Goal: Use online tool/utility

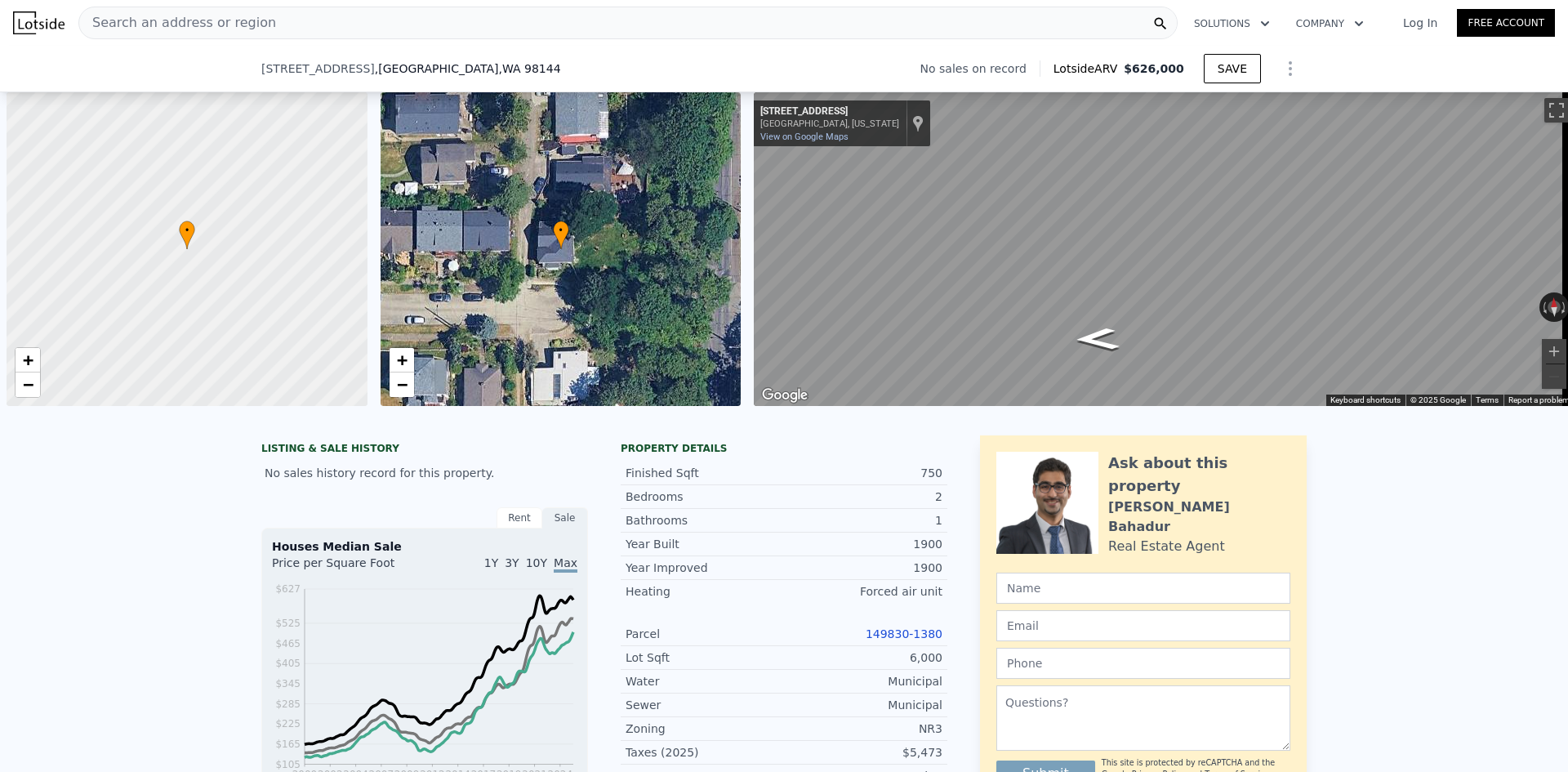
scroll to position [0, 6]
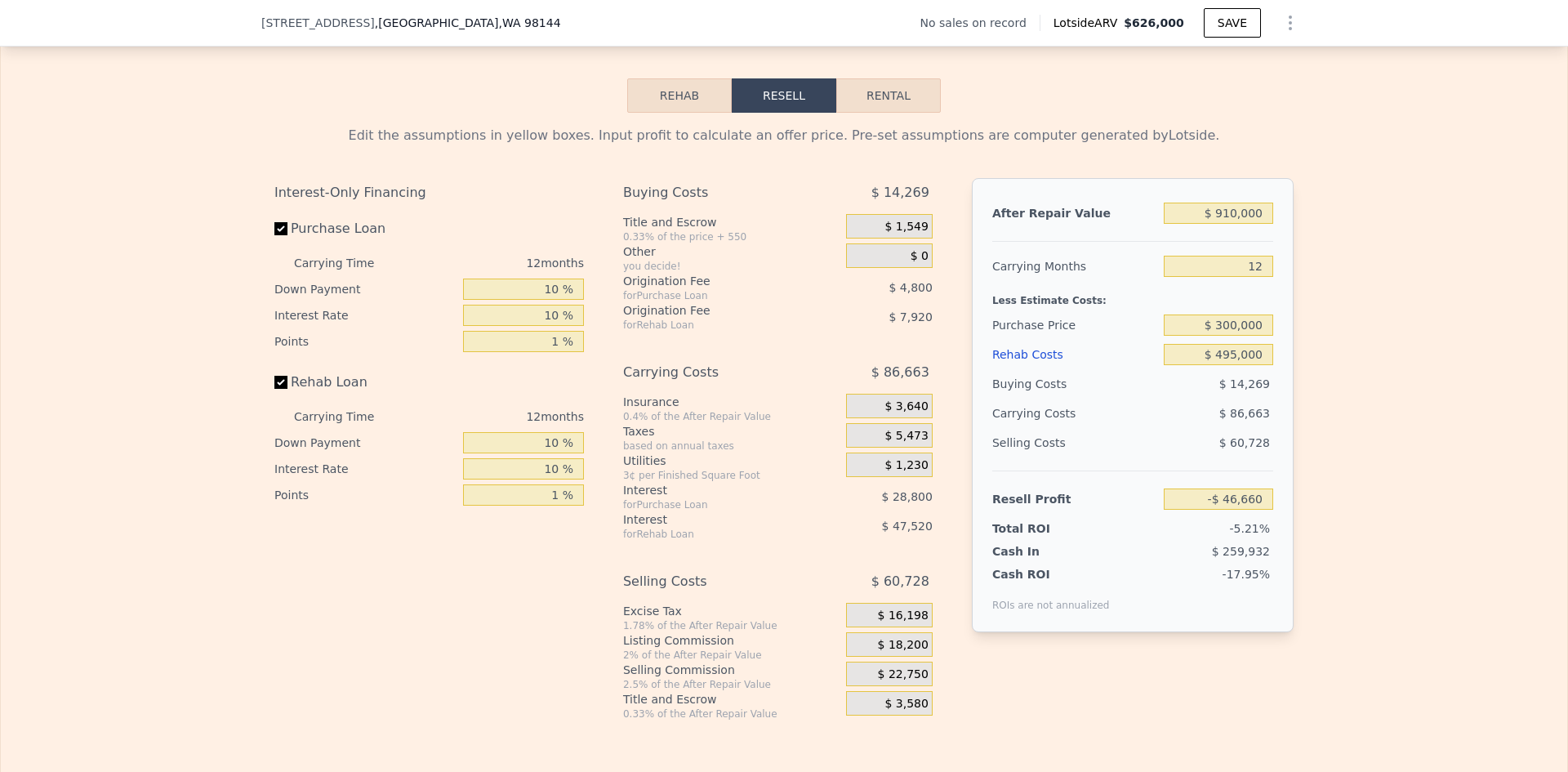
type input "$ 626,000"
type input "6"
type input "$ 0"
type input "$ 29,998"
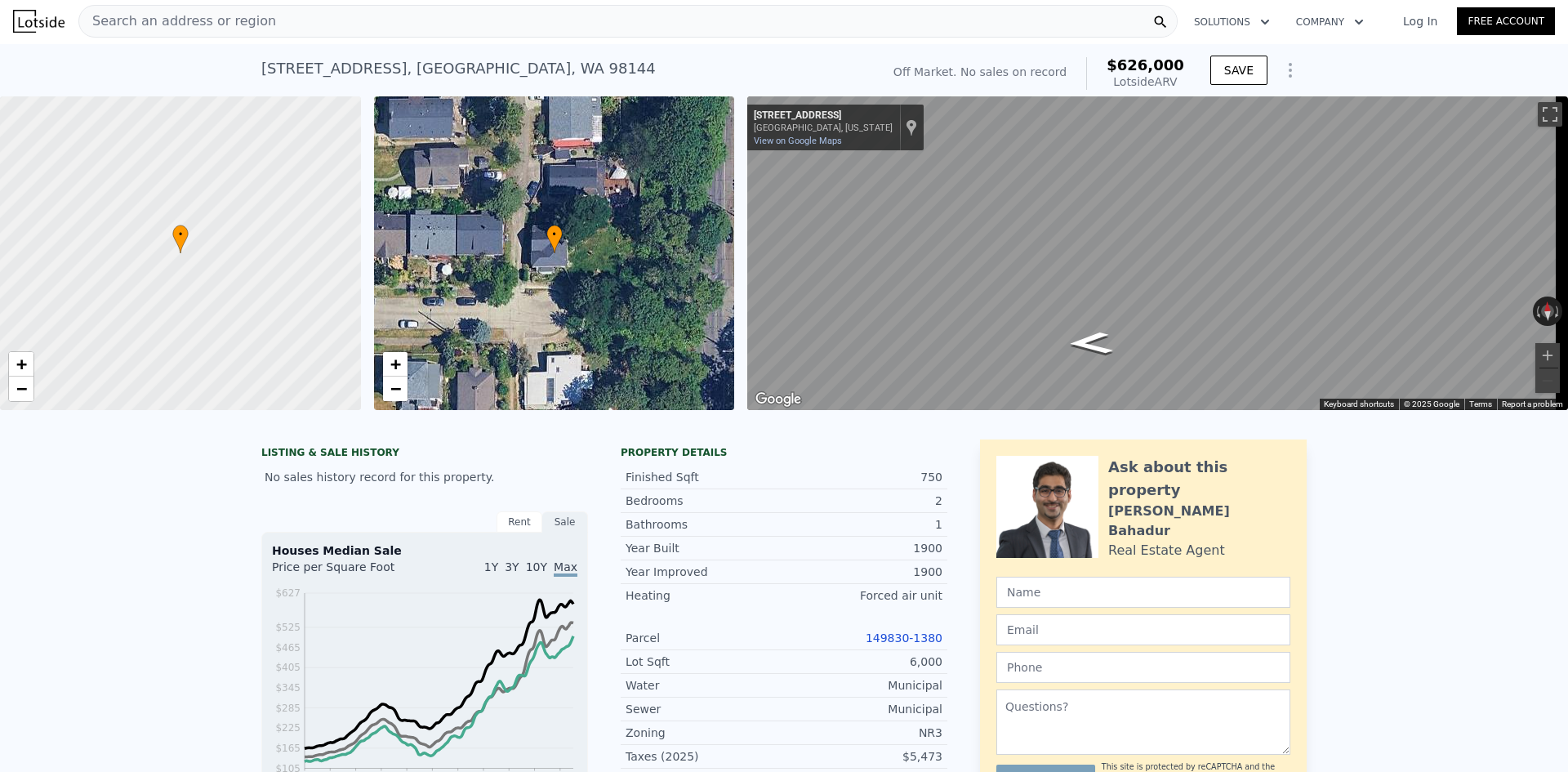
scroll to position [0, 0]
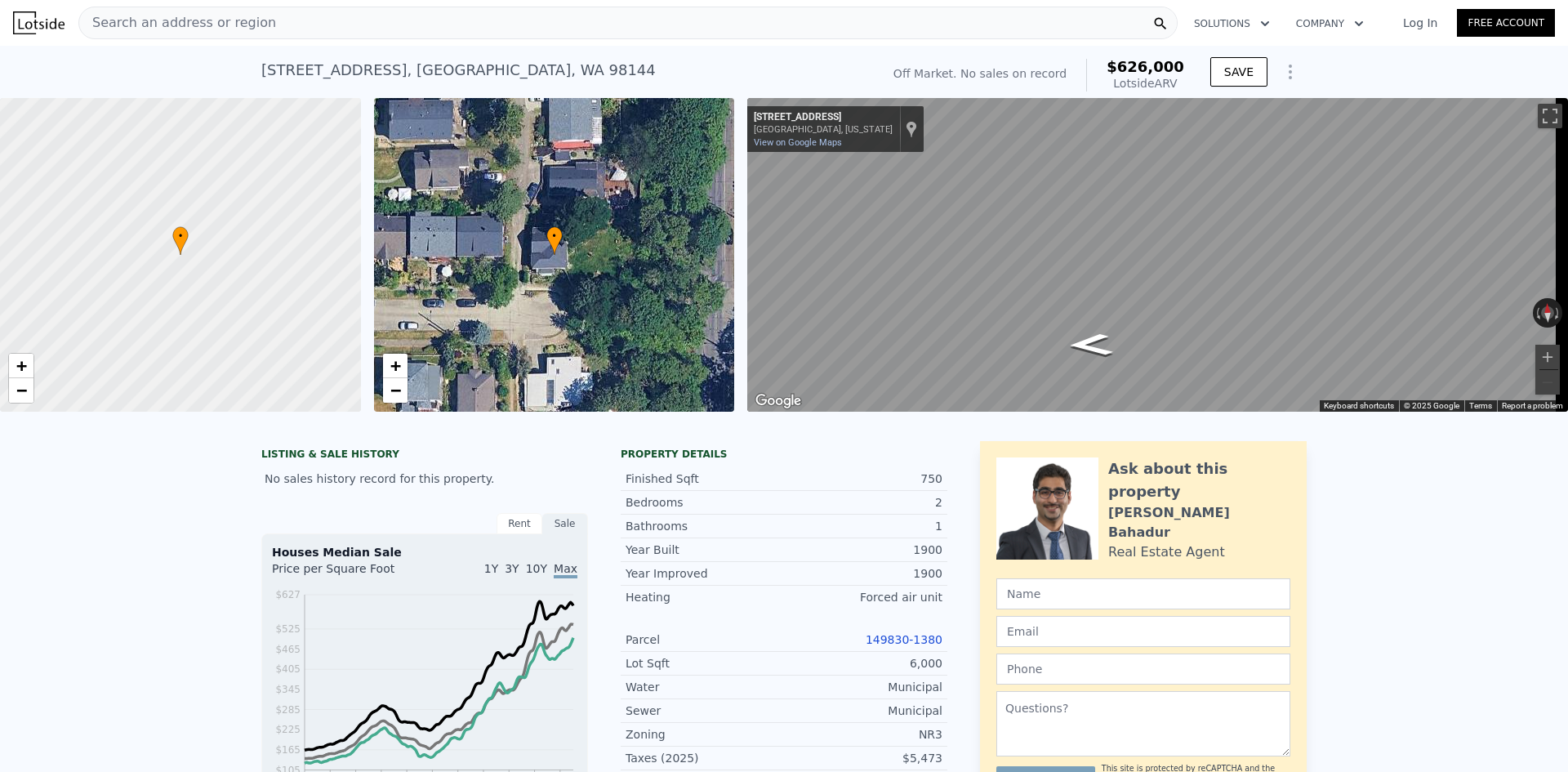
click at [224, 26] on span "Search an address or region" at bounding box center [177, 23] width 197 height 20
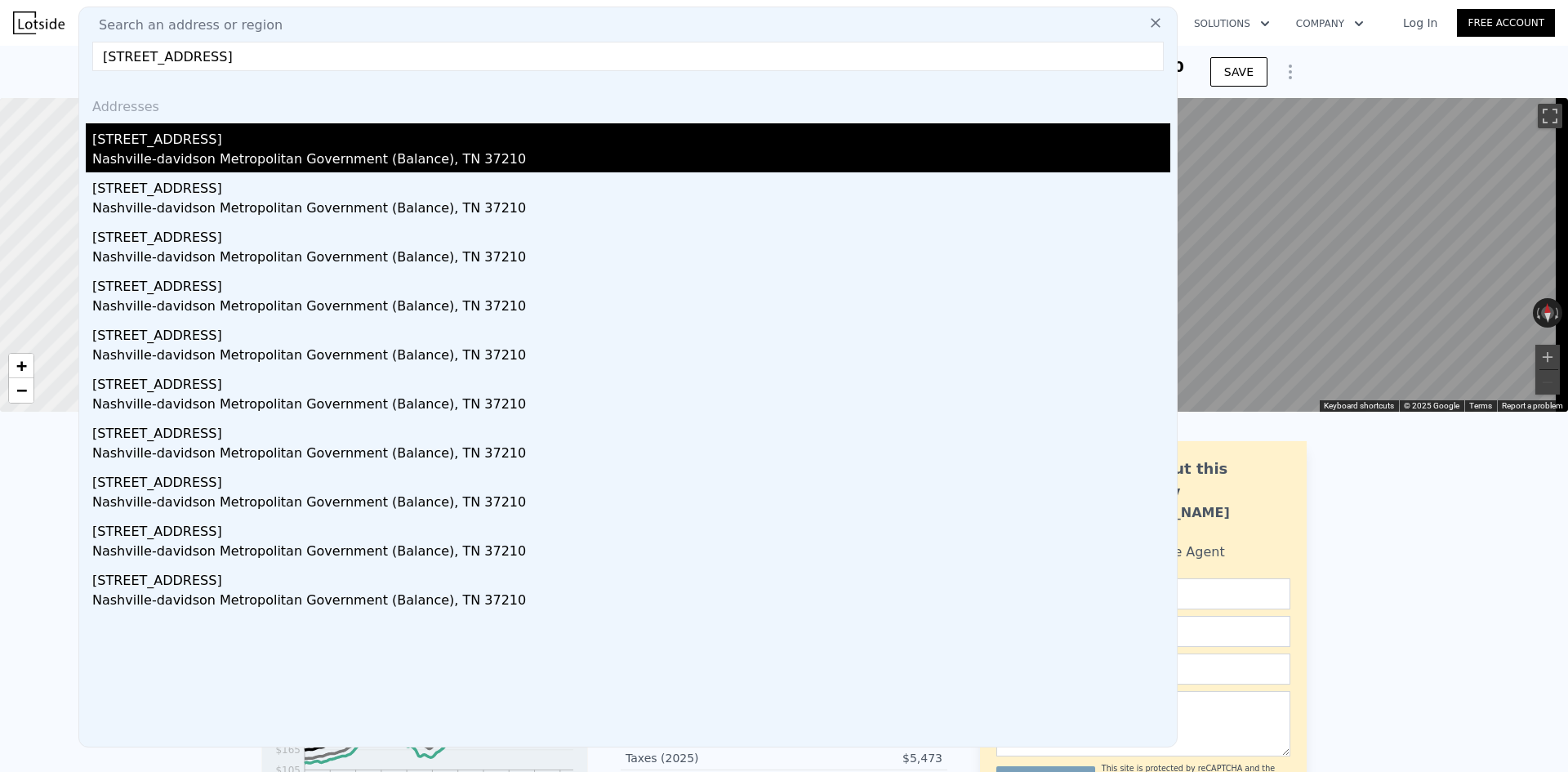
type input "[STREET_ADDRESS]"
click at [214, 134] on div "[STREET_ADDRESS]" at bounding box center [631, 136] width 1078 height 26
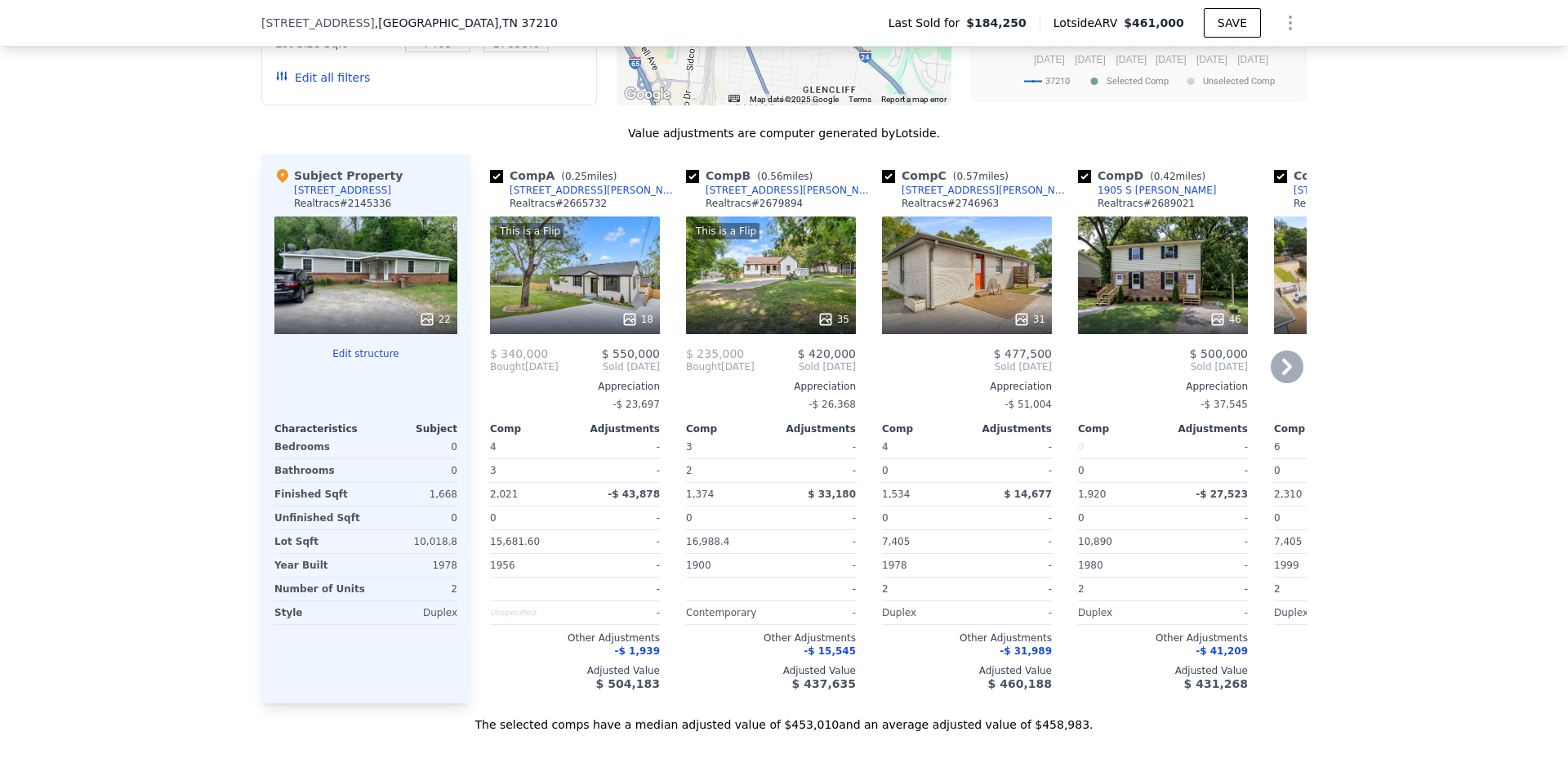
scroll to position [1633, 0]
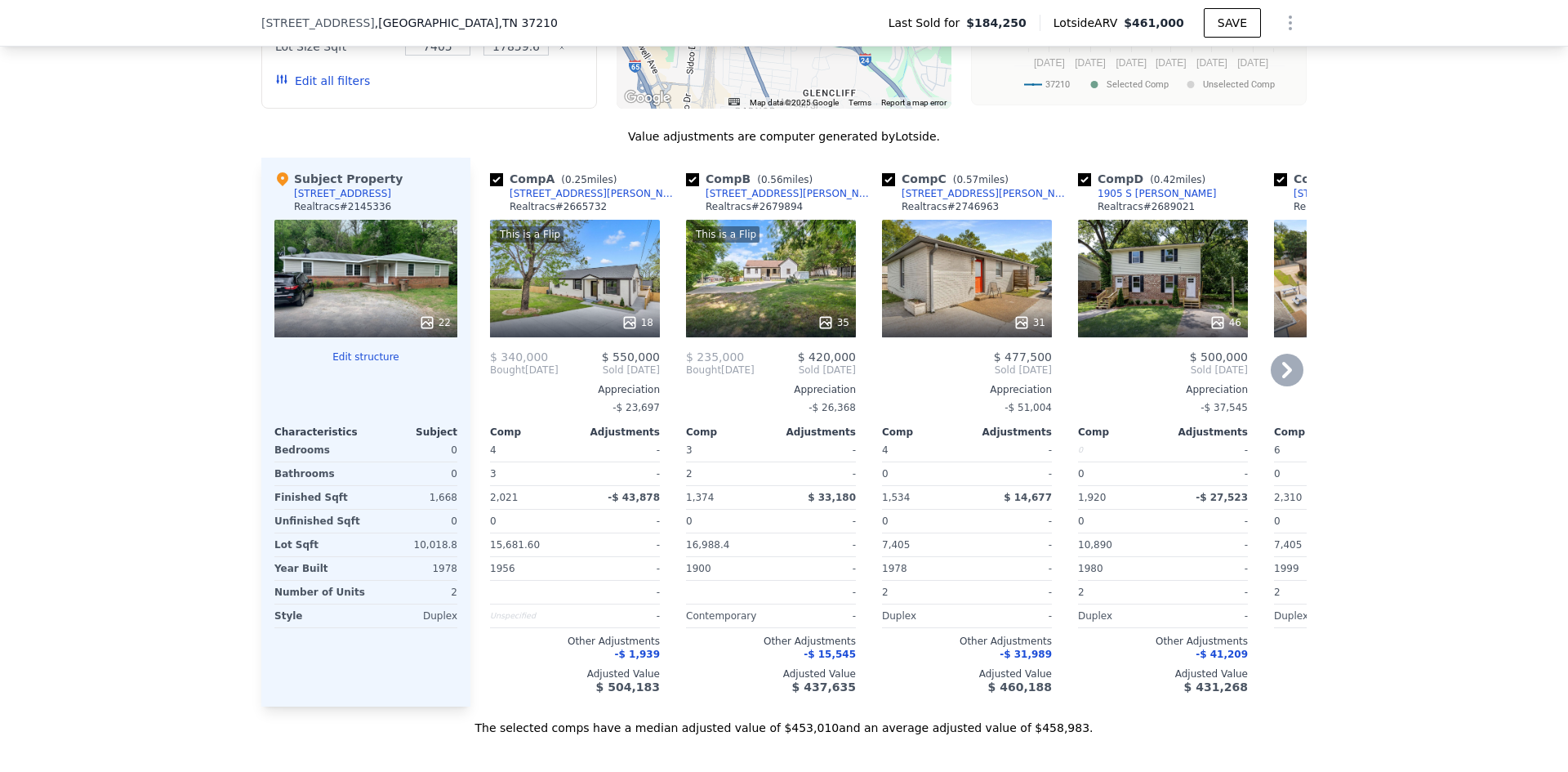
click at [627, 331] on icon at bounding box center [630, 322] width 16 height 16
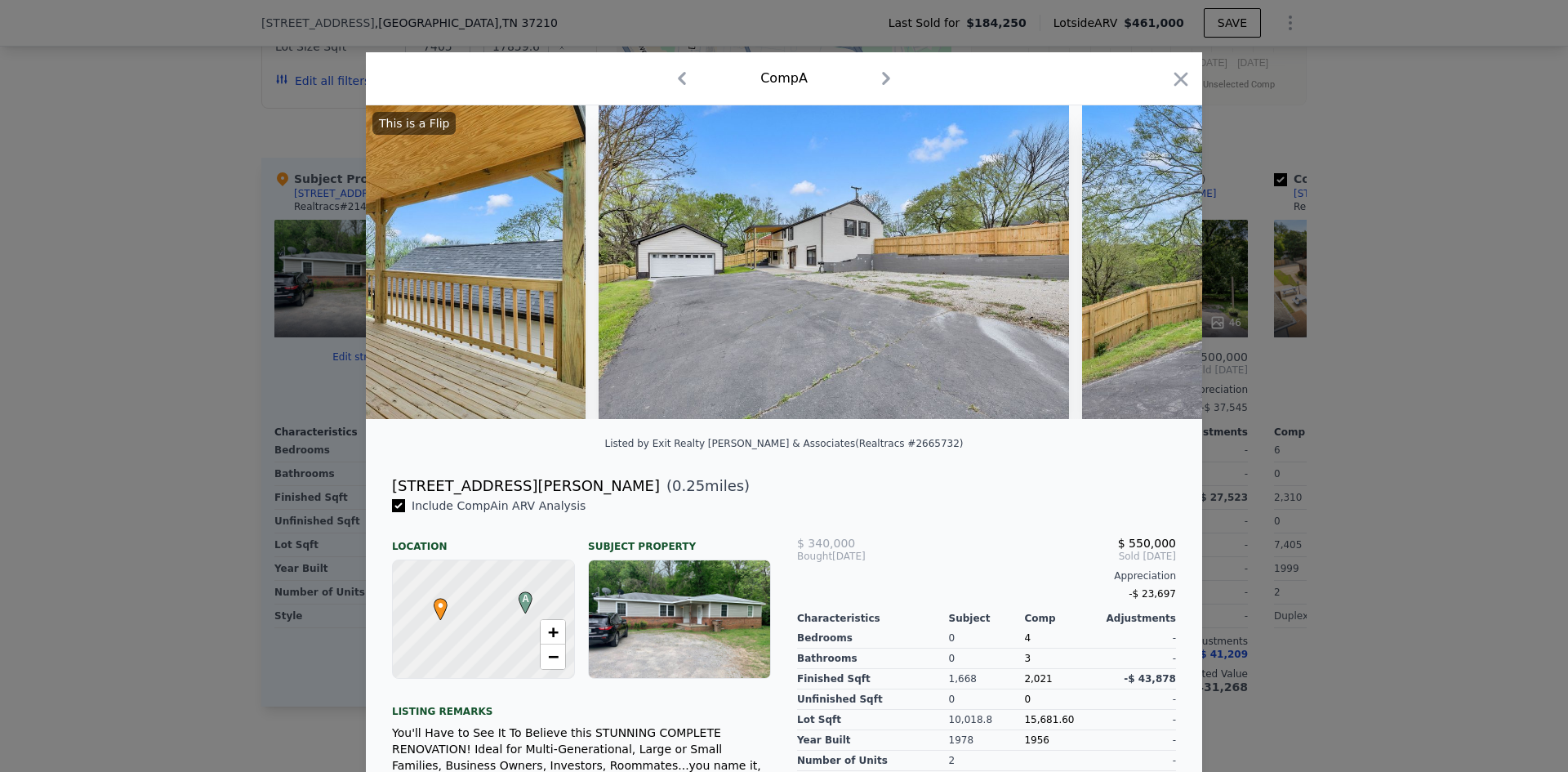
scroll to position [0, 7230]
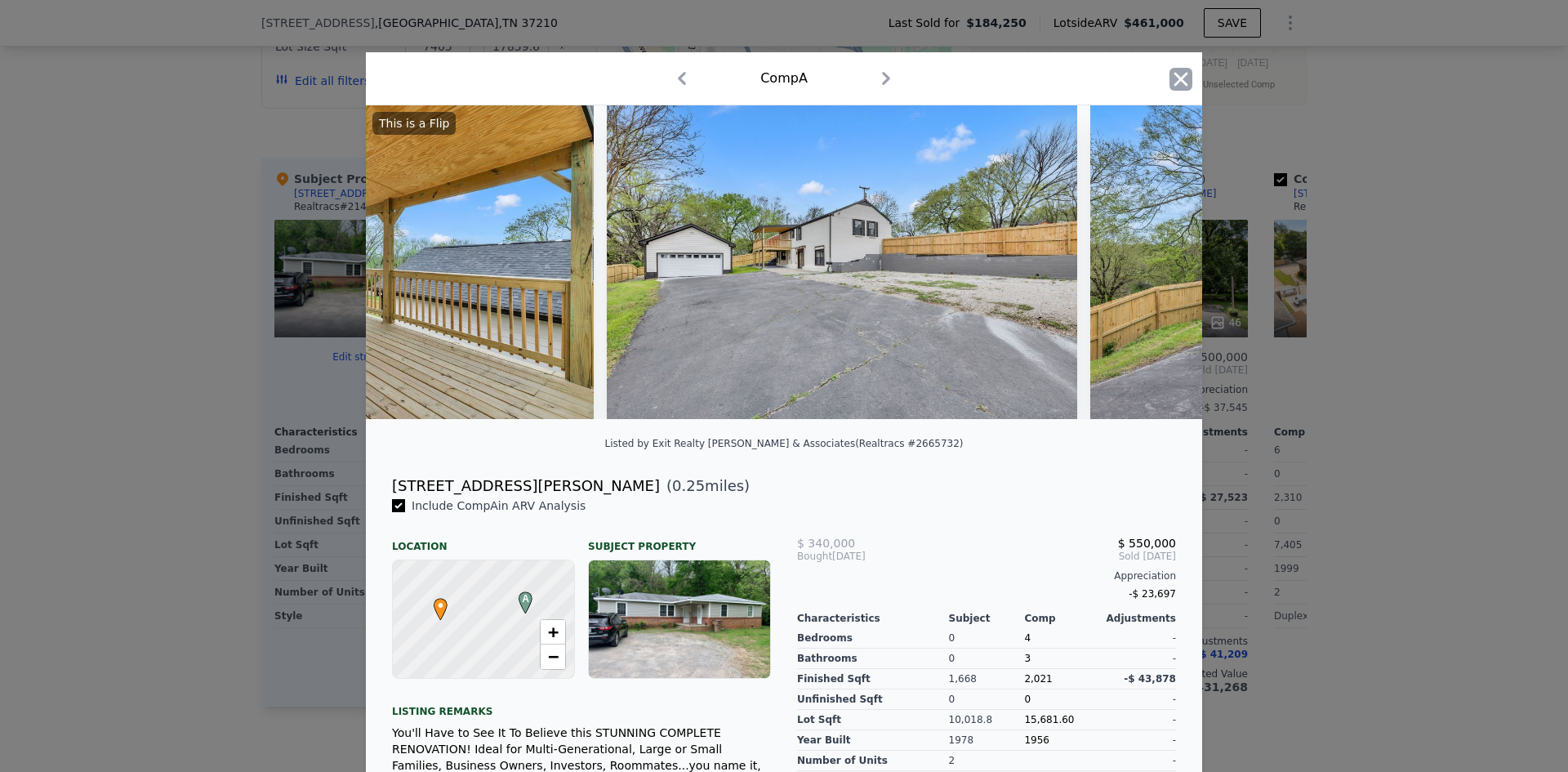
click at [1180, 84] on icon "button" at bounding box center [1181, 79] width 14 height 14
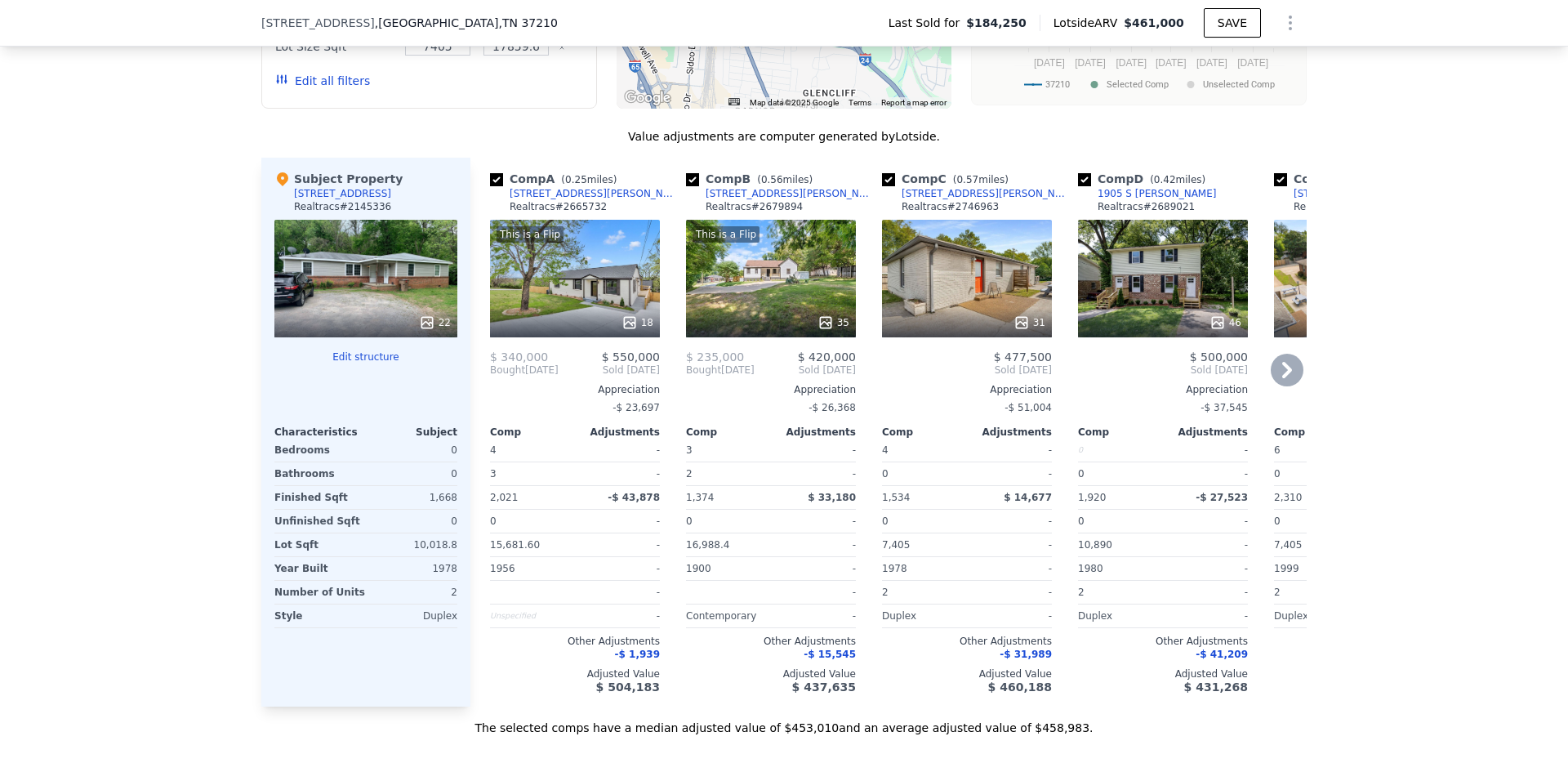
click at [818, 331] on icon at bounding box center [825, 322] width 16 height 16
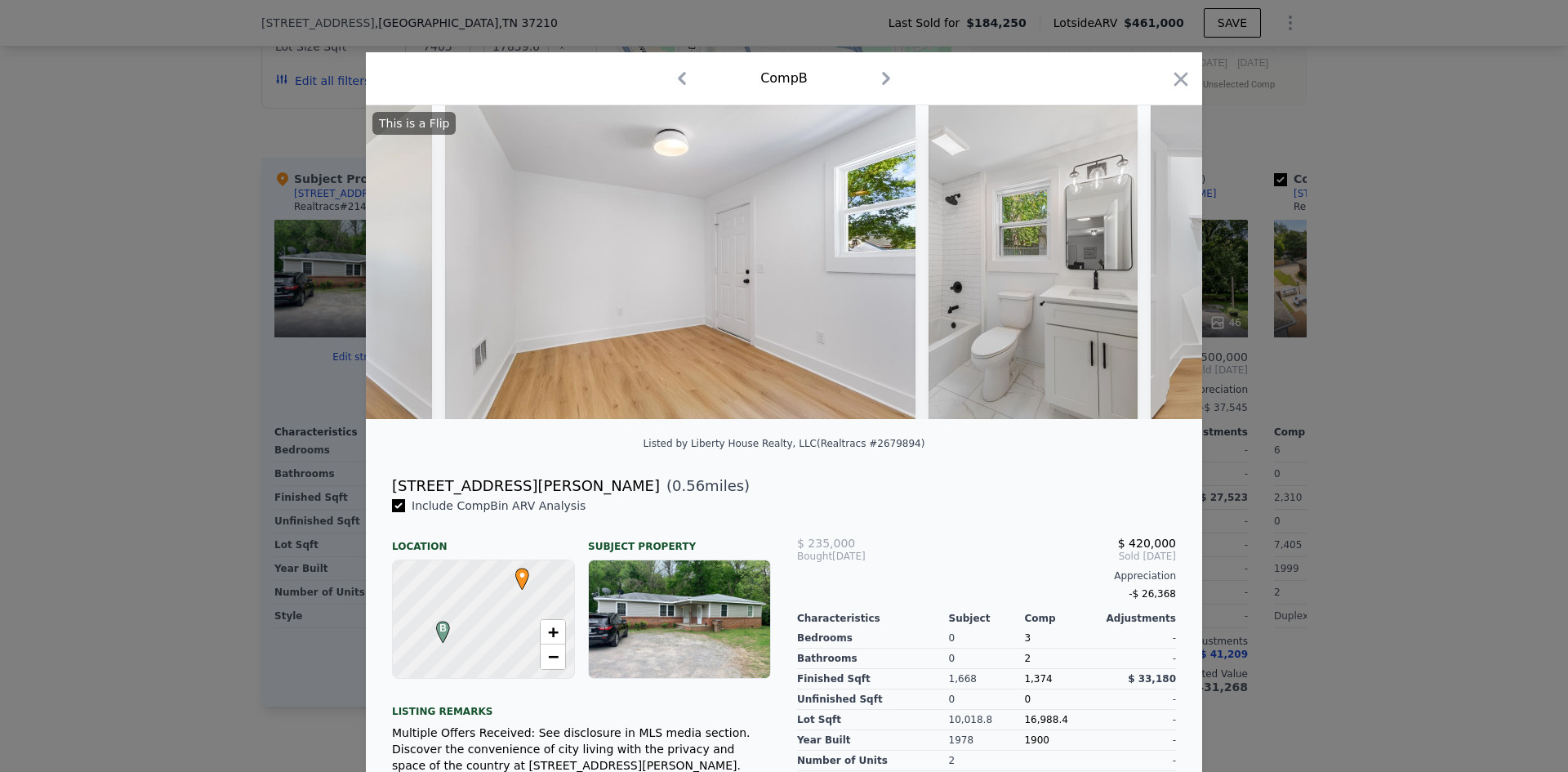
scroll to position [0, 14236]
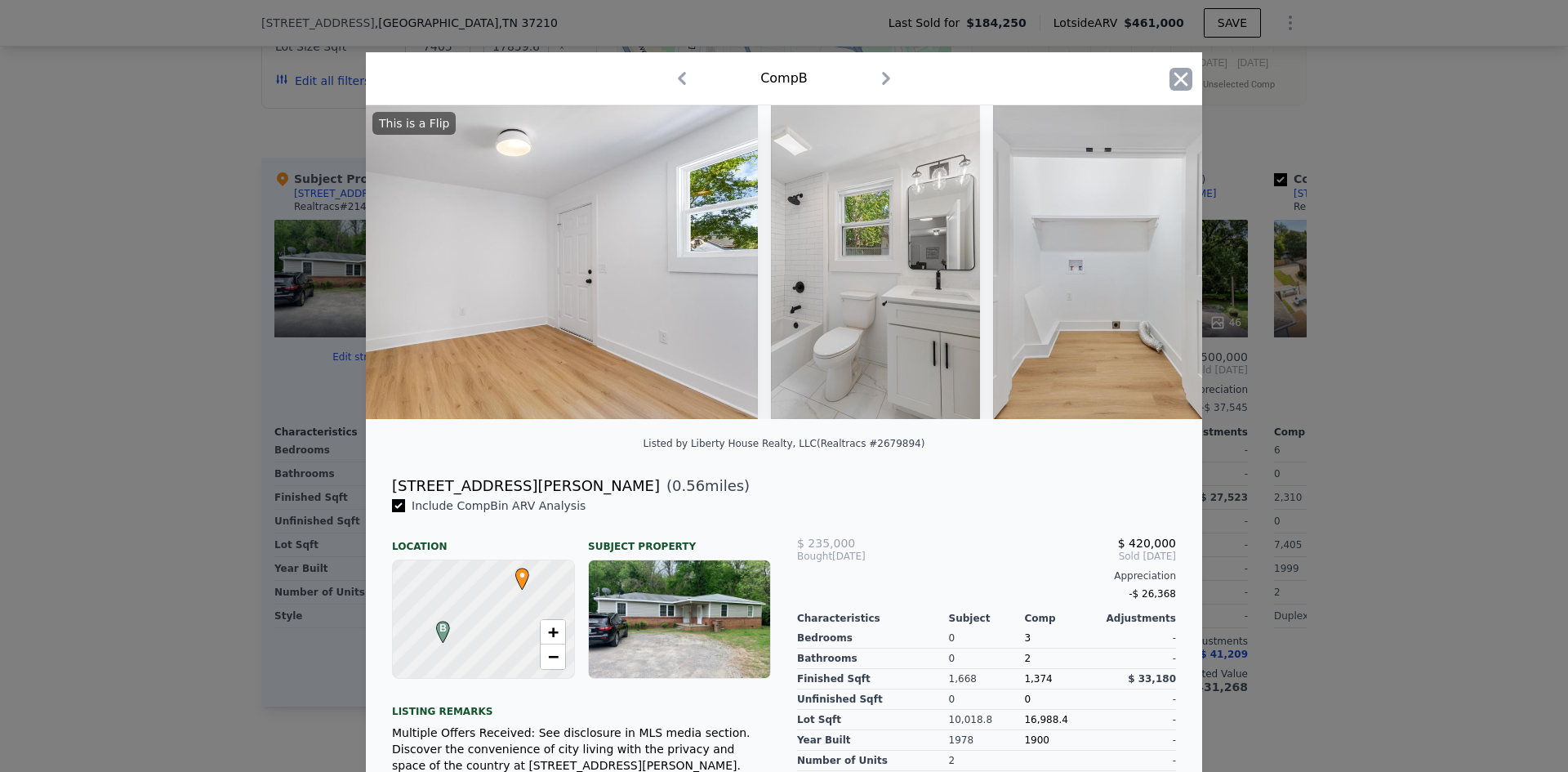
click at [1175, 83] on icon "button" at bounding box center [1181, 79] width 23 height 23
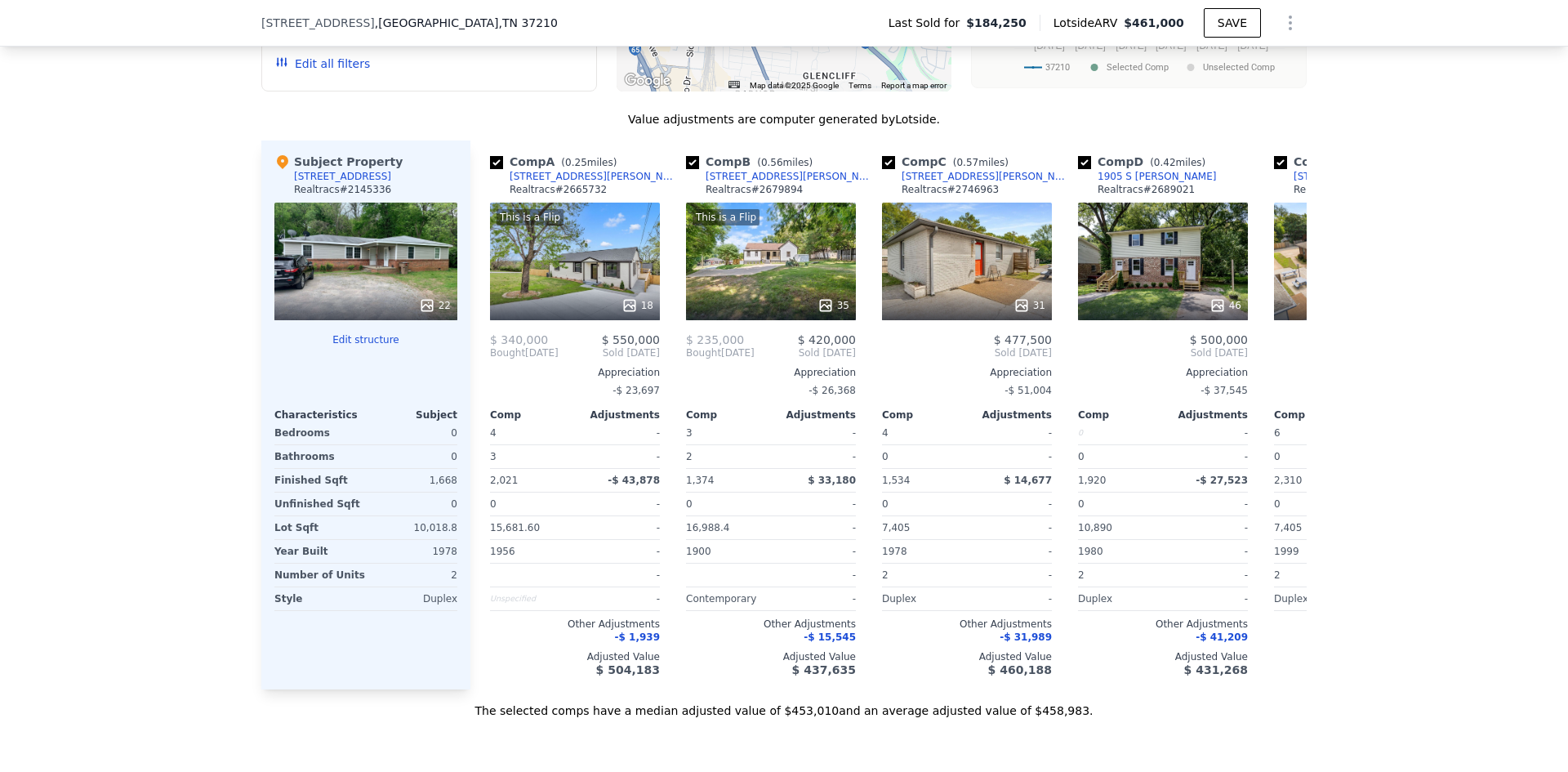
scroll to position [1633, 0]
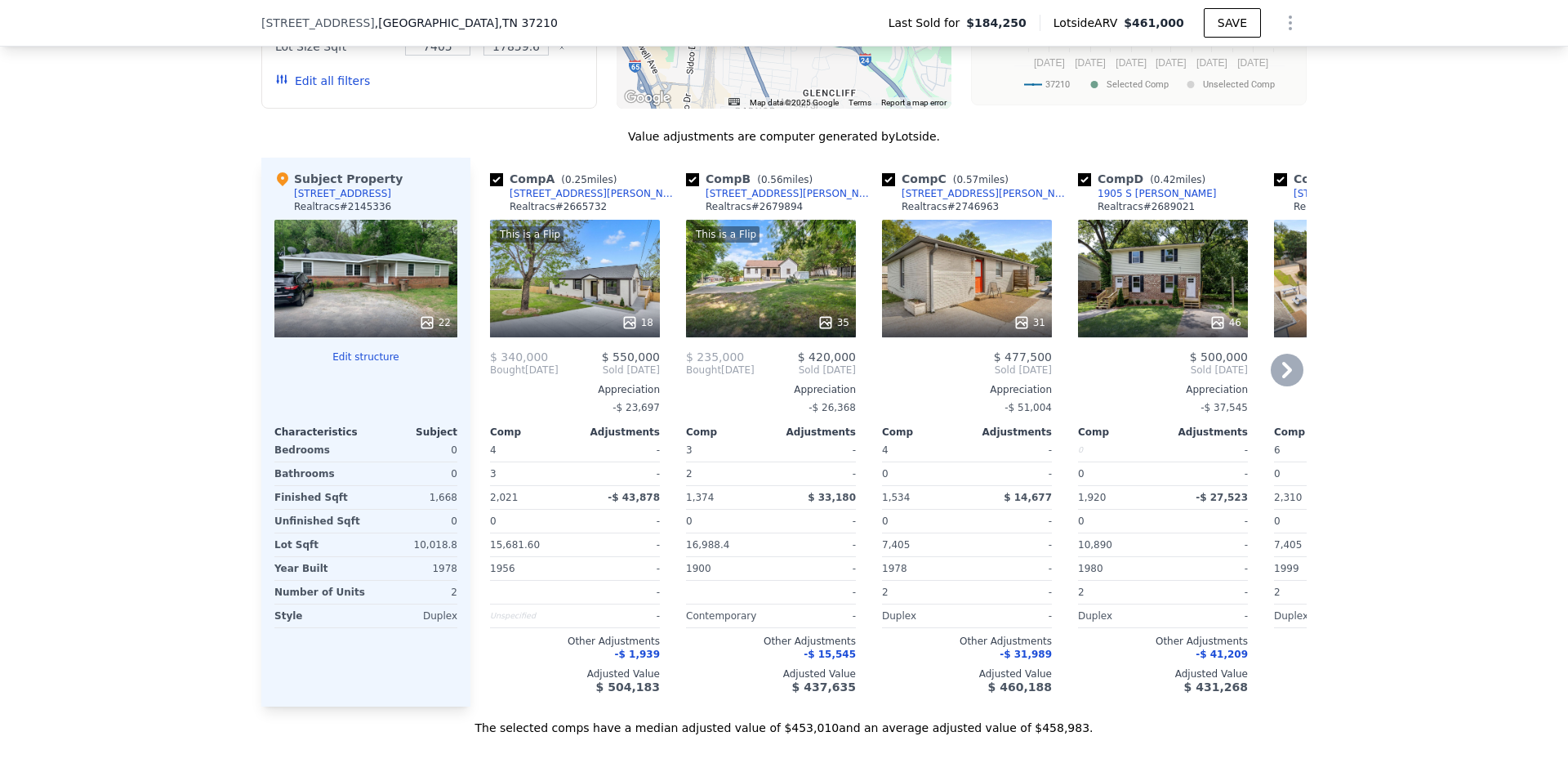
click at [1016, 327] on icon at bounding box center [1021, 322] width 11 height 11
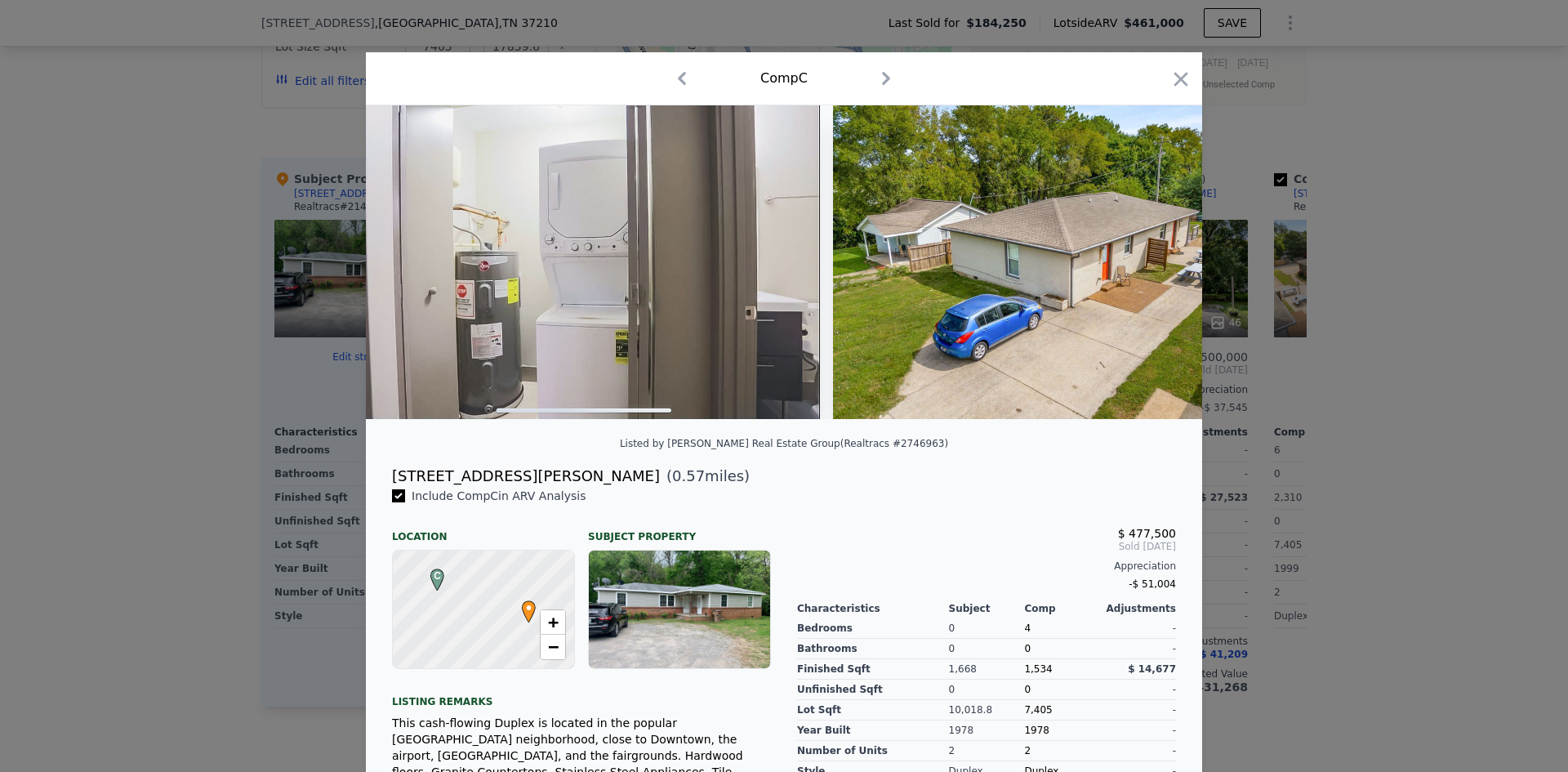
scroll to position [0, 6153]
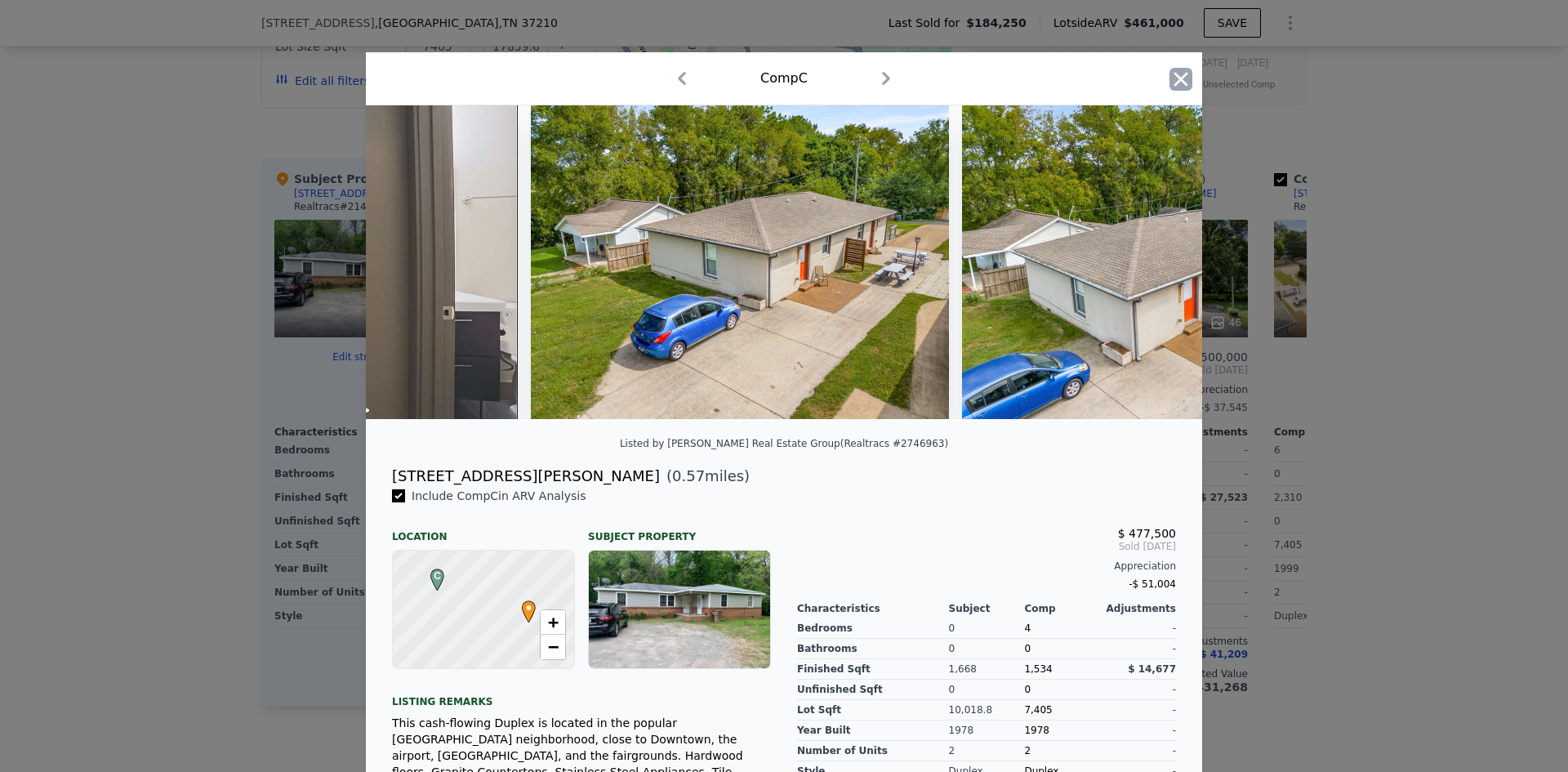
click at [1183, 74] on icon "button" at bounding box center [1181, 79] width 23 height 23
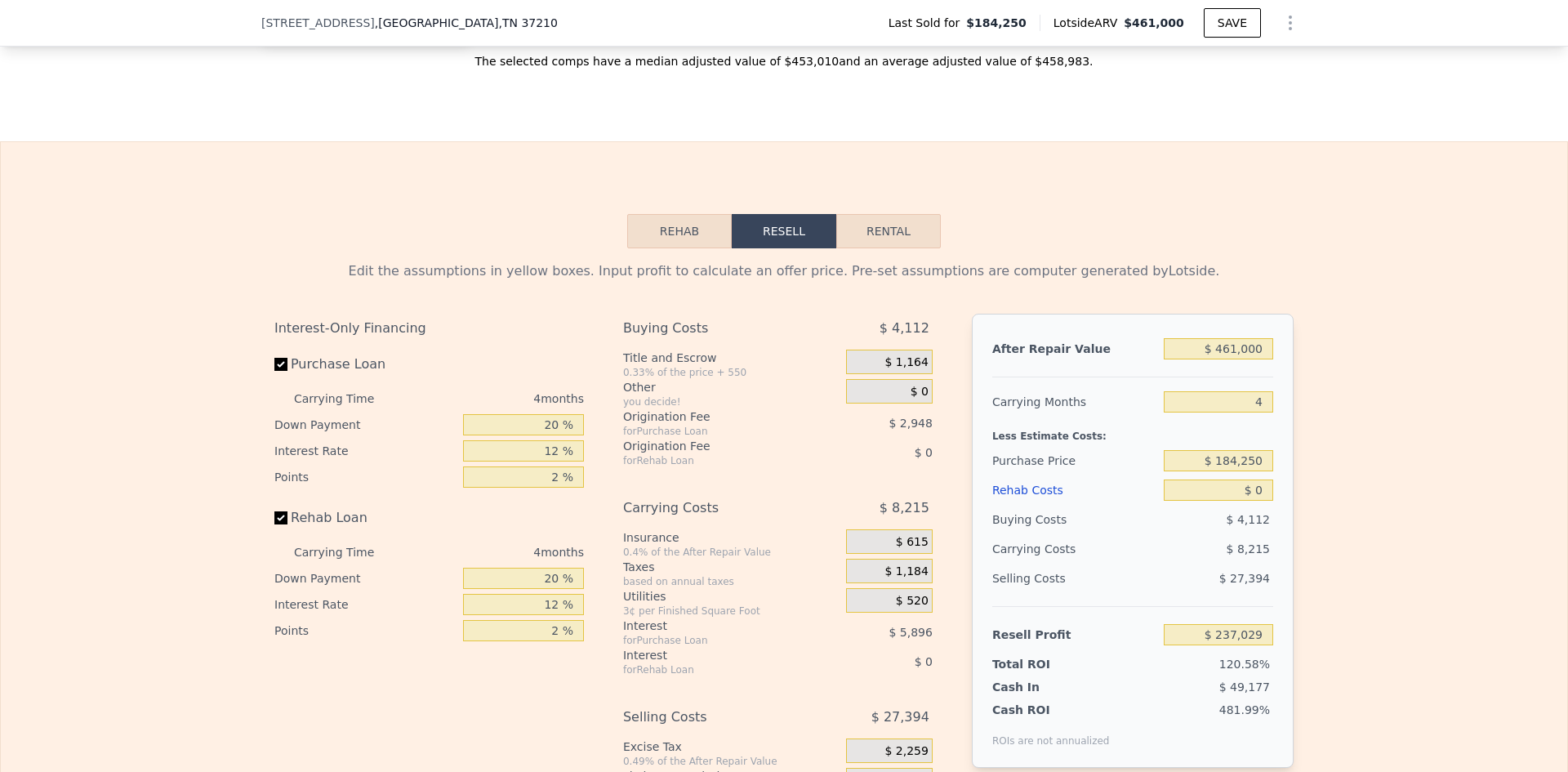
scroll to position [2450, 0]
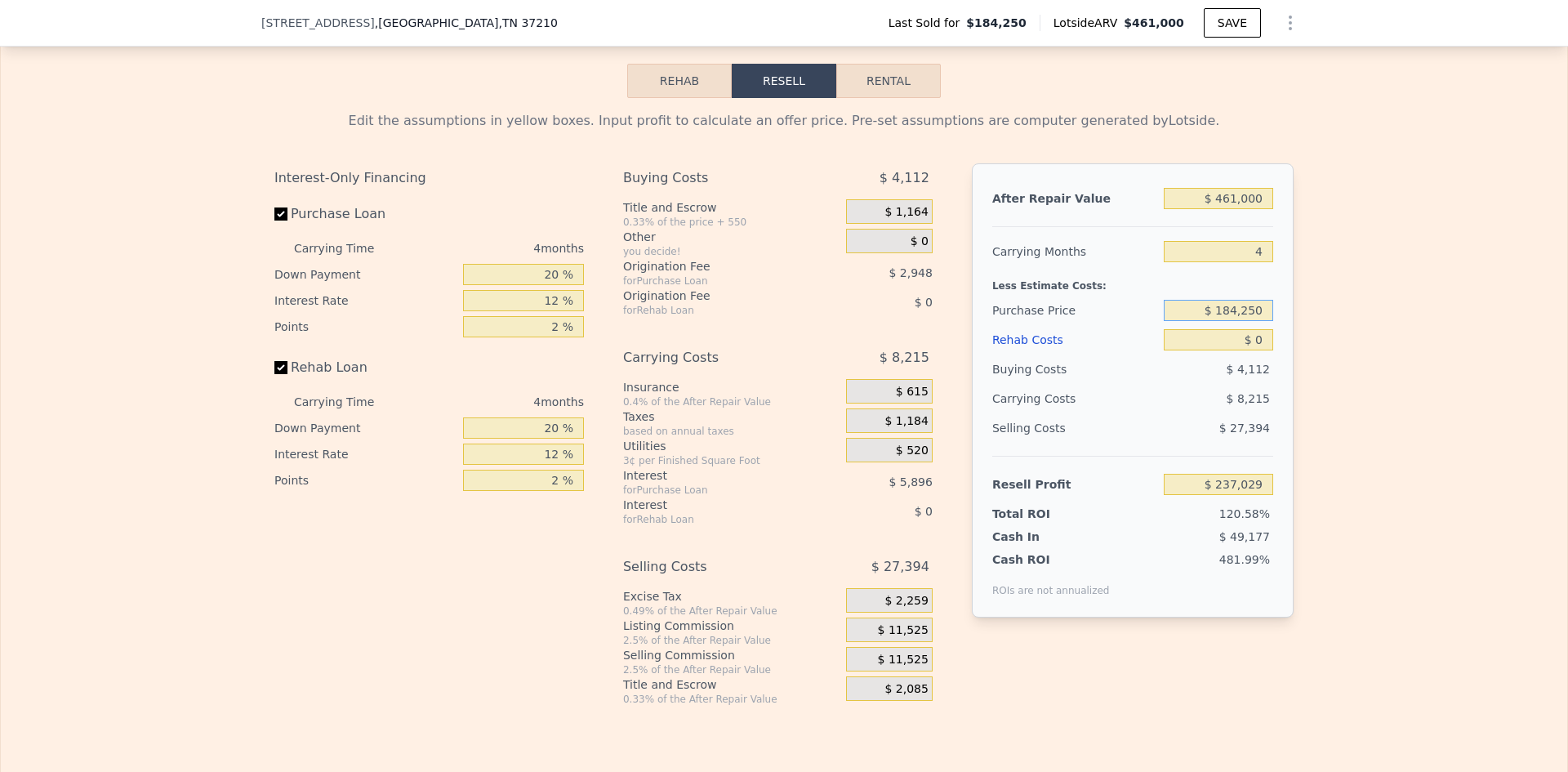
click at [1247, 321] on input "$ 184,250" at bounding box center [1218, 310] width 109 height 21
drag, startPoint x: 1218, startPoint y: 347, endPoint x: 1291, endPoint y: 345, distance: 73.0
click at [1285, 345] on div "After Repair Value $ 461,000 Carrying Months 4 Less Estimate Costs: Purchase Pr…" at bounding box center [1133, 390] width 322 height 454
type input "$ 200,000"
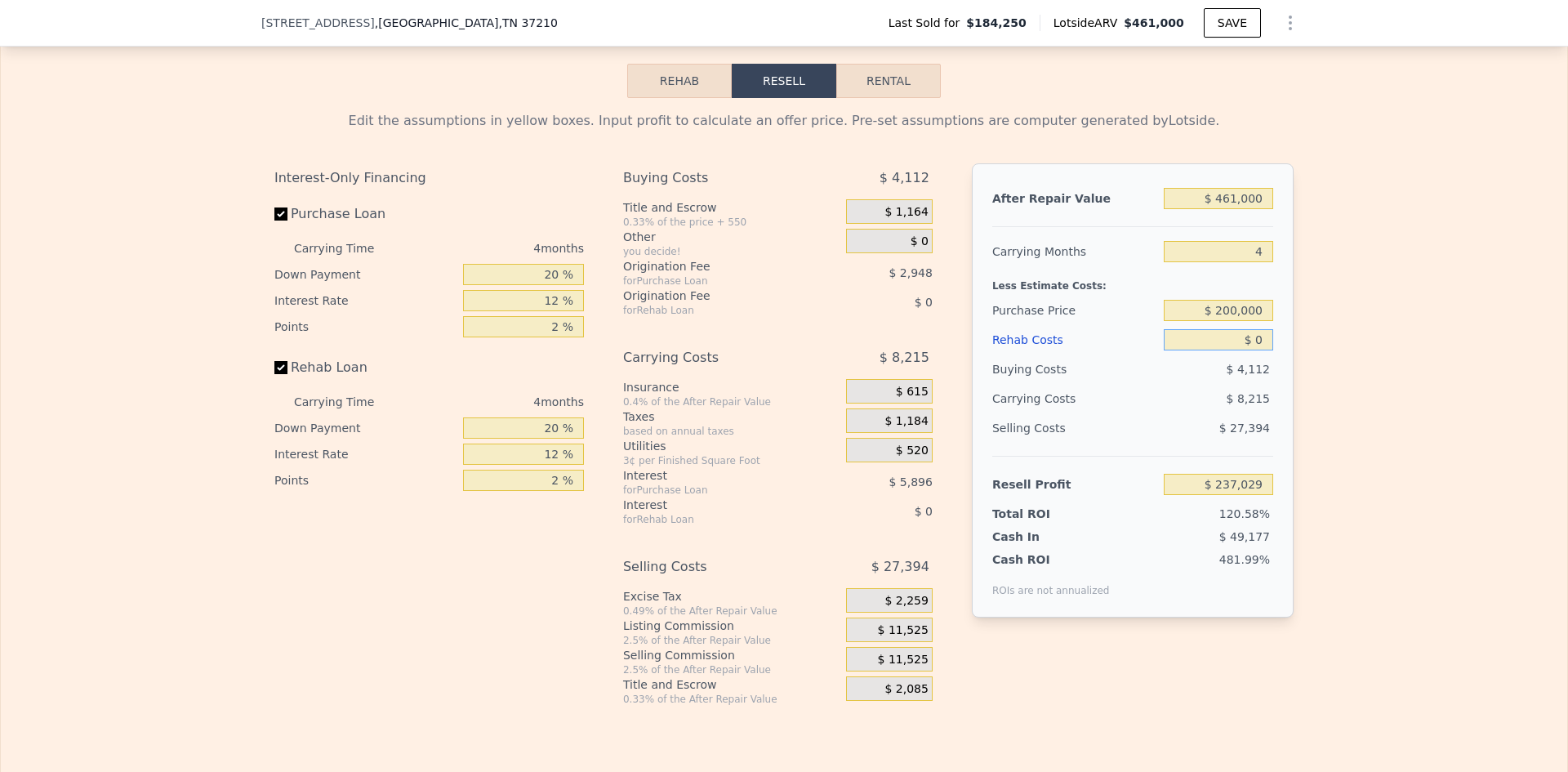
click at [1264, 350] on input "$ 0" at bounding box center [1218, 340] width 109 height 21
type input "$ 220,471"
drag, startPoint x: 1262, startPoint y: 377, endPoint x: 1248, endPoint y: 379, distance: 14.1
click at [1248, 350] on input "$ 0" at bounding box center [1218, 340] width 109 height 21
type input "$ 0"
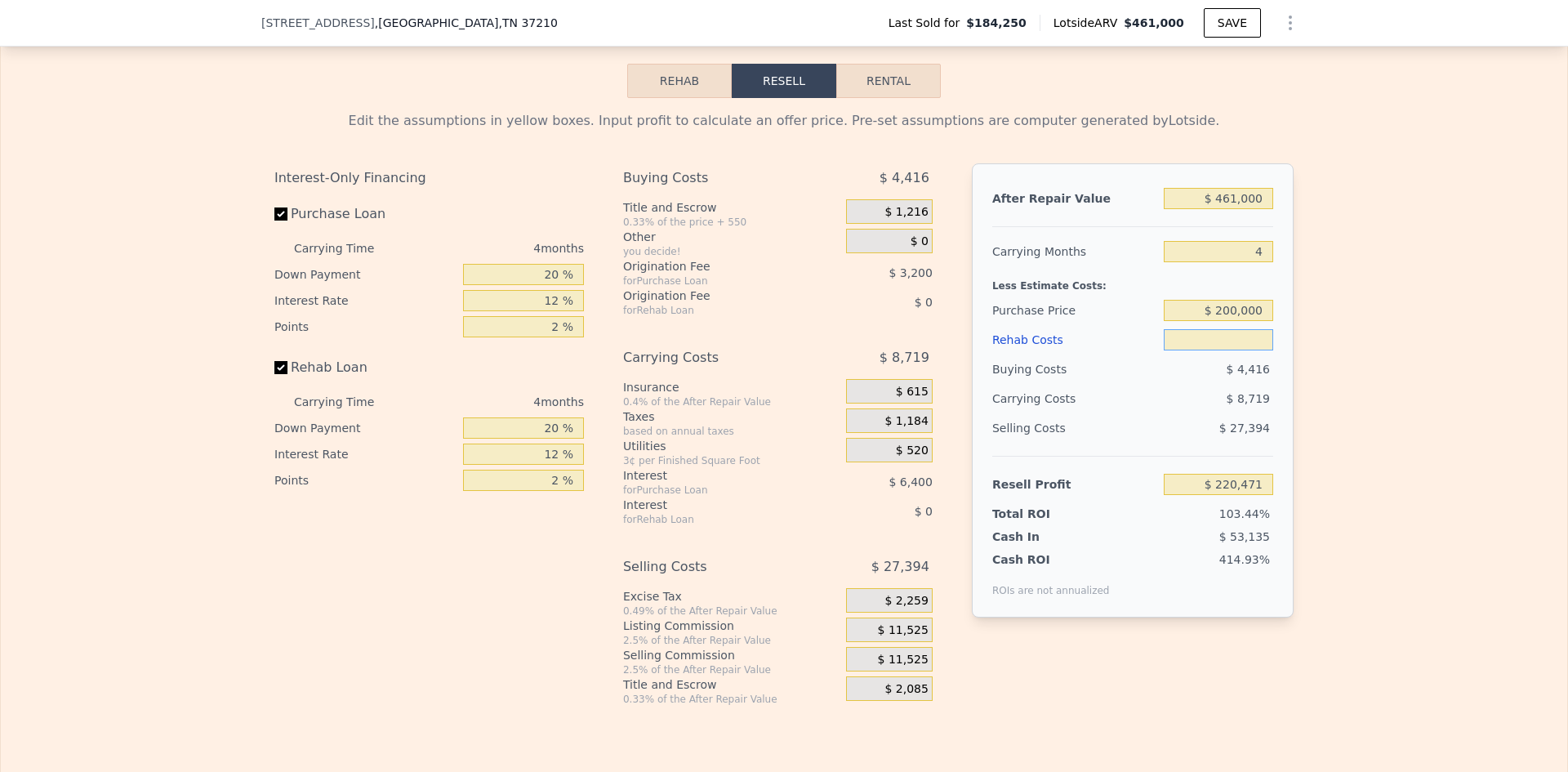
type input "$ 3"
type input "$ 220,468"
type input "$ 35"
type input "$ 220,435"
type input "$ 350"
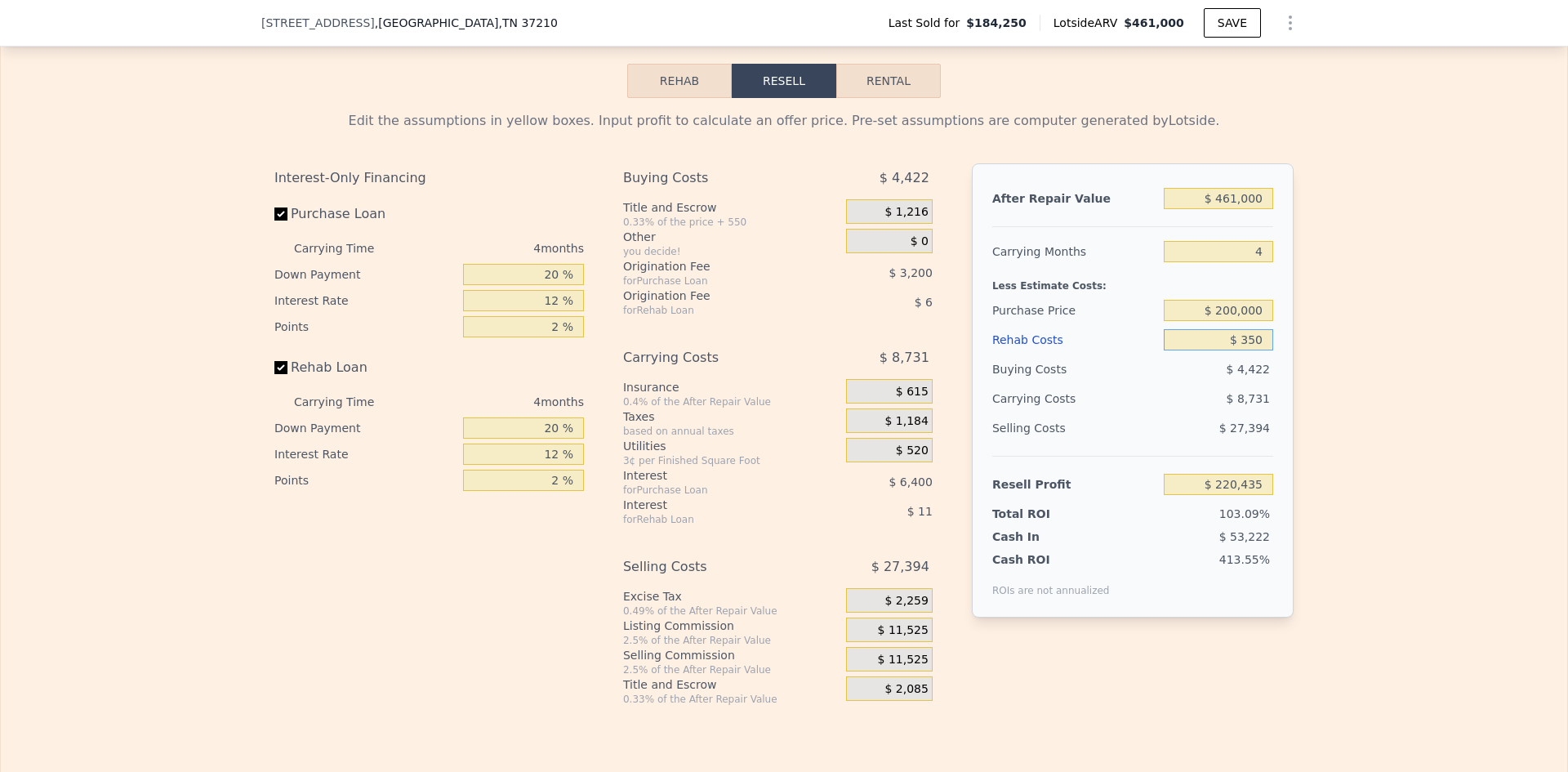
type input "$ 220,103"
type input "$ 35,000"
type input "$ 183,791"
type input "$ 35,000"
click at [1233, 321] on input "$ 200,000" at bounding box center [1218, 310] width 109 height 21
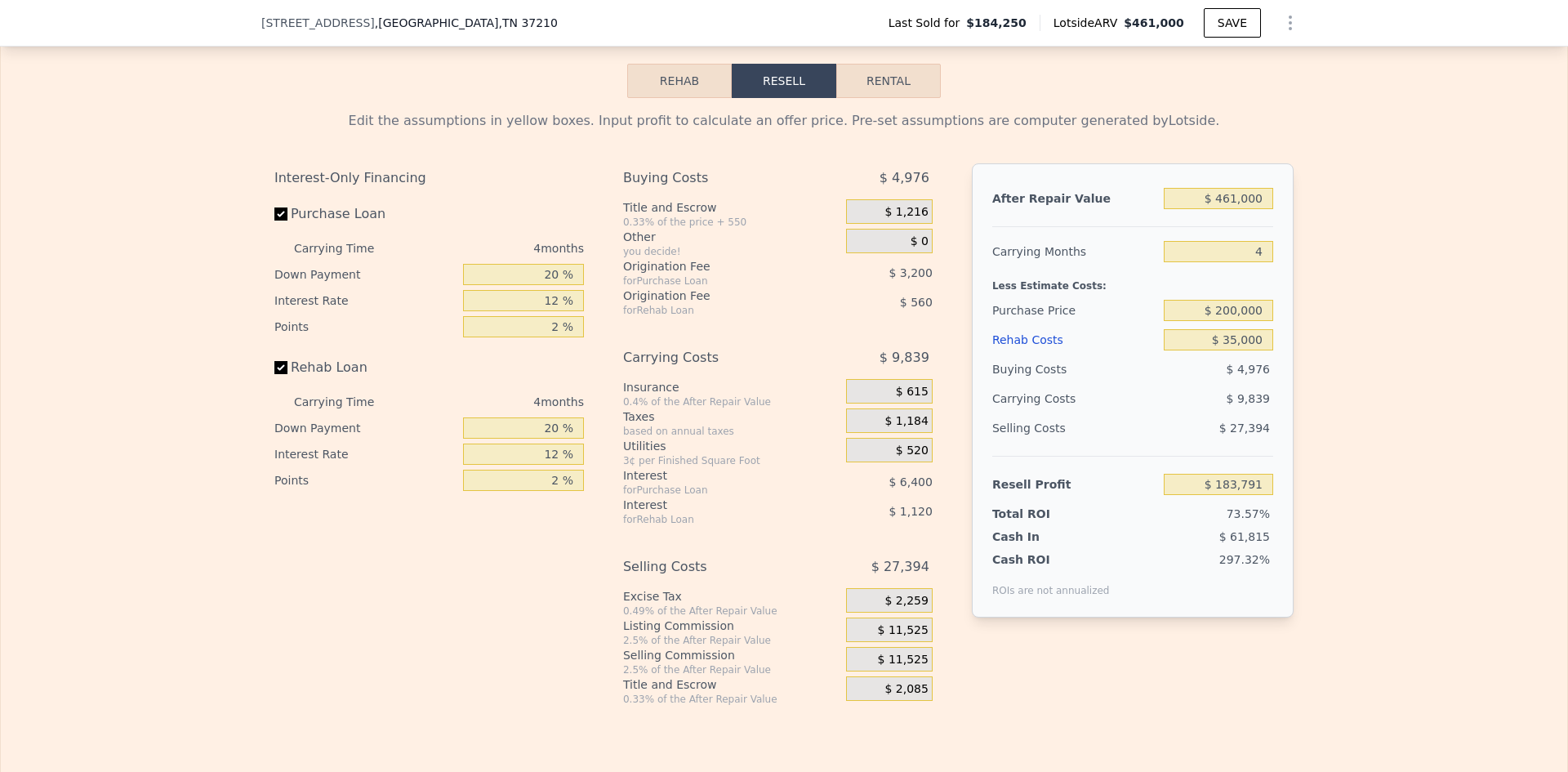
click at [1308, 337] on div "Edit the assumptions in yellow boxes. Input profit to calculate an offer price.…" at bounding box center [784, 401] width 1566 height 607
click at [1224, 321] on input "$ 200,000" at bounding box center [1218, 310] width 109 height 21
type input "$ 280,000"
click at [1340, 344] on div "Edit the assumptions in yellow boxes. Input profit to calculate an offer price.…" at bounding box center [784, 401] width 1566 height 607
type input "$ 99,685"
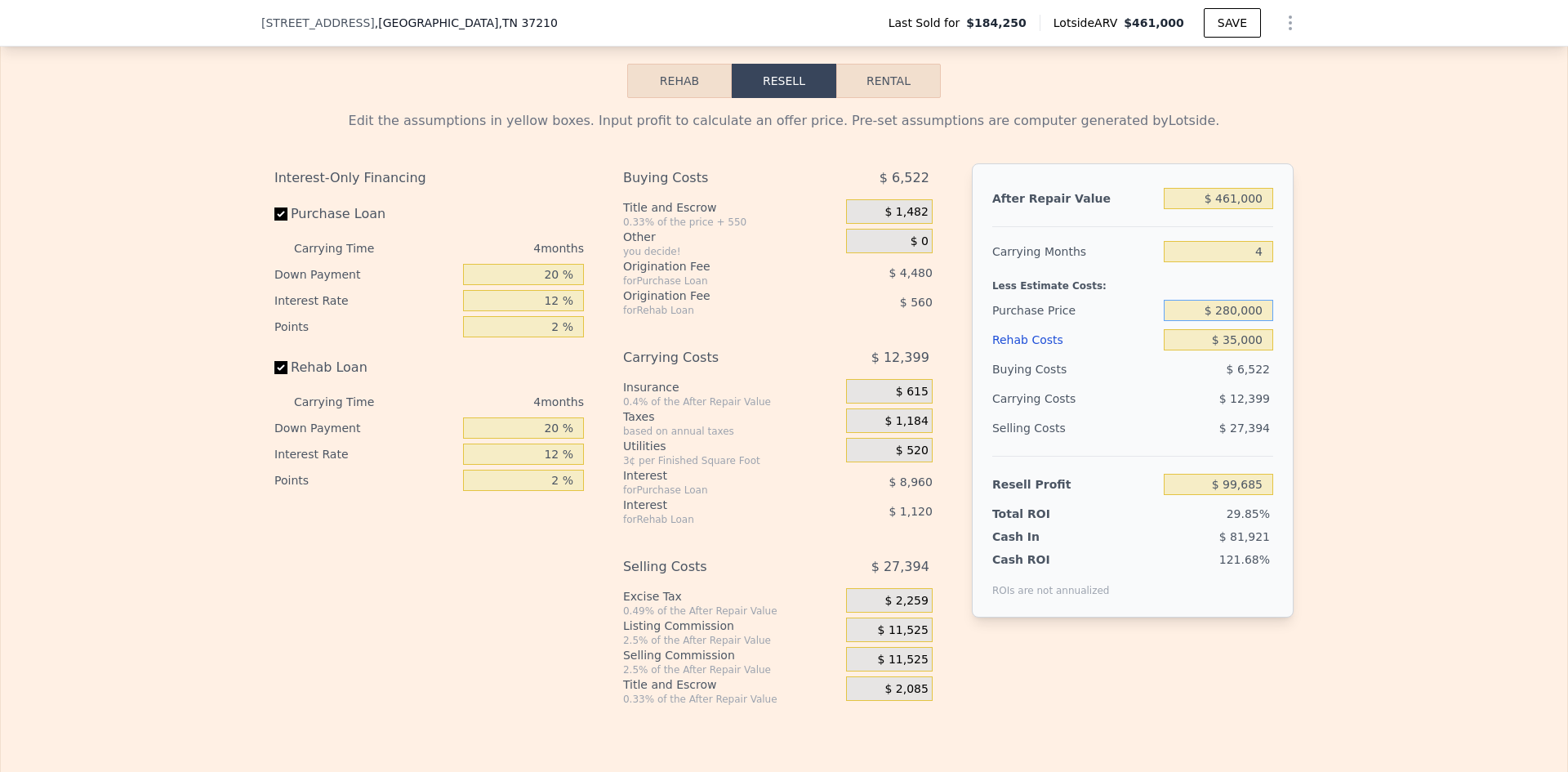
click at [1227, 321] on input "$ 280,000" at bounding box center [1218, 310] width 109 height 21
type input "$ 300,000"
click at [1321, 359] on div "Edit the assumptions in yellow boxes. Input profit to calculate an offer price.…" at bounding box center [784, 401] width 1566 height 607
type input "$ 78,658"
click at [547, 285] on input "20 %" at bounding box center [524, 275] width 121 height 21
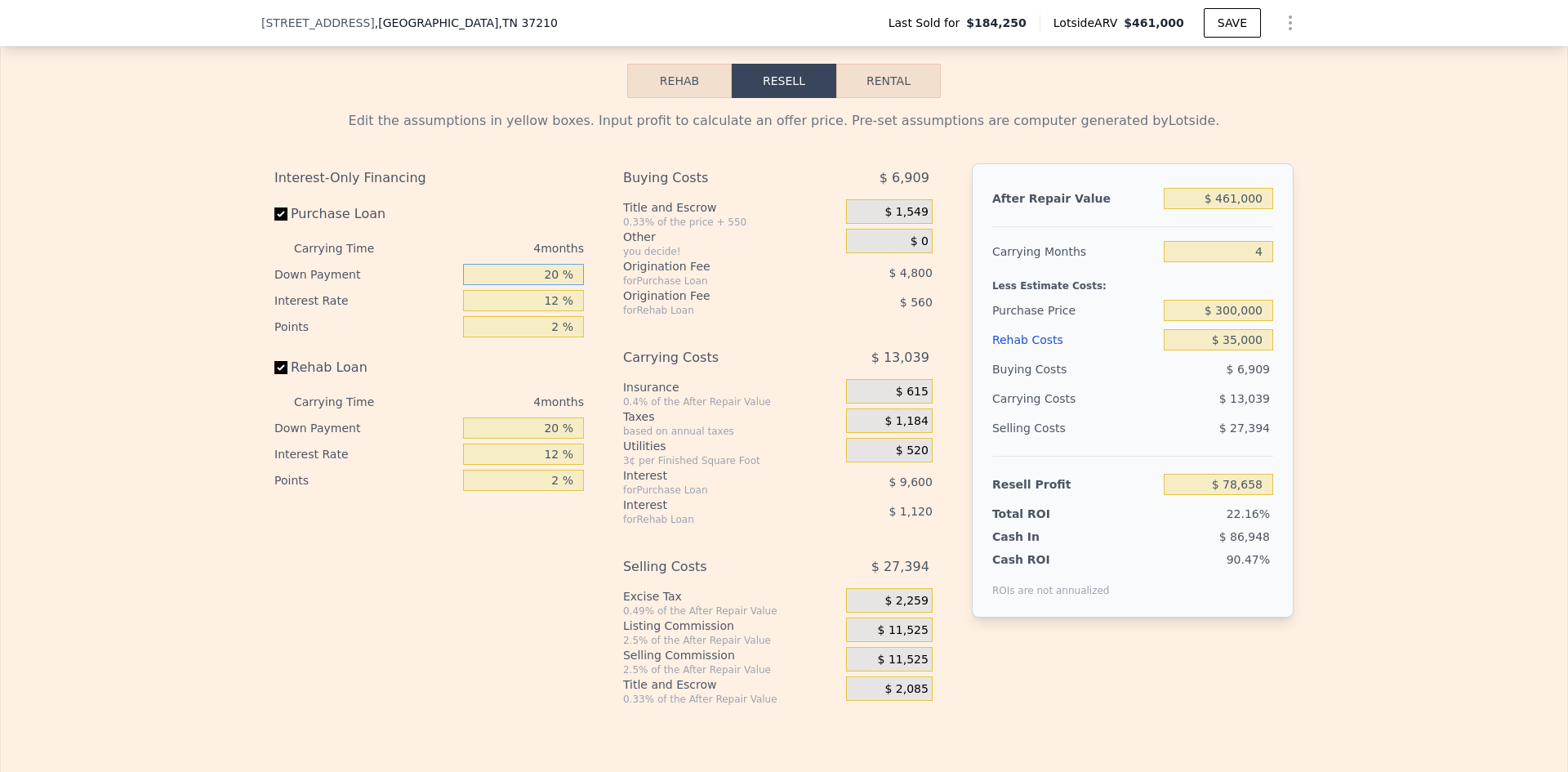
click at [547, 285] on input "20 %" at bounding box center [524, 275] width 121 height 21
type input "10 %"
type input "$ 76,858"
type input "10 %"
type input "$ 78,658"
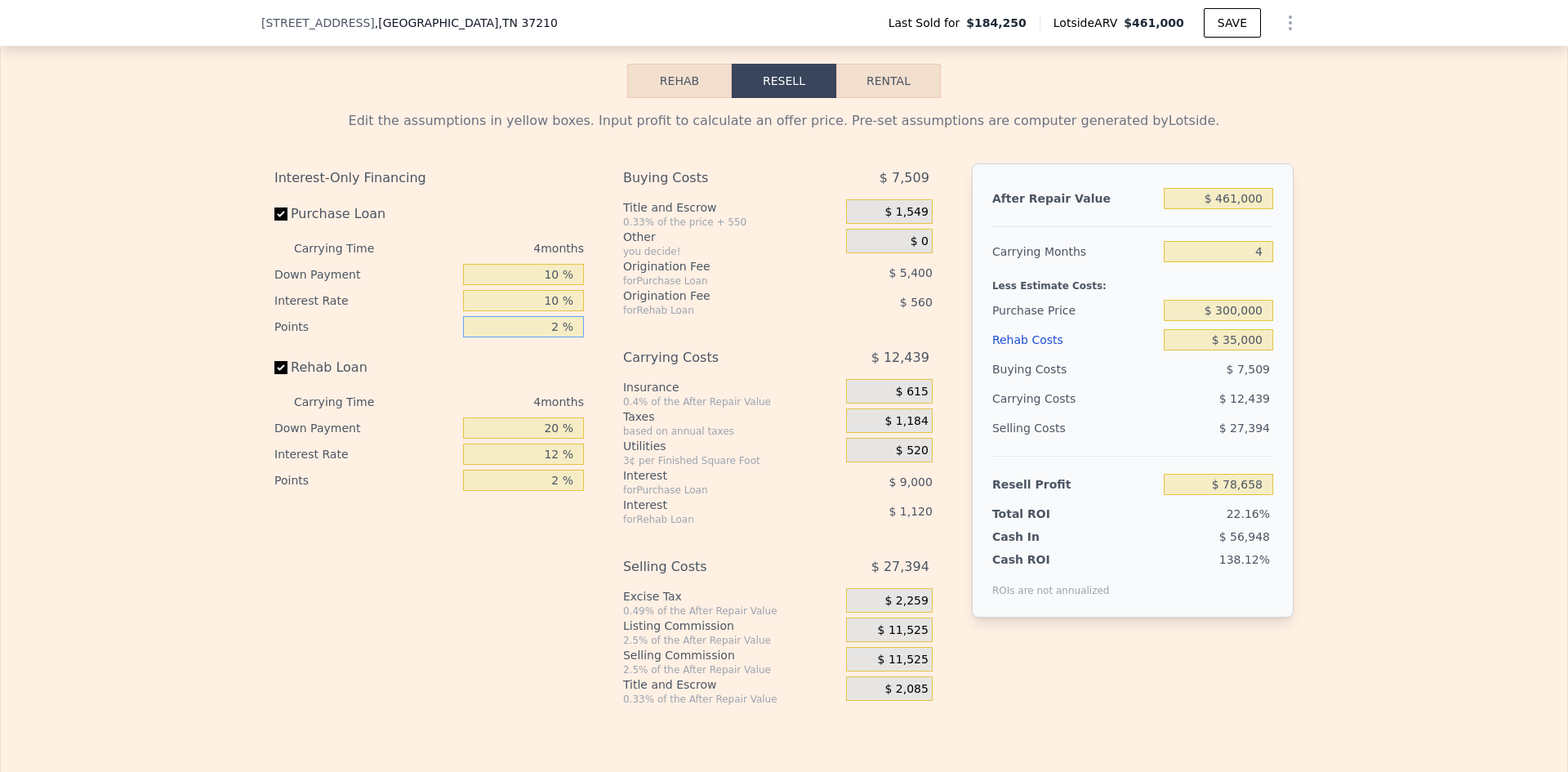
type input "1 %"
type input "$ 81,358"
type input "1 %"
type input "10 %"
type input "$ 81,148"
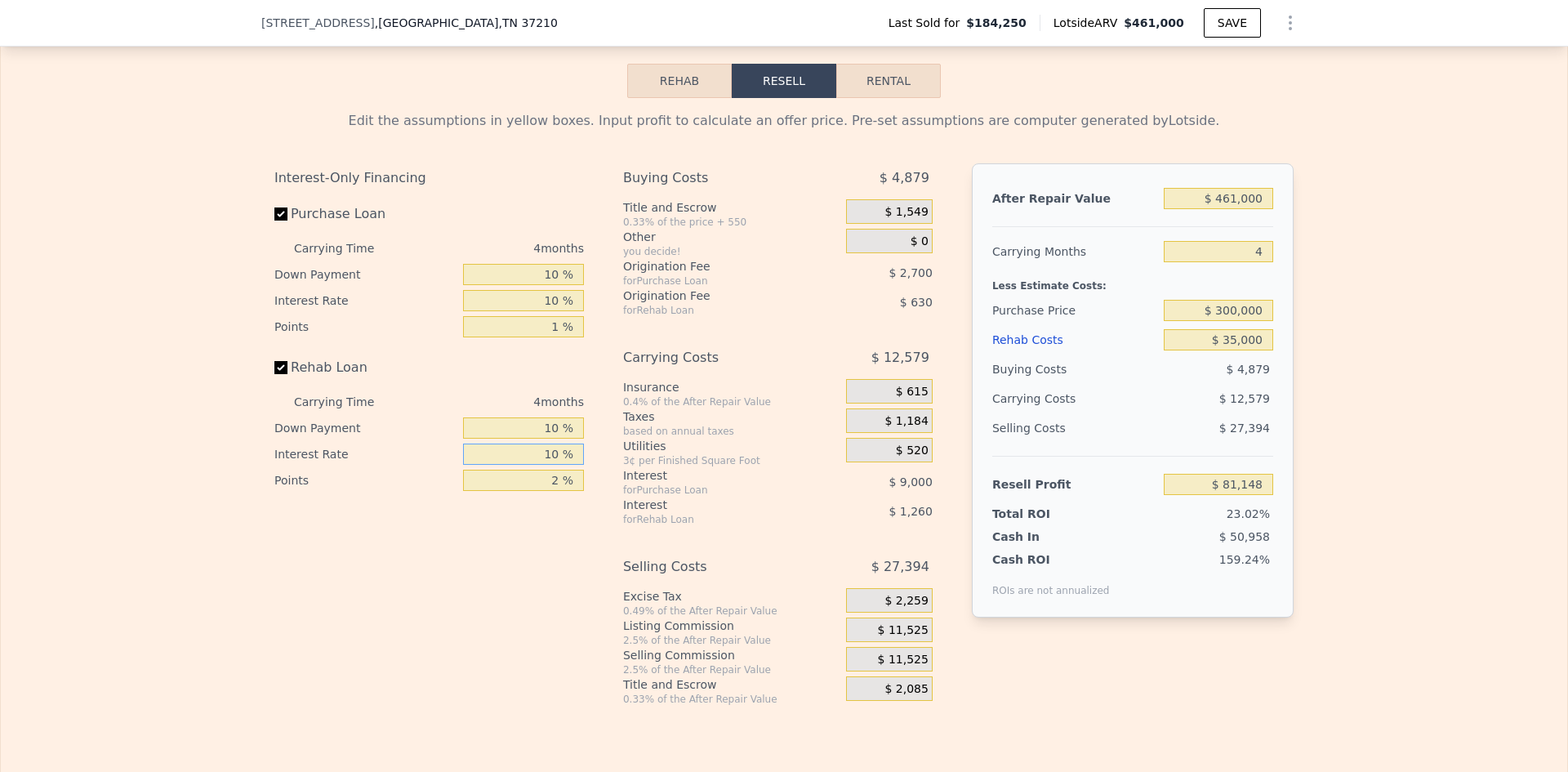
type input "10 %"
type input "$ 81,356"
type input "1 %"
type input "$ 81,671"
type input "1 %"
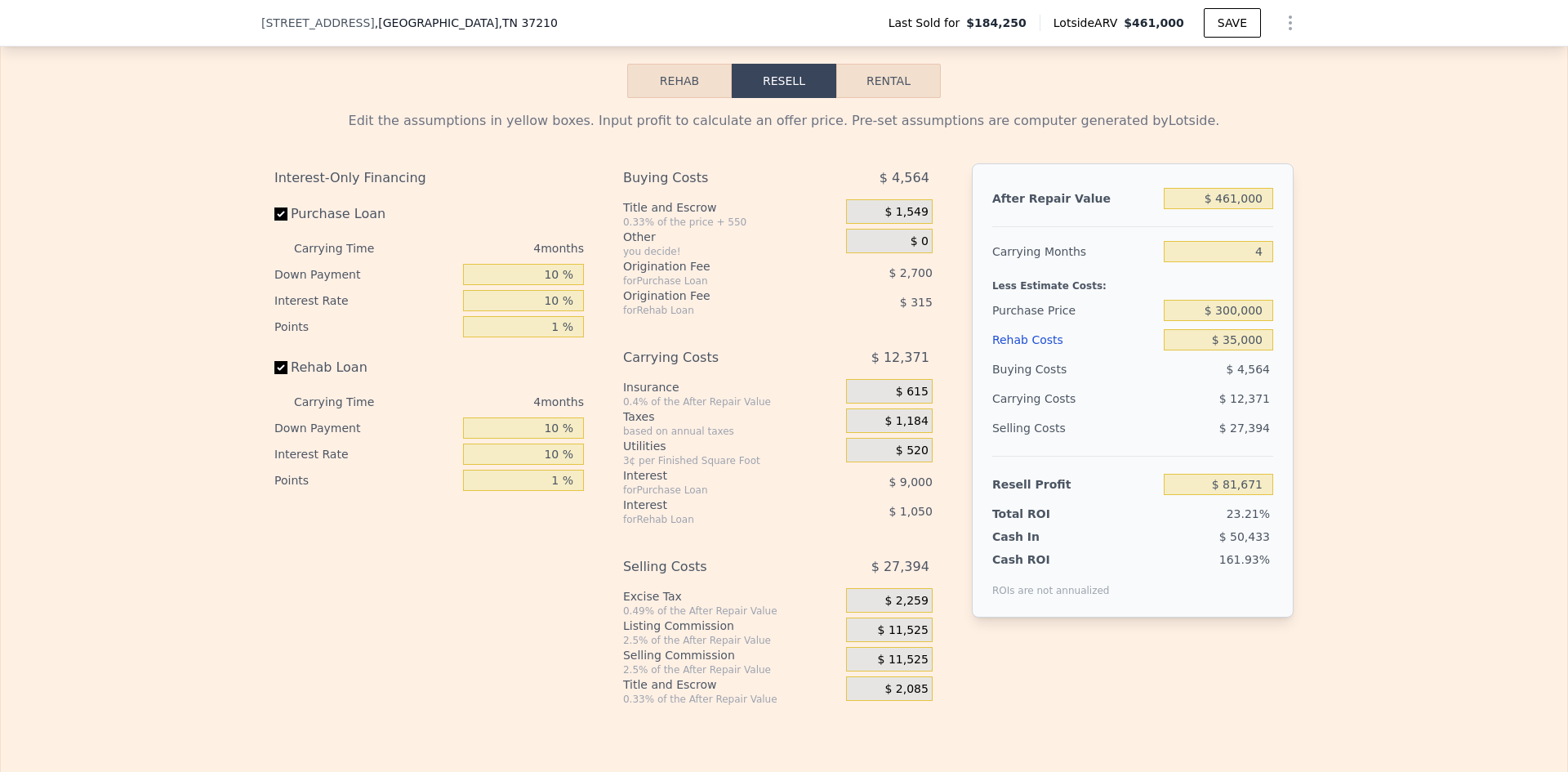
click at [896, 638] on span "$ 11,525" at bounding box center [903, 631] width 51 height 15
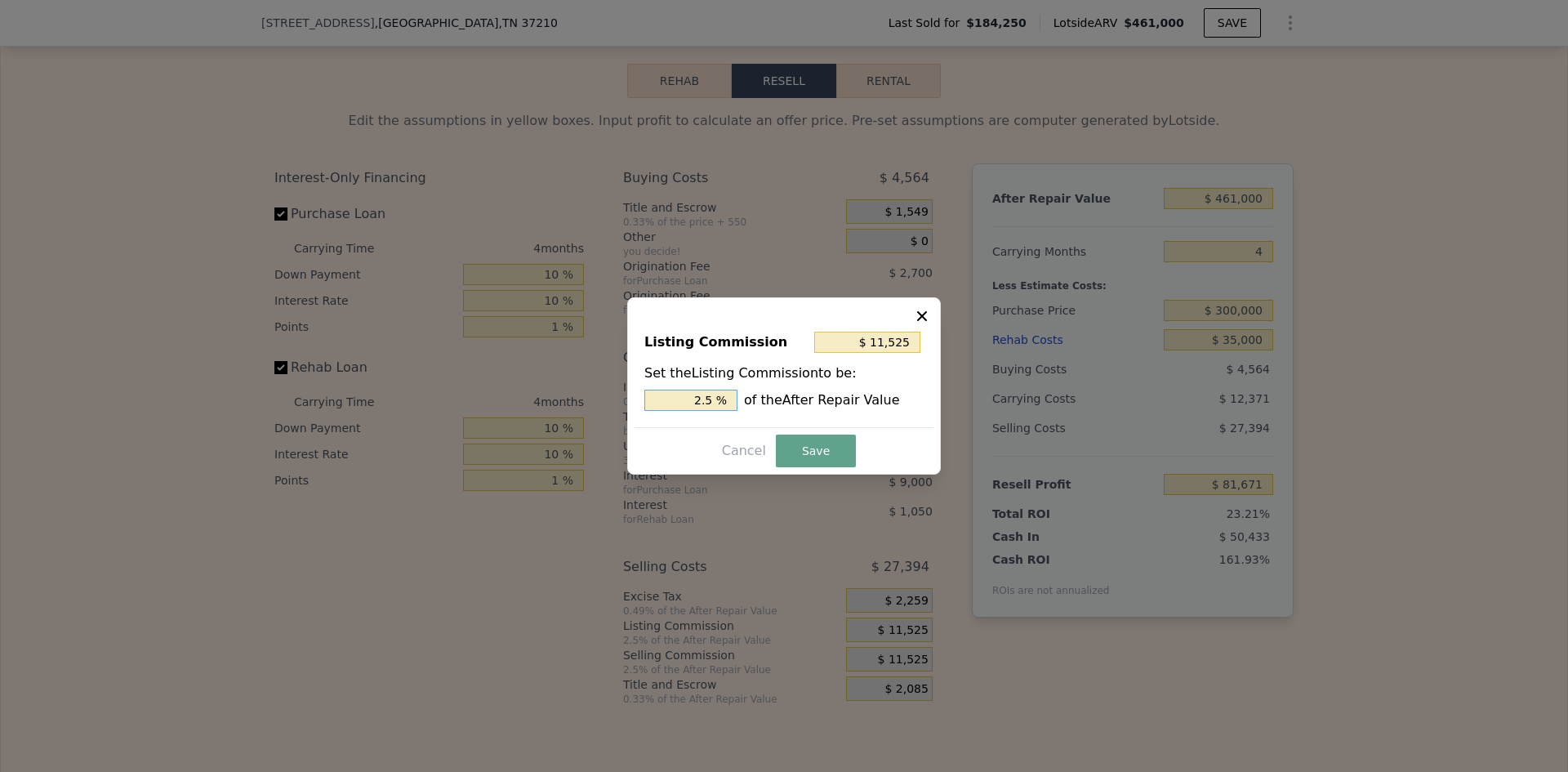
drag, startPoint x: 705, startPoint y: 401, endPoint x: 715, endPoint y: 399, distance: 10.2
click at [715, 399] on input "2.5 %" at bounding box center [690, 400] width 93 height 21
type input "$ 9,220"
type input "2 %"
click at [809, 444] on button "Save" at bounding box center [816, 450] width 80 height 33
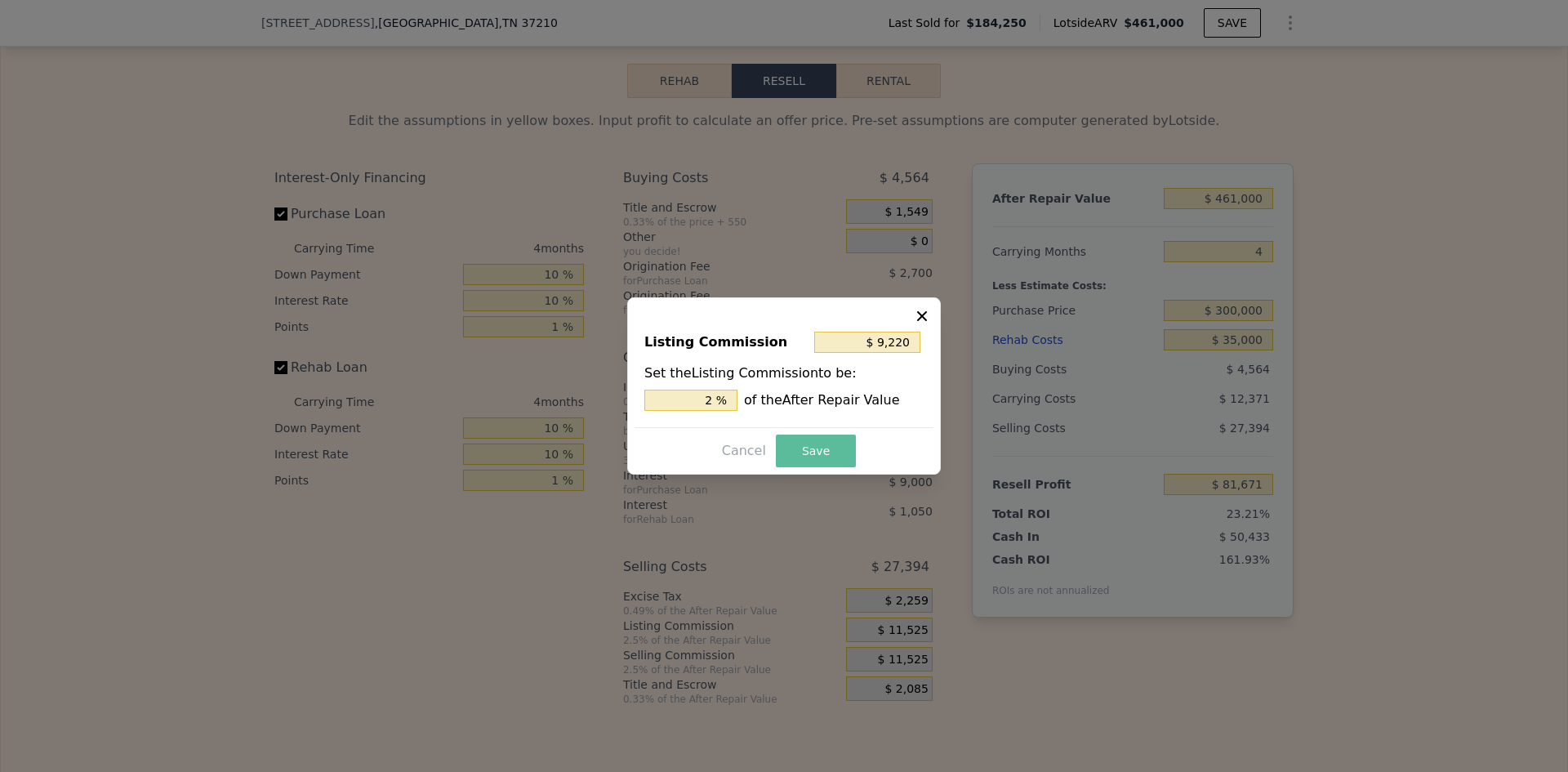
type input "$ 83,976"
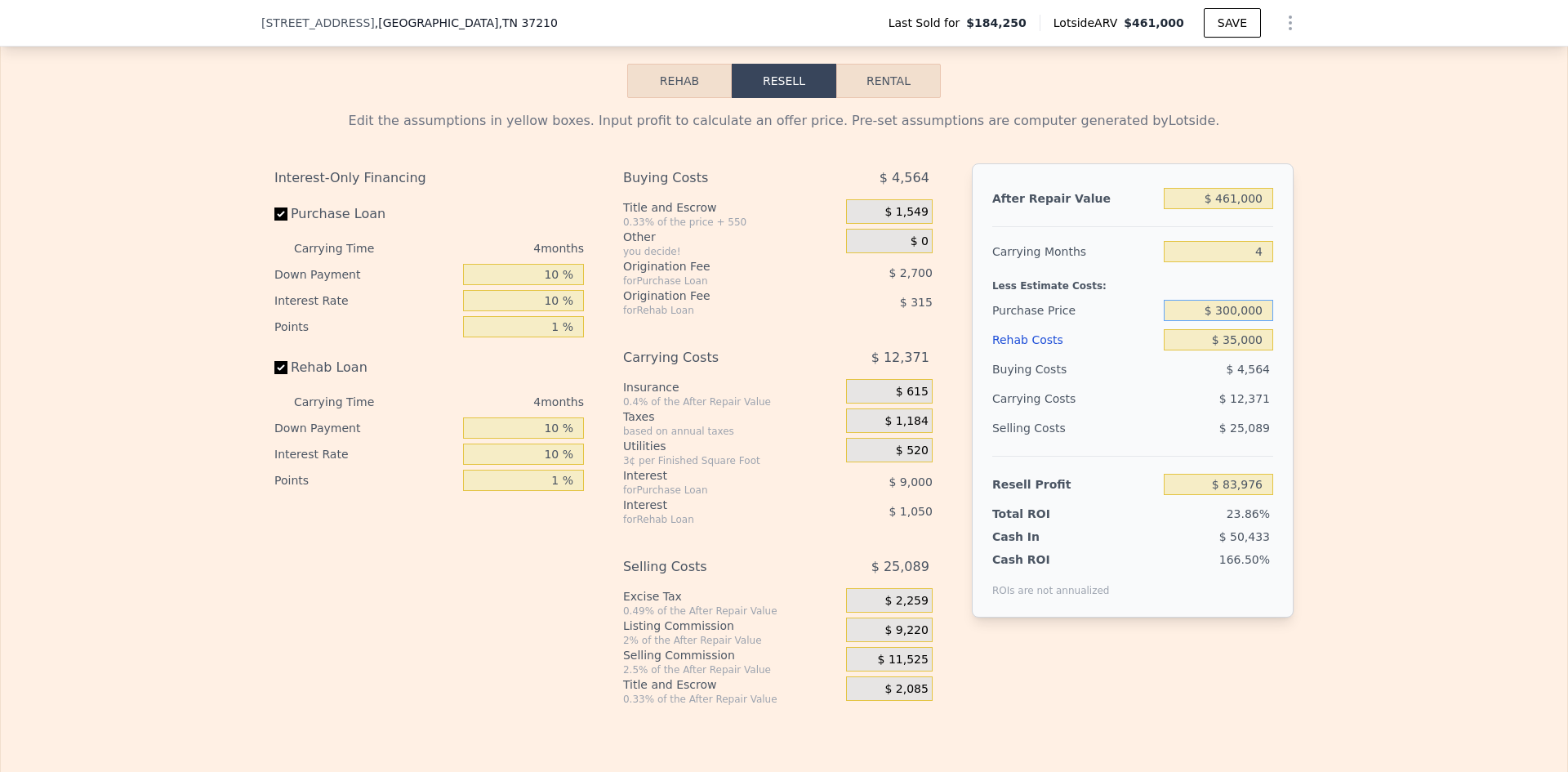
drag, startPoint x: 1221, startPoint y: 347, endPoint x: 1233, endPoint y: 345, distance: 12.2
click at [1229, 321] on input "$ 300,000" at bounding box center [1218, 310] width 109 height 21
type input "$ 330,000"
click at [1328, 378] on div "Edit the assumptions in yellow boxes. Input profit to calculate an offer price.…" at bounding box center [784, 401] width 1566 height 607
type input "$ 52,706"
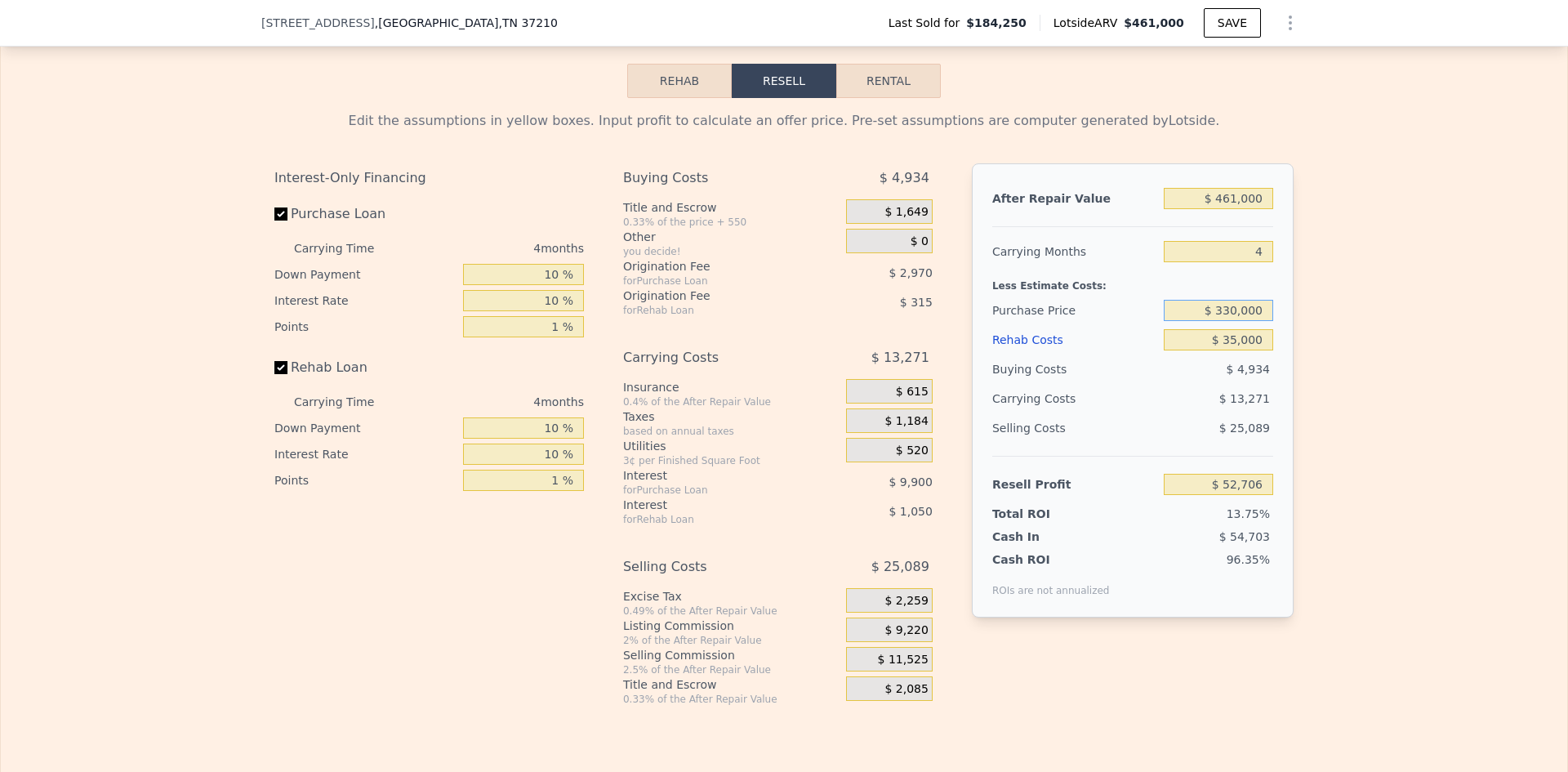
click at [1233, 321] on input "$ 330,000" at bounding box center [1218, 310] width 109 height 21
type input "$ 350,000"
click at [1328, 377] on div "Edit the assumptions in yellow boxes. Input profit to calculate an offer price.…" at bounding box center [784, 401] width 1566 height 607
type input "$ 31,859"
click at [1231, 321] on input "$ 350,000" at bounding box center [1218, 310] width 109 height 21
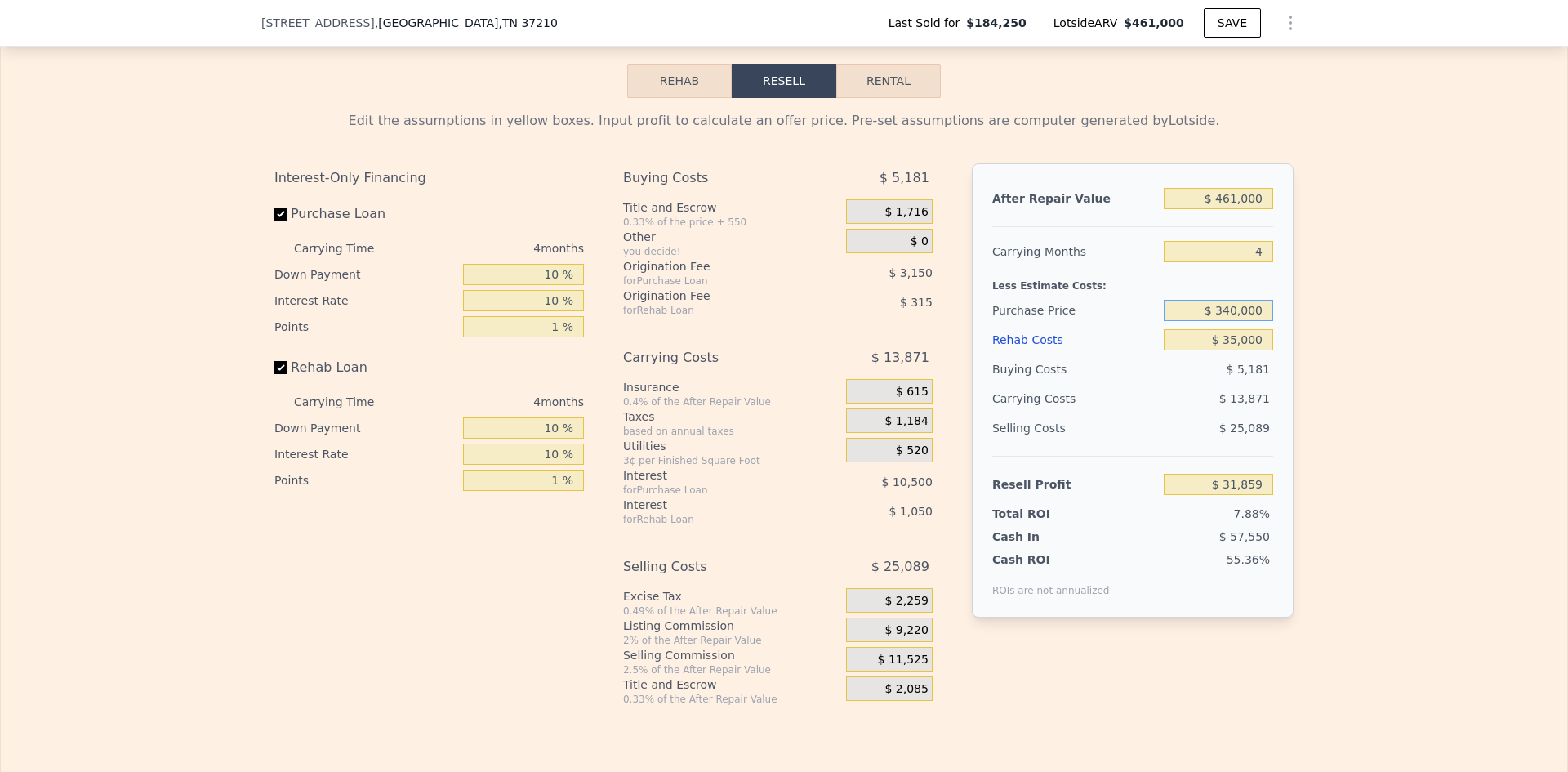
type input "$ 340,000"
click at [1323, 383] on div "Edit the assumptions in yellow boxes. Input profit to calculate an offer price.…" at bounding box center [784, 401] width 1566 height 607
type input "$ 42,283"
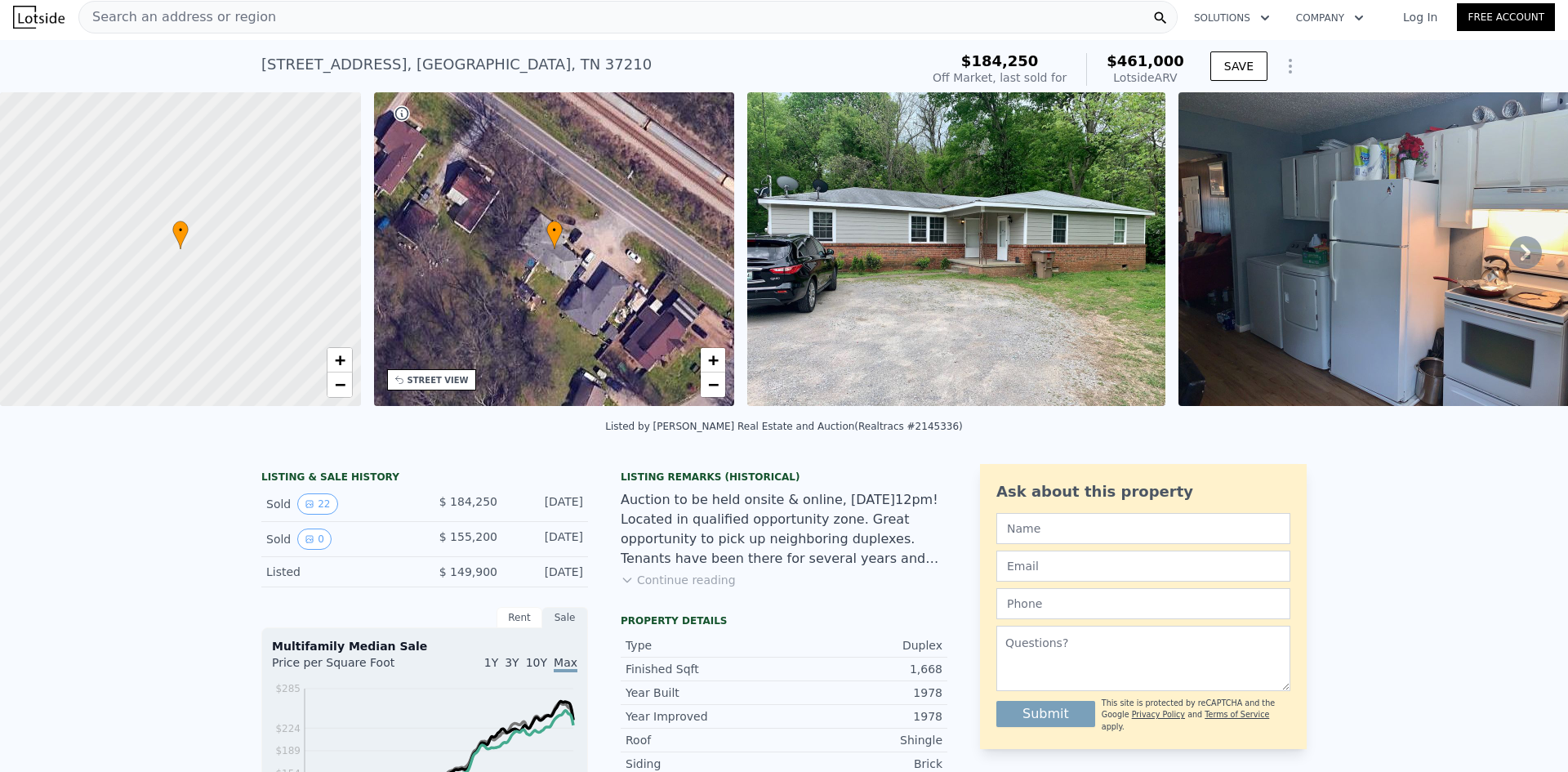
scroll to position [0, 0]
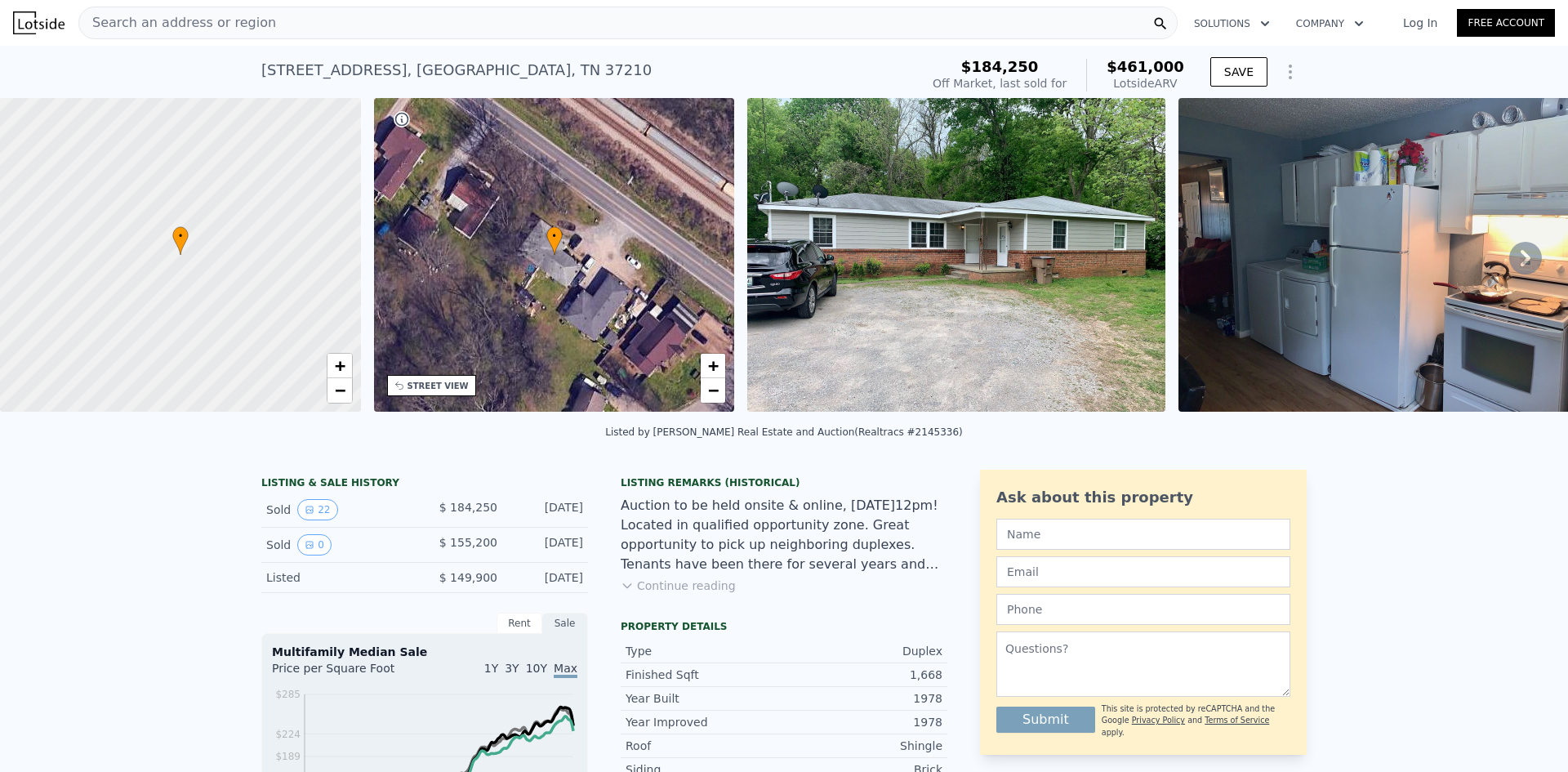
type input "$ 0"
type input "$ 237,029"
click at [216, 23] on span "Search an address or region" at bounding box center [177, 23] width 197 height 20
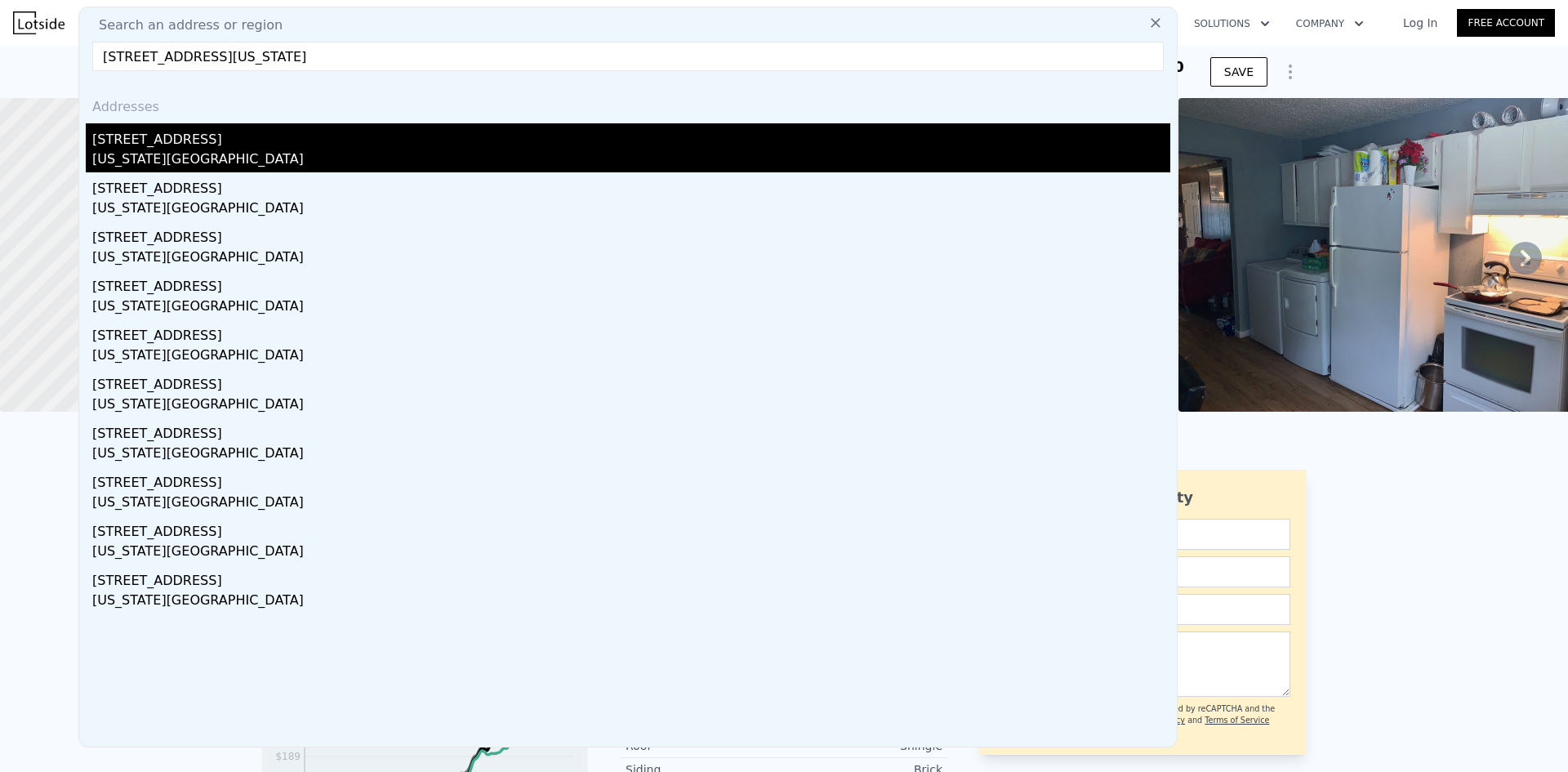
type input "[STREET_ADDRESS][US_STATE]"
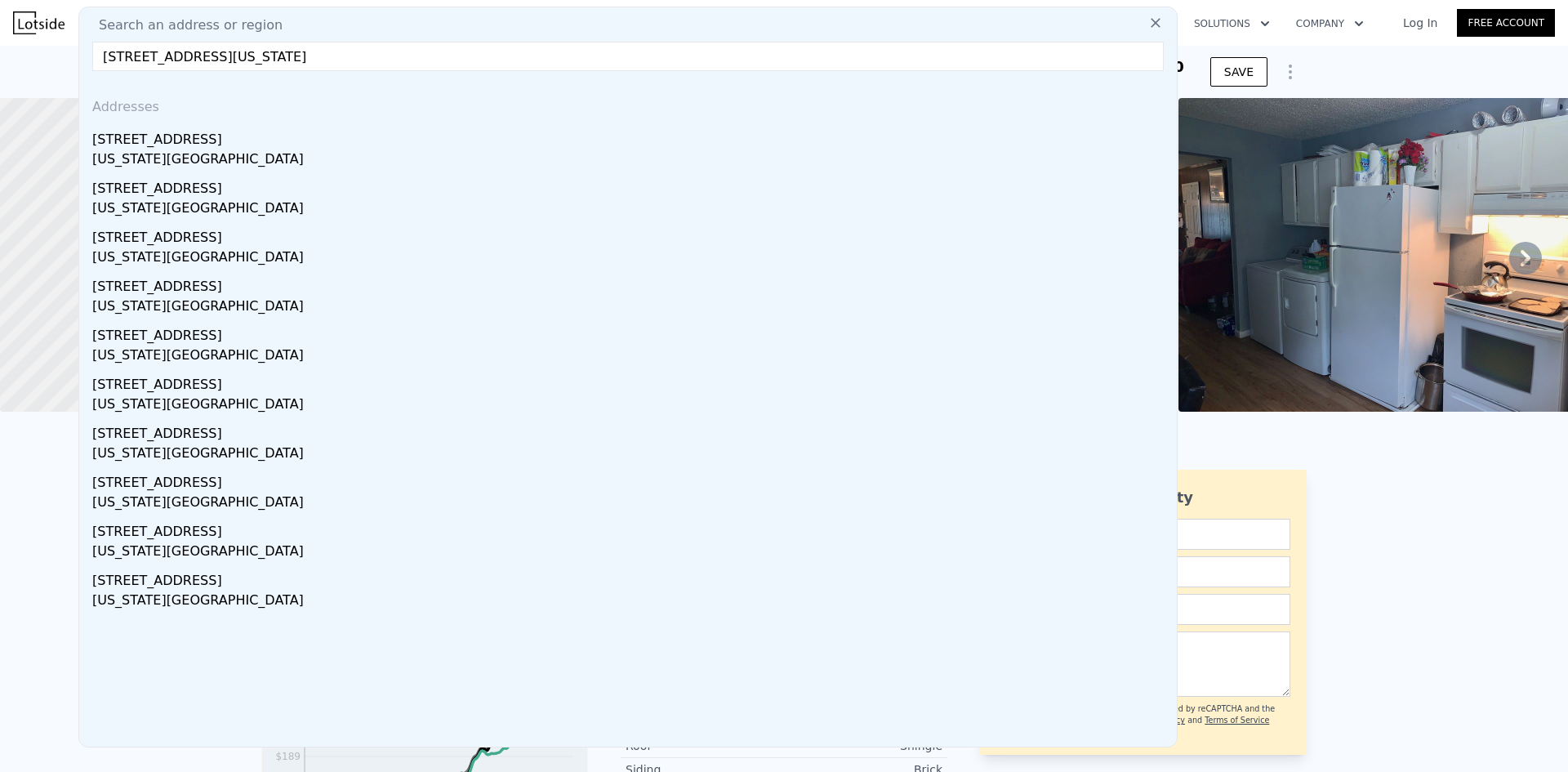
click at [189, 141] on div "[STREET_ADDRESS]" at bounding box center [631, 136] width 1078 height 26
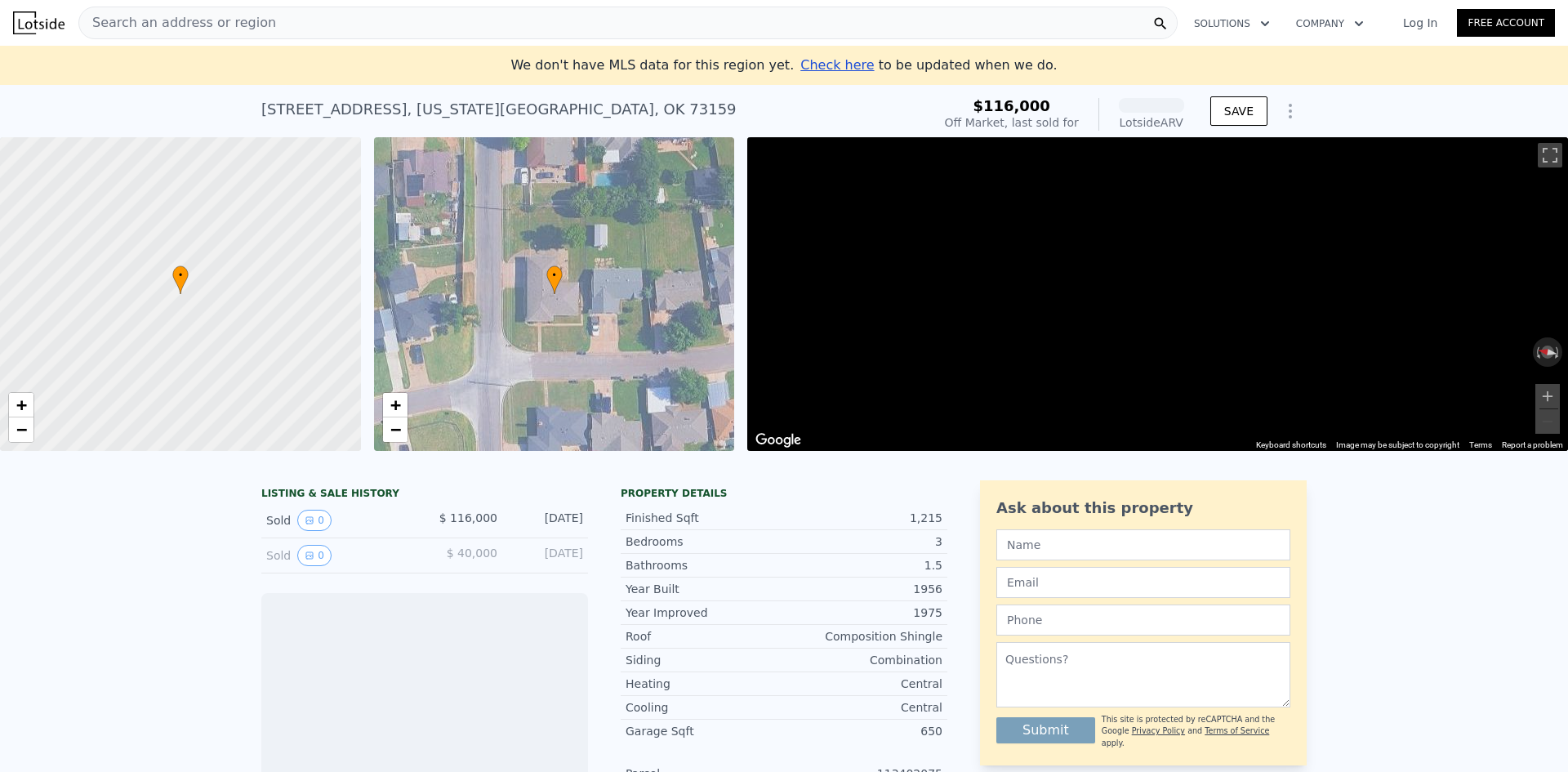
click at [266, 14] on div "Search an address or region" at bounding box center [628, 22] width 1099 height 33
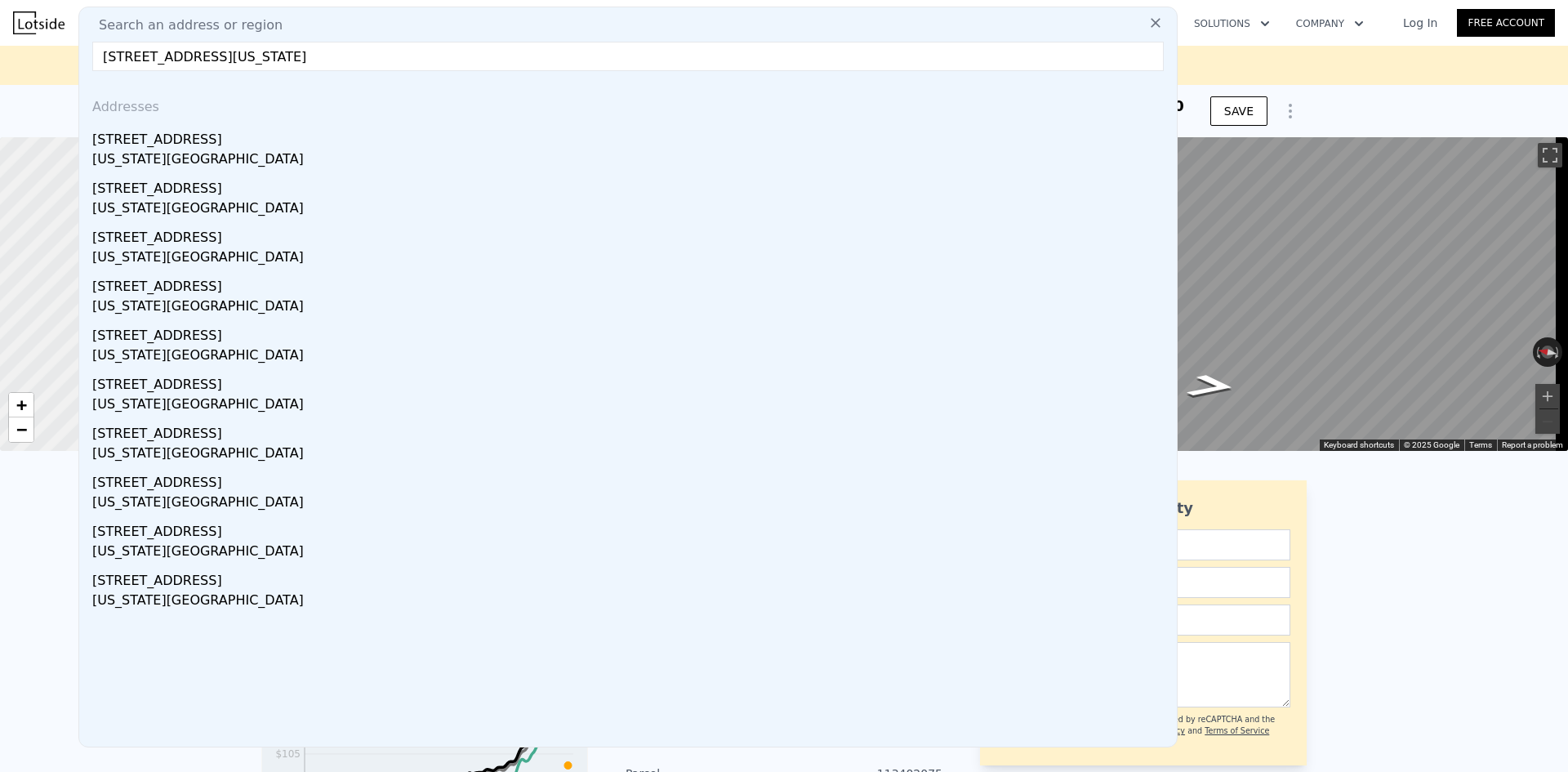
drag, startPoint x: 203, startPoint y: 55, endPoint x: 411, endPoint y: 64, distance: 208.2
click at [411, 64] on input "[STREET_ADDRESS][US_STATE]" at bounding box center [628, 56] width 1072 height 29
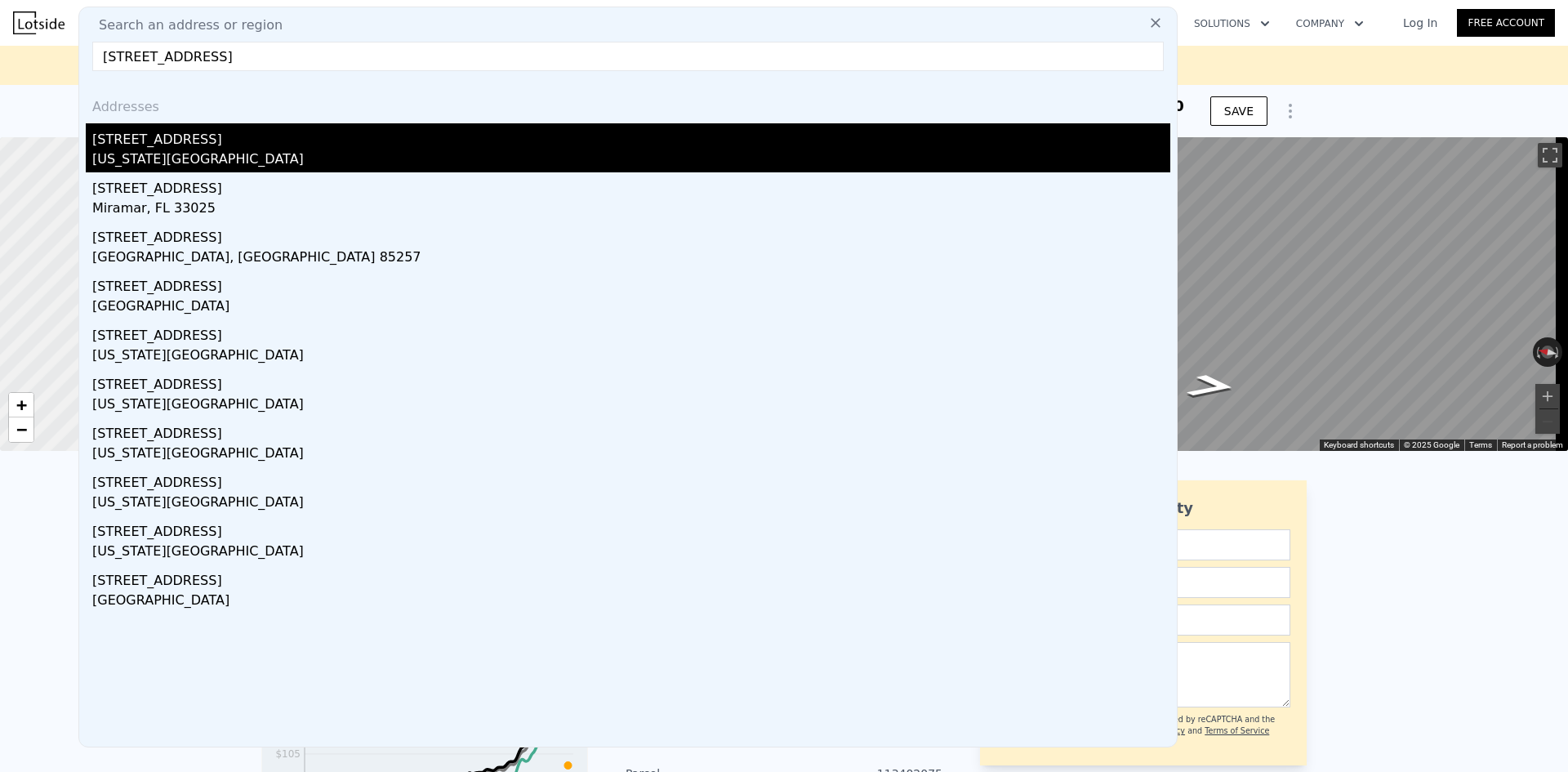
type input "[STREET_ADDRESS]"
click at [180, 146] on div "[STREET_ADDRESS]" at bounding box center [631, 136] width 1078 height 26
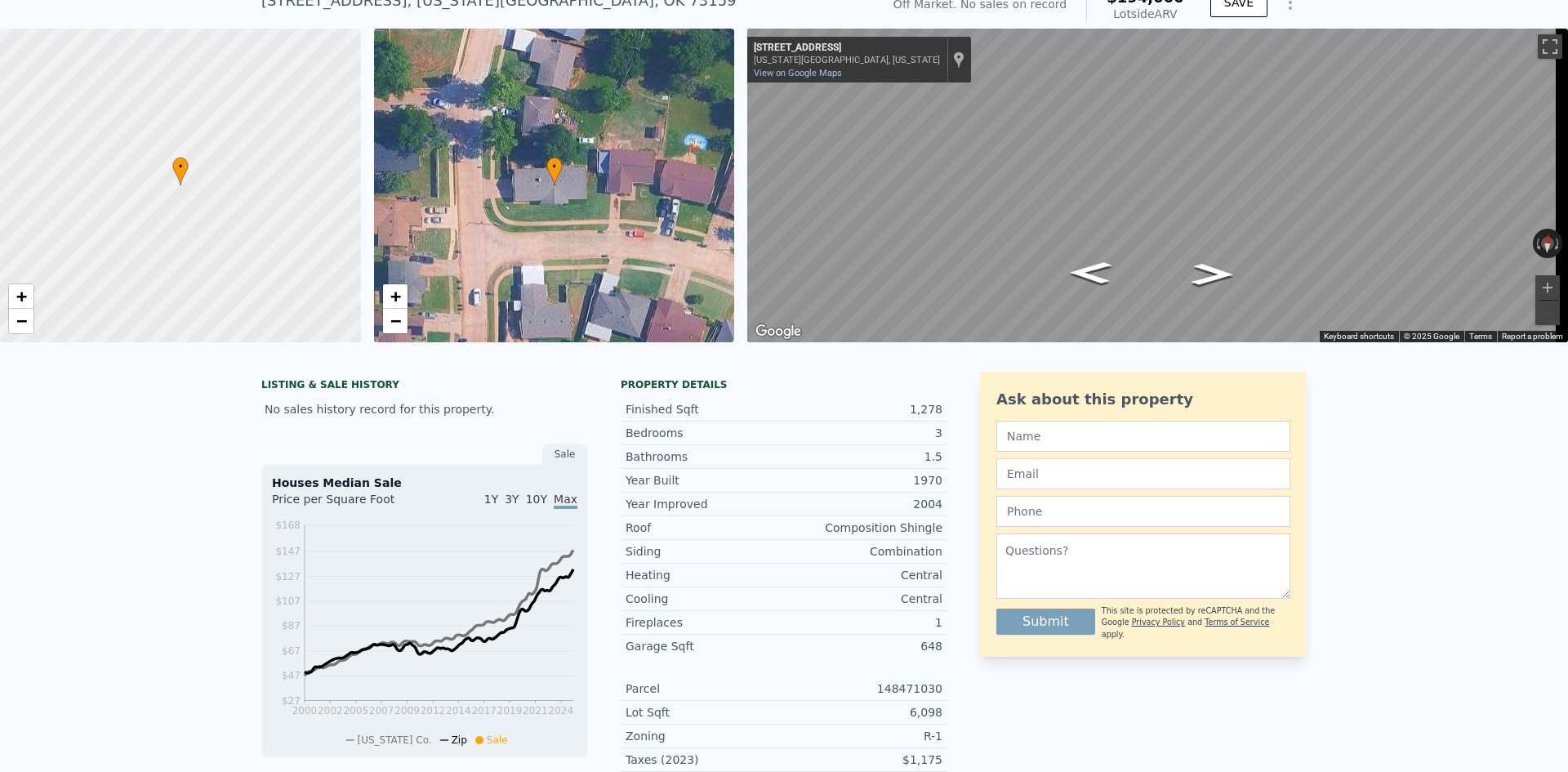
scroll to position [19, 0]
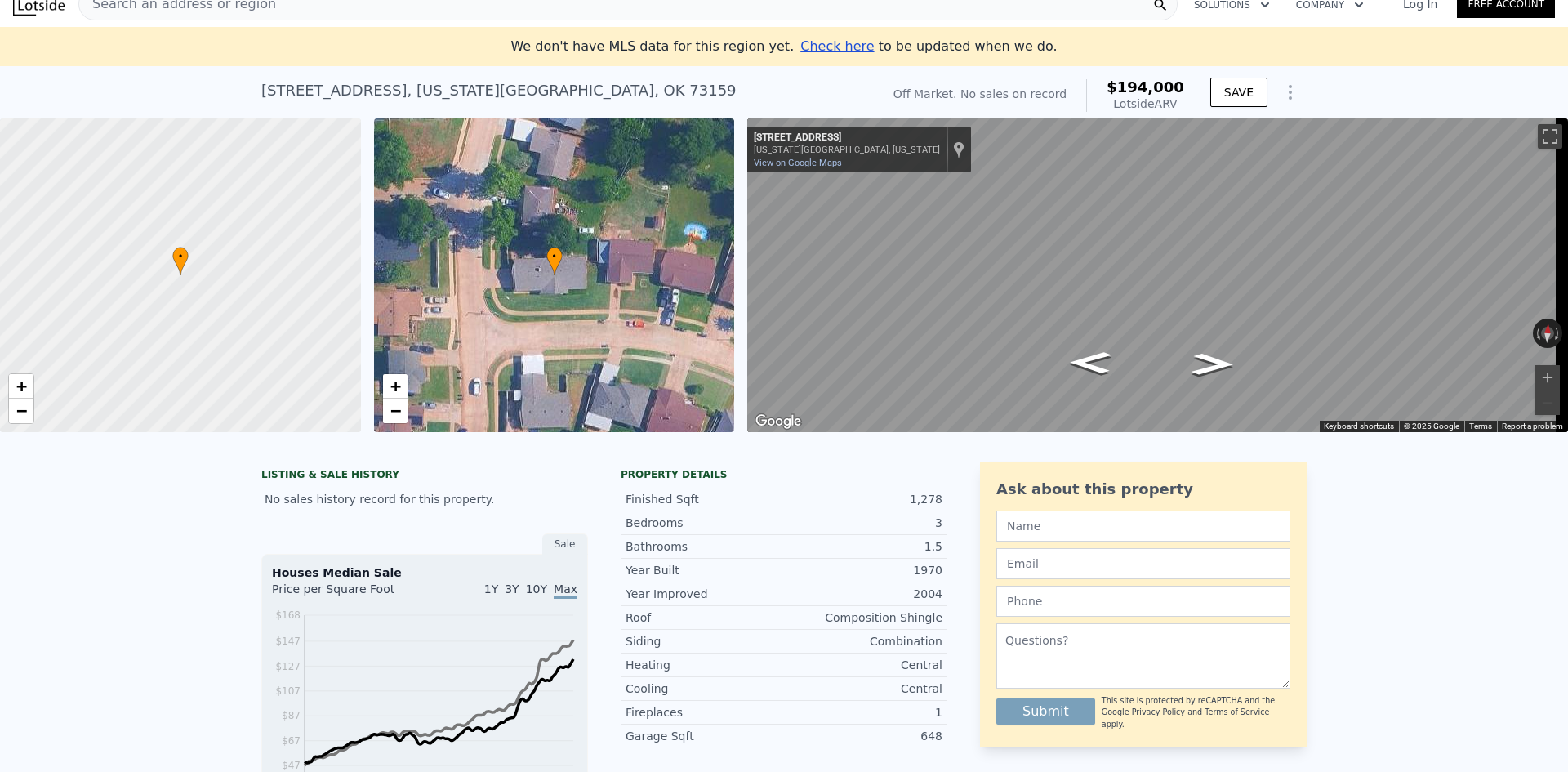
click at [132, 5] on span "Search an address or region" at bounding box center [177, 4] width 197 height 20
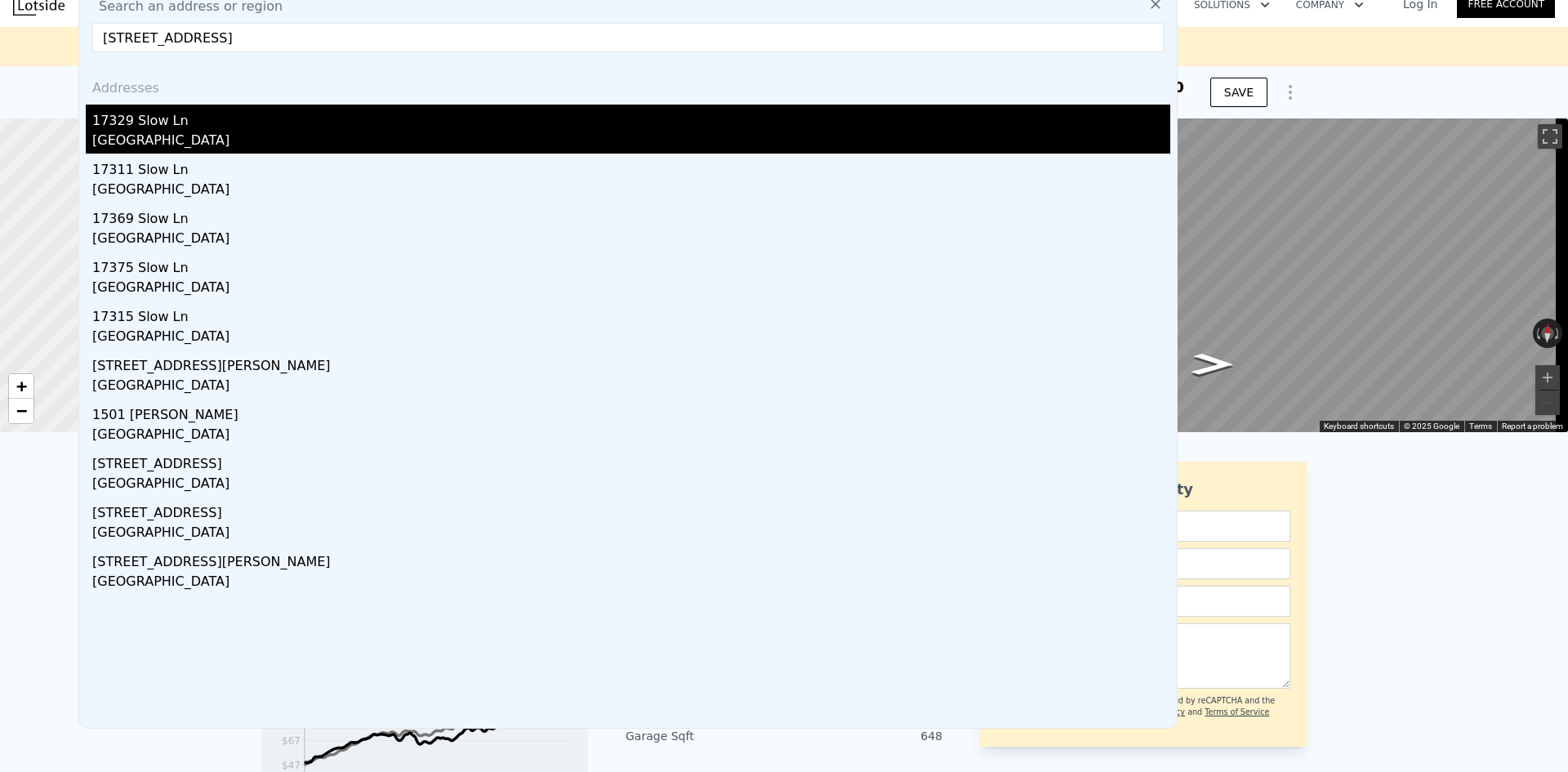
type input "[STREET_ADDRESS]"
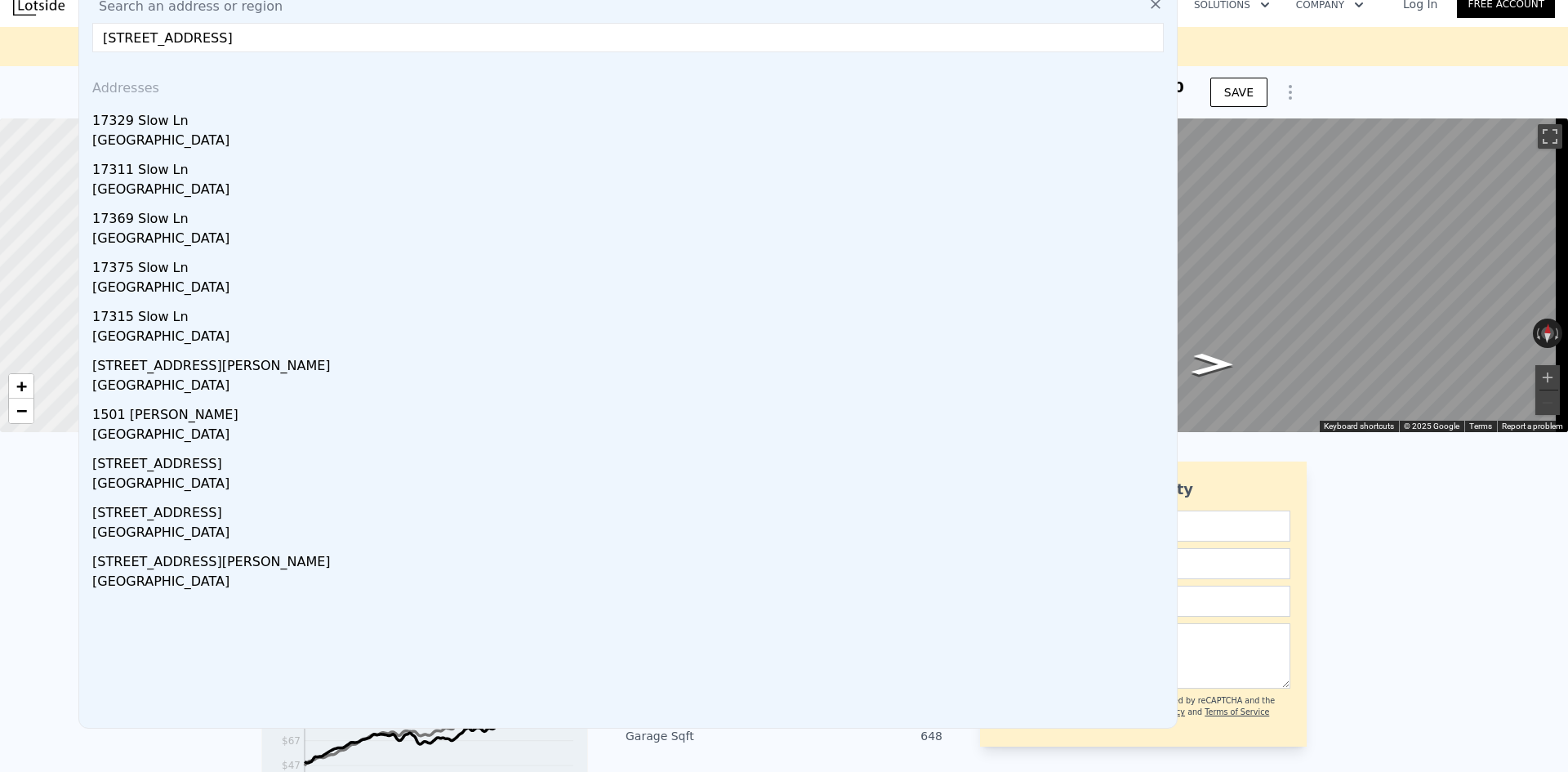
click at [248, 132] on div "[GEOGRAPHIC_DATA]" at bounding box center [631, 142] width 1078 height 23
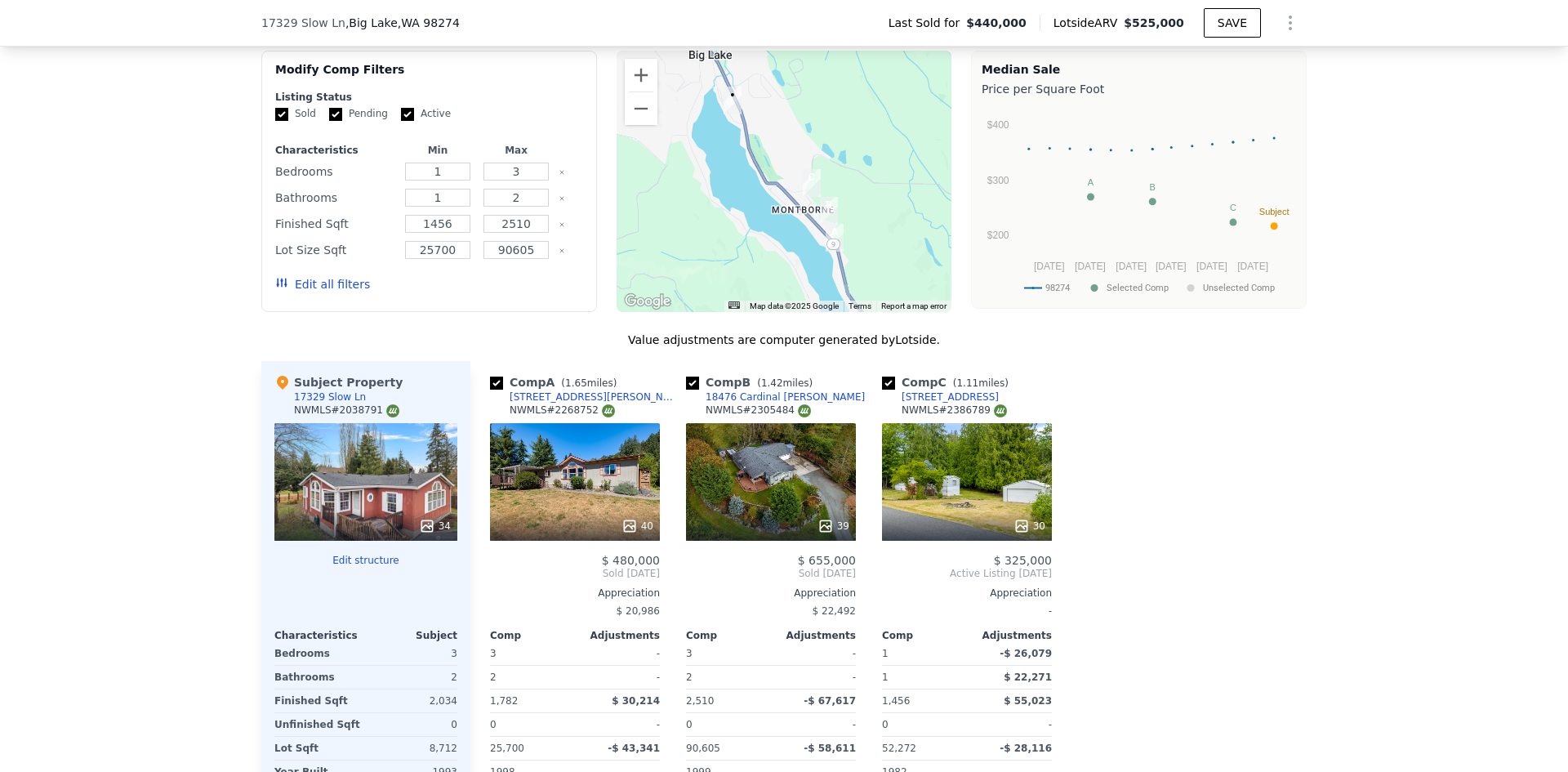
scroll to position [1728, 0]
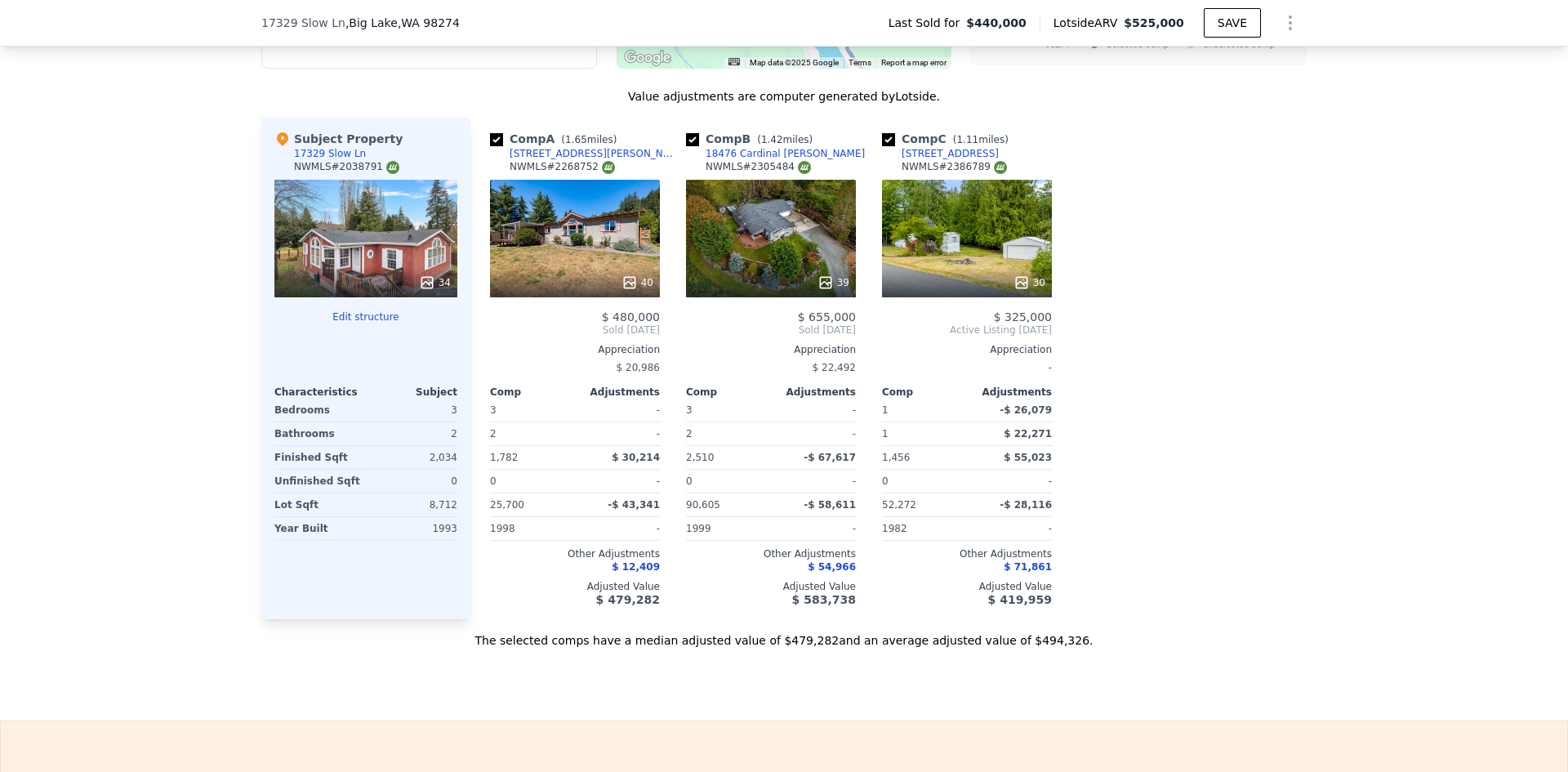
click at [825, 287] on icon at bounding box center [825, 282] width 11 height 11
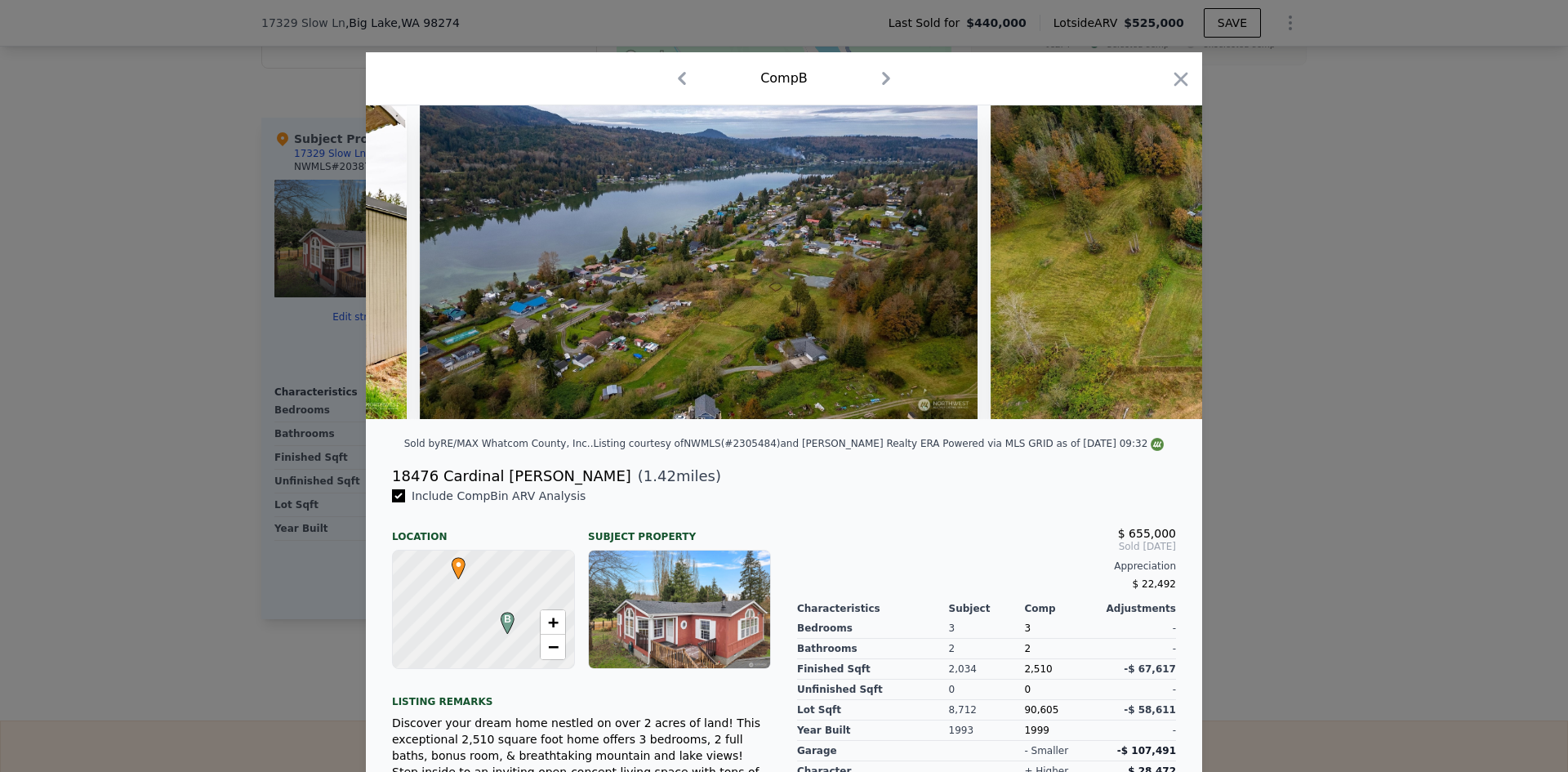
scroll to position [0, 16611]
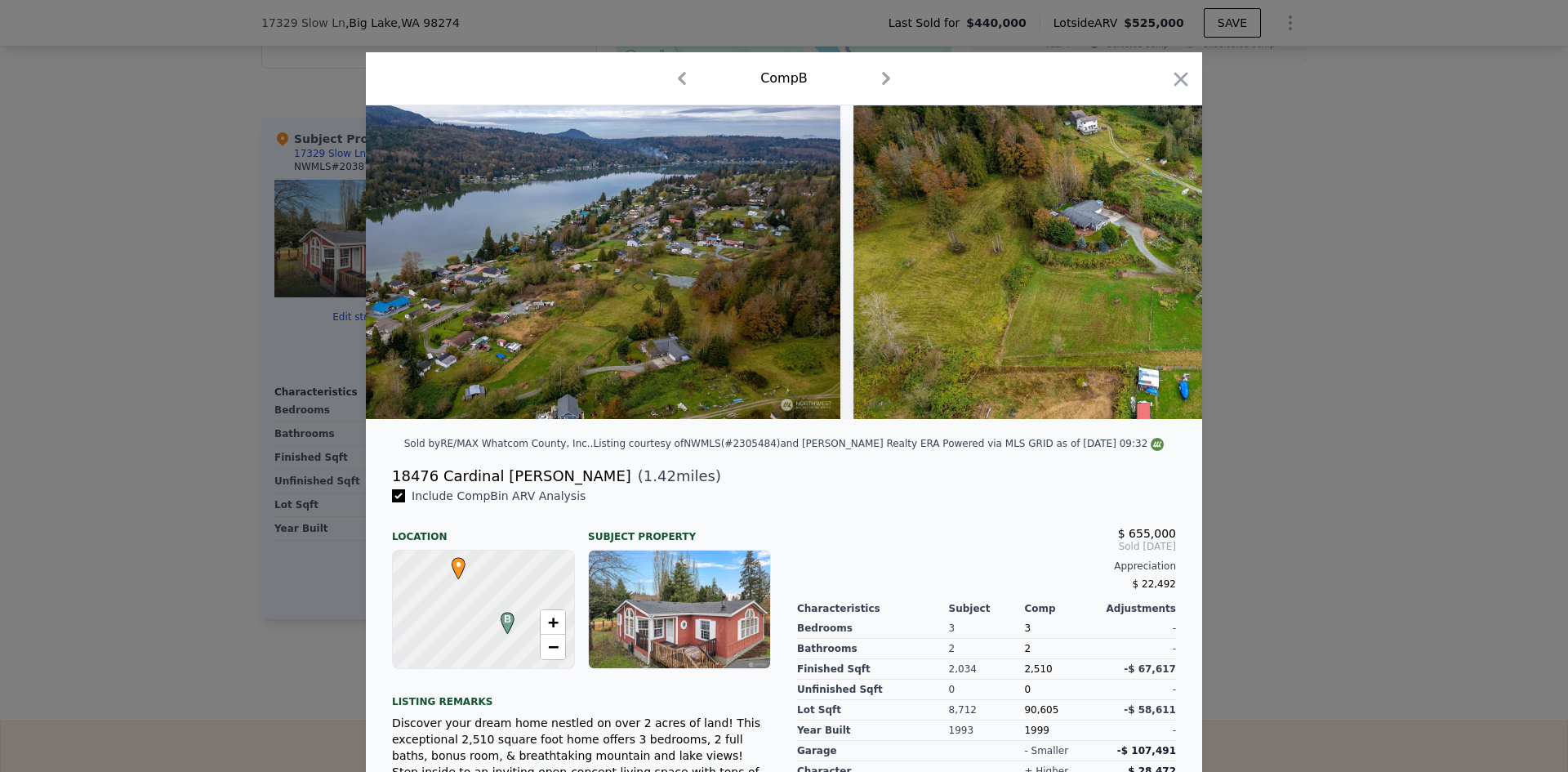
drag, startPoint x: 1172, startPoint y: 78, endPoint x: 1035, endPoint y: 208, distance: 188.9
click at [1172, 78] on icon "button" at bounding box center [1181, 79] width 23 height 23
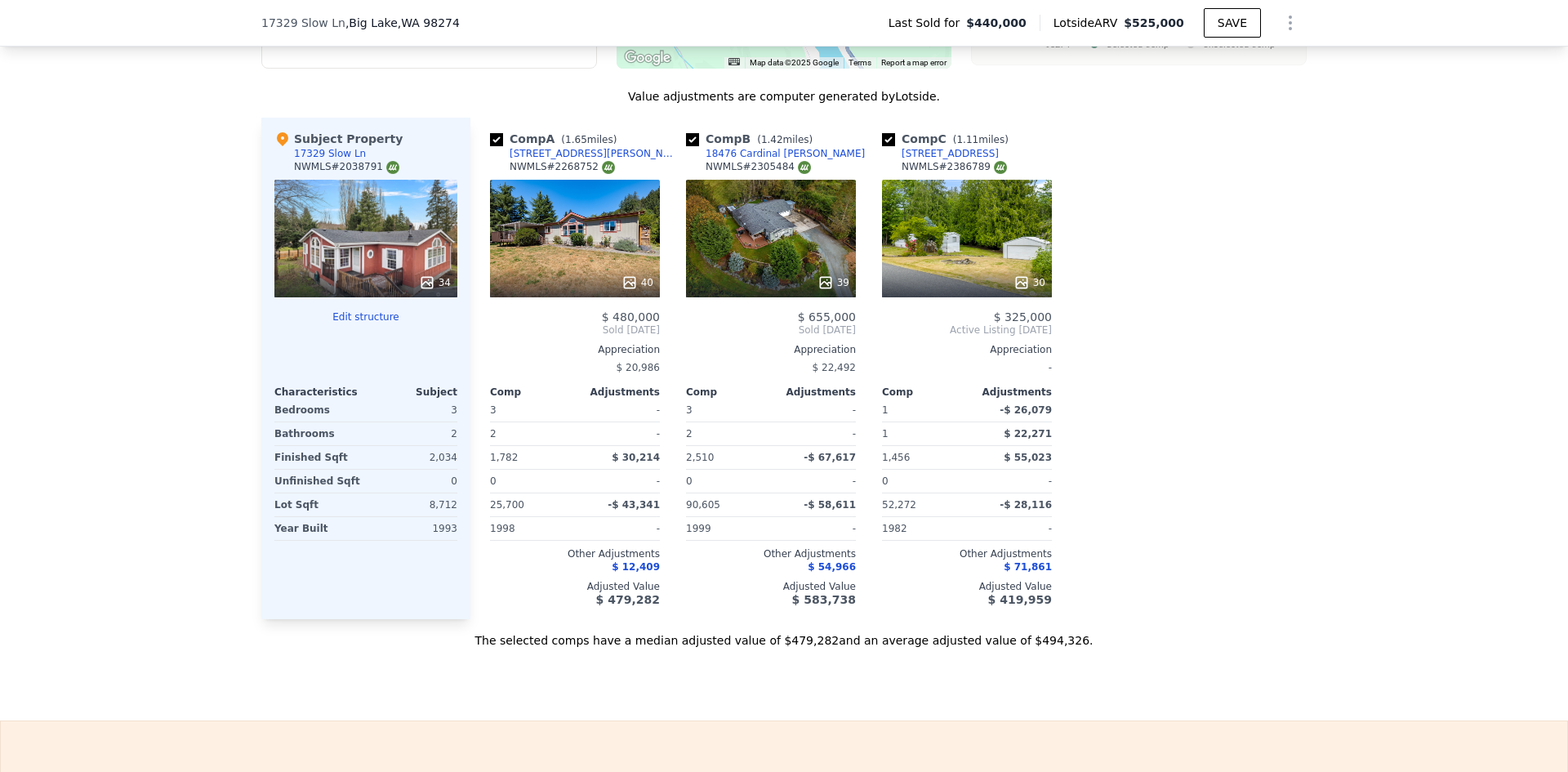
click at [622, 286] on icon at bounding box center [630, 283] width 16 height 16
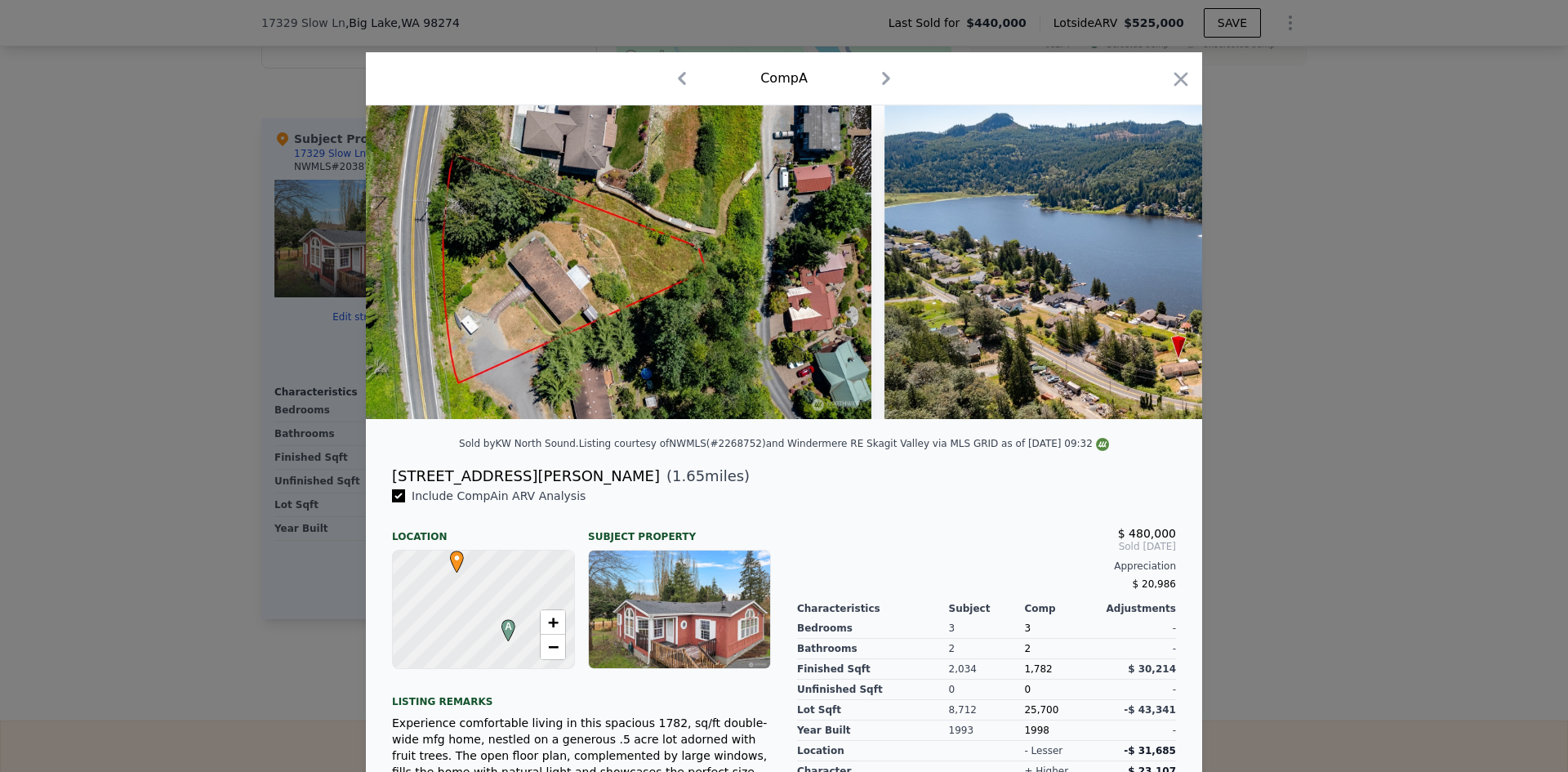
scroll to position [0, 18934]
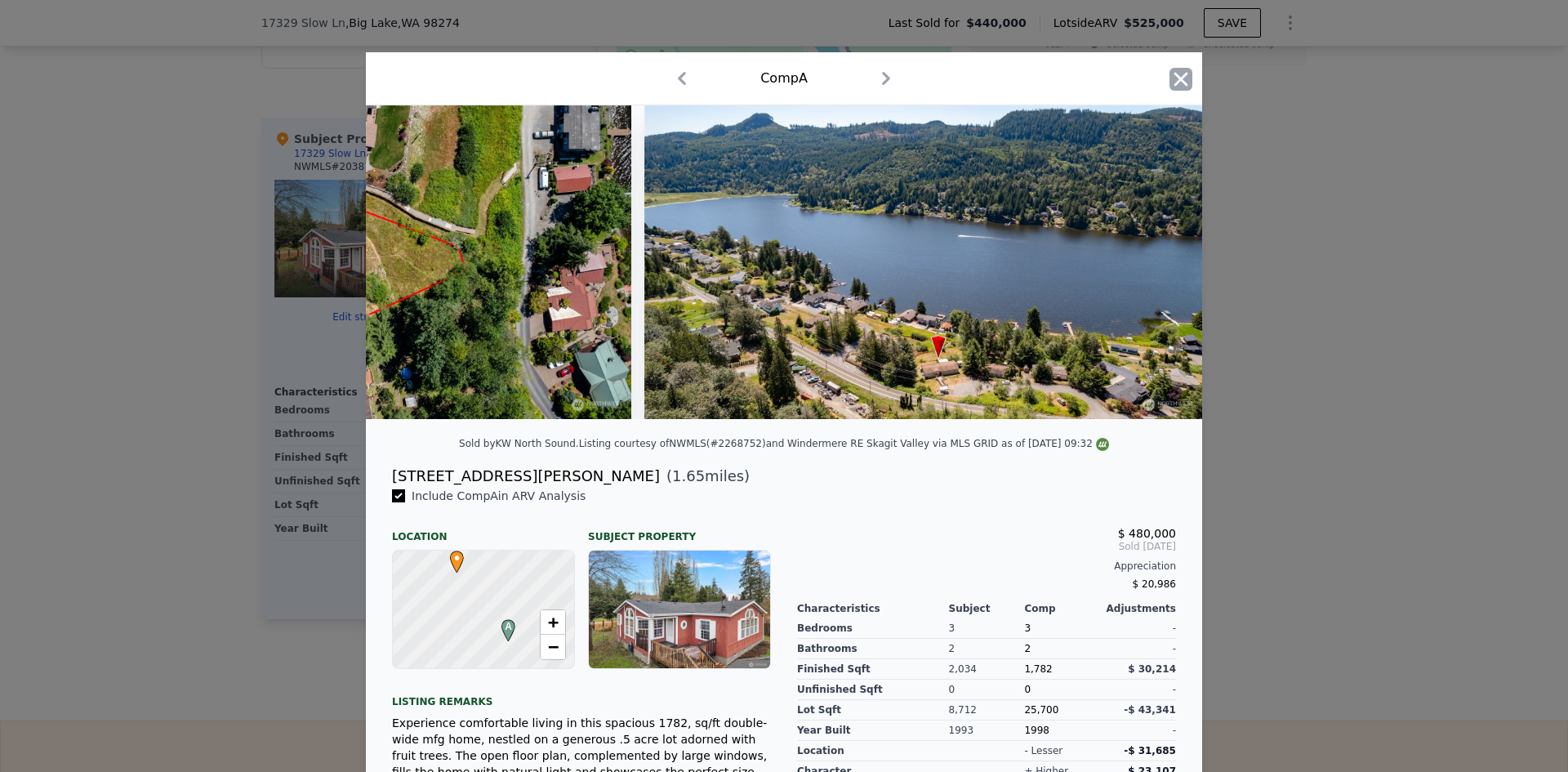
click at [1170, 77] on icon "button" at bounding box center [1181, 79] width 23 height 23
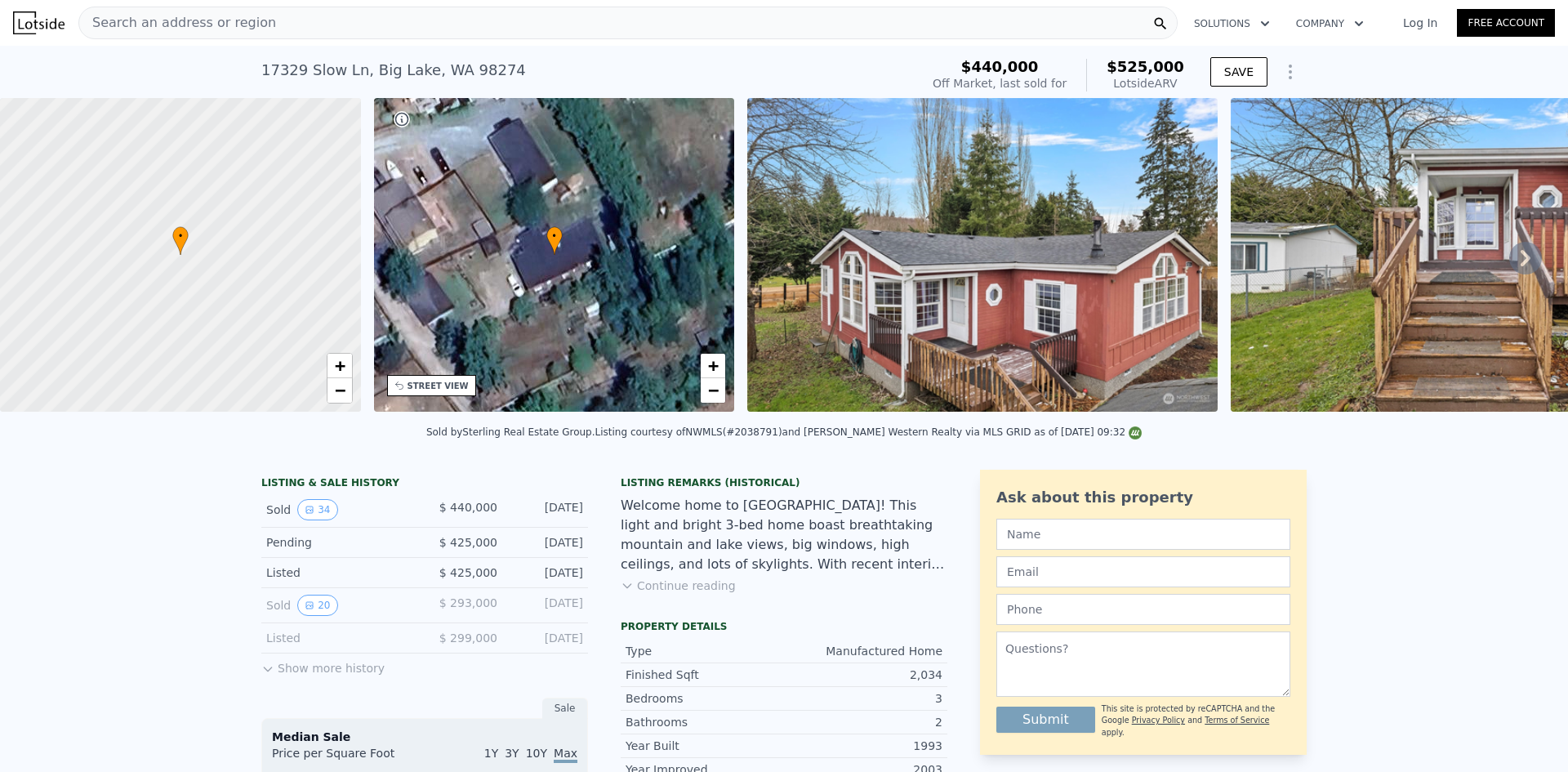
click at [220, 25] on span "Search an address or region" at bounding box center [177, 23] width 197 height 20
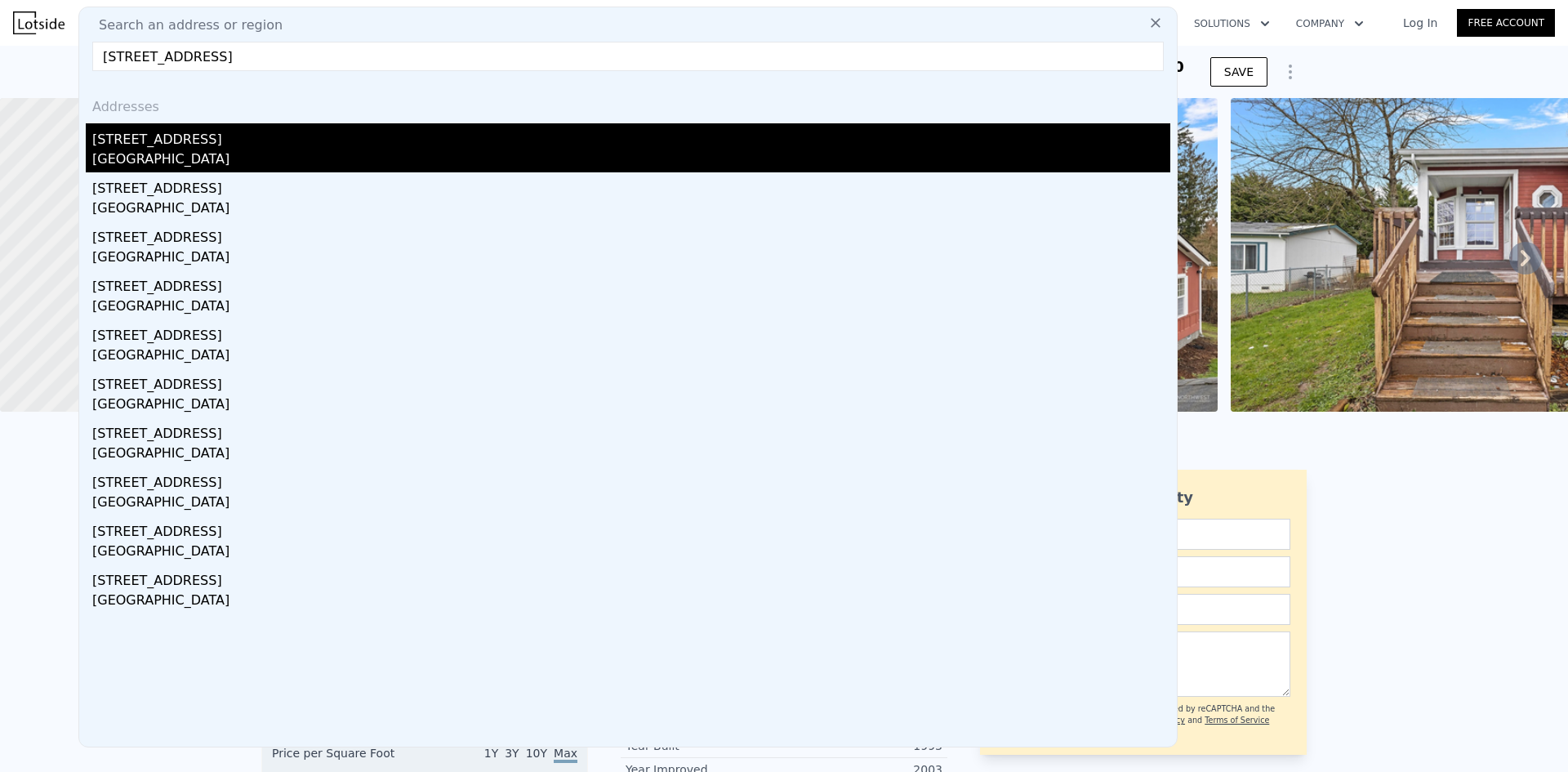
type input "[STREET_ADDRESS]"
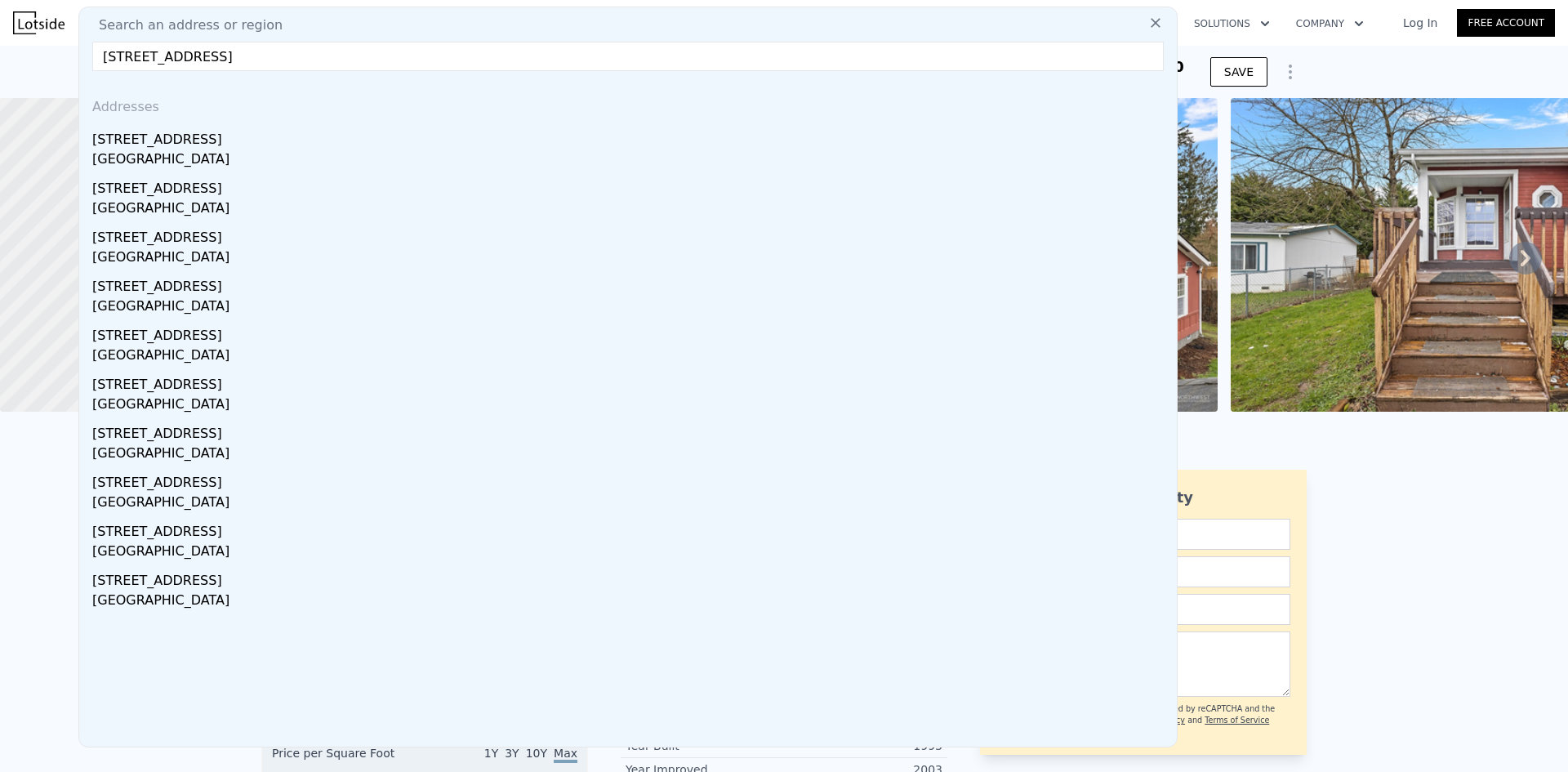
click at [210, 143] on div "[STREET_ADDRESS]" at bounding box center [631, 136] width 1078 height 26
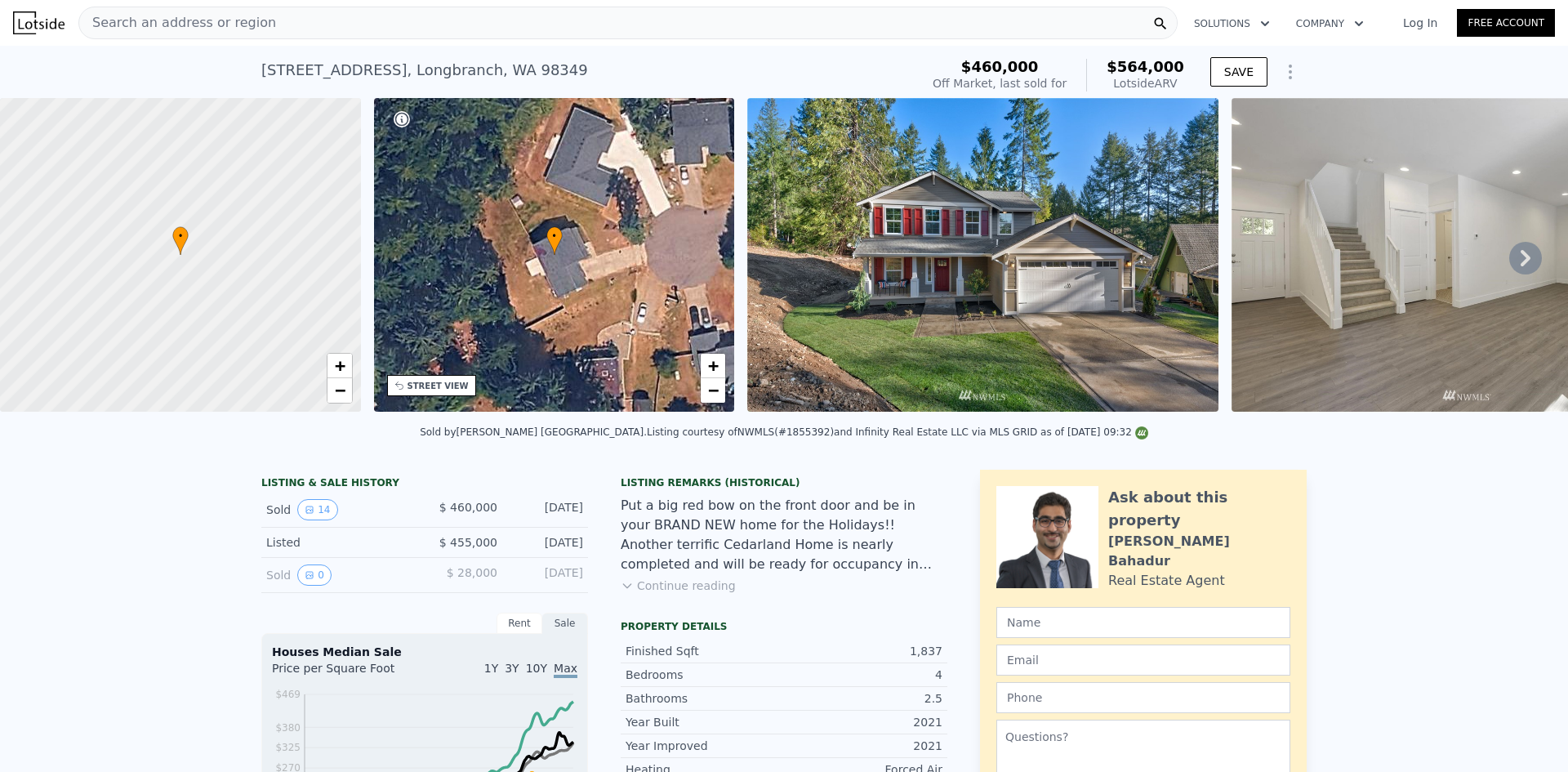
click at [232, 23] on span "Search an address or region" at bounding box center [177, 23] width 197 height 20
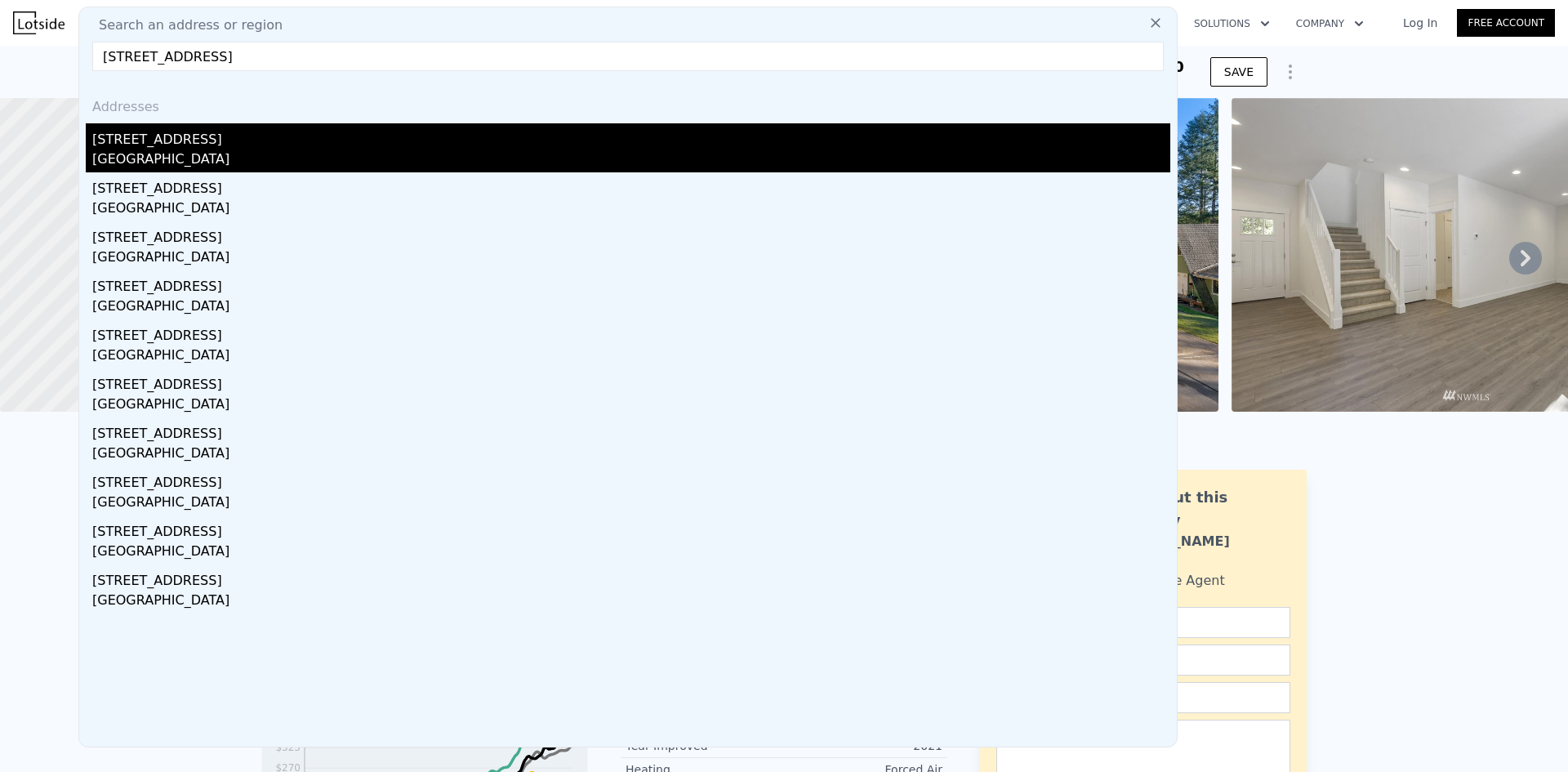
type input "[STREET_ADDRESS]"
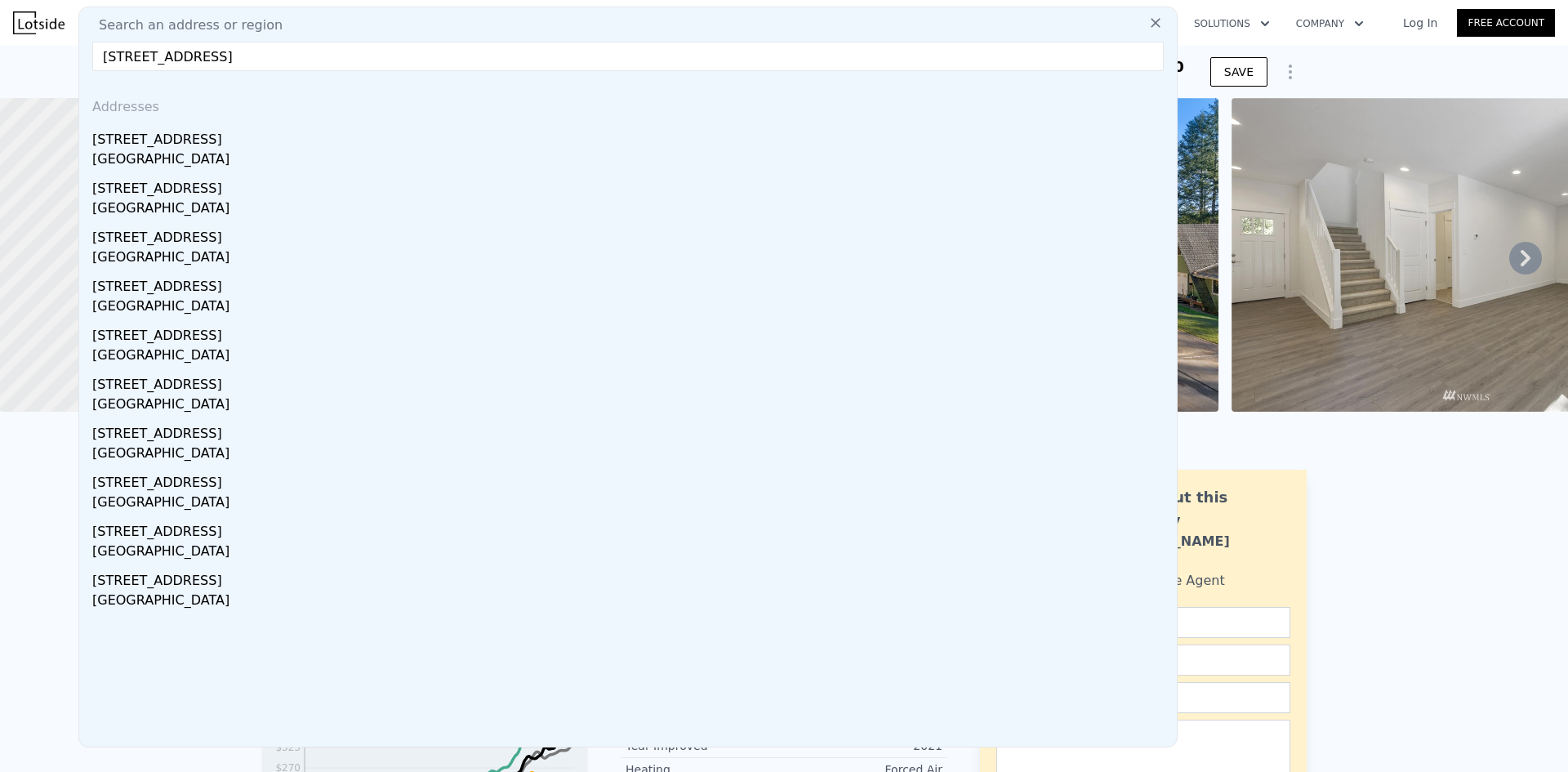
click at [202, 151] on div "[GEOGRAPHIC_DATA]" at bounding box center [631, 161] width 1078 height 23
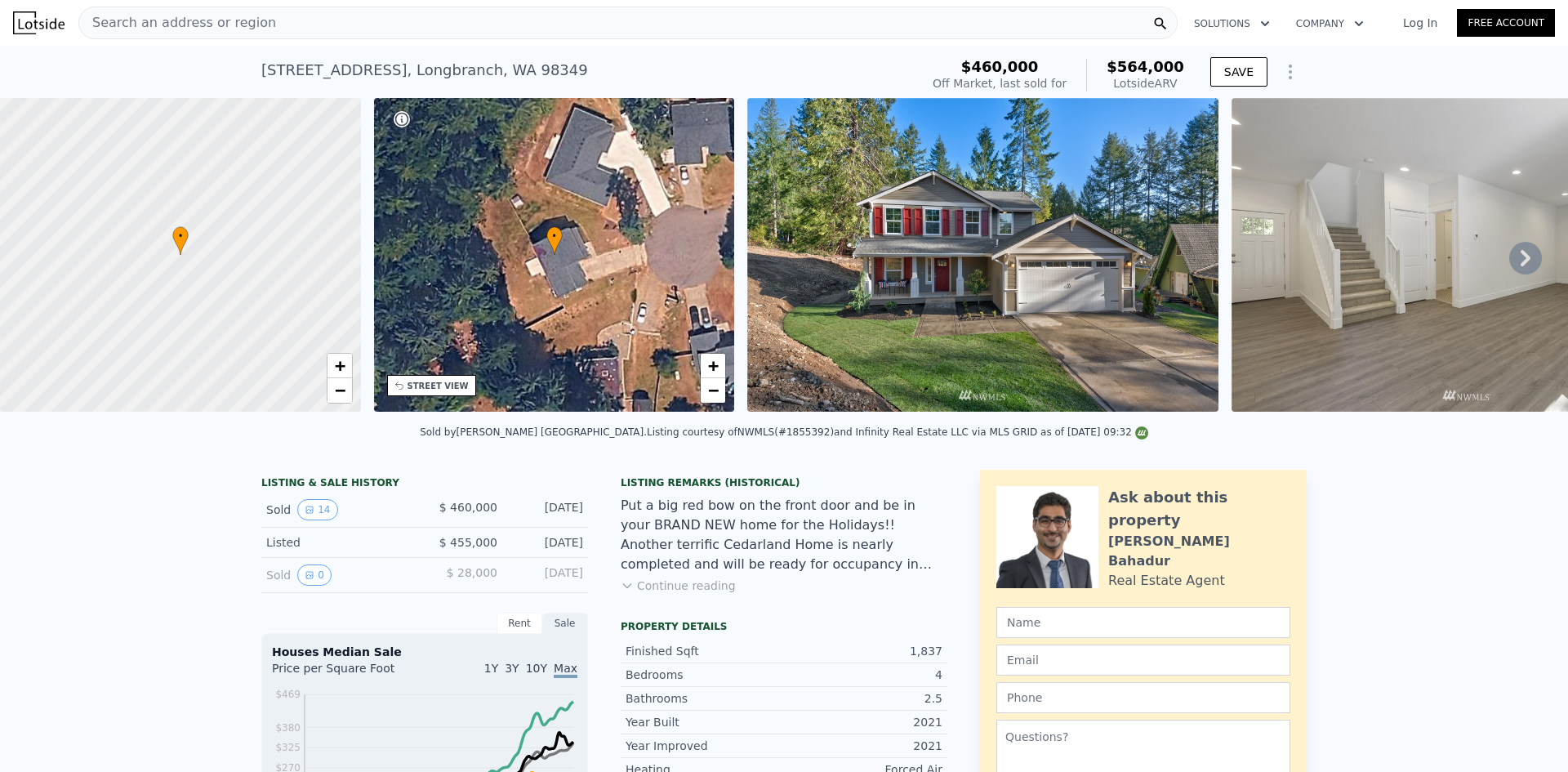
click at [275, 20] on div "Search an address or region" at bounding box center [628, 22] width 1099 height 33
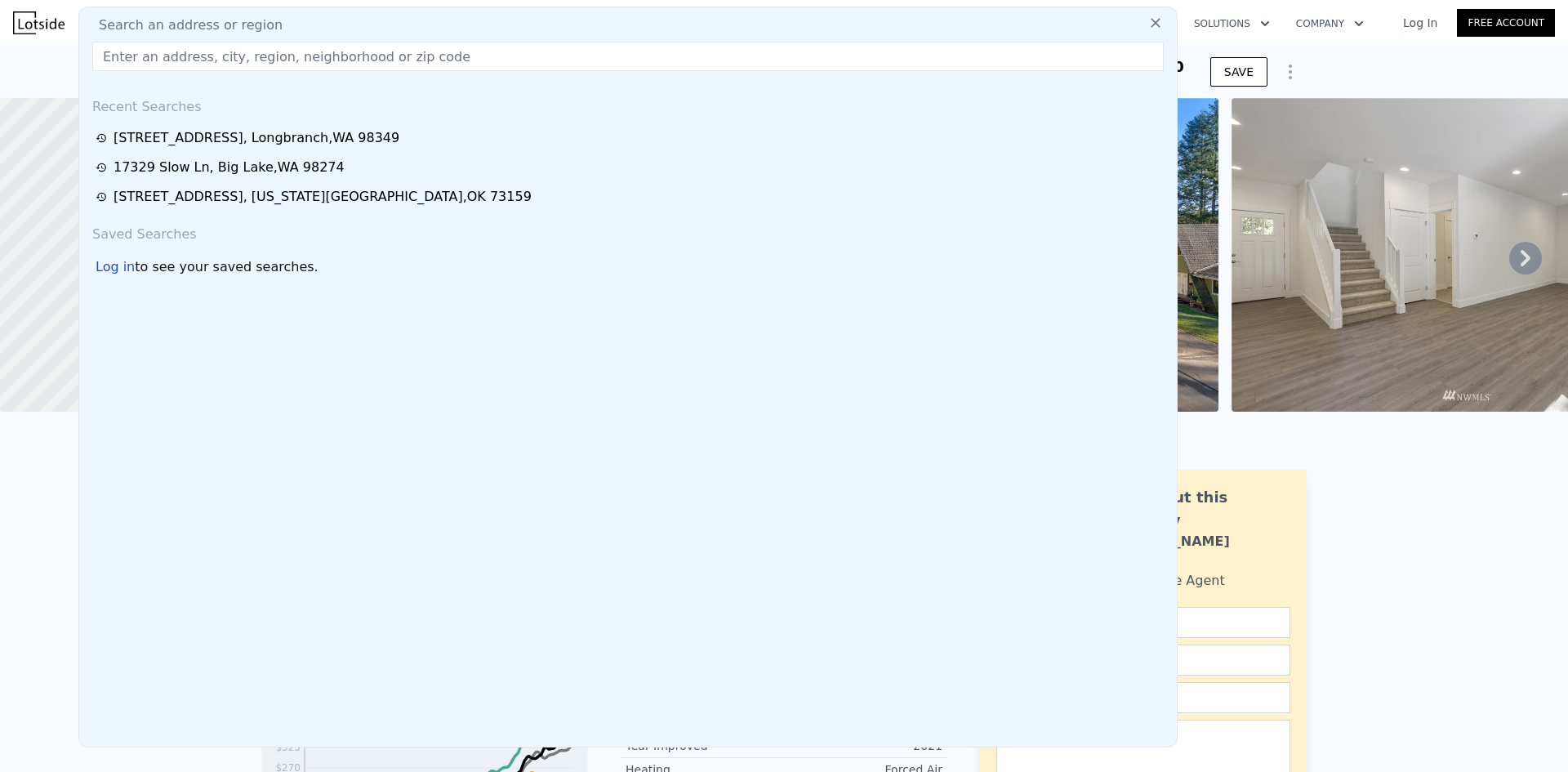
drag, startPoint x: 207, startPoint y: 70, endPoint x: 215, endPoint y: 55, distance: 17.0
paste input "[STREET_ADDRESS]"
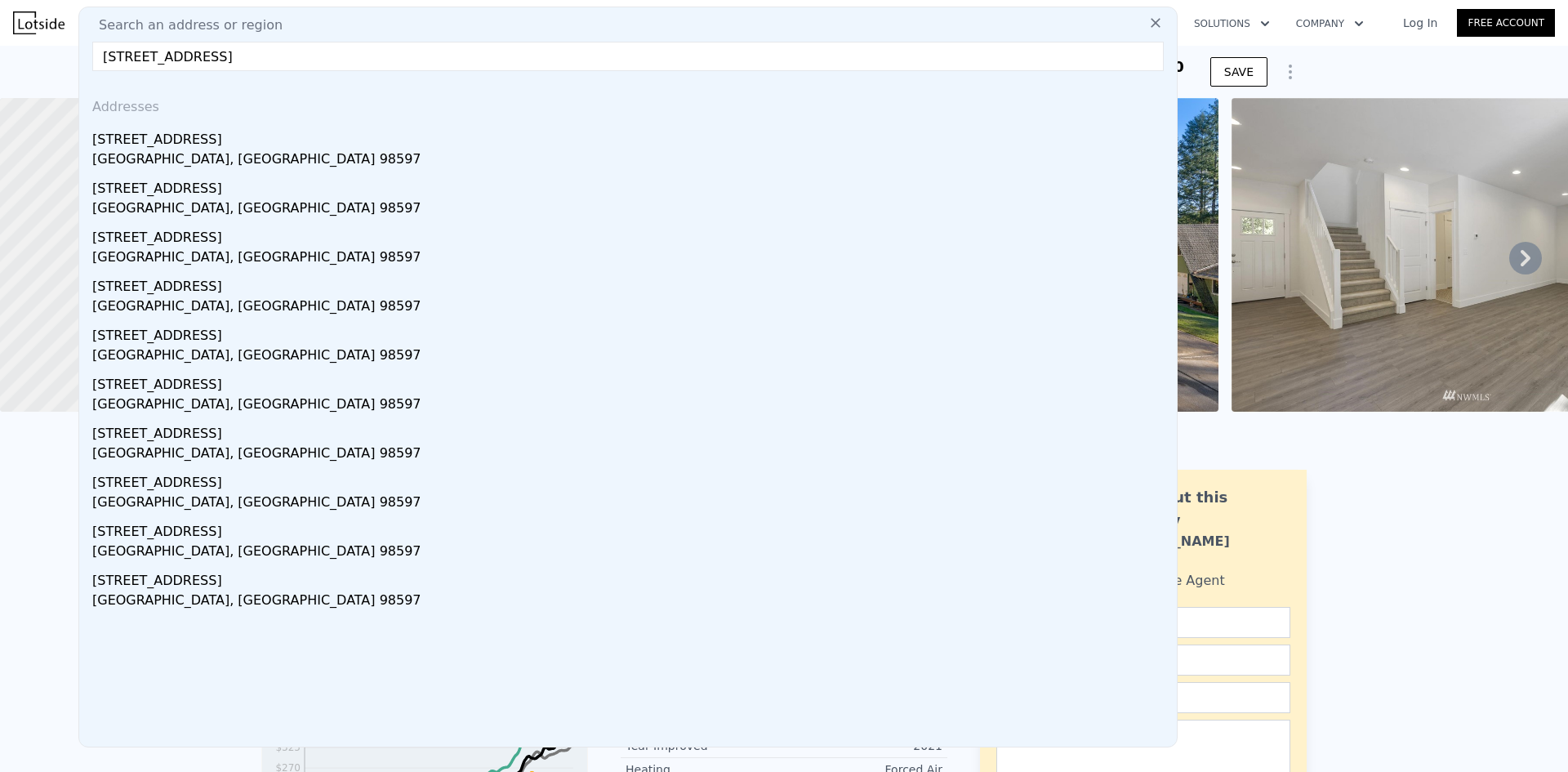
click at [133, 52] on input "[STREET_ADDRESS]" at bounding box center [628, 56] width 1072 height 29
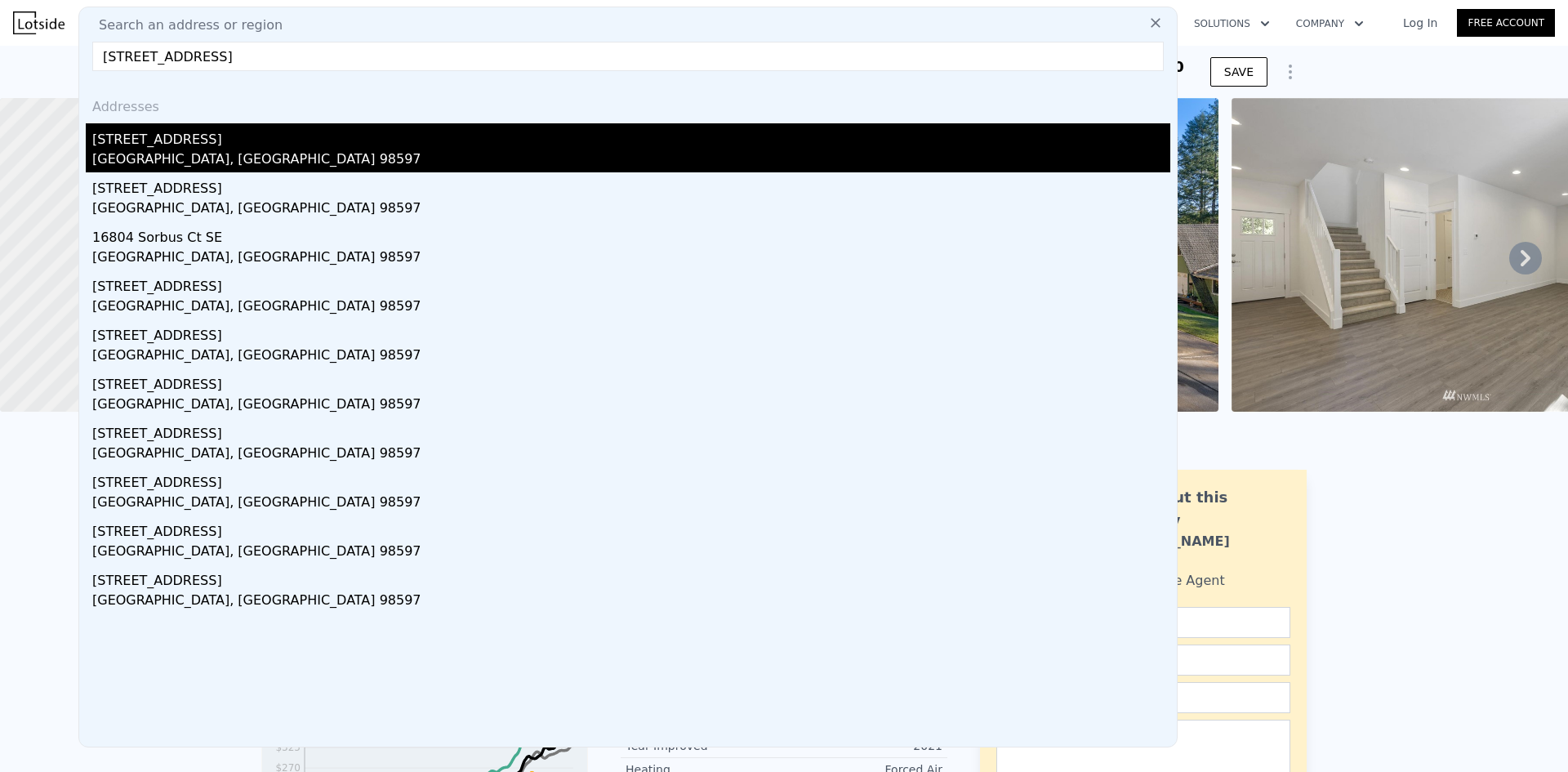
type input "[STREET_ADDRESS]"
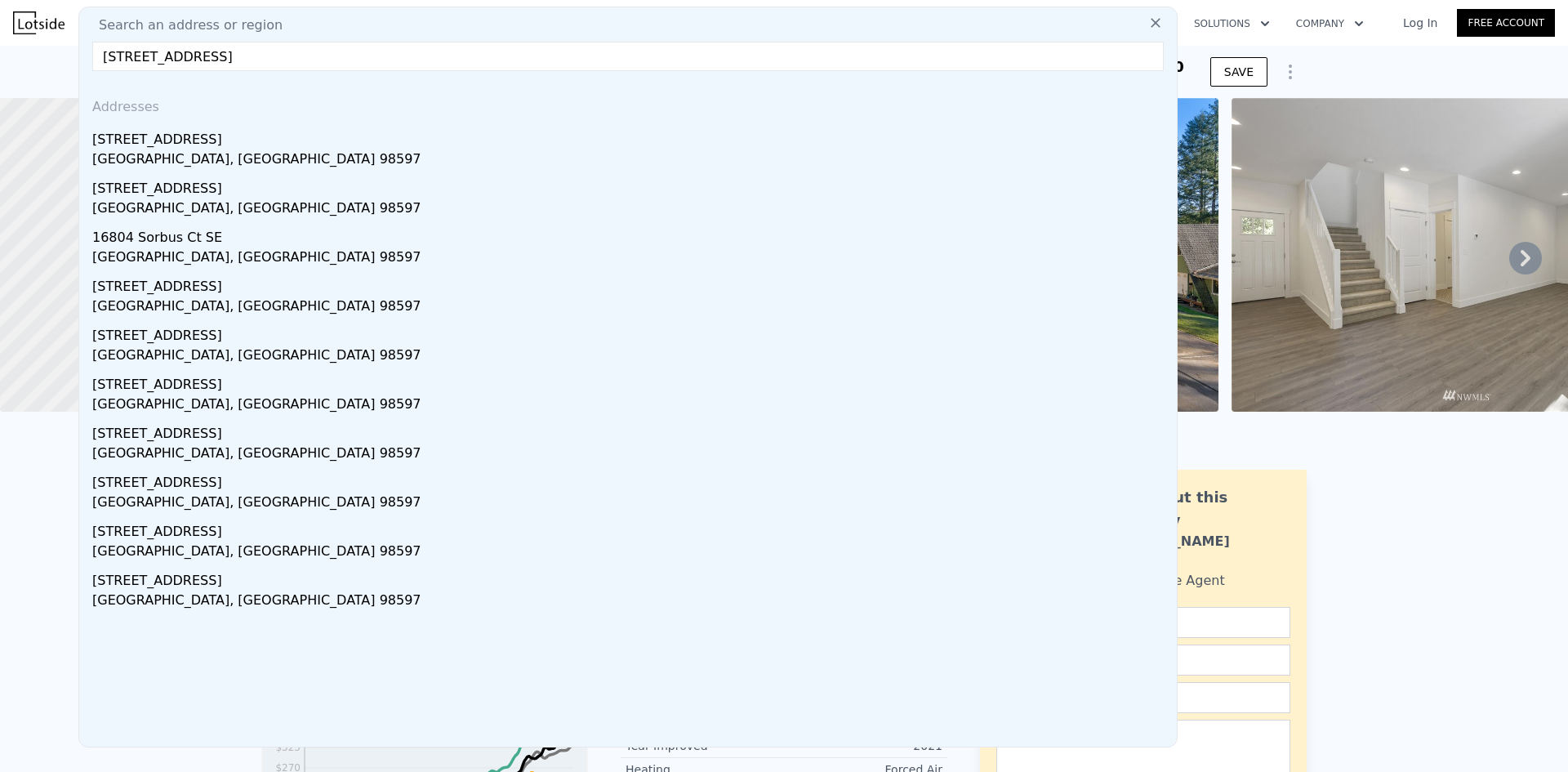
drag, startPoint x: 207, startPoint y: 137, endPoint x: 229, endPoint y: 115, distance: 31.1
click at [208, 137] on div "[STREET_ADDRESS]" at bounding box center [631, 136] width 1078 height 26
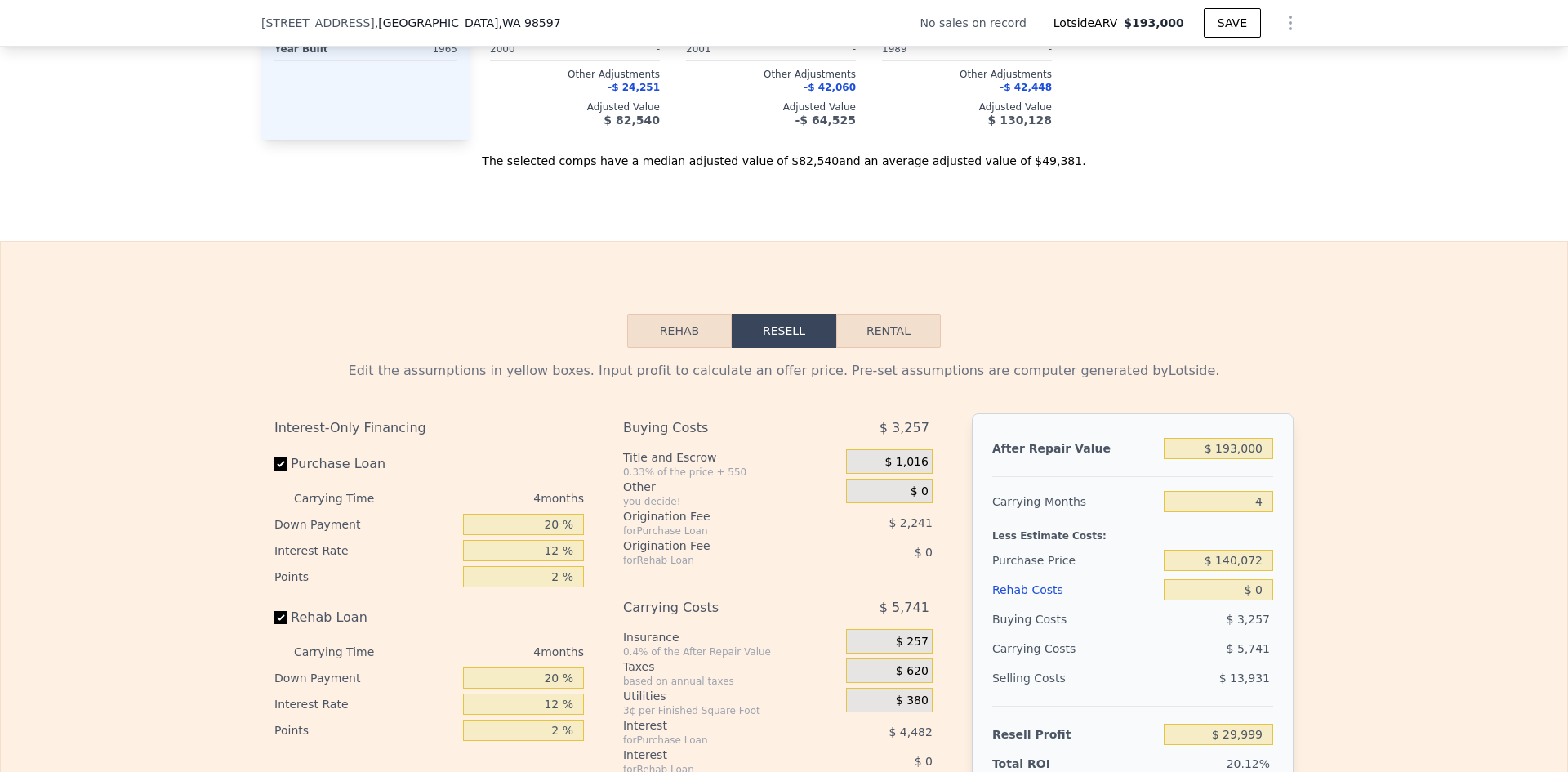
scroll to position [2280, 0]
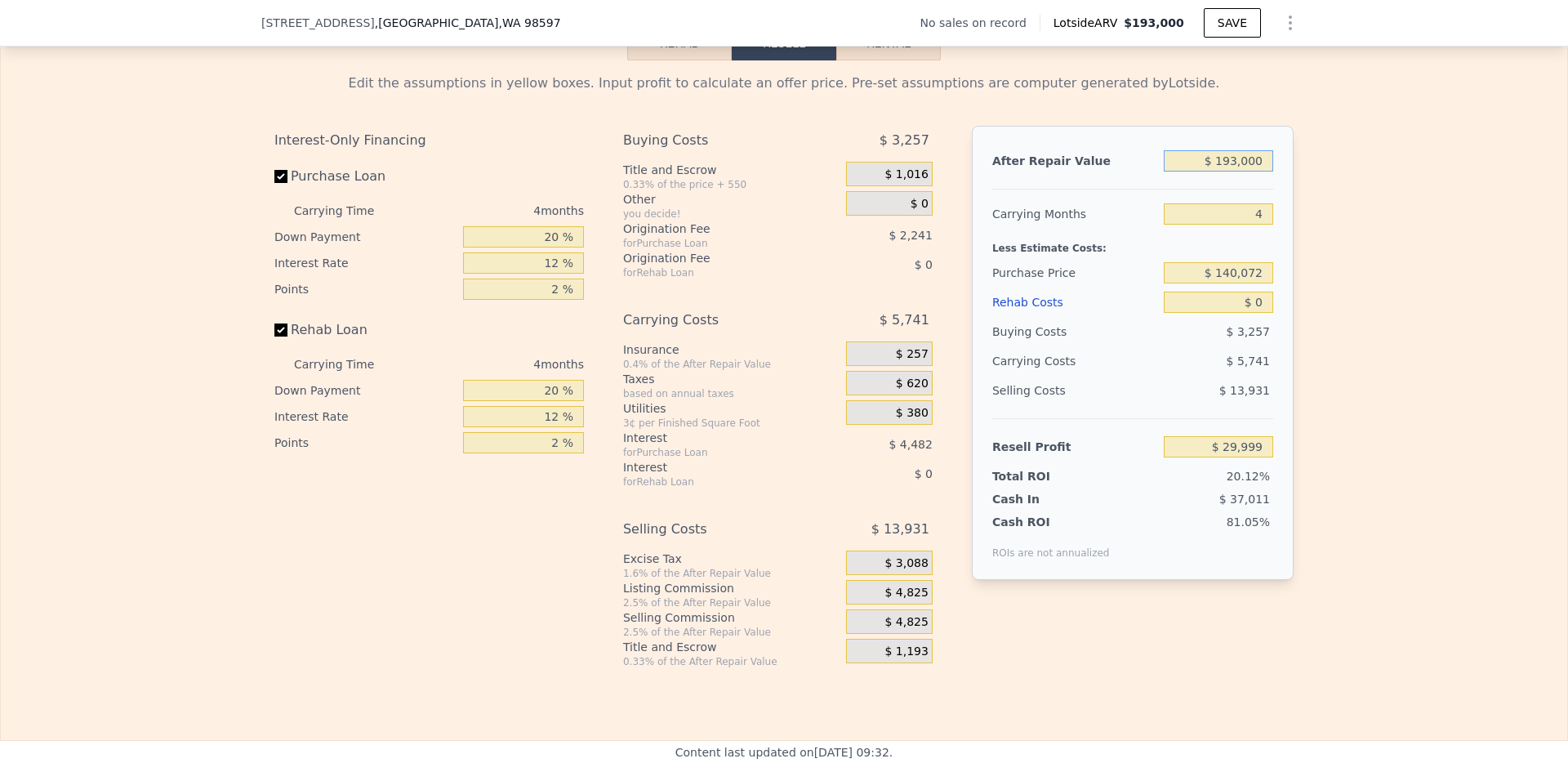
click at [1247, 172] on input "$ 193,000" at bounding box center [1218, 161] width 109 height 21
type input "$ 425"
type input "-$ 148,969"
type input "$ 4,250"
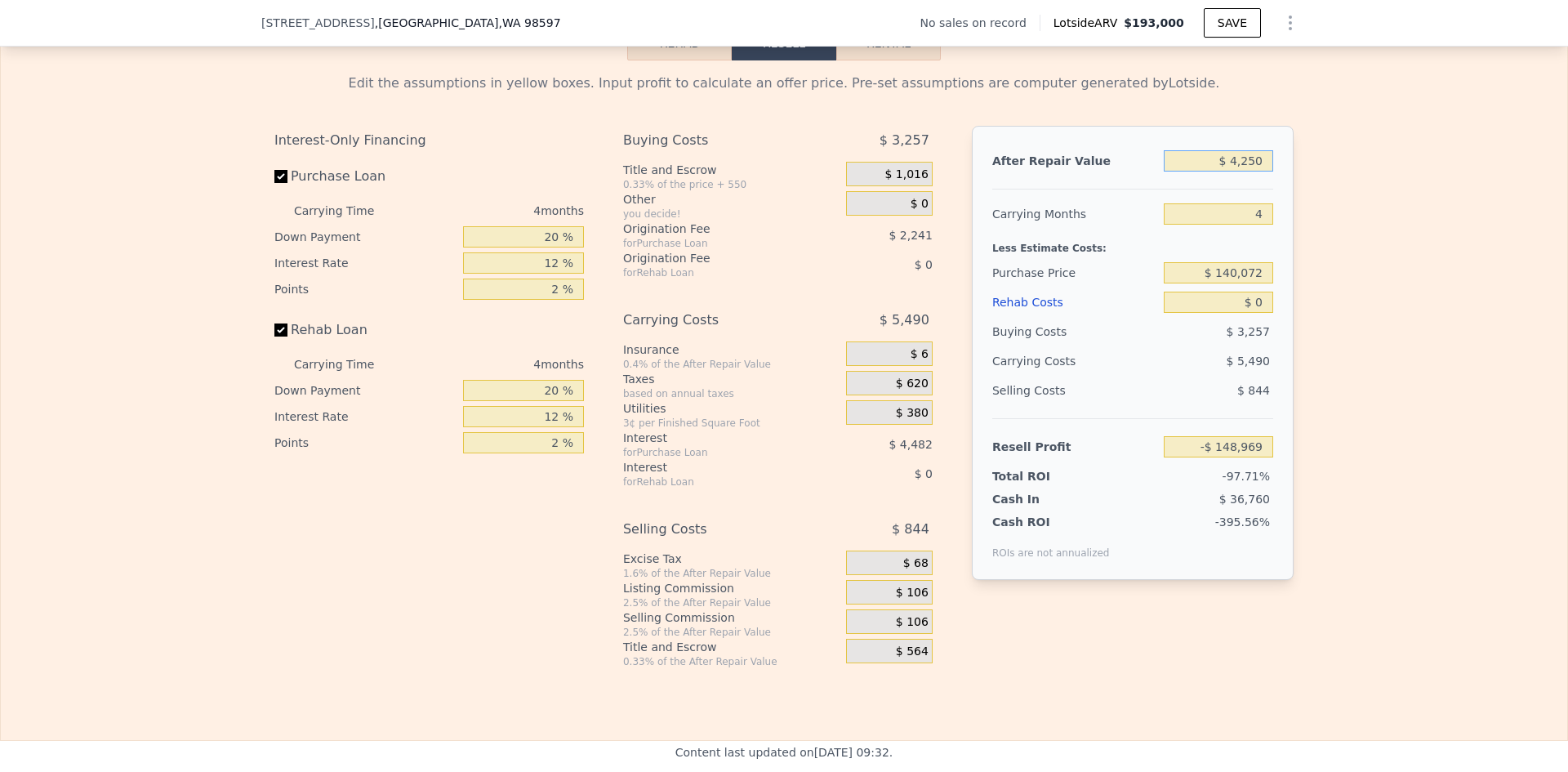
type input "-$ 145,413"
type input "$ 425,000"
type input "$ 245,605"
type input "$ 425,000"
click at [1247, 284] on input "$ 140,072" at bounding box center [1218, 273] width 109 height 21
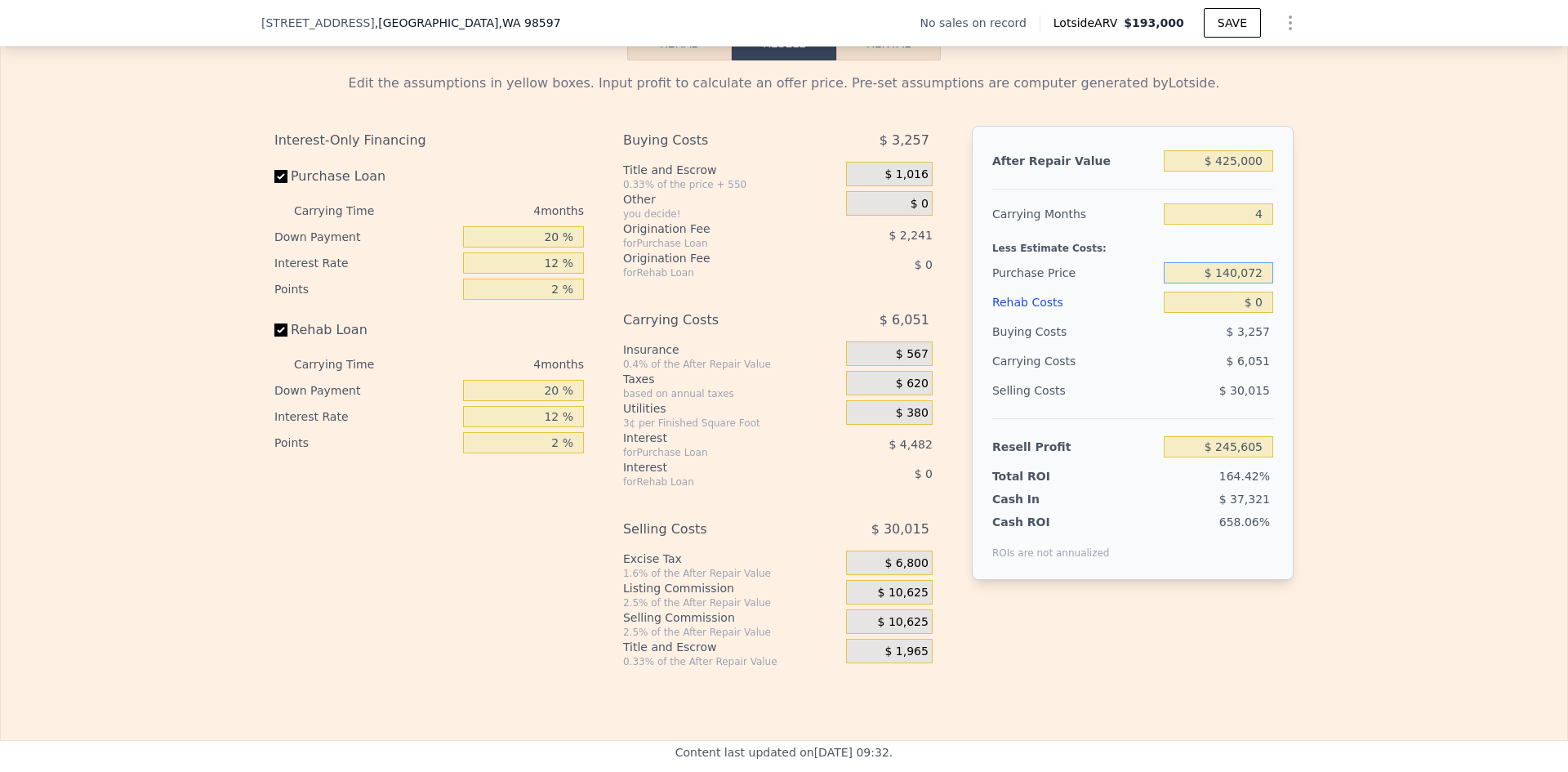
click at [1247, 284] on input "$ 140,072" at bounding box center [1218, 273] width 109 height 21
type input "$ 130,000"
click at [1250, 313] on input "$ 0" at bounding box center [1218, 302] width 109 height 21
type input "$ 256,195"
type input "$ 225"
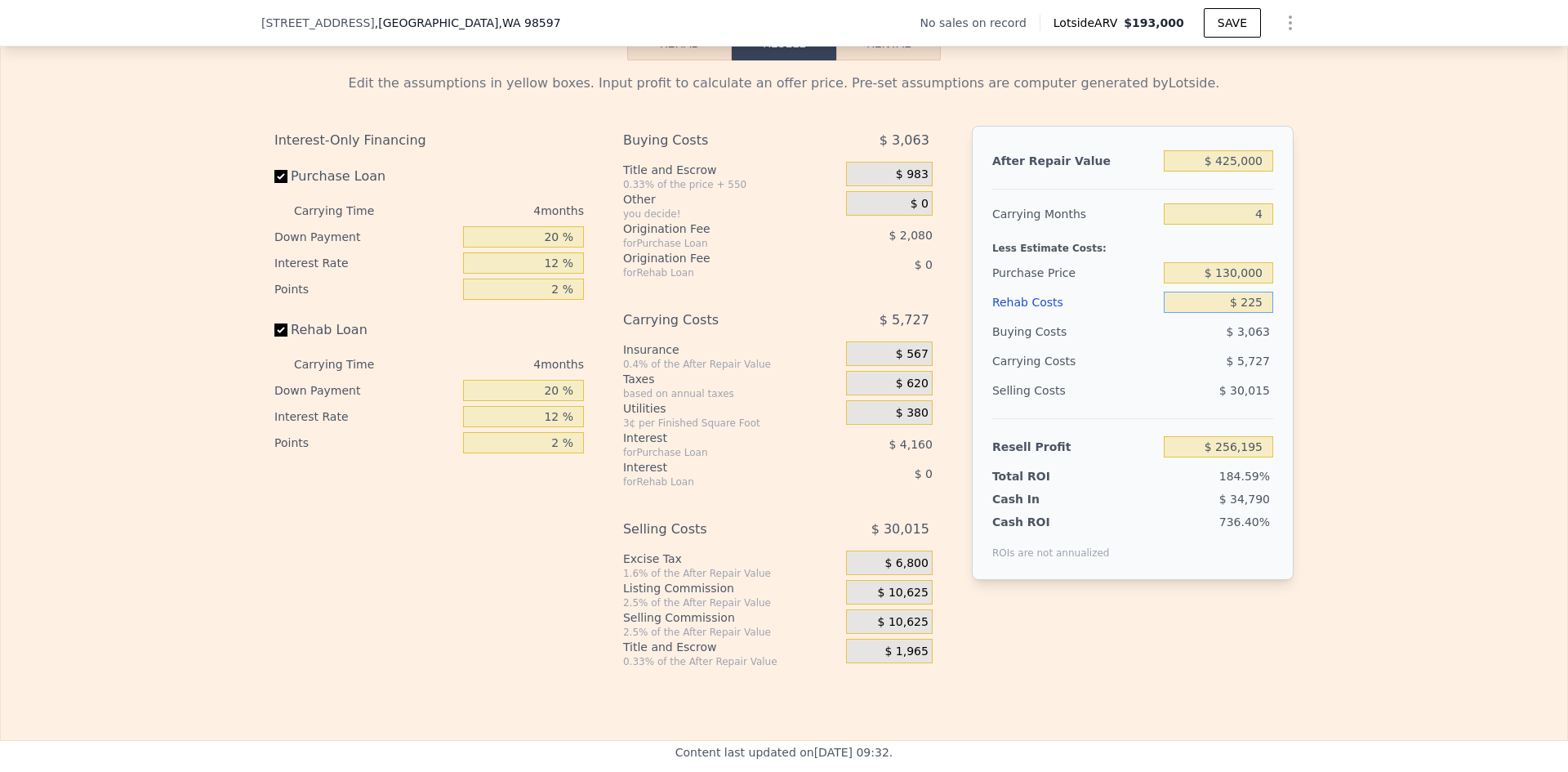
type input "$ 255,958"
type input "$ 225,000"
type input "$ 20,395"
type input "$ 225,000"
click at [1331, 281] on div "Edit the assumptions in yellow boxes. Input profit to calculate an offer price.…" at bounding box center [784, 364] width 1566 height 607
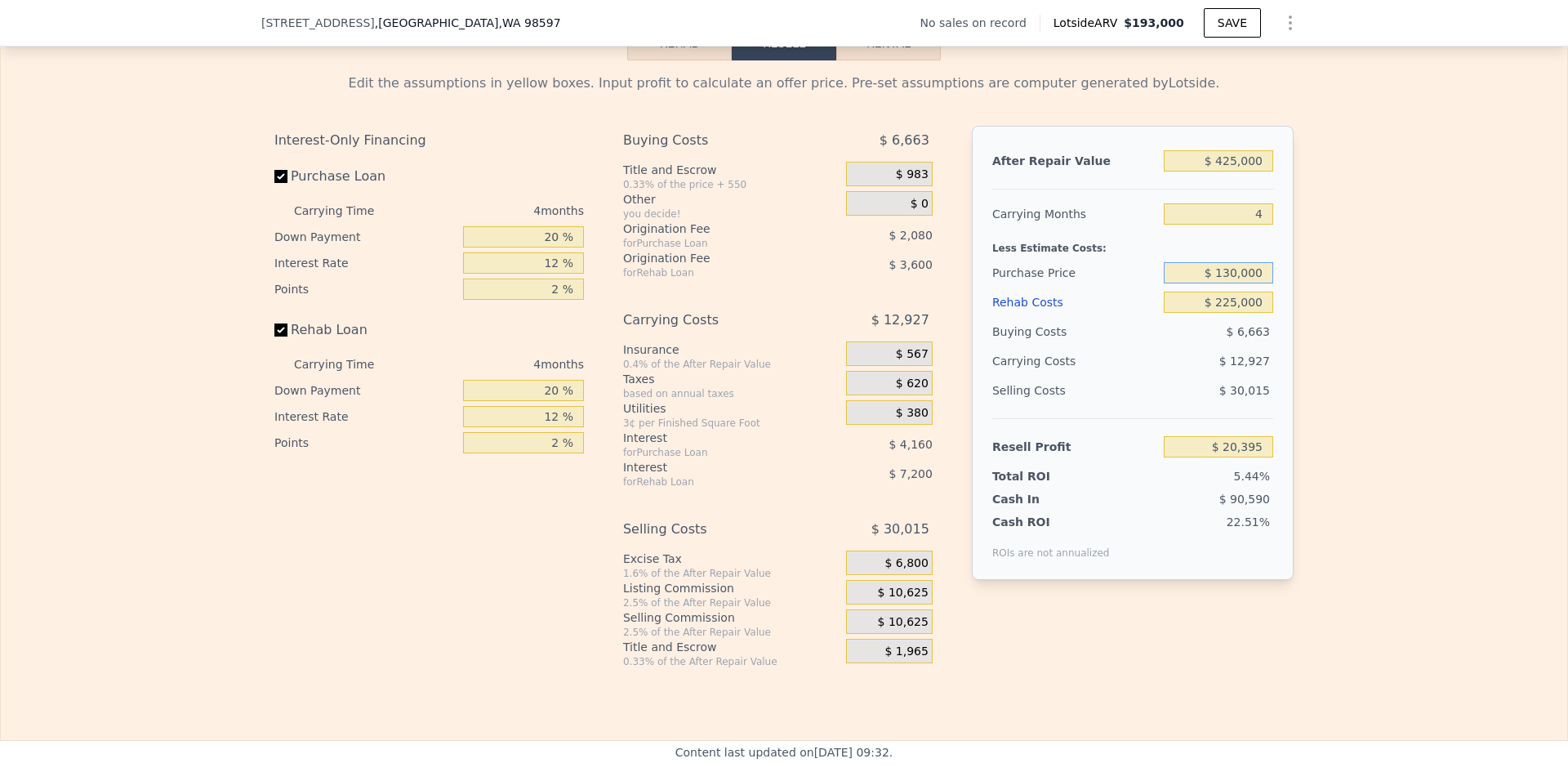
click at [1233, 284] on input "$ 130,000" at bounding box center [1218, 273] width 109 height 21
click at [1252, 313] on input "$ 225,000" at bounding box center [1218, 302] width 109 height 21
click at [1326, 287] on div "Edit the assumptions in yellow boxes. Input profit to calculate an offer price.…" at bounding box center [784, 364] width 1566 height 607
click at [1248, 224] on input "4" at bounding box center [1218, 214] width 109 height 21
type input "12"
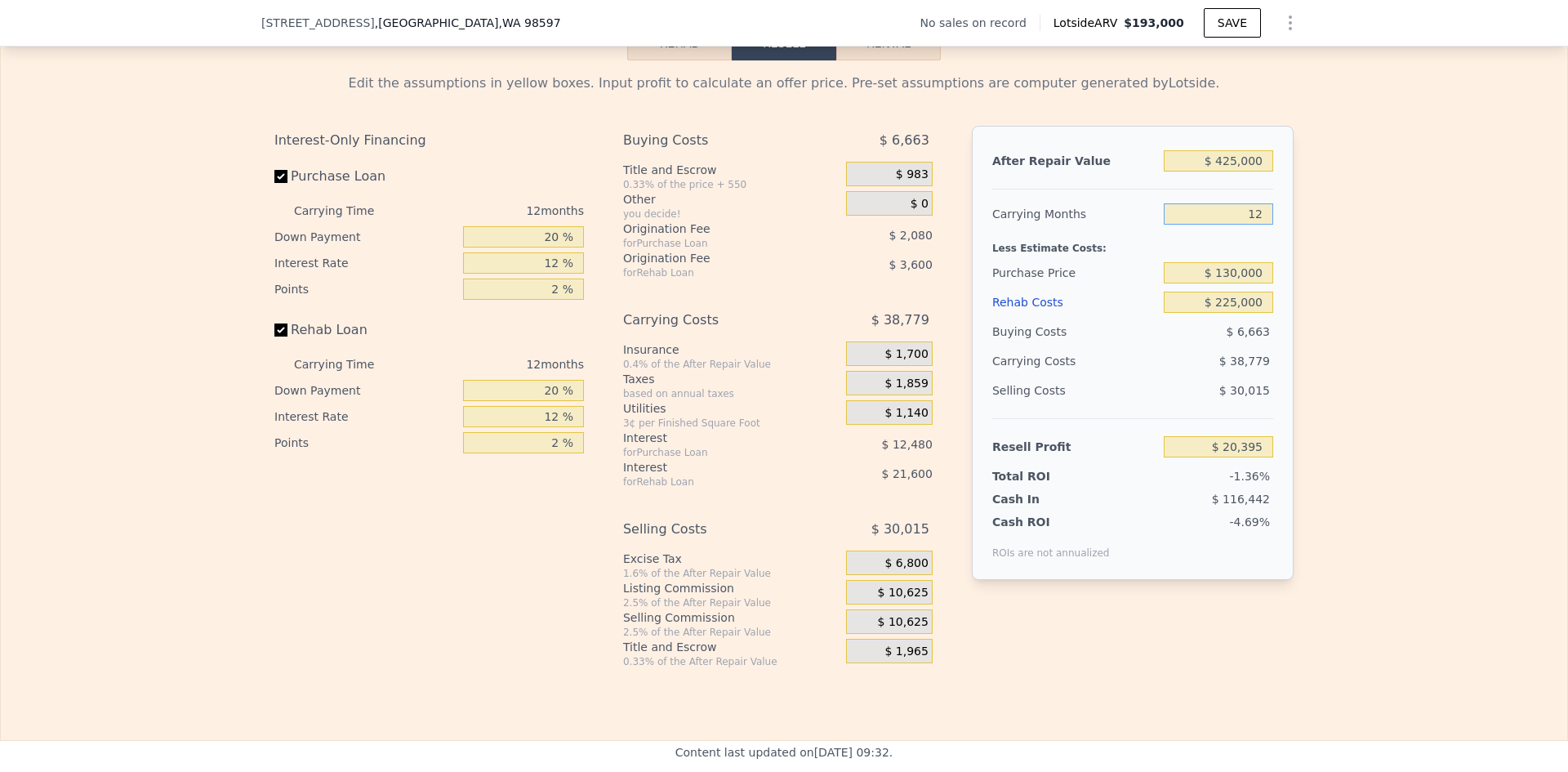
type input "-$ 5,457"
type input "12"
click at [1295, 221] on div "Edit the assumptions in yellow boxes. Input profit to calculate an offer price.…" at bounding box center [784, 364] width 1045 height 607
type input "$ 193,000"
type input "4"
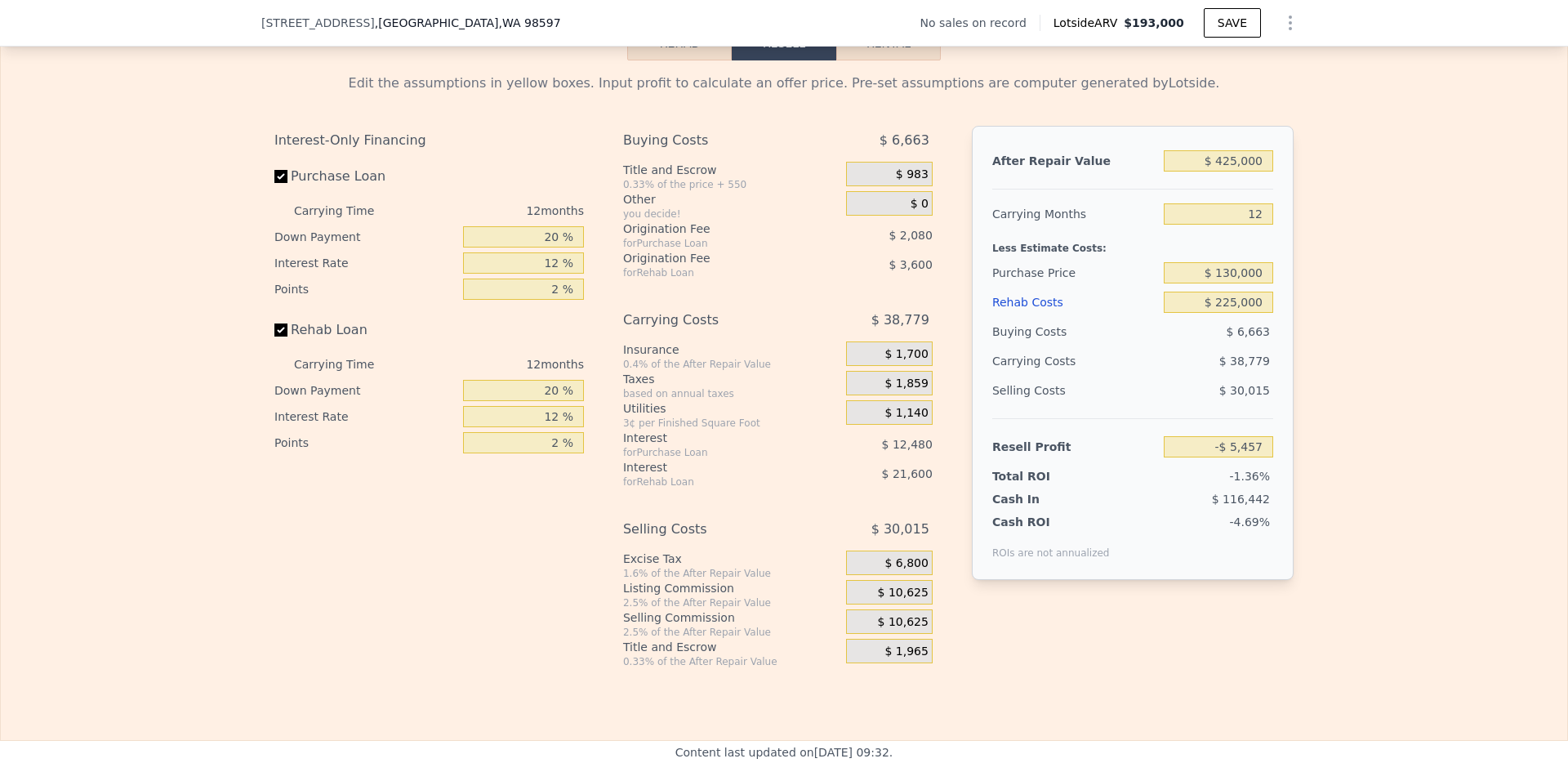
type input "$ 0"
type input "$ 29,999"
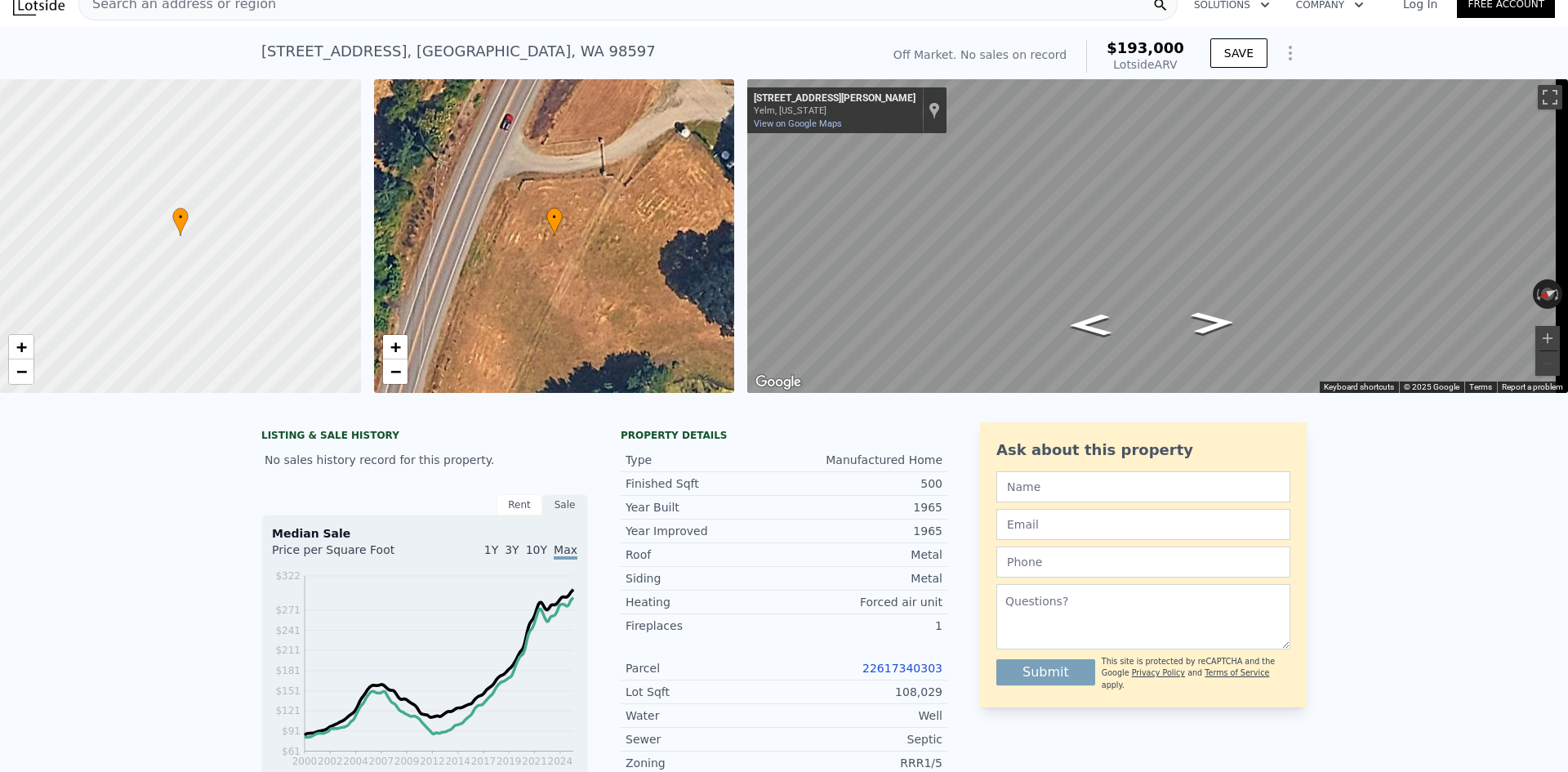
scroll to position [0, 0]
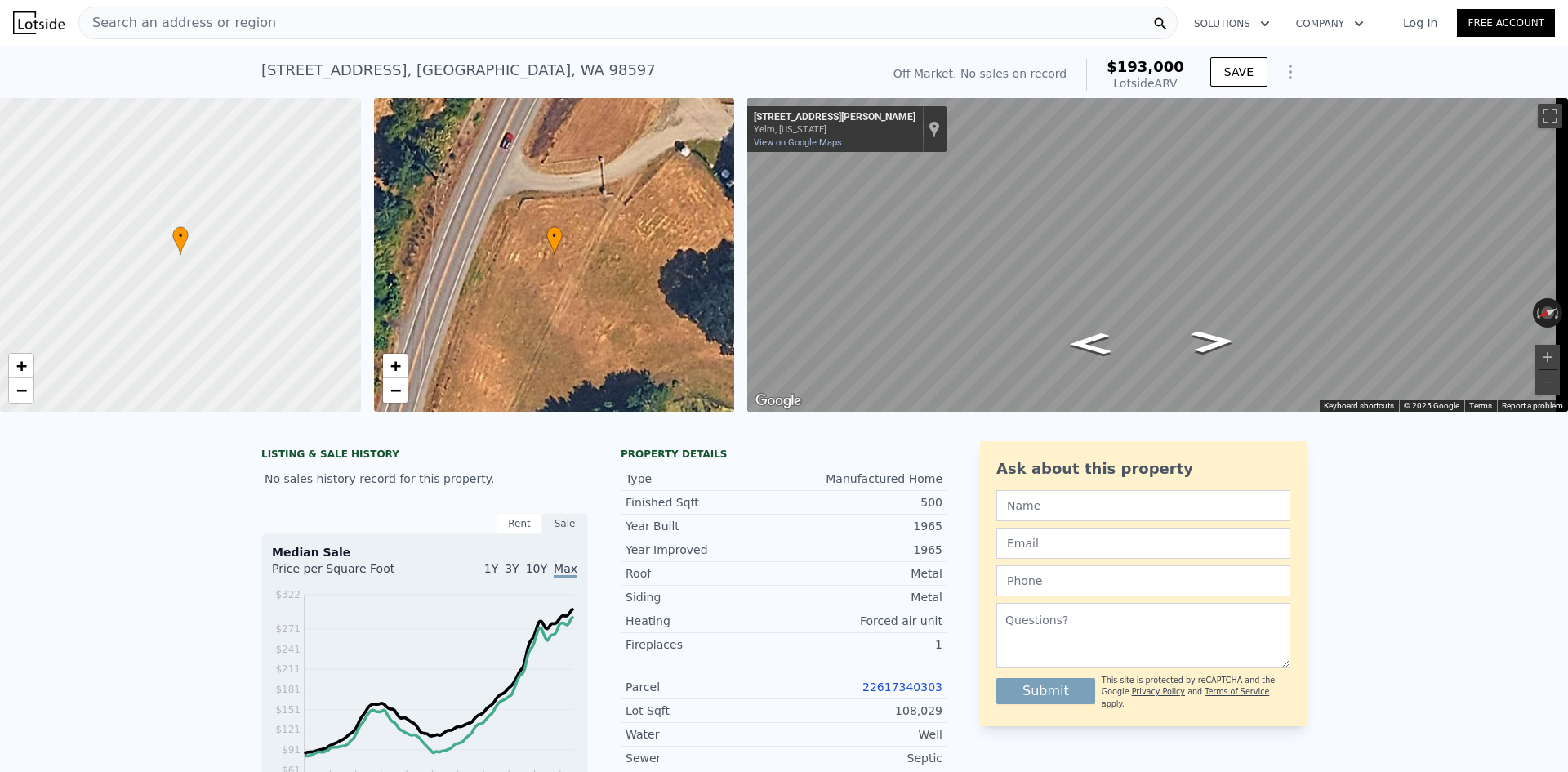
click at [212, 24] on span "Search an address or region" at bounding box center [177, 23] width 197 height 20
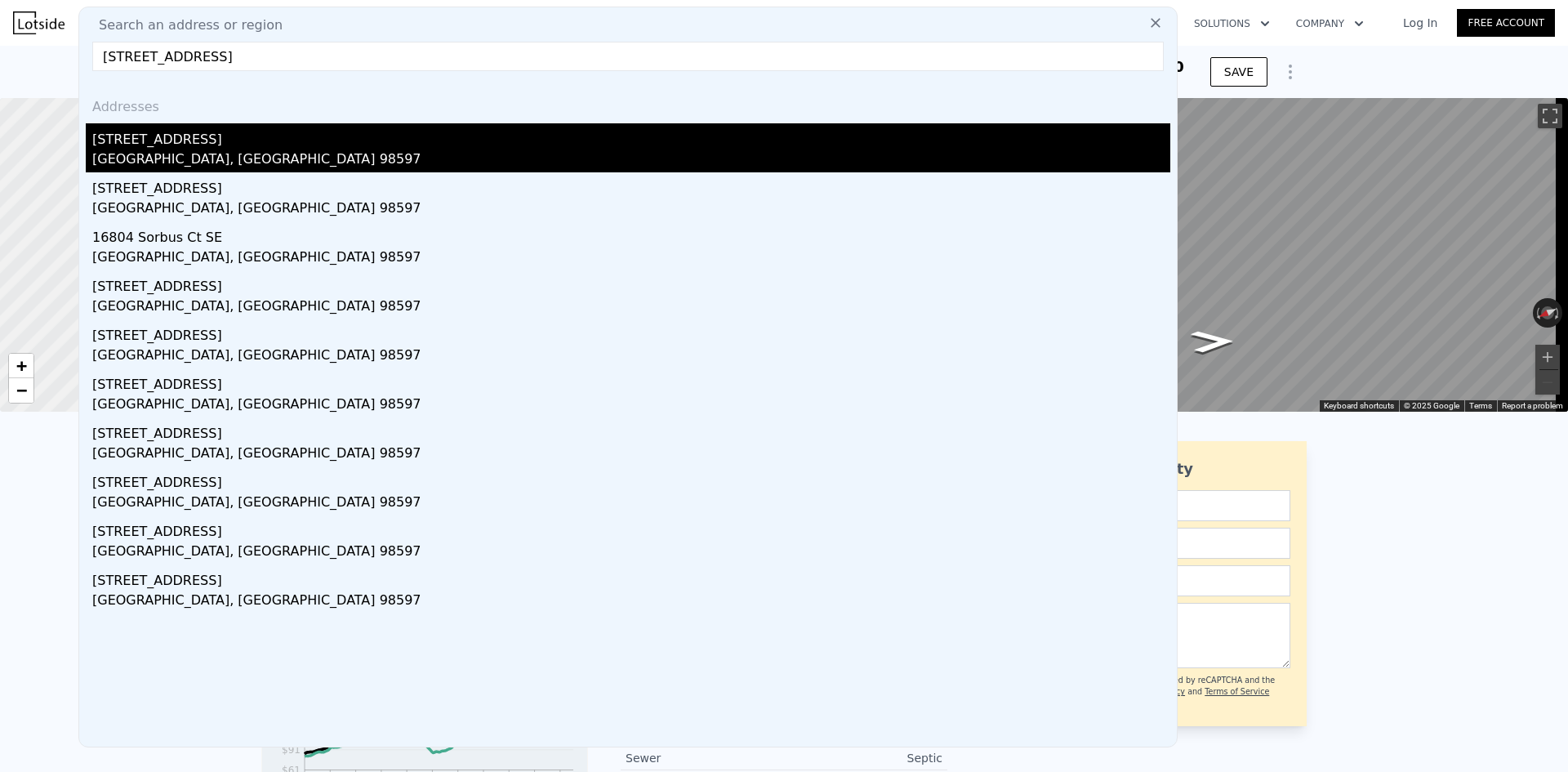
type input "[STREET_ADDRESS]"
click at [199, 141] on div "[STREET_ADDRESS]" at bounding box center [631, 136] width 1078 height 26
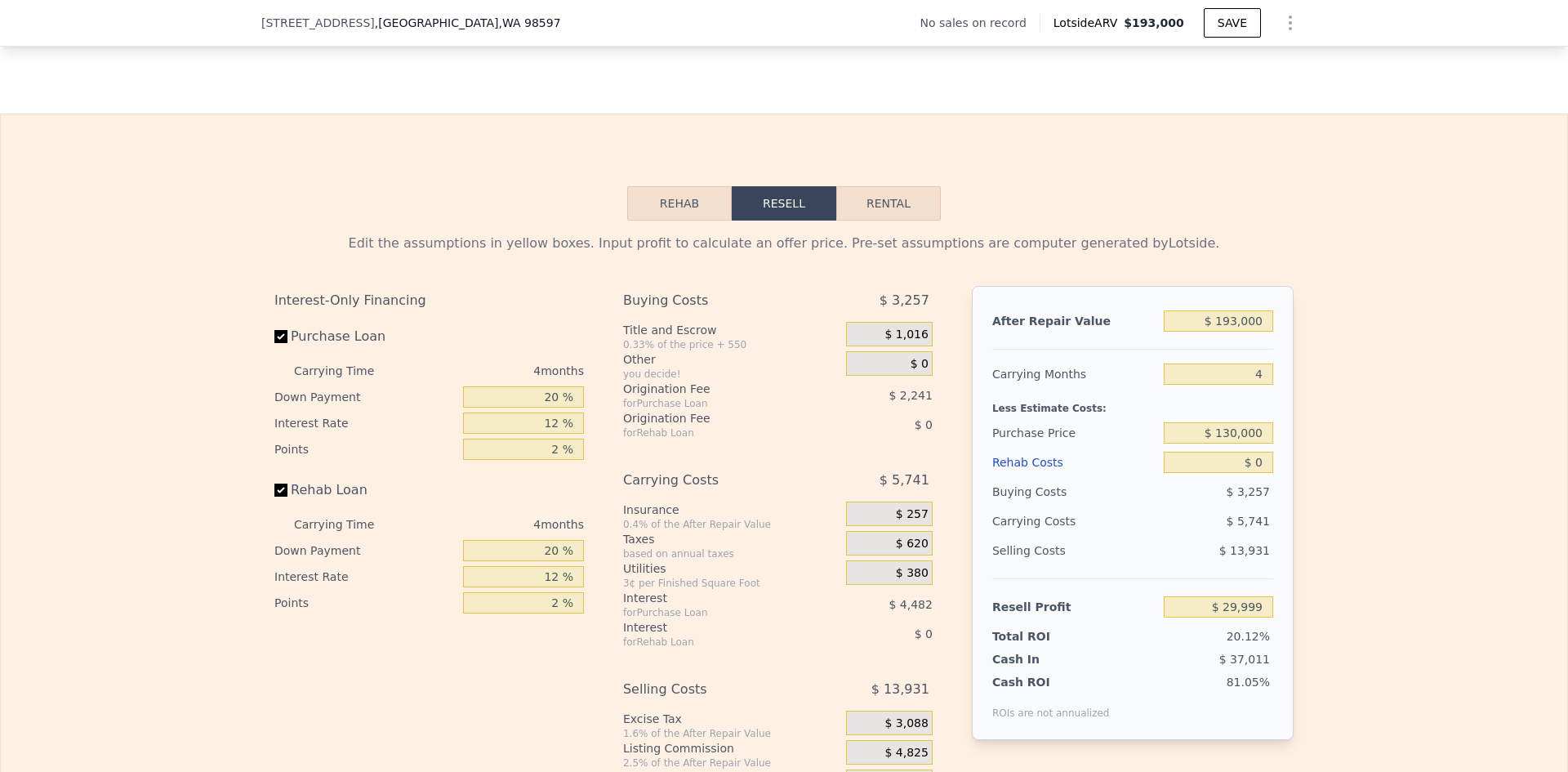
scroll to position [2199, 0]
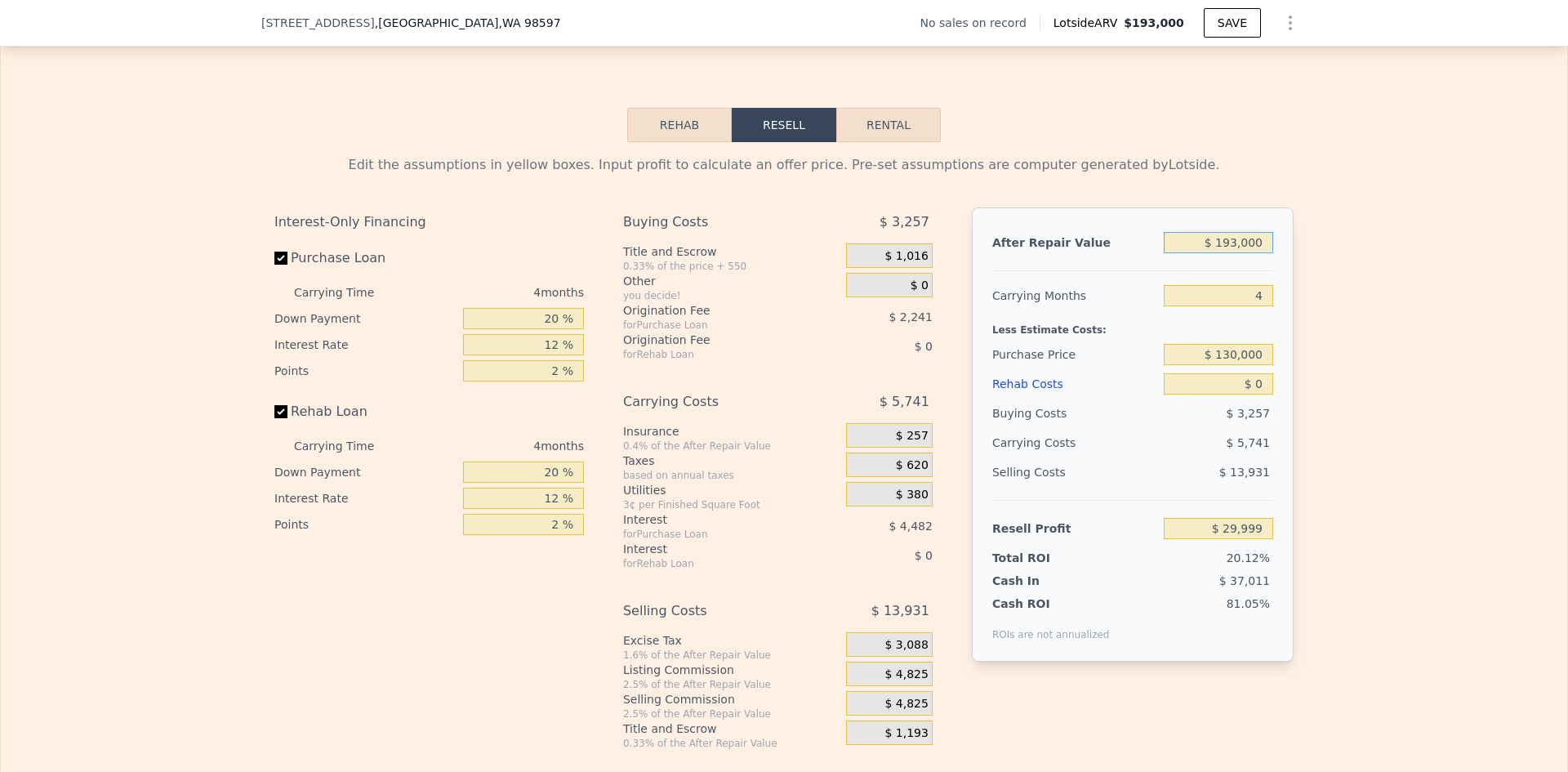
click at [1243, 253] on input "$ 193,000" at bounding box center [1218, 243] width 109 height 21
type input "$ 425"
type input "-$ 148,969"
type input "$ 425,000"
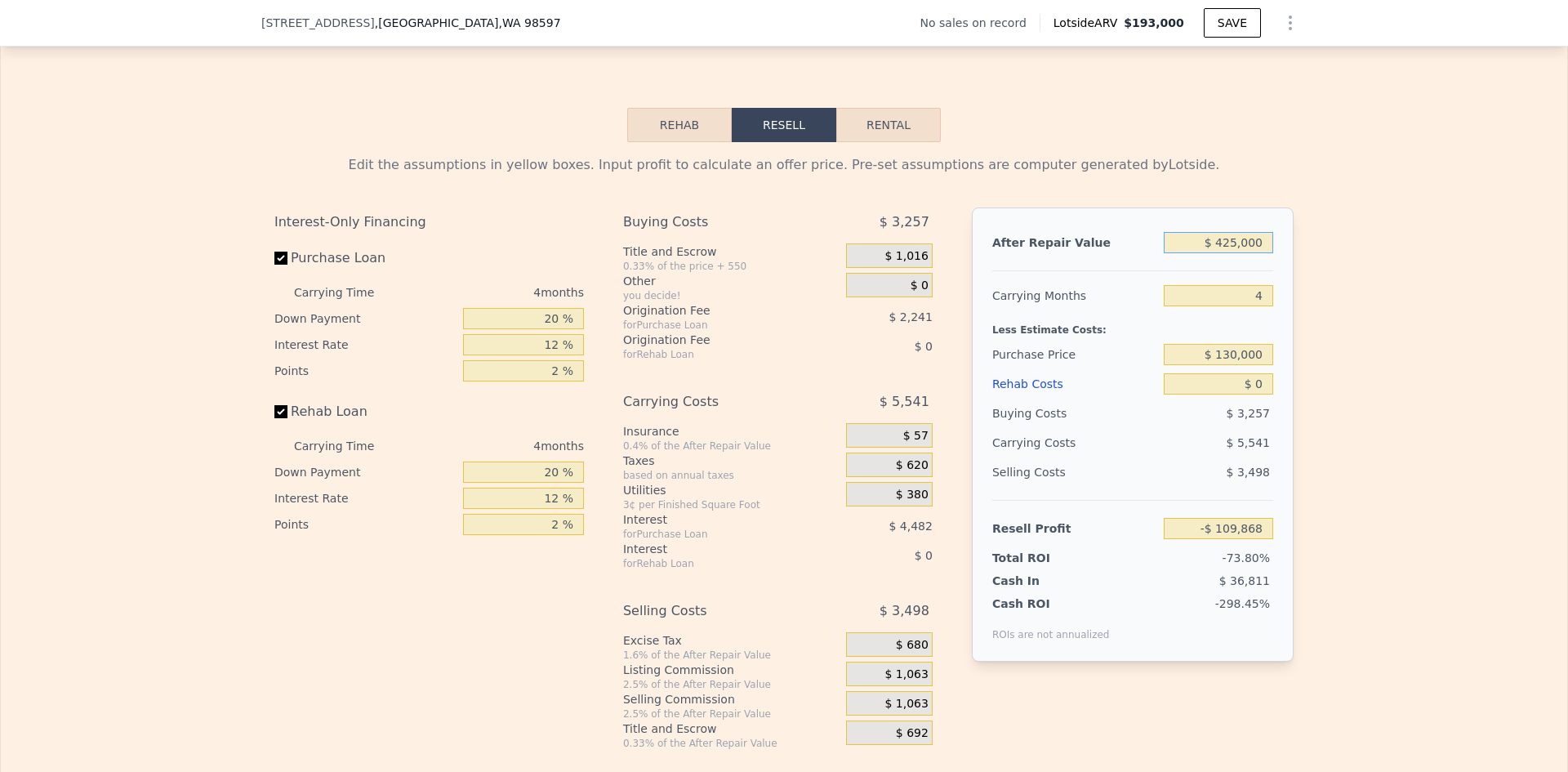
type input "$ 245,605"
type input "$ 425,000"
click at [1264, 306] on input "4" at bounding box center [1218, 295] width 109 height 21
click at [1244, 365] on input "$ 130,000" at bounding box center [1218, 355] width 109 height 21
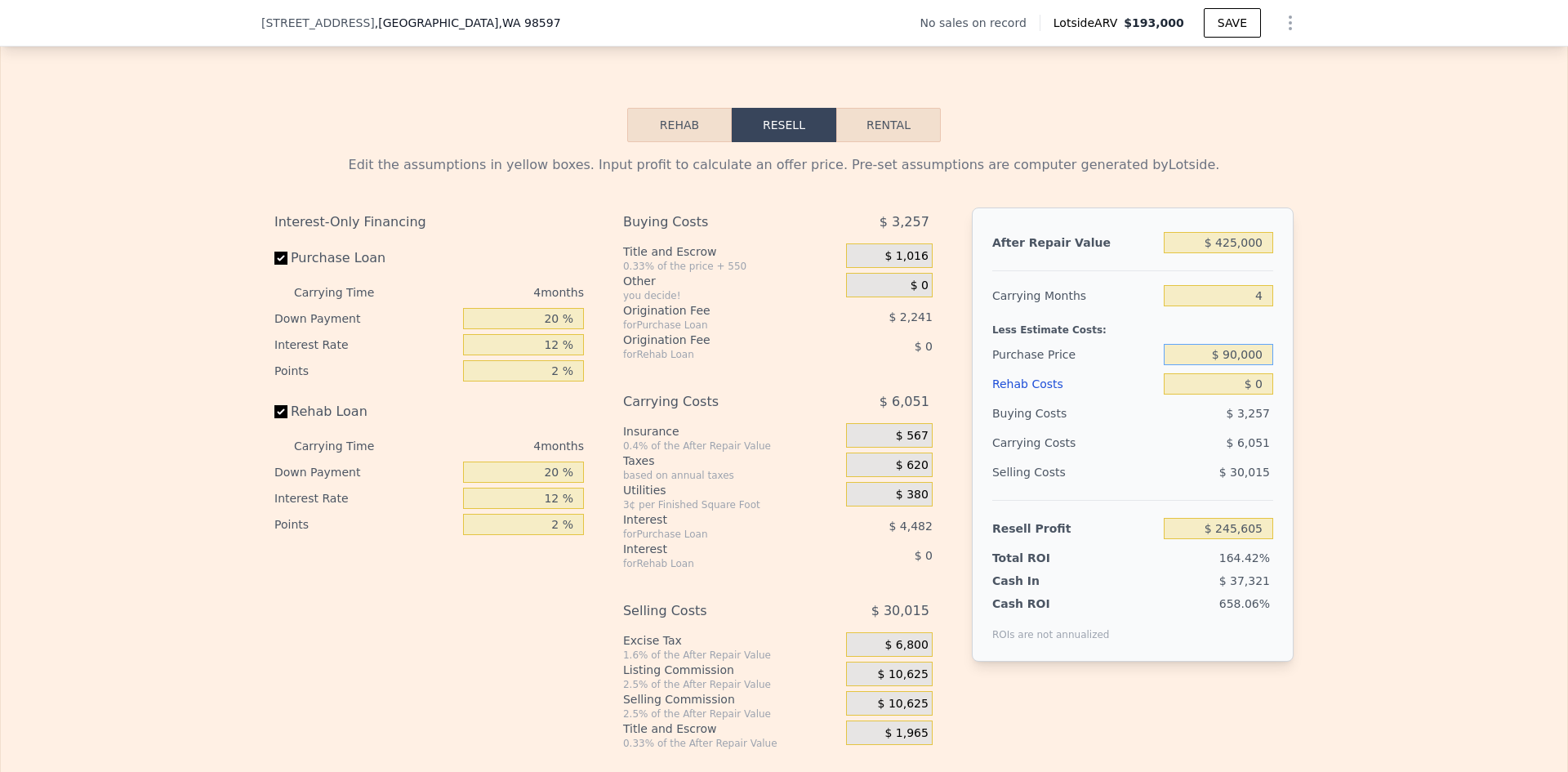
type input "$ 90,000"
click at [1256, 394] on input "$ 0" at bounding box center [1218, 384] width 109 height 21
type input "$ 298,248"
type input "$ 225"
type input "$ 298,011"
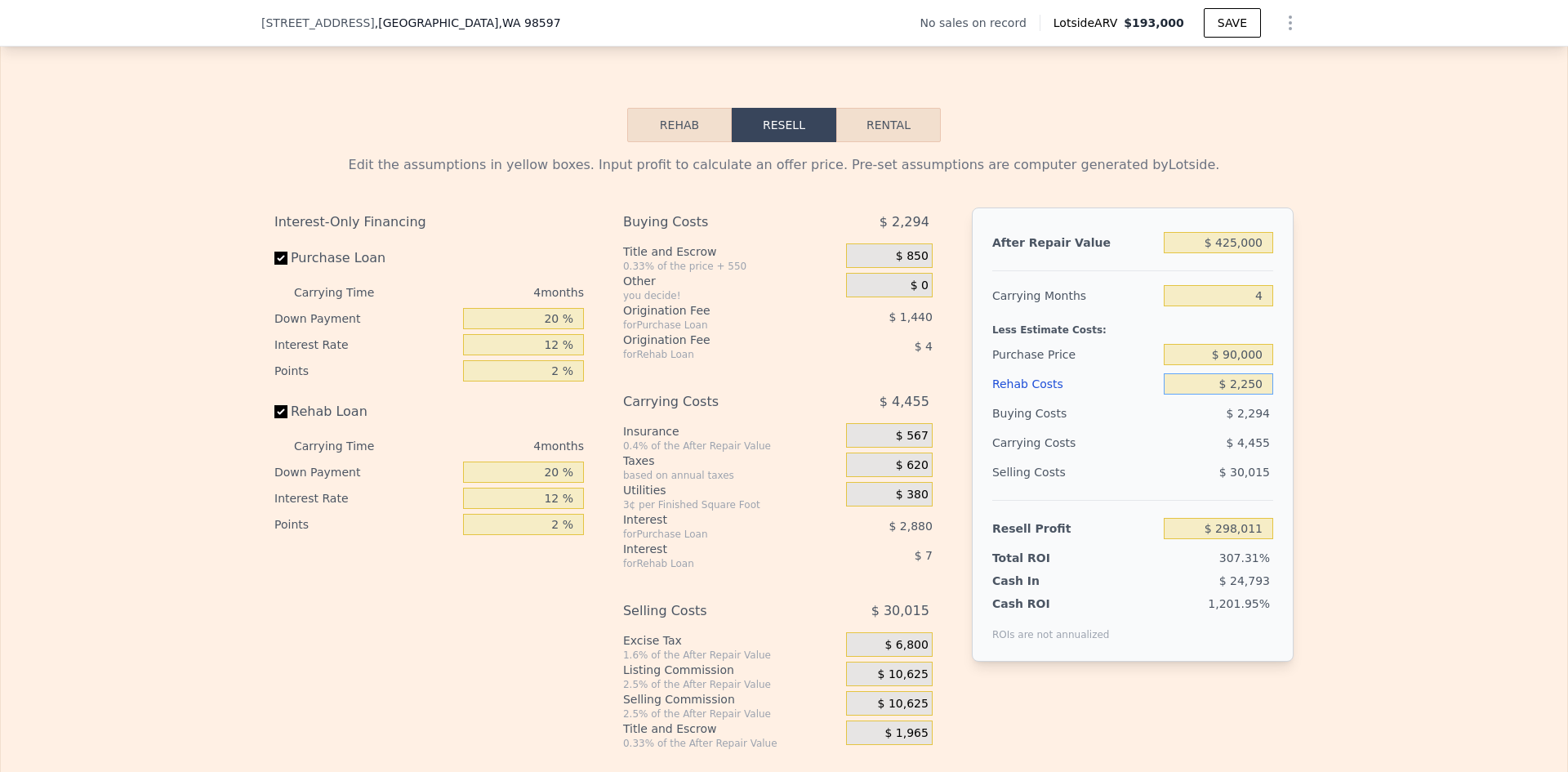
type input "$ 22,500"
type input "$ 274,668"
type input "$ 225,000"
type input "$ 62,448"
type input "$ 225,000"
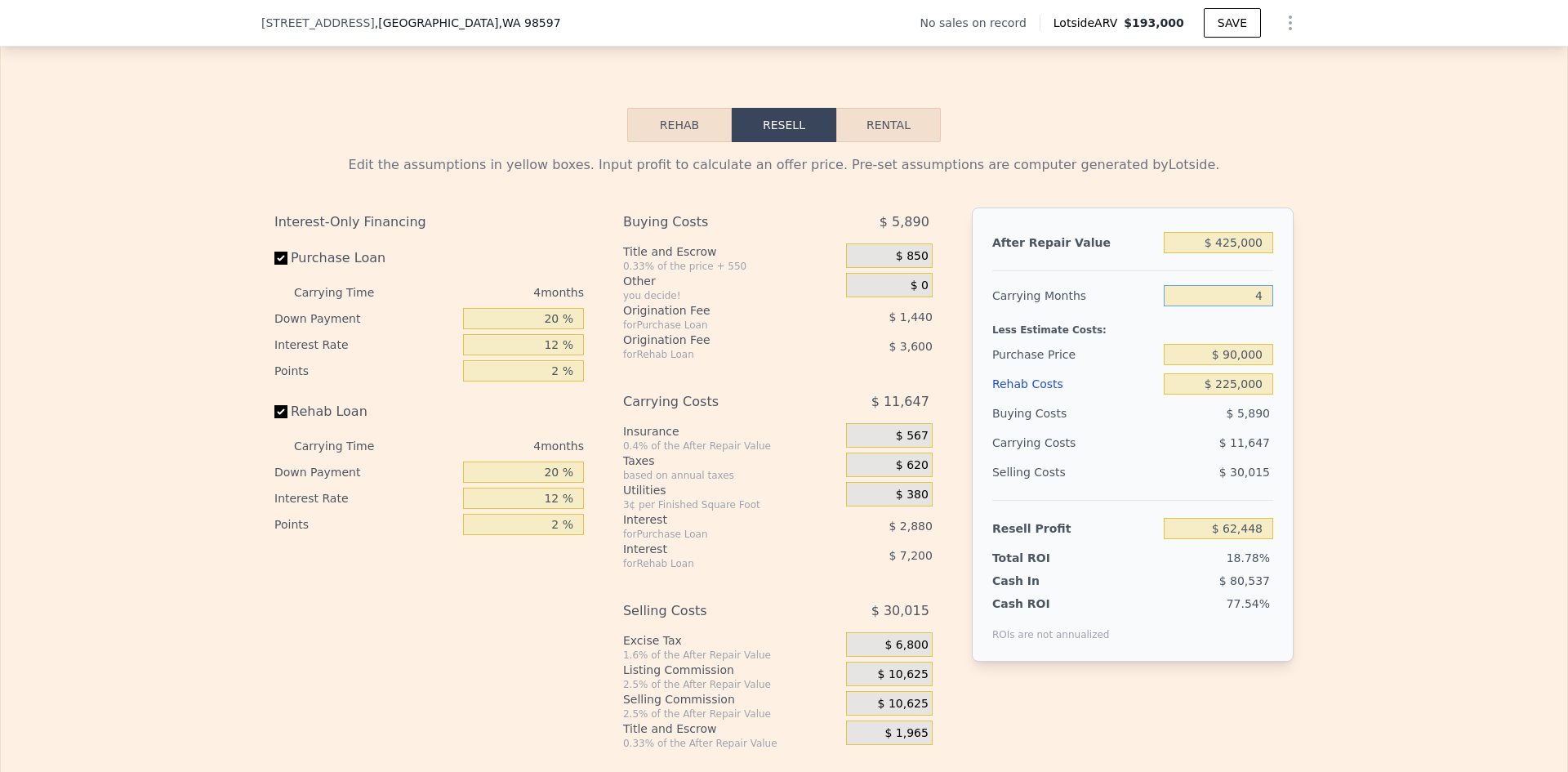
click at [1259, 304] on input "4" at bounding box center [1218, 295] width 109 height 21
type input "12"
type input "$ 39,156"
type input "12"
click at [1326, 339] on div "Edit the assumptions in yellow boxes. Input profit to calculate an offer price.…" at bounding box center [784, 446] width 1566 height 607
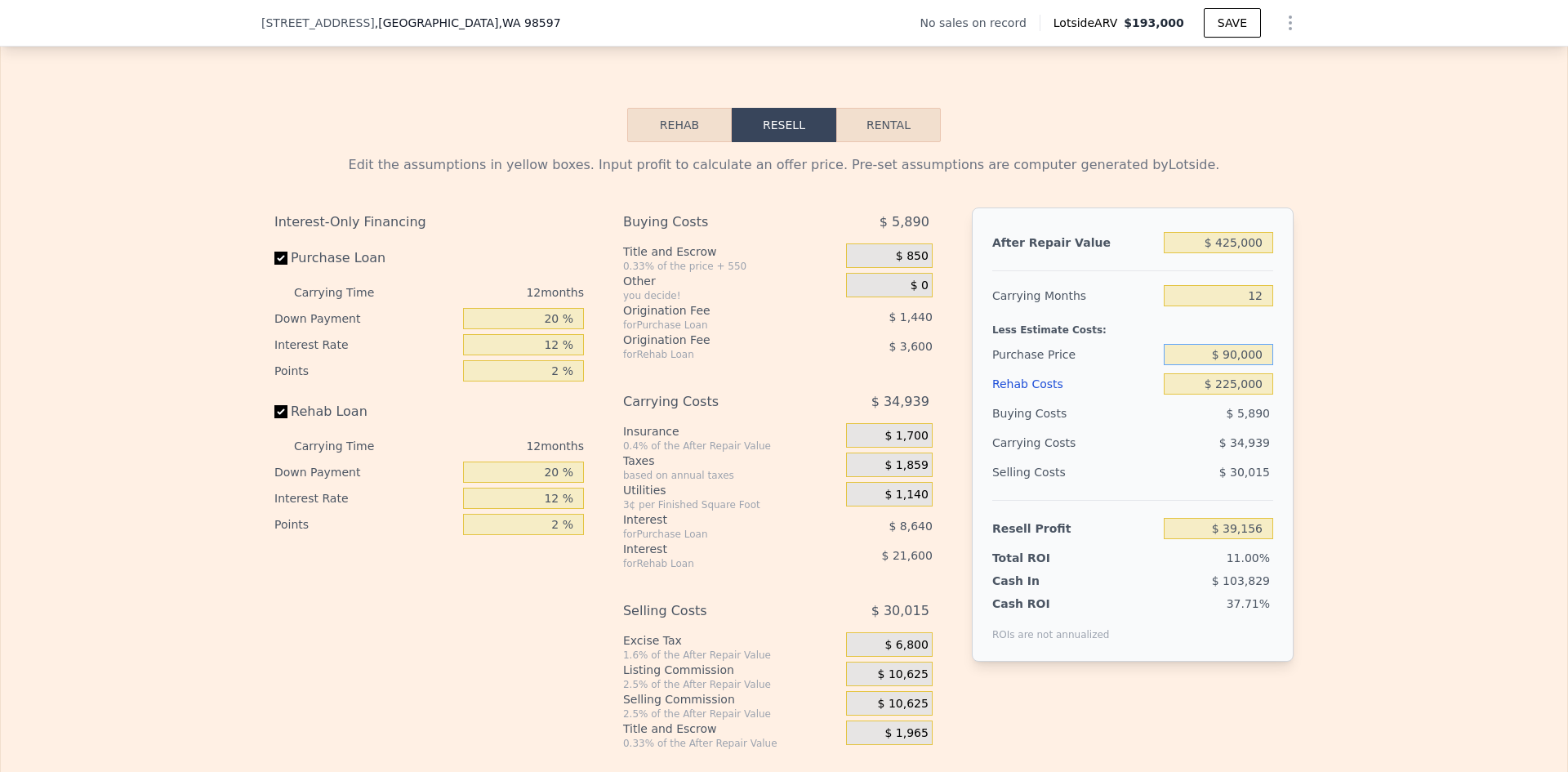
click at [1229, 365] on input "$ 90,000" at bounding box center [1218, 355] width 109 height 21
click at [1325, 366] on div "Edit the assumptions in yellow boxes. Input profit to calculate an offer price.…" at bounding box center [784, 446] width 1566 height 607
click at [545, 326] on input "20 %" at bounding box center [524, 318] width 121 height 21
type input "10 %"
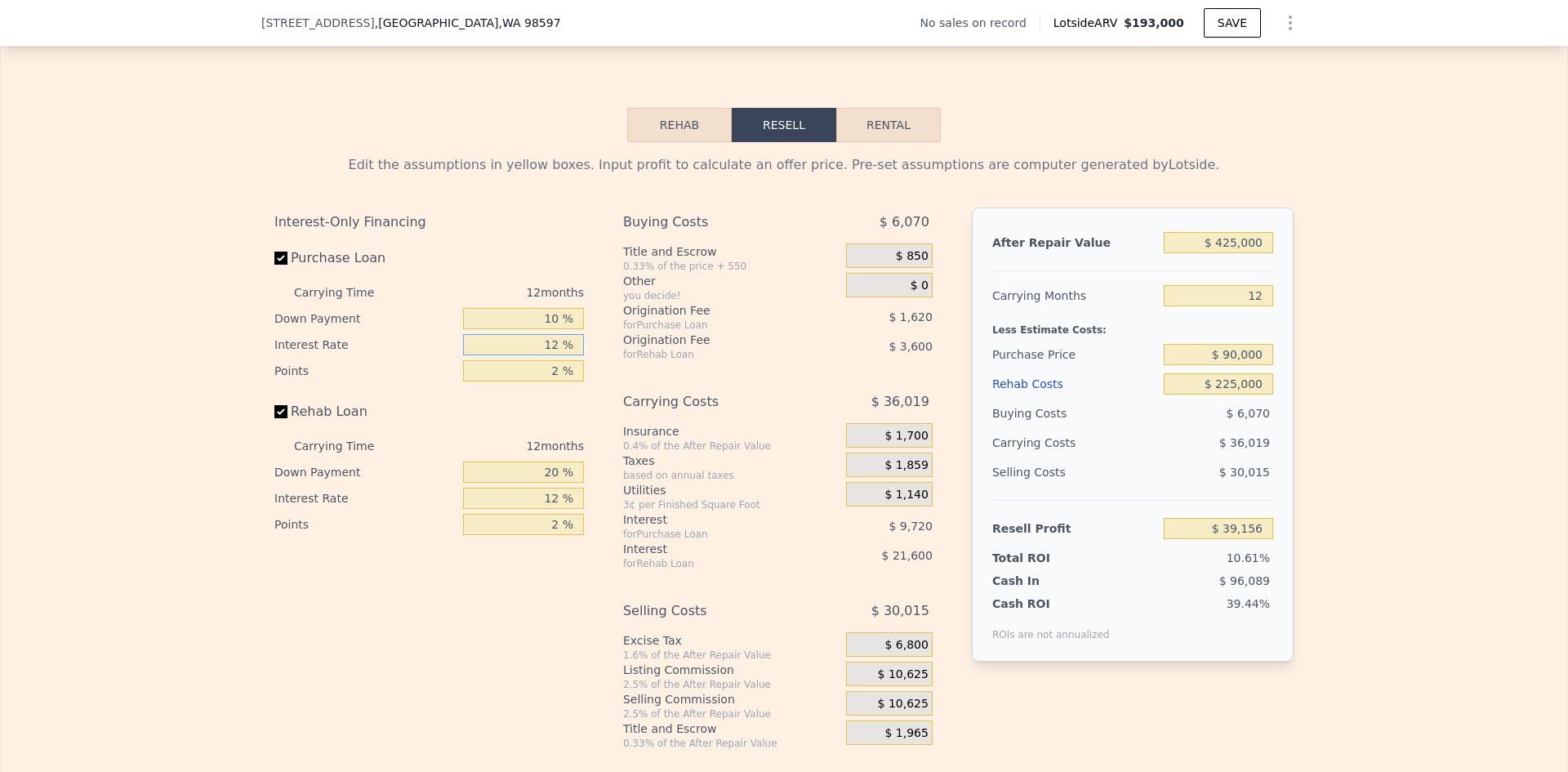
type input "$ 37,896"
type input "10 %"
type input "$ 39,516"
type input "1 %"
type input "$ 40,326"
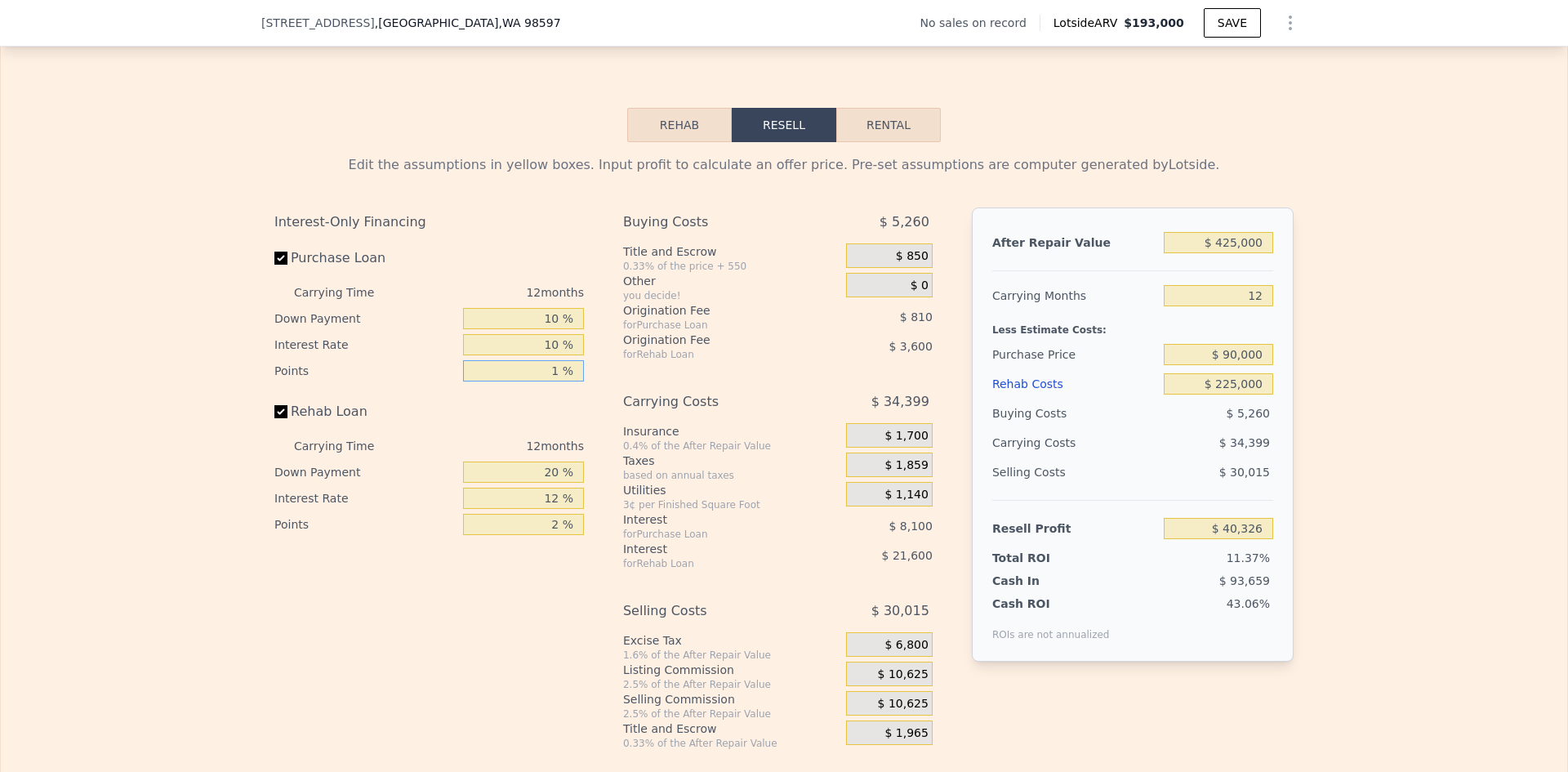
type input "1 %"
type input "10 %"
type input "$ 37,176"
type input "10 %"
type input "$ 41,220"
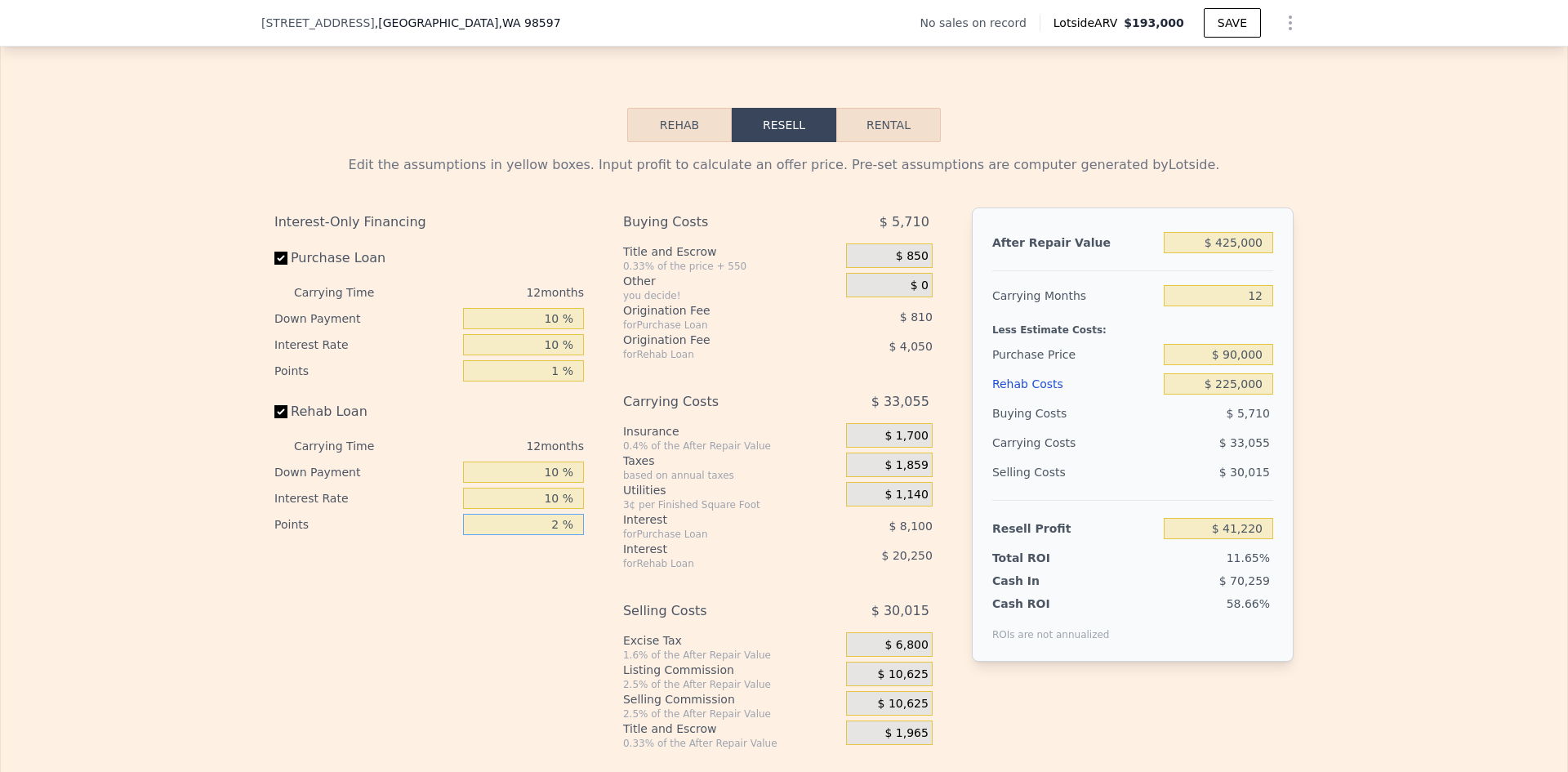
type input "1 %"
type input "$ 43,245"
type input "1 %"
click at [912, 682] on span "$ 10,625" at bounding box center [903, 674] width 51 height 15
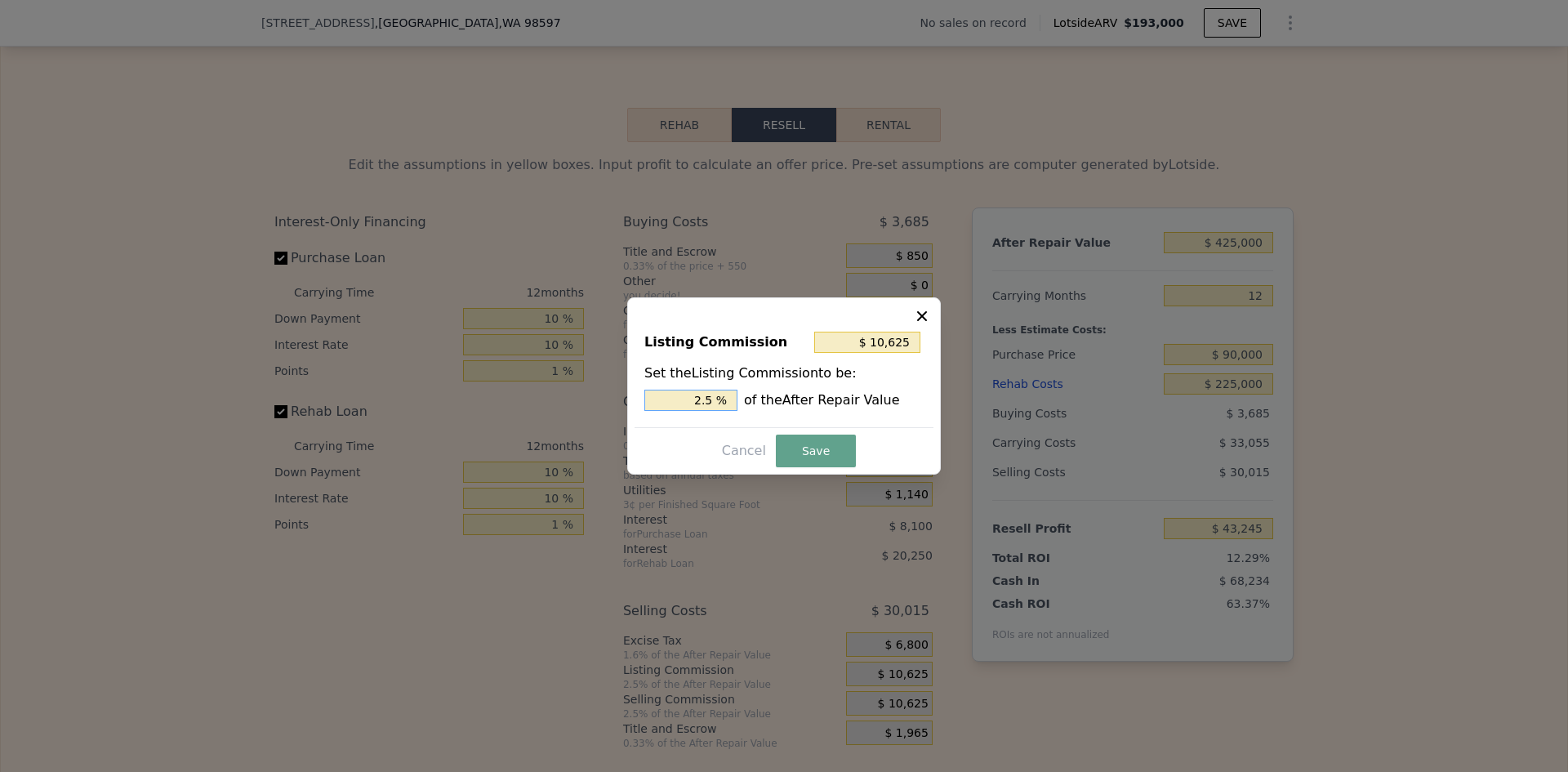
drag, startPoint x: 704, startPoint y: 402, endPoint x: 721, endPoint y: 398, distance: 17.5
click at [721, 398] on input "2.5 %" at bounding box center [690, 400] width 93 height 21
type input "$ 8,500"
type input "2 %"
click at [804, 450] on button "Save" at bounding box center [816, 450] width 80 height 33
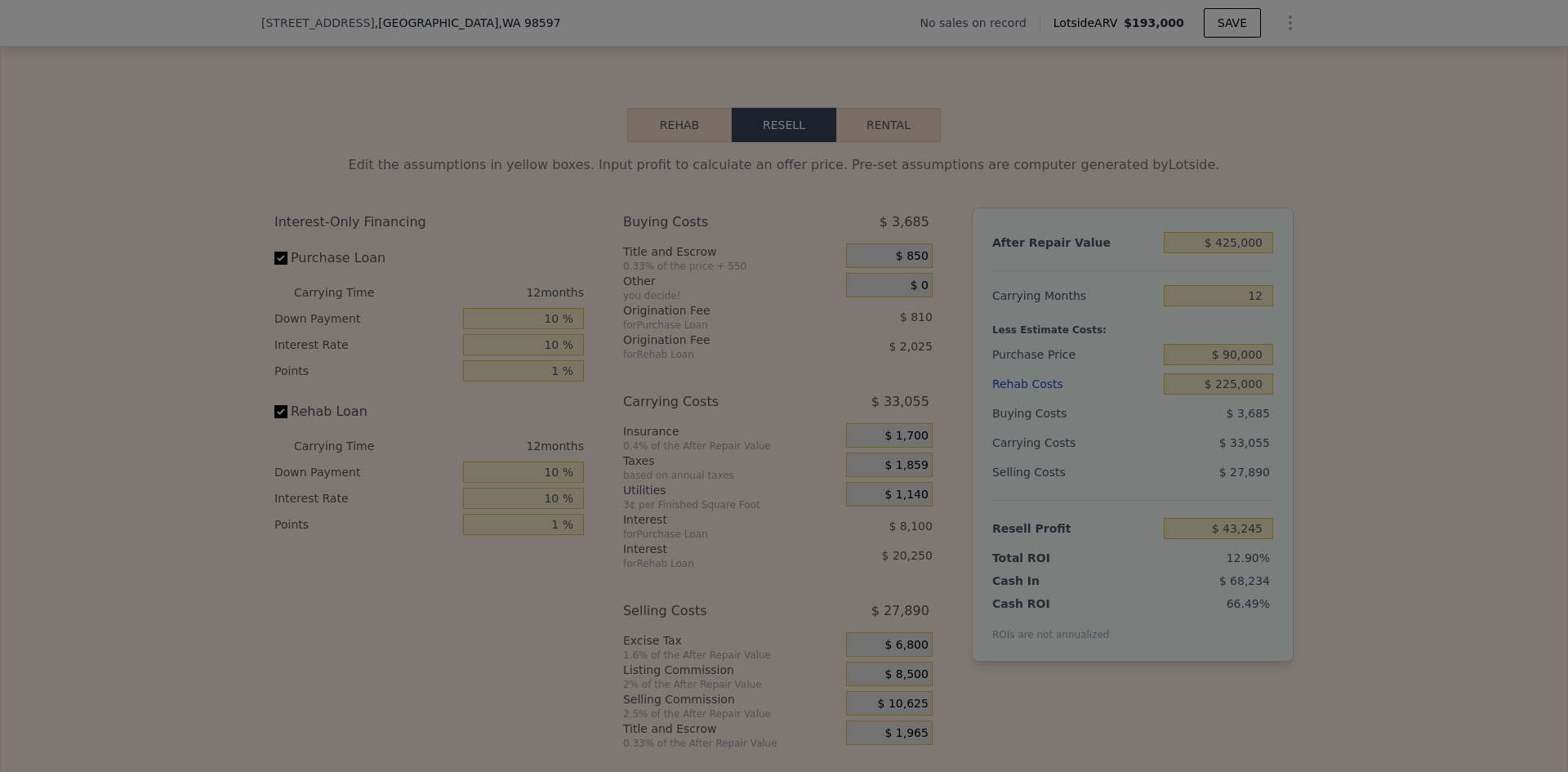
type input "$ 45,370"
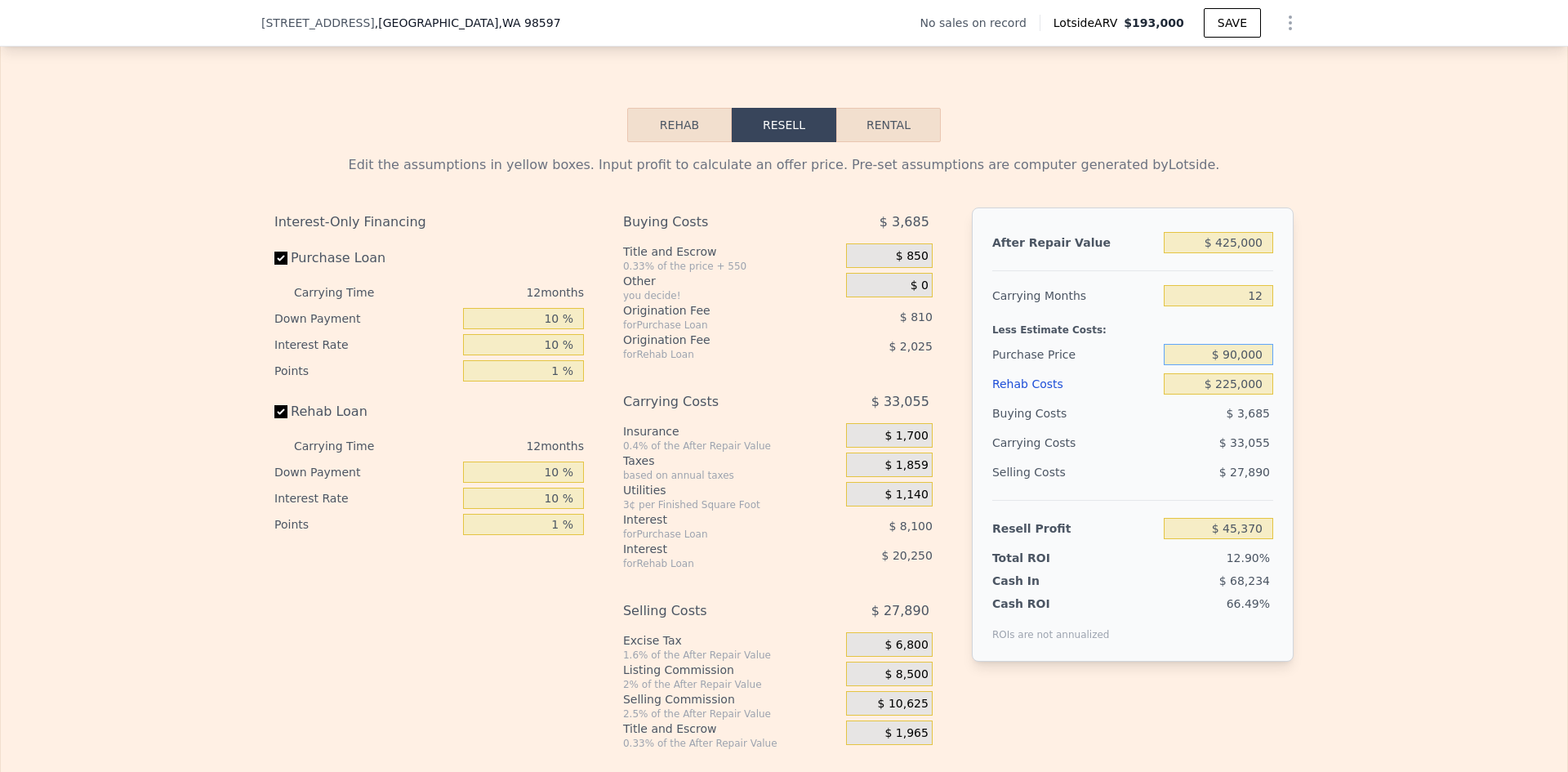
click at [1236, 363] on input "$ 90,000" at bounding box center [1218, 355] width 109 height 21
click at [1363, 341] on div "Edit the assumptions in yellow boxes. Input profit to calculate an offer price.…" at bounding box center [784, 446] width 1566 height 607
click at [1227, 362] on input "$ 90,000" at bounding box center [1218, 355] width 109 height 21
type input "$ 70,000"
click at [1331, 403] on div "Edit the assumptions in yellow boxes. Input profit to calculate an offer price.…" at bounding box center [784, 446] width 1566 height 607
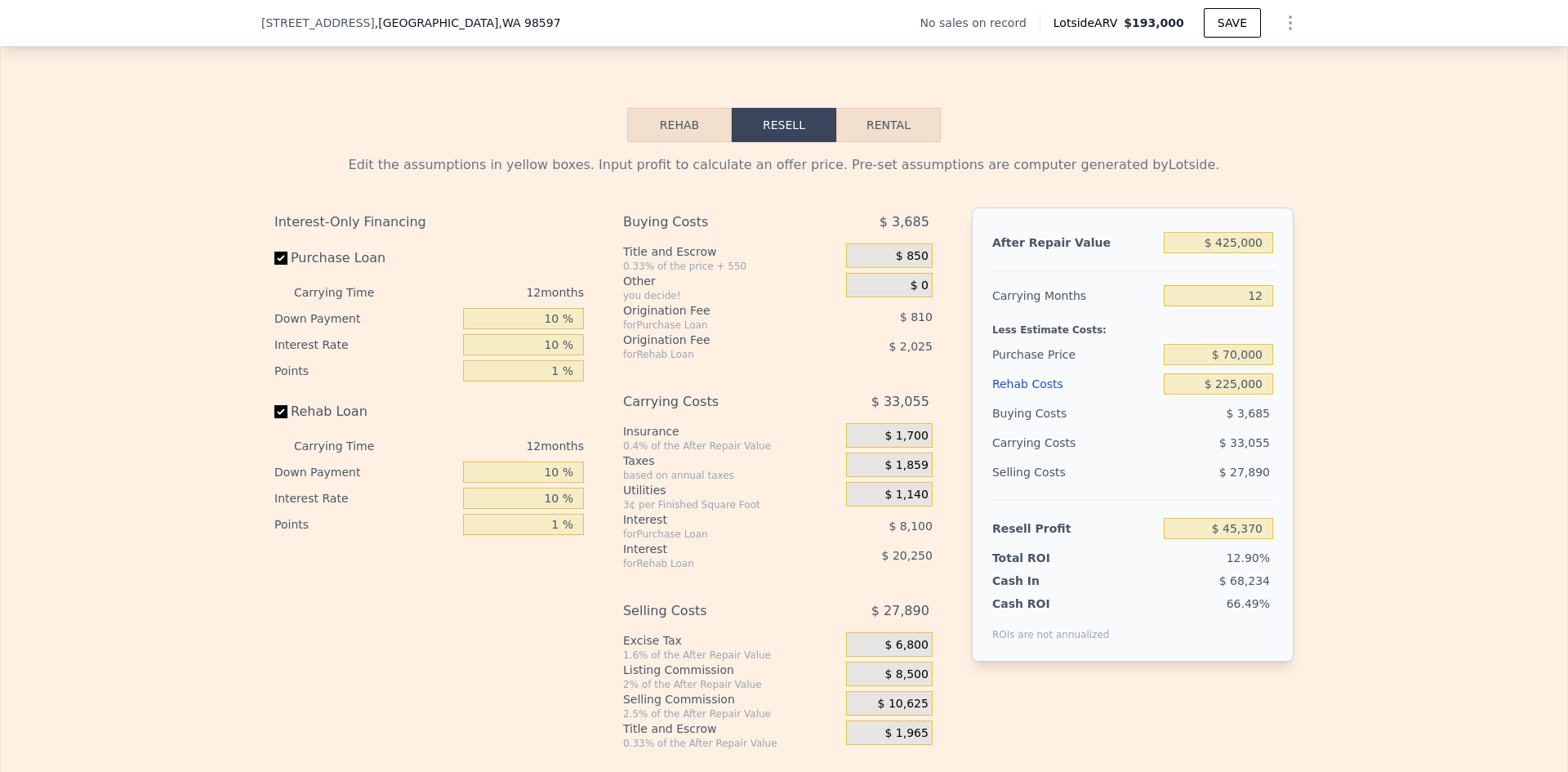
type input "$ 67,417"
click at [1242, 365] on input "$ 70,000" at bounding box center [1218, 355] width 109 height 21
click at [1311, 373] on div "Edit the assumptions in yellow boxes. Input profit to calculate an offer price.…" at bounding box center [784, 446] width 1566 height 607
click at [1228, 364] on input "$ 70,000" at bounding box center [1218, 355] width 109 height 21
type input "$ 80,000"
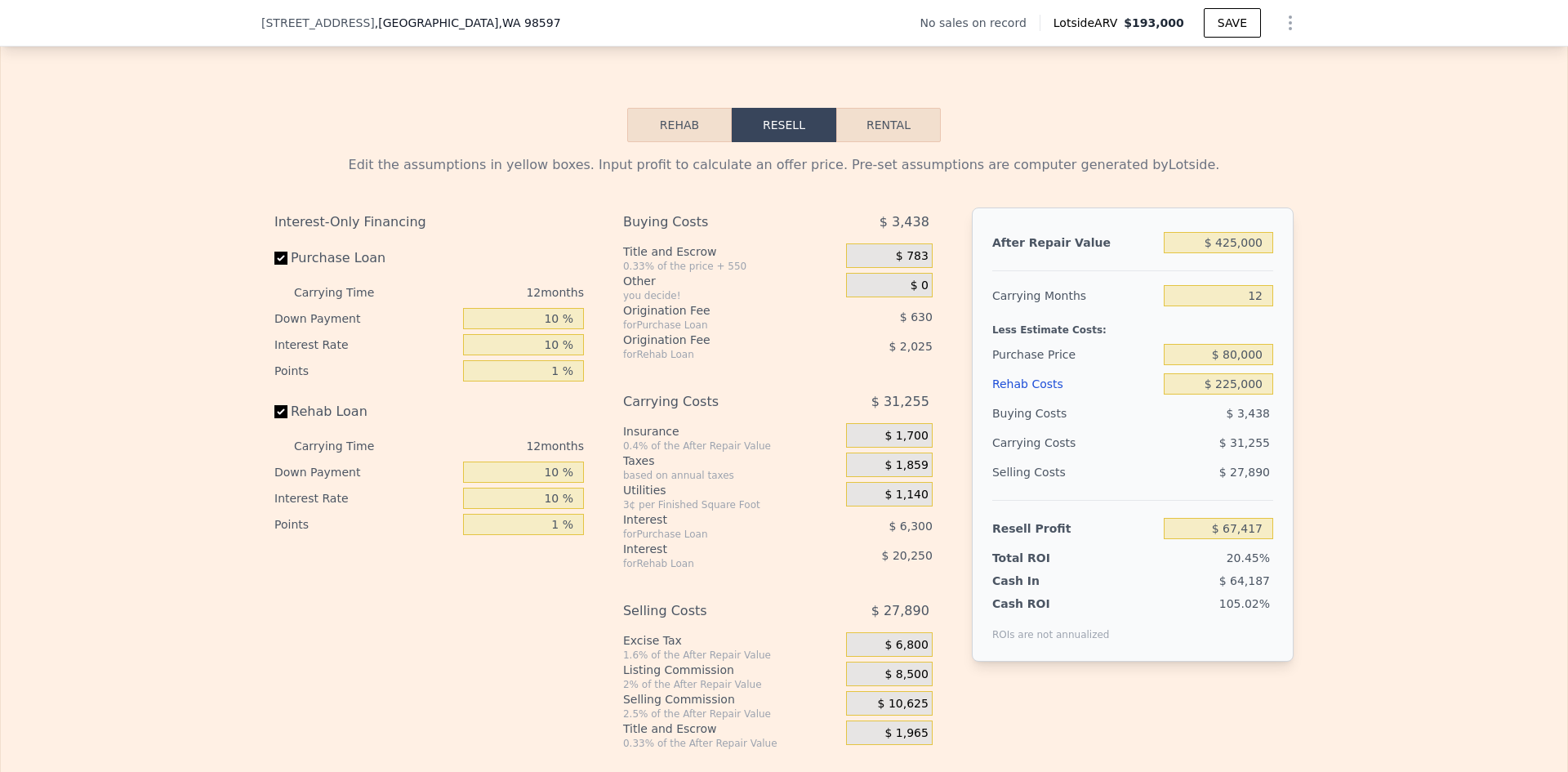
click at [1314, 389] on div "Edit the assumptions in yellow boxes. Input profit to calculate an offer price.…" at bounding box center [784, 446] width 1566 height 607
type input "$ 56,394"
click at [1235, 365] on input "$ 80,000" at bounding box center [1218, 355] width 109 height 21
click at [1296, 365] on div "Edit the assumptions in yellow boxes. Input profit to calculate an offer price.…" at bounding box center [784, 446] width 1045 height 607
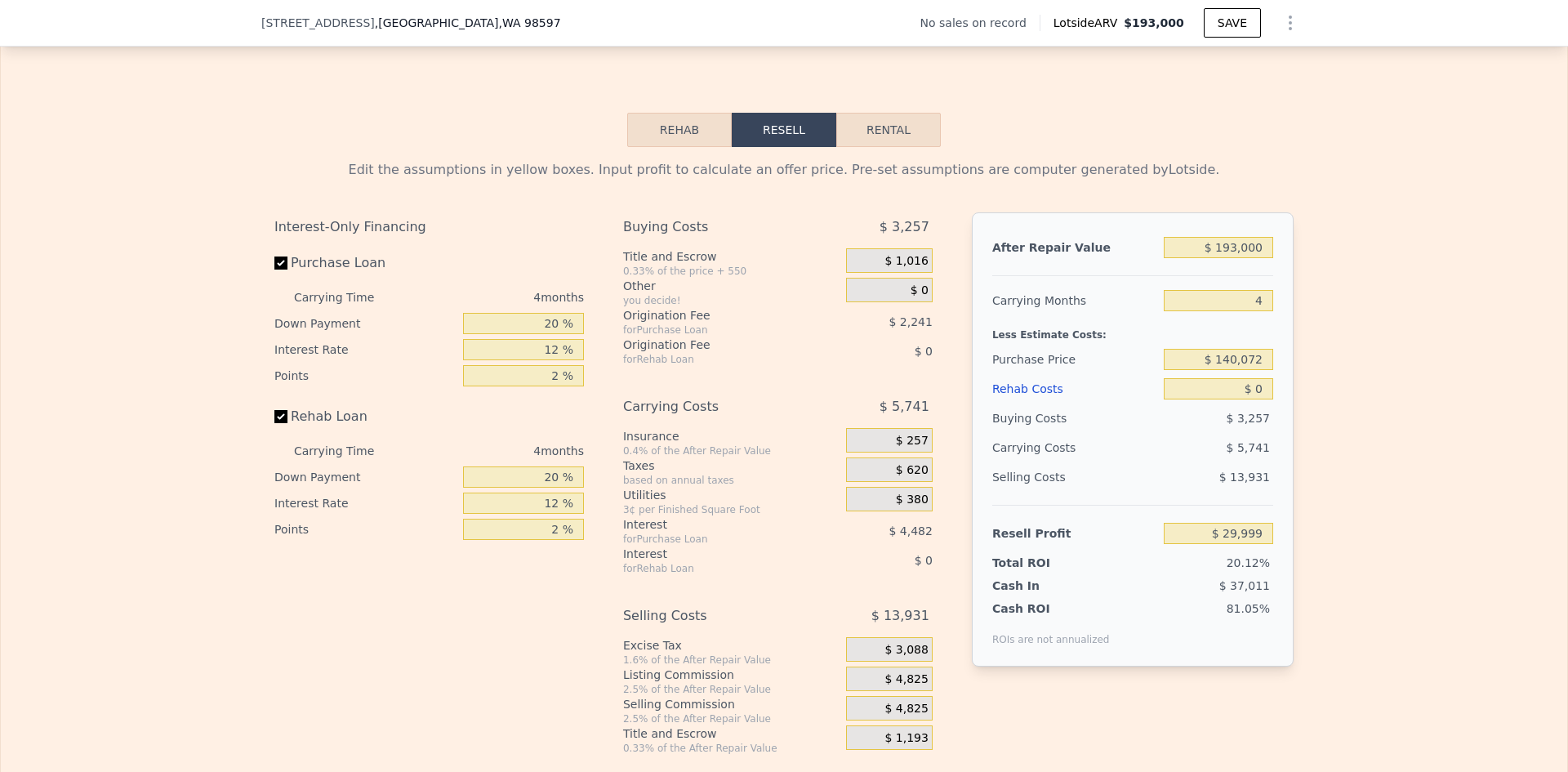
scroll to position [2234, 0]
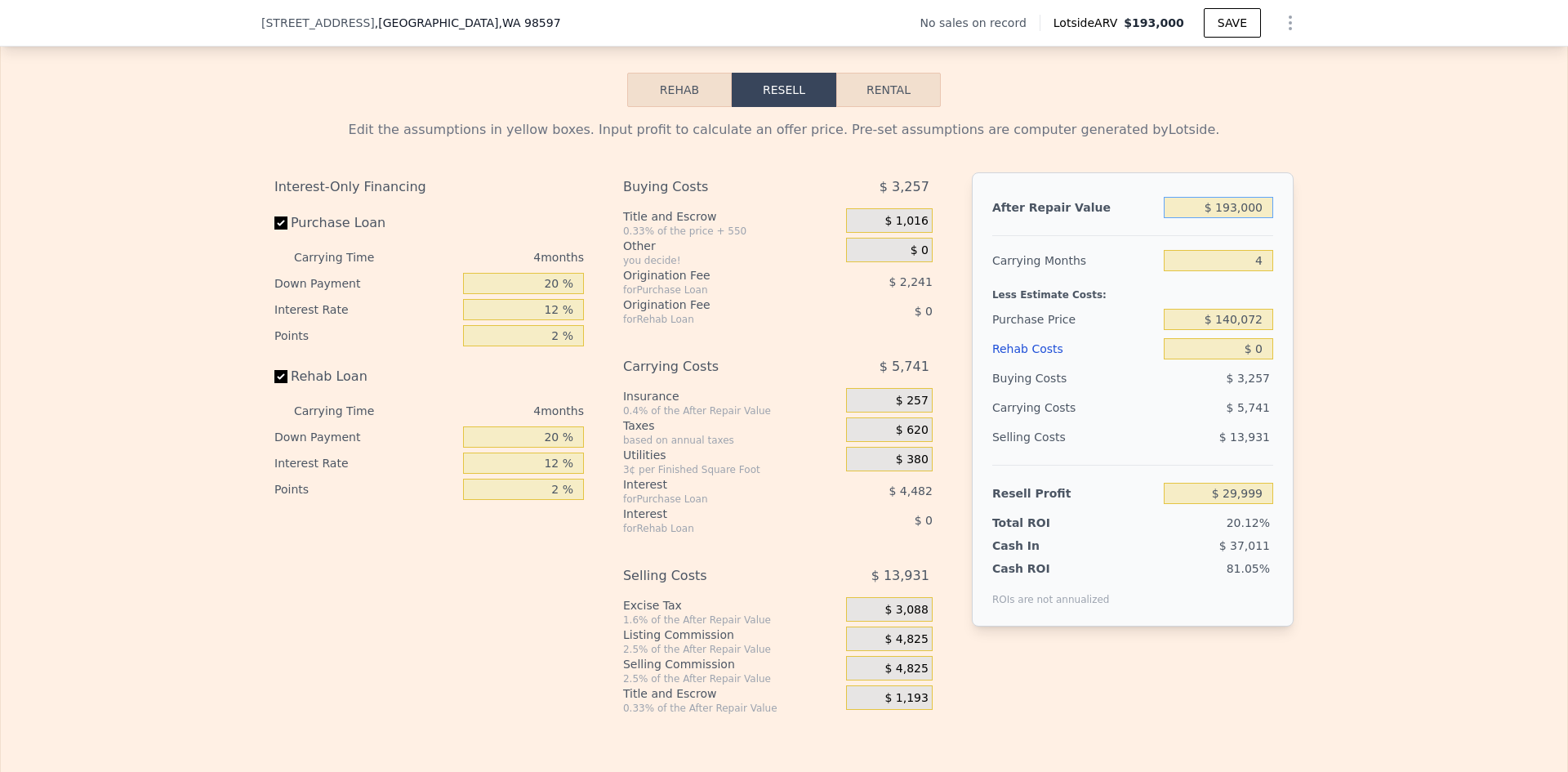
click at [1248, 218] on input "$ 193,000" at bounding box center [1218, 207] width 109 height 21
type input "$ 425"
type input "-$ 148,969"
type input "$ 425,000"
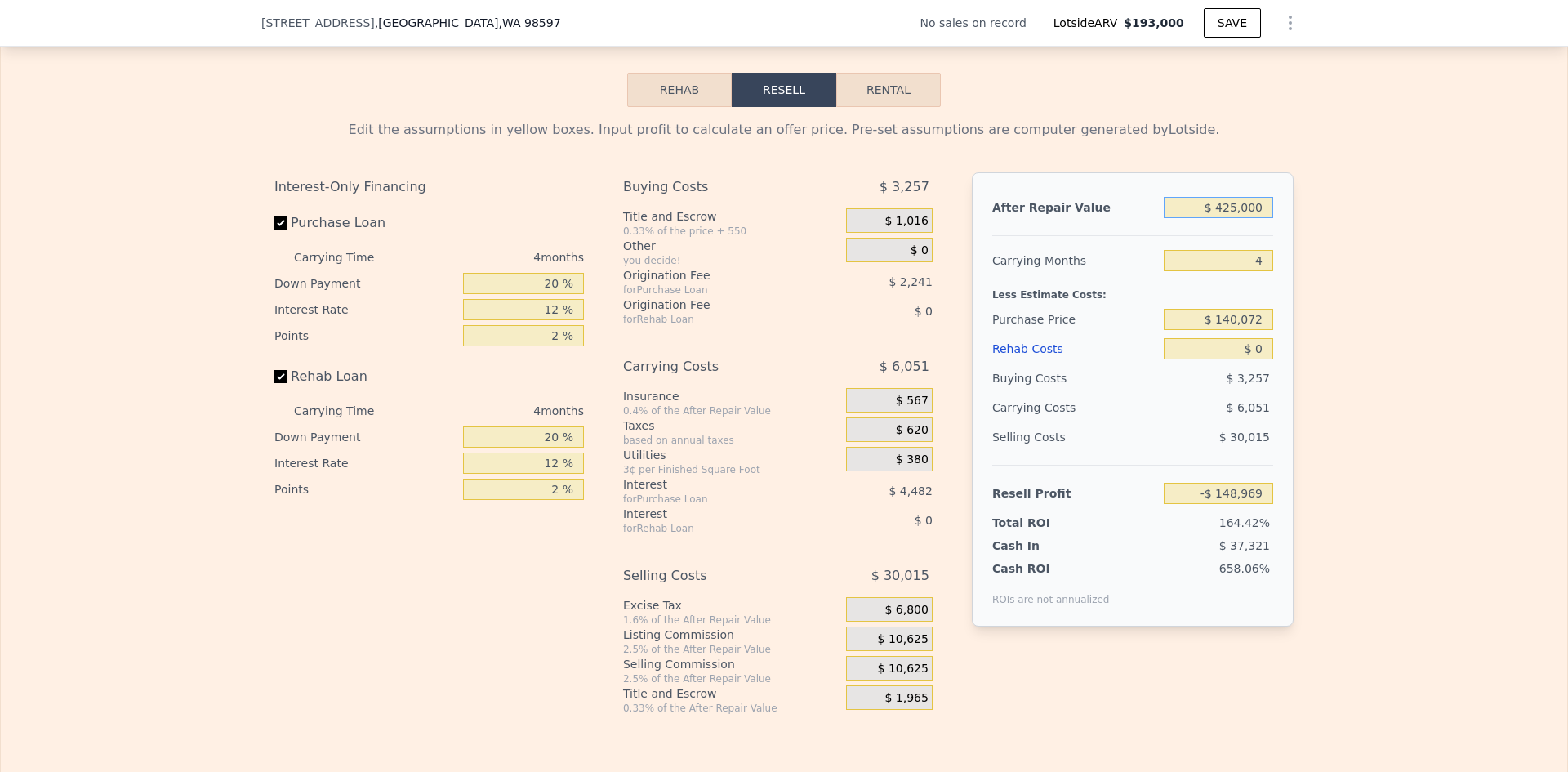
type input "$ 245,605"
type input "$ 425,000"
click at [1252, 271] on input "4" at bounding box center [1218, 261] width 109 height 21
type input "12"
type input "$ 233,505"
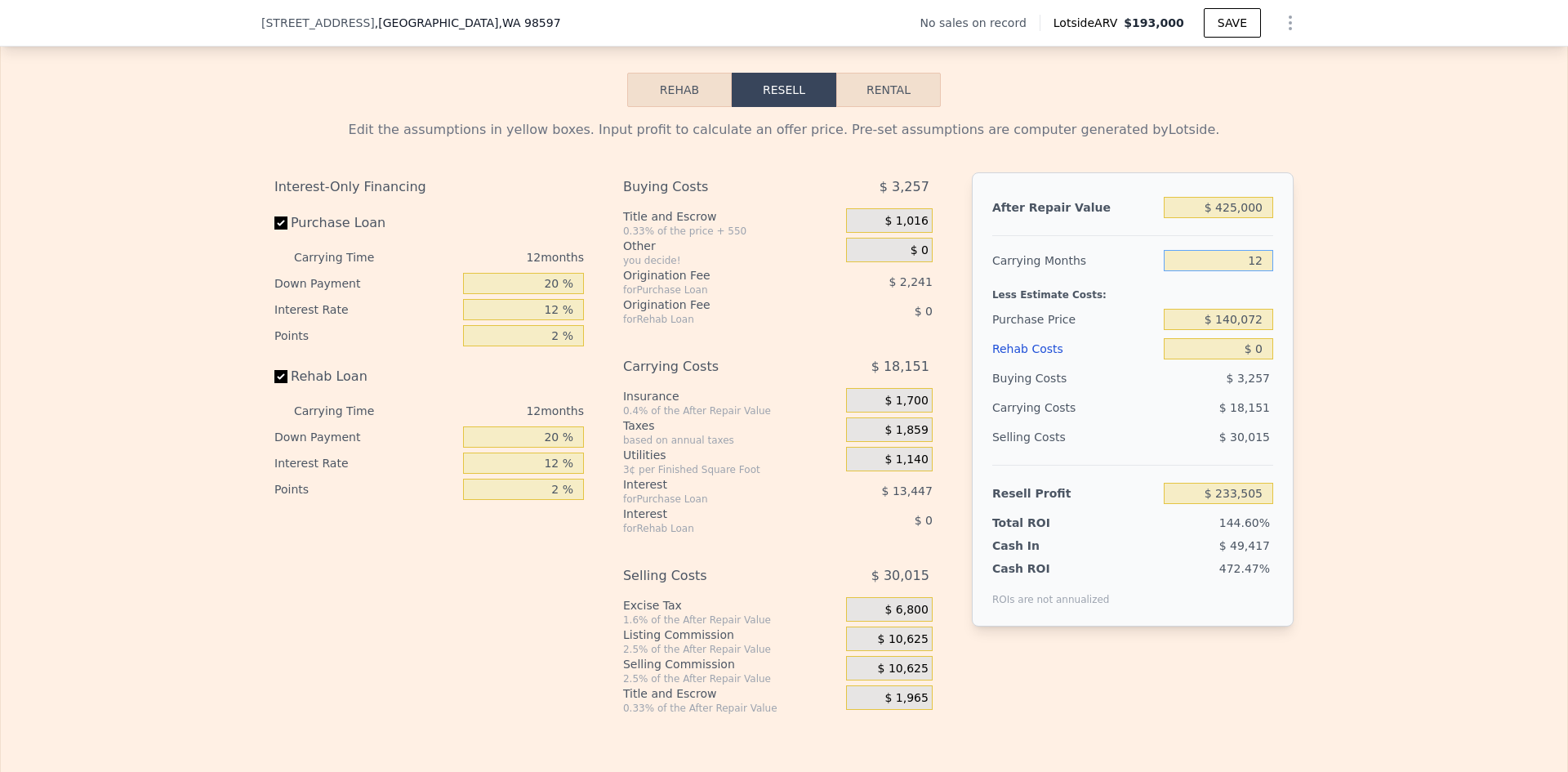
type input "12"
click at [1234, 326] on input "$ 140,072" at bounding box center [1218, 319] width 109 height 21
type input "$ 193,000"
type input "4"
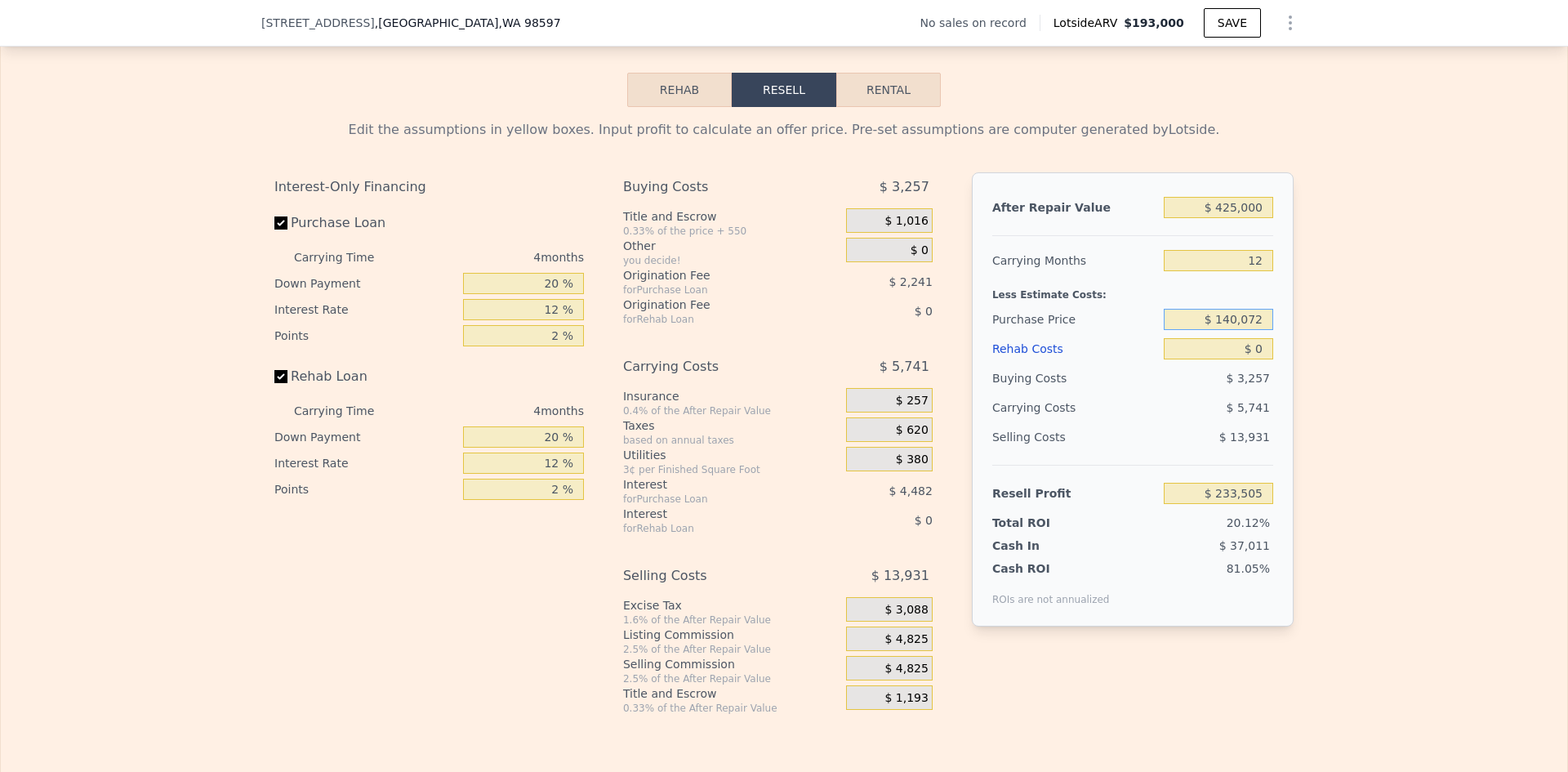
type input "$ 29,999"
type input "$ 70,000"
click at [1257, 357] on input "$ 0" at bounding box center [1218, 349] width 109 height 21
type input "$ 103,669"
type input "$ 225"
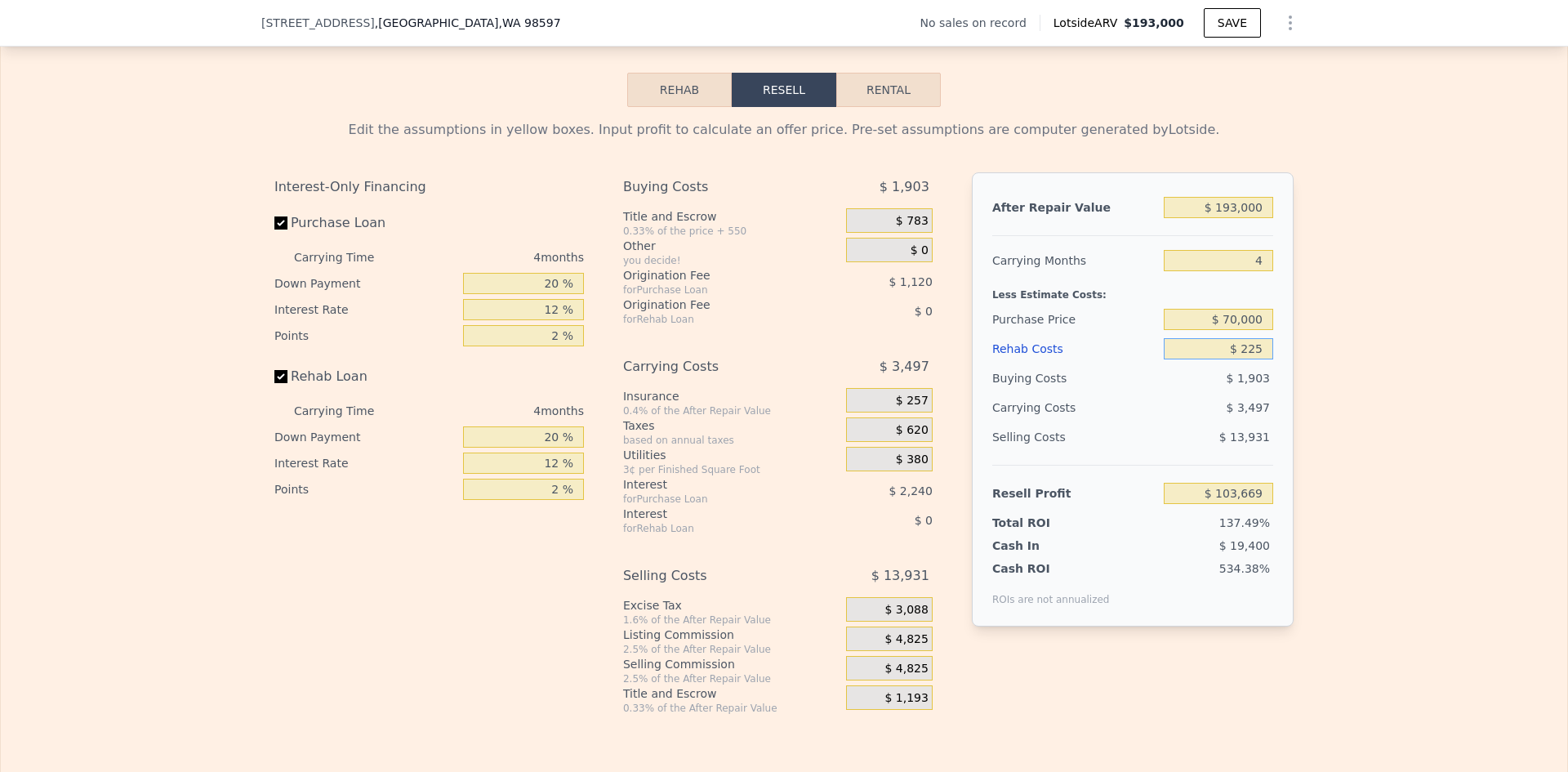
type input "$ 103,432"
type input "$ 22,500"
type input "$ 80,089"
type input "$ 225,000"
type input "-$ 132,131"
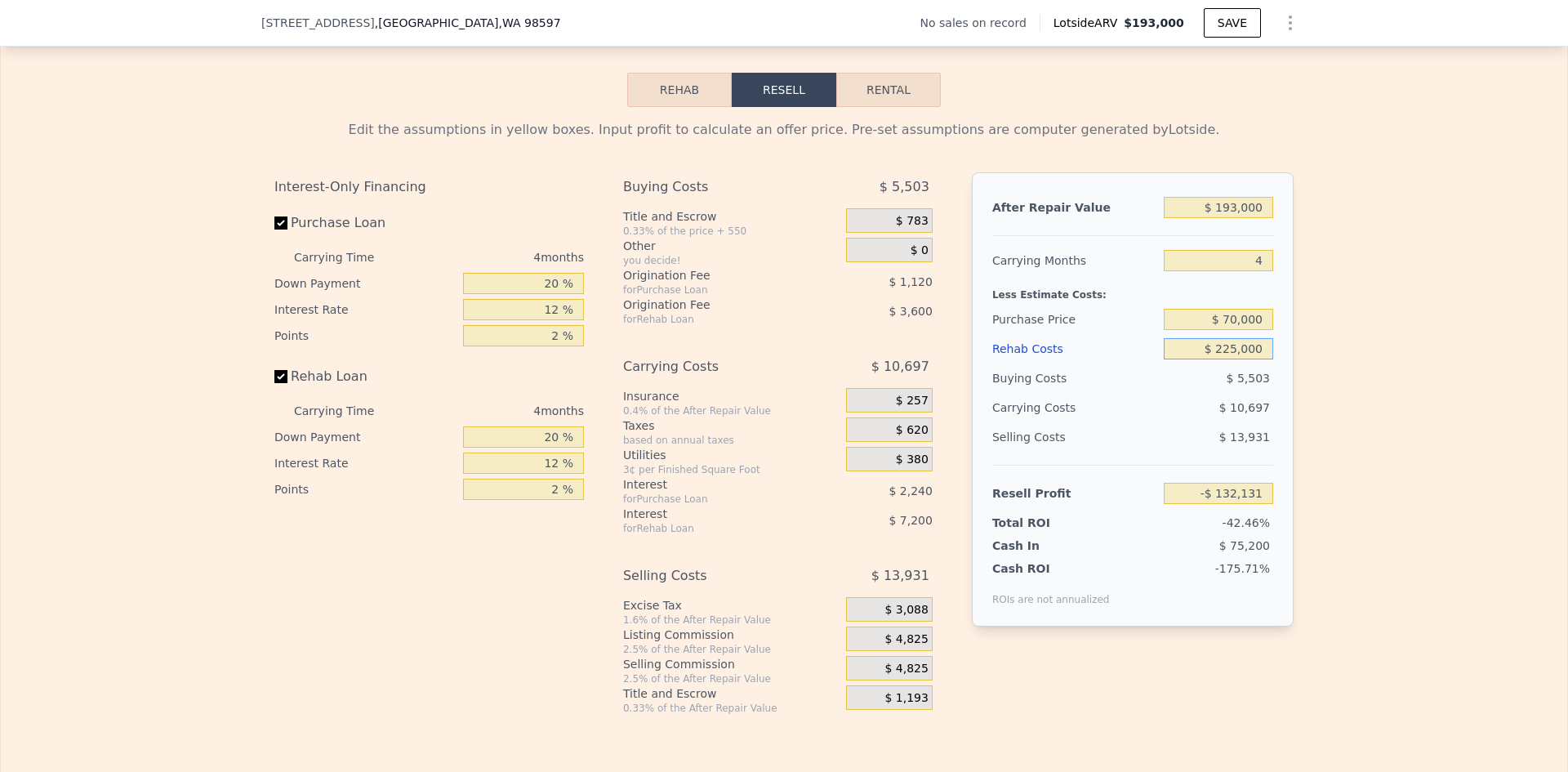
type input "$ 225,000"
click at [1233, 330] on input "$ 70,000" at bounding box center [1218, 319] width 109 height 21
click at [1387, 335] on div "Edit the assumptions in yellow boxes. Input profit to calculate an offer price.…" at bounding box center [784, 410] width 1566 height 607
click at [1235, 214] on input "$ 193,000" at bounding box center [1218, 207] width 109 height 21
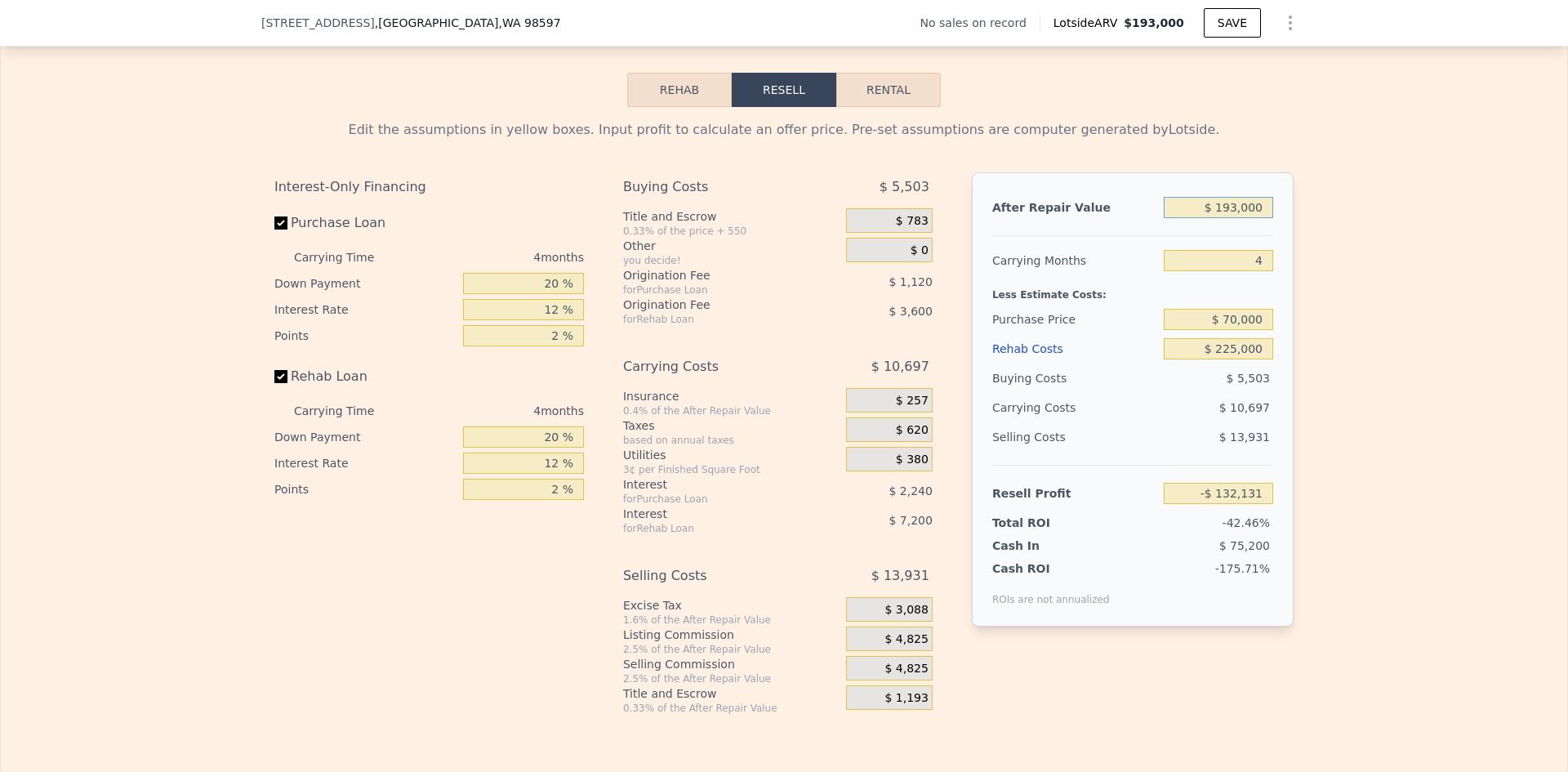
type input "$ 4"
type input "-$ 311,489"
type input "$ 425"
type input "-$ 311,099"
type input "$ 425,000"
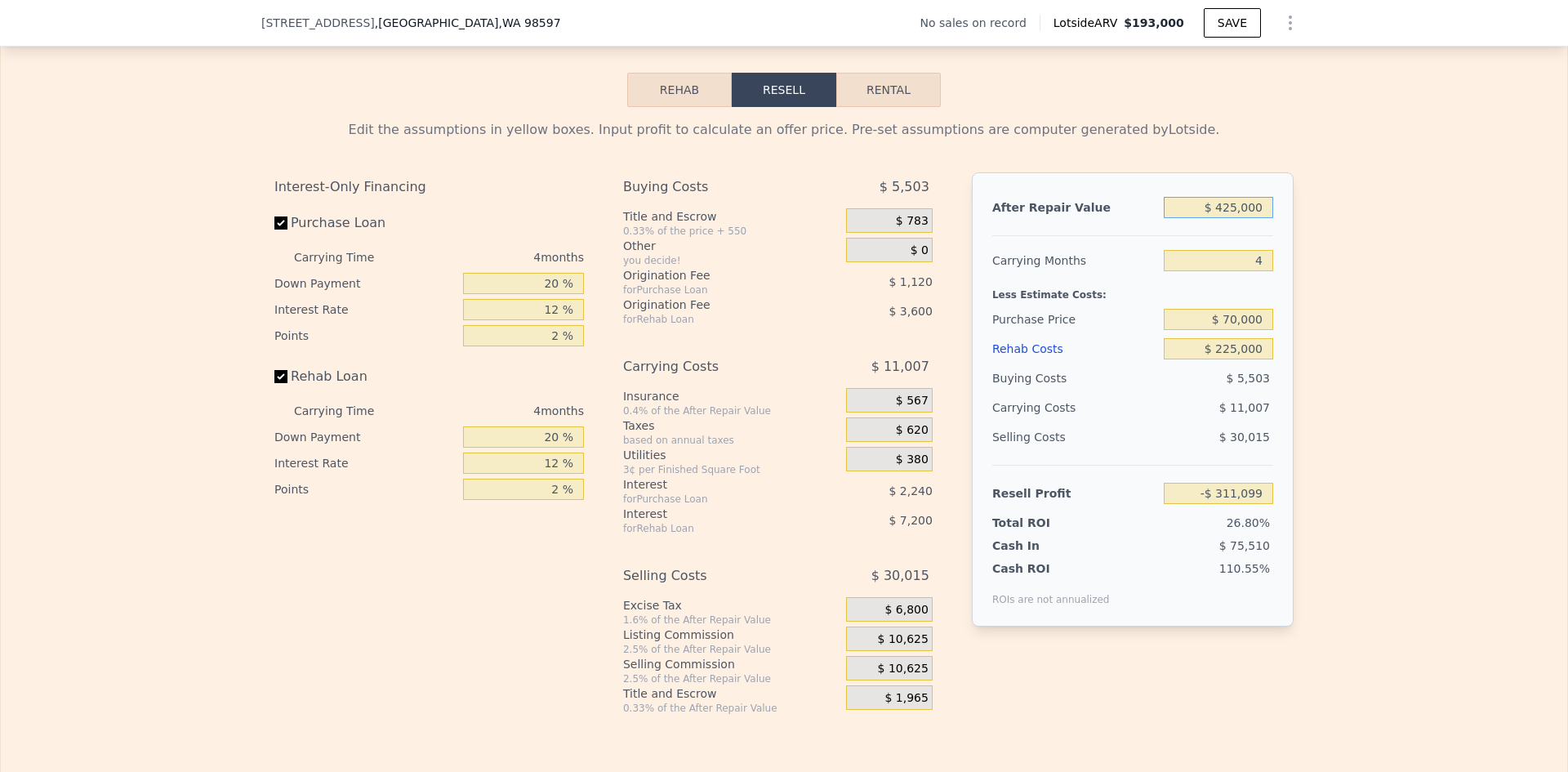
type input "$ 83,475"
type input "$ 425,000"
click at [906, 647] on span "$ 10,625" at bounding box center [903, 639] width 51 height 15
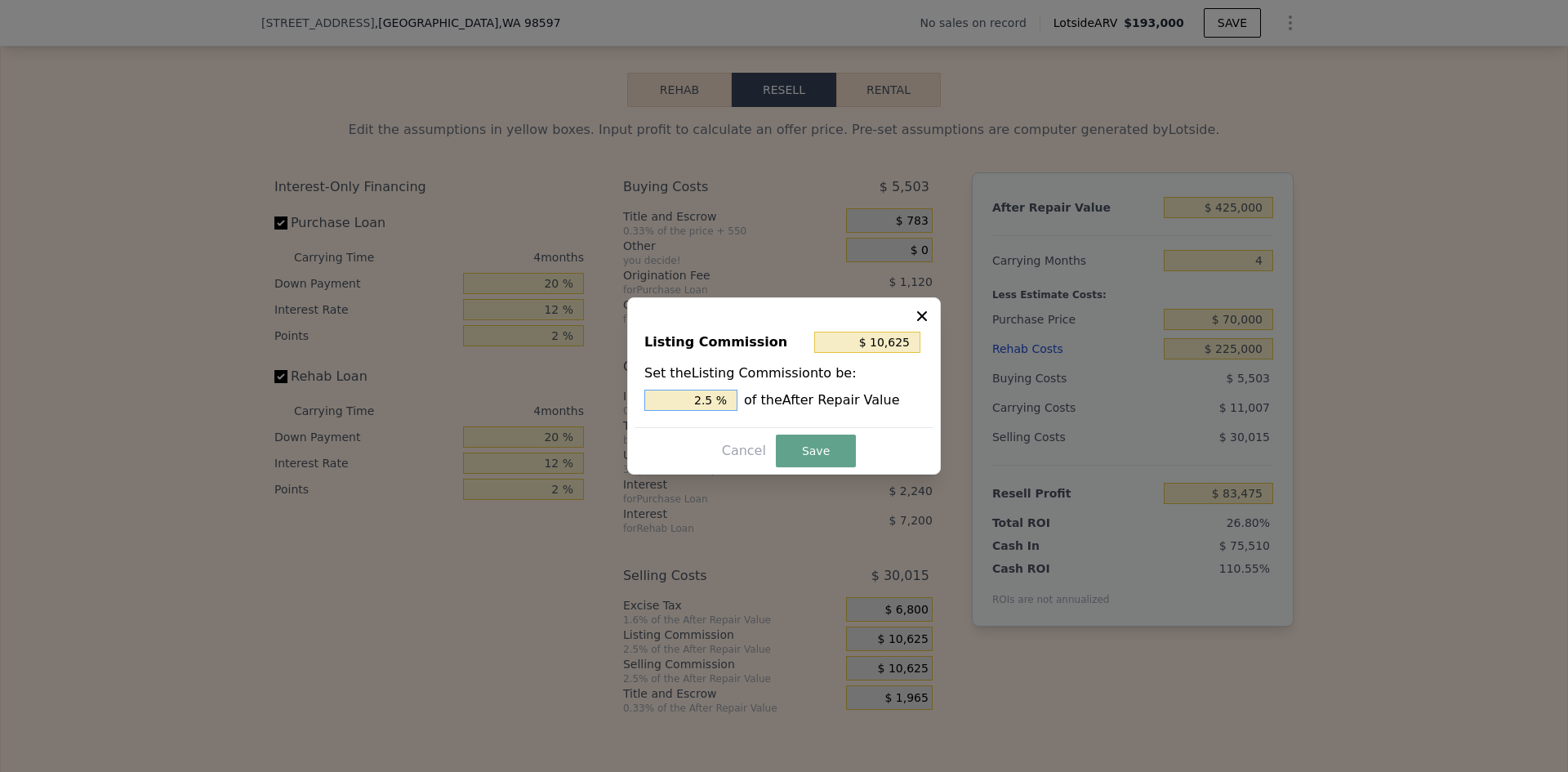
drag, startPoint x: 704, startPoint y: 398, endPoint x: 714, endPoint y: 398, distance: 10.0
click at [714, 398] on input "2.5 %" at bounding box center [690, 400] width 93 height 21
type input "$ 8,500"
type input "2 %"
click at [796, 444] on button "Save" at bounding box center [816, 450] width 80 height 33
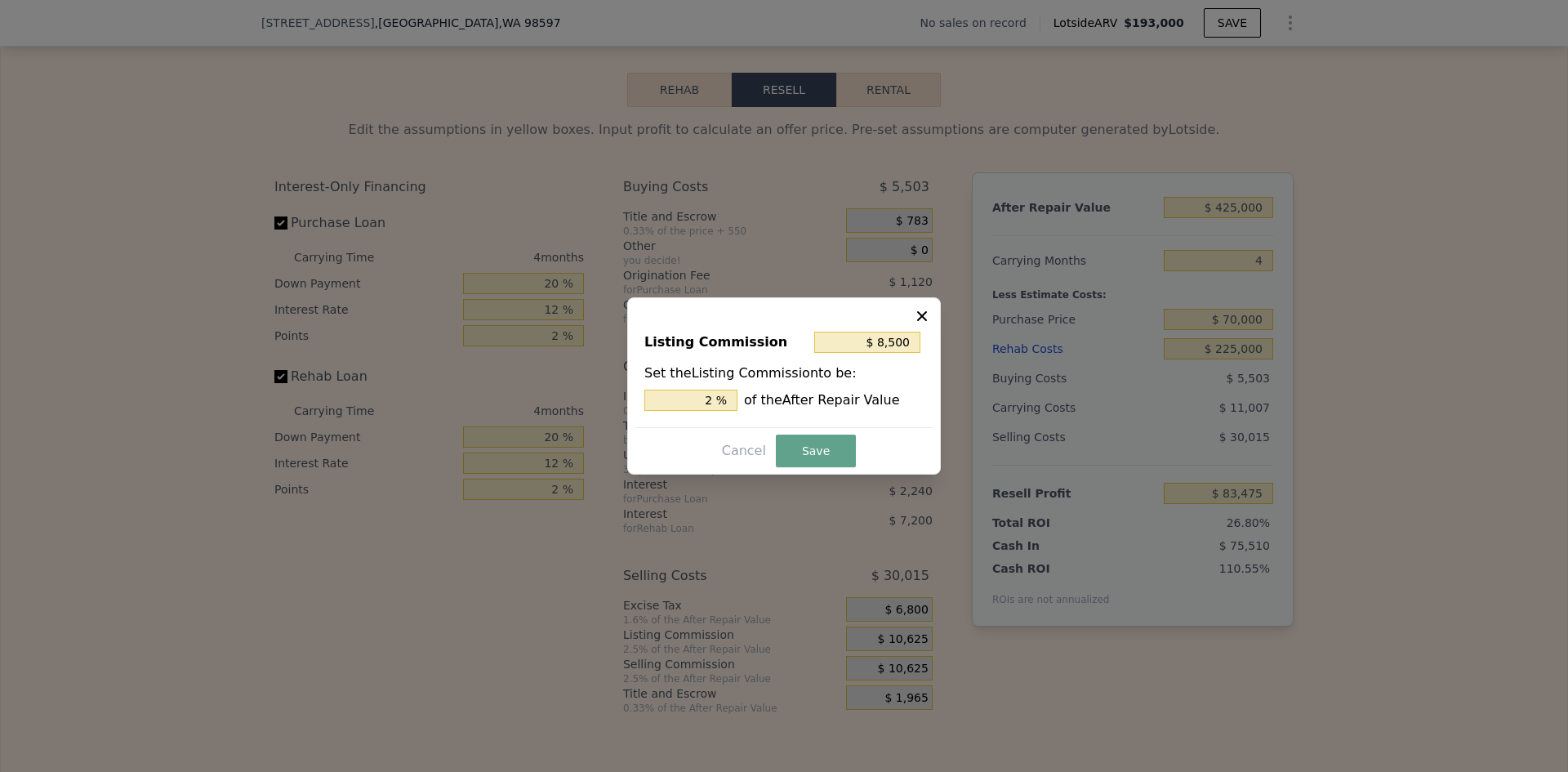
type input "$ 85,600"
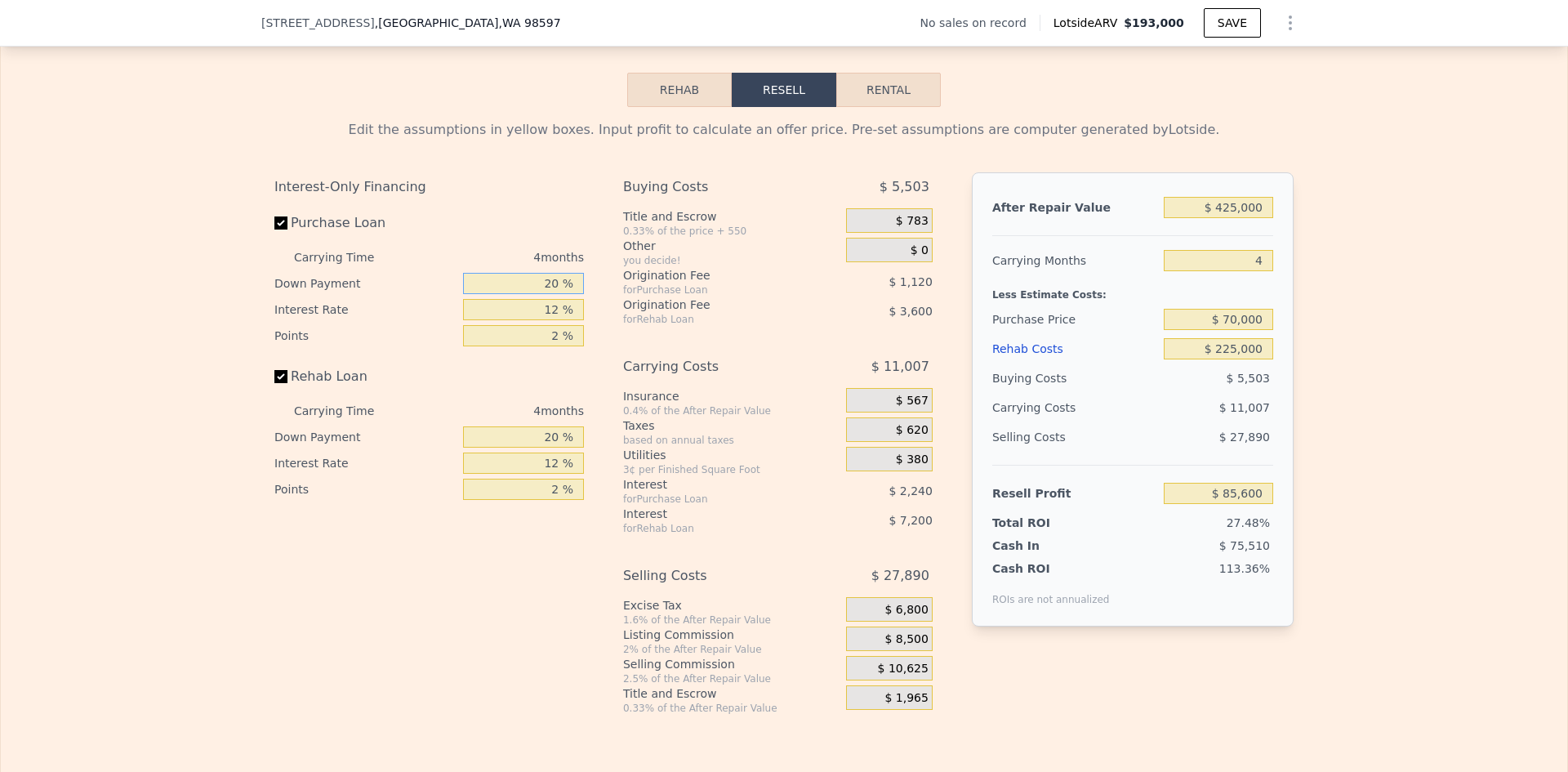
click at [550, 294] on input "20 %" at bounding box center [524, 284] width 121 height 21
click at [551, 294] on input "20 %" at bounding box center [524, 284] width 121 height 21
type input "10 %"
type input "$ 85,180"
type input "10 %"
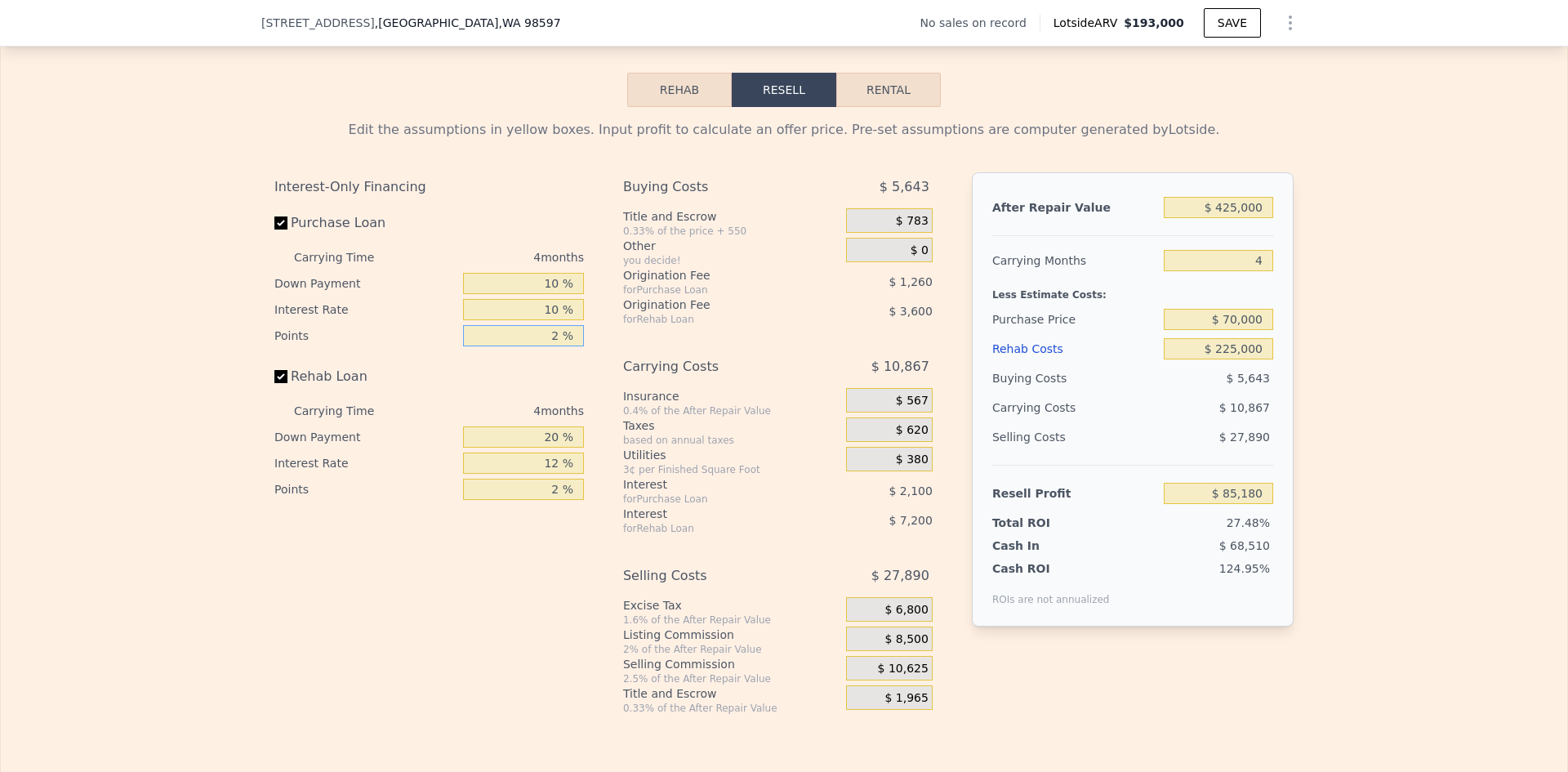
type input "$ 85,600"
type input "1 %"
type input "$ 86,230"
type input "10 %"
type input "$ 84,880"
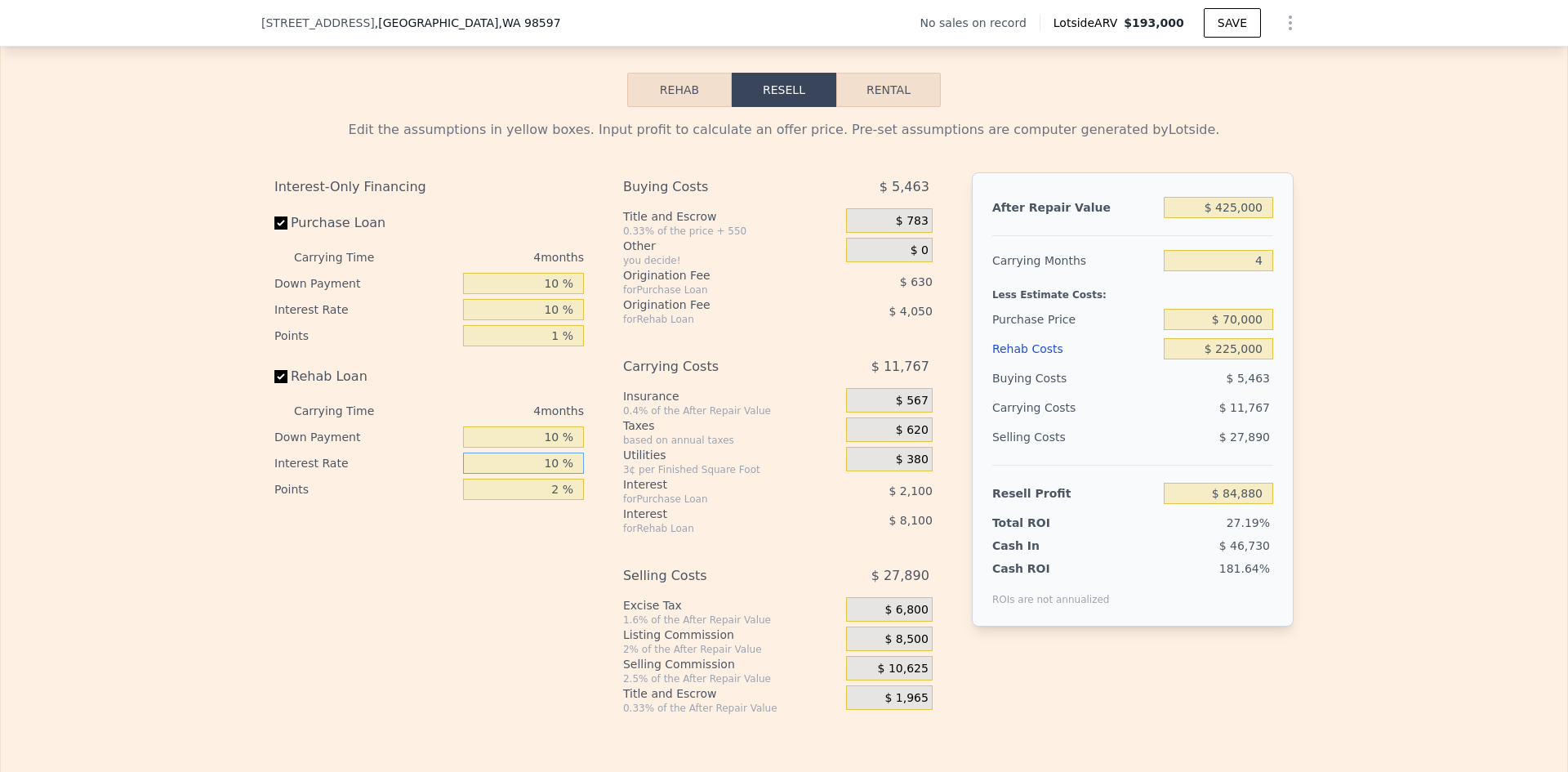
type input "10 %"
type input "$ 86,228"
type input "1 %"
type input "$ 88,253"
type input "1 %"
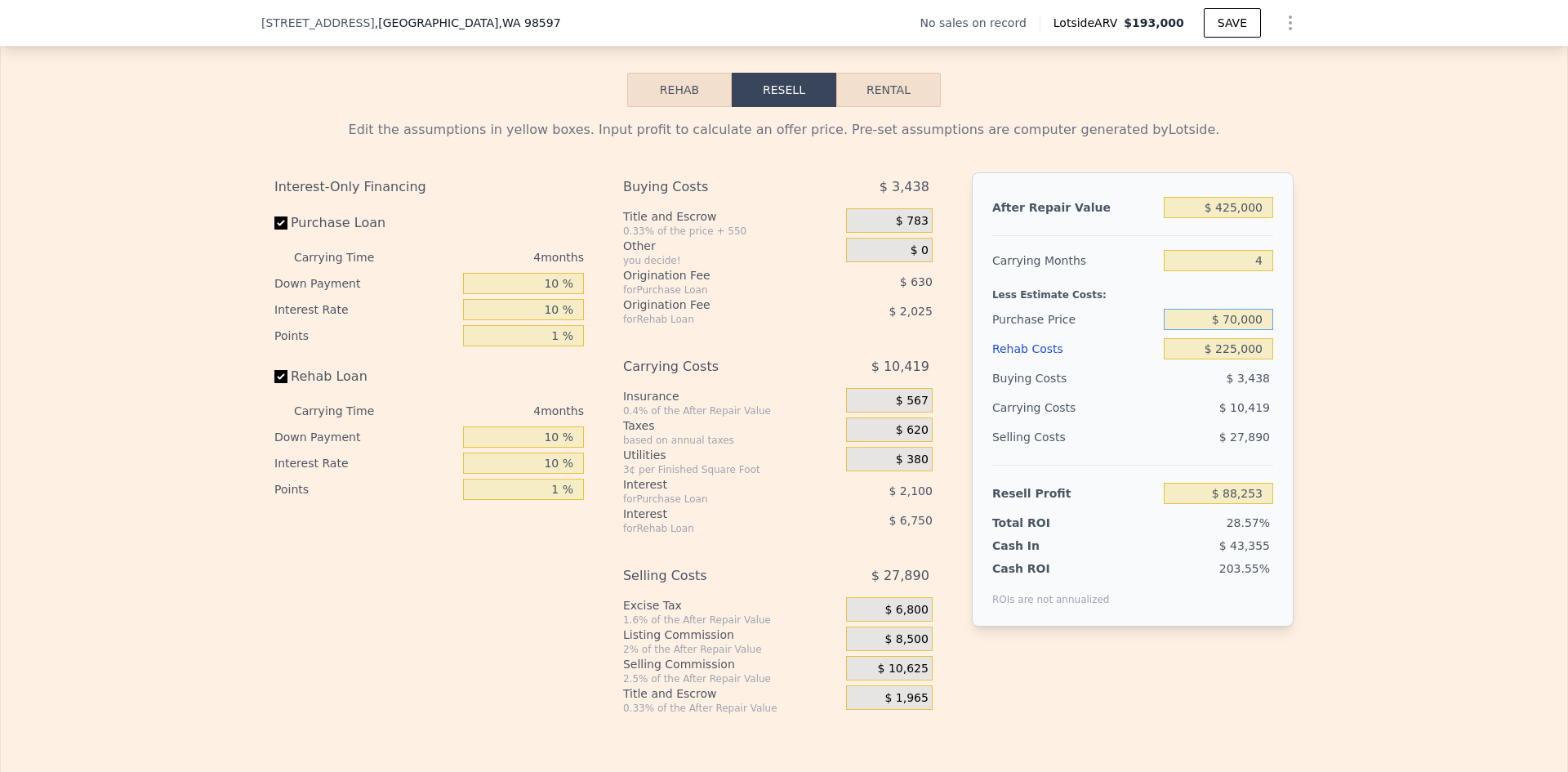
click at [1242, 325] on input "$ 70,000" at bounding box center [1218, 319] width 109 height 21
click at [1373, 310] on div "Edit the assumptions in yellow boxes. Input profit to calculate an offer price.…" at bounding box center [784, 410] width 1566 height 607
drag, startPoint x: 1258, startPoint y: 273, endPoint x: 1246, endPoint y: 275, distance: 12.2
click at [1252, 271] on input "4" at bounding box center [1218, 261] width 109 height 21
type input "12"
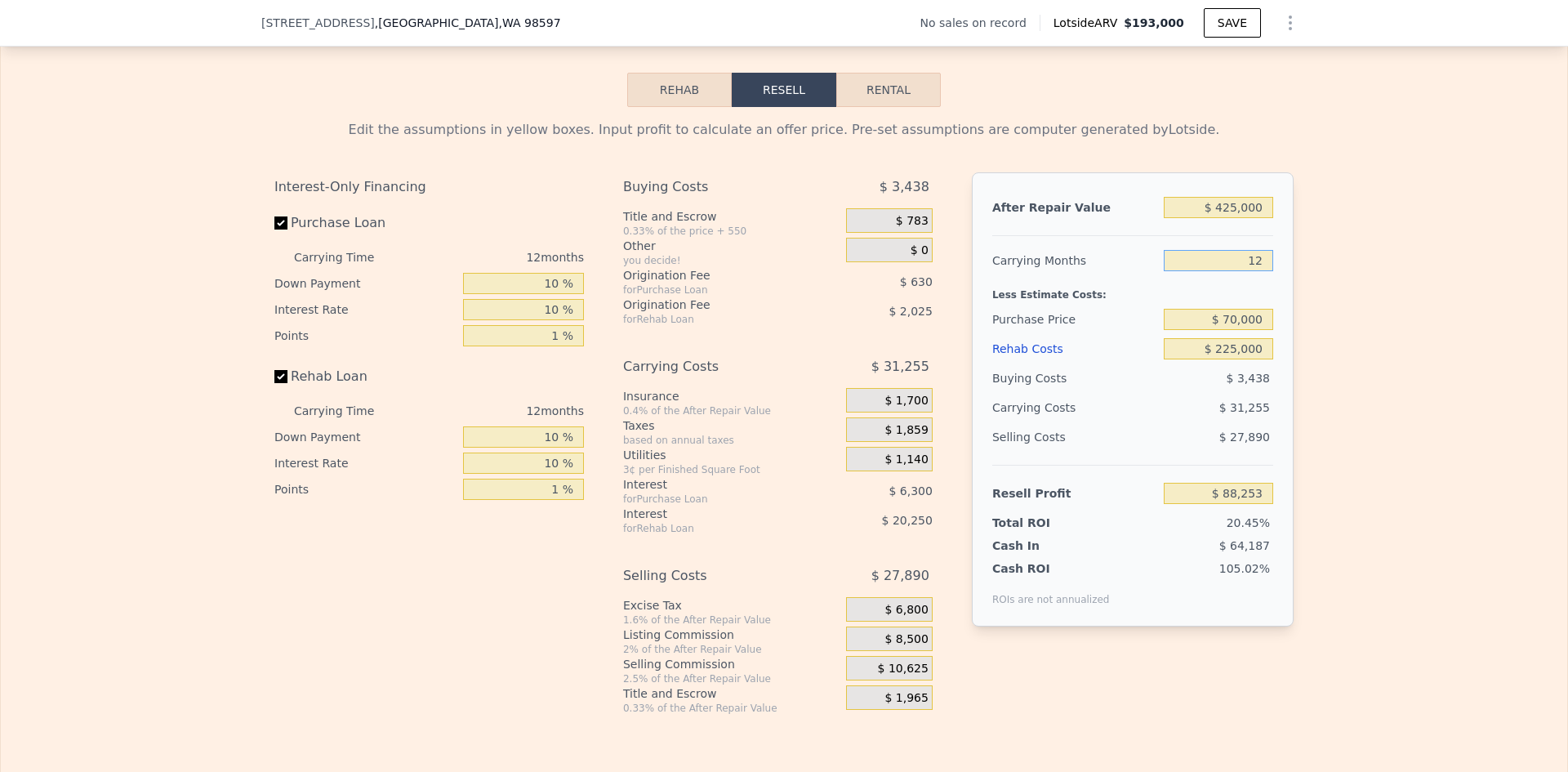
type input "$ 67,417"
type input "12"
click at [1309, 309] on div "Edit the assumptions in yellow boxes. Input profit to calculate an offer price.…" at bounding box center [784, 410] width 1566 height 607
click at [1377, 371] on div "Edit the assumptions in yellow boxes. Input profit to calculate an offer price.…" at bounding box center [784, 410] width 1566 height 607
type input "$ 193,000"
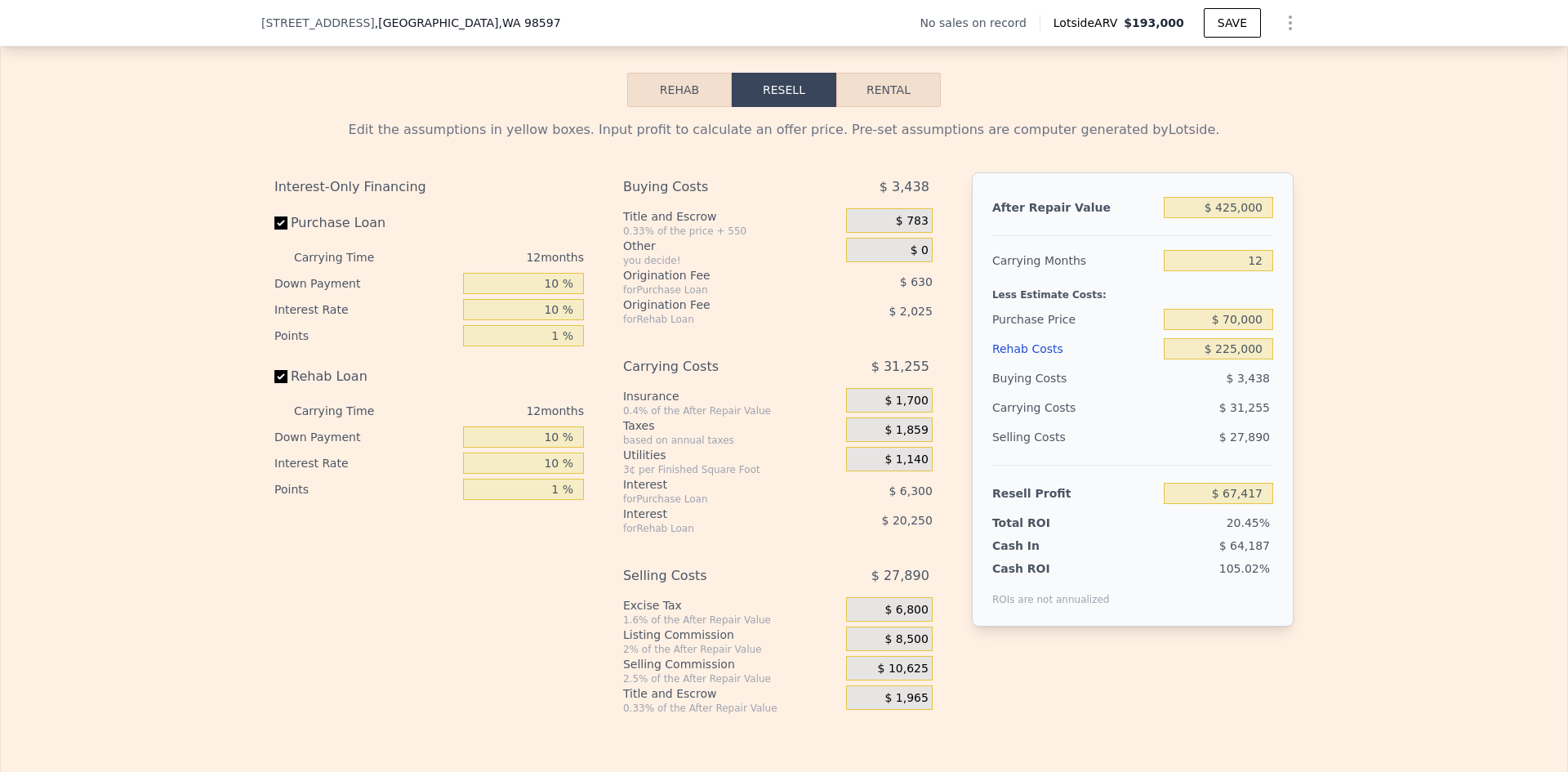
type input "4"
type input "$ 0"
type input "$ 29,999"
click at [1257, 359] on input "$ 0" at bounding box center [1218, 349] width 109 height 21
type input "$ 2"
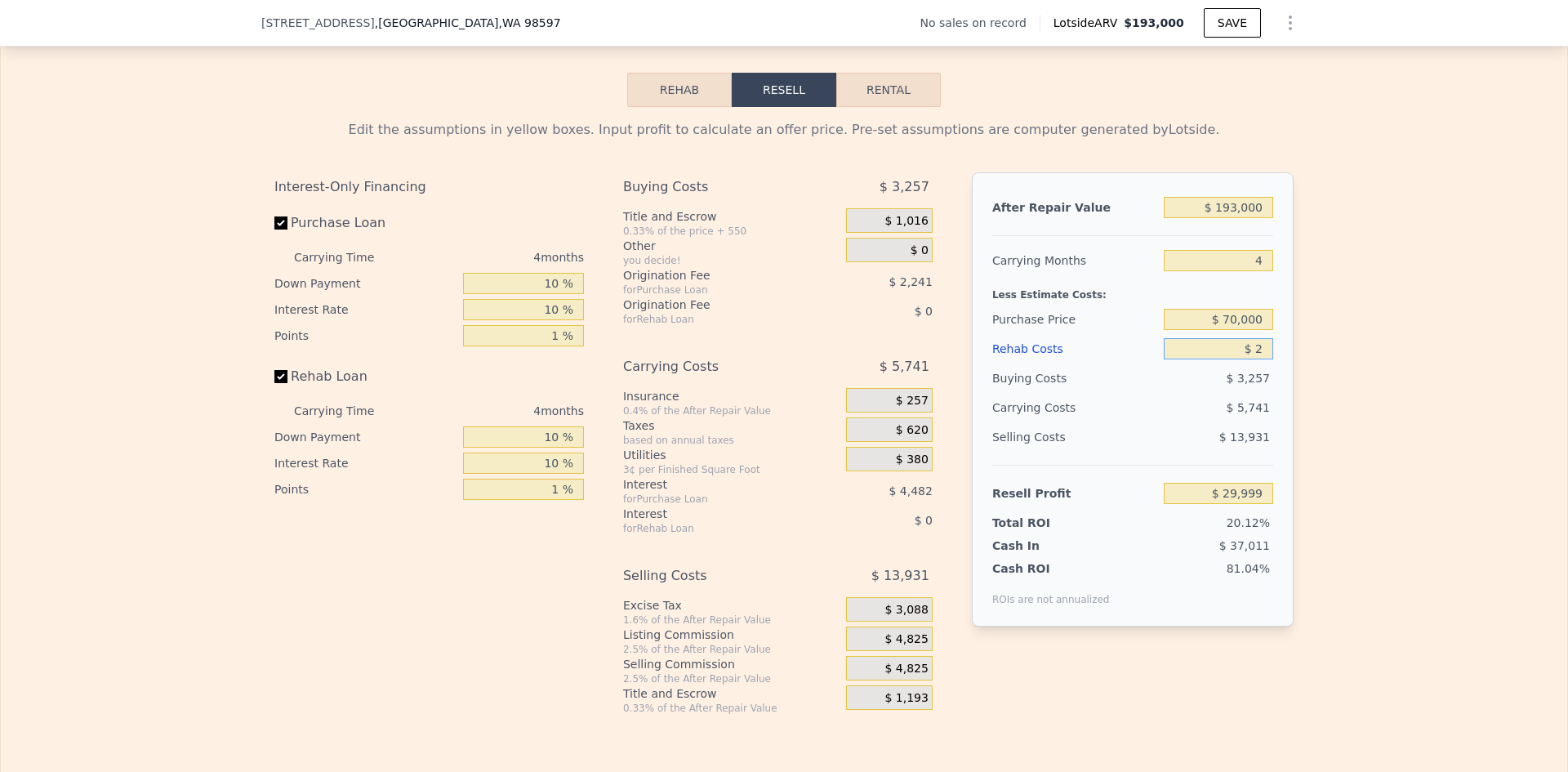
type input "$ 29,997"
type input "$ 225"
type input "$ 29,762"
type input "$ 225,000"
type input "-$ 205,801"
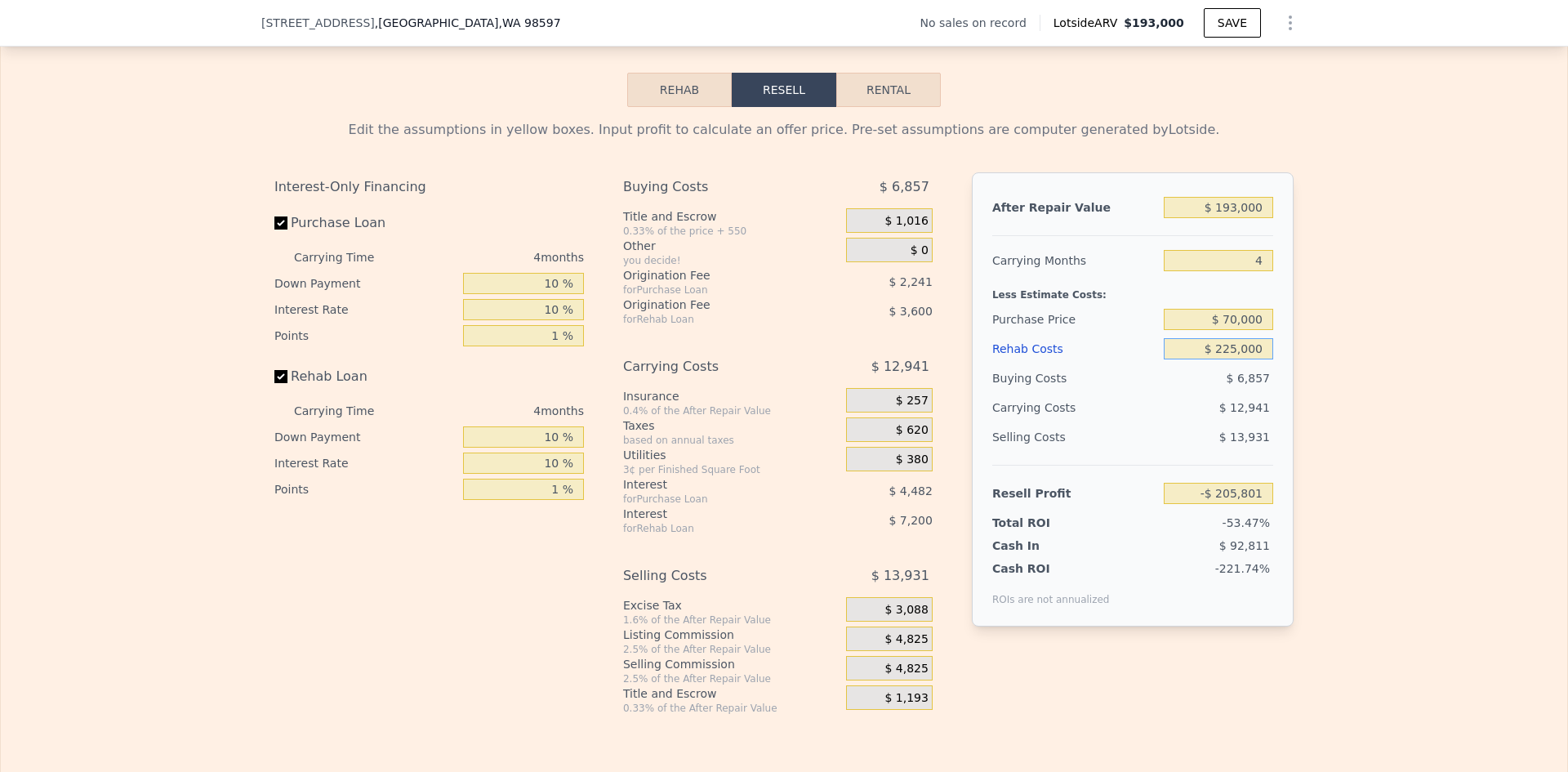
type input "$ 225,000"
click at [1320, 339] on div "Edit the assumptions in yellow boxes. Input profit to calculate an offer price.…" at bounding box center [784, 410] width 1566 height 607
click at [1252, 271] on input "4" at bounding box center [1218, 261] width 109 height 21
click at [1285, 273] on div "After Repair Value $ 193,000 Carrying Months 4 Less Estimate Costs: Purchase Pr…" at bounding box center [1133, 399] width 322 height 454
click at [1234, 215] on input "$ 193,000" at bounding box center [1218, 207] width 109 height 21
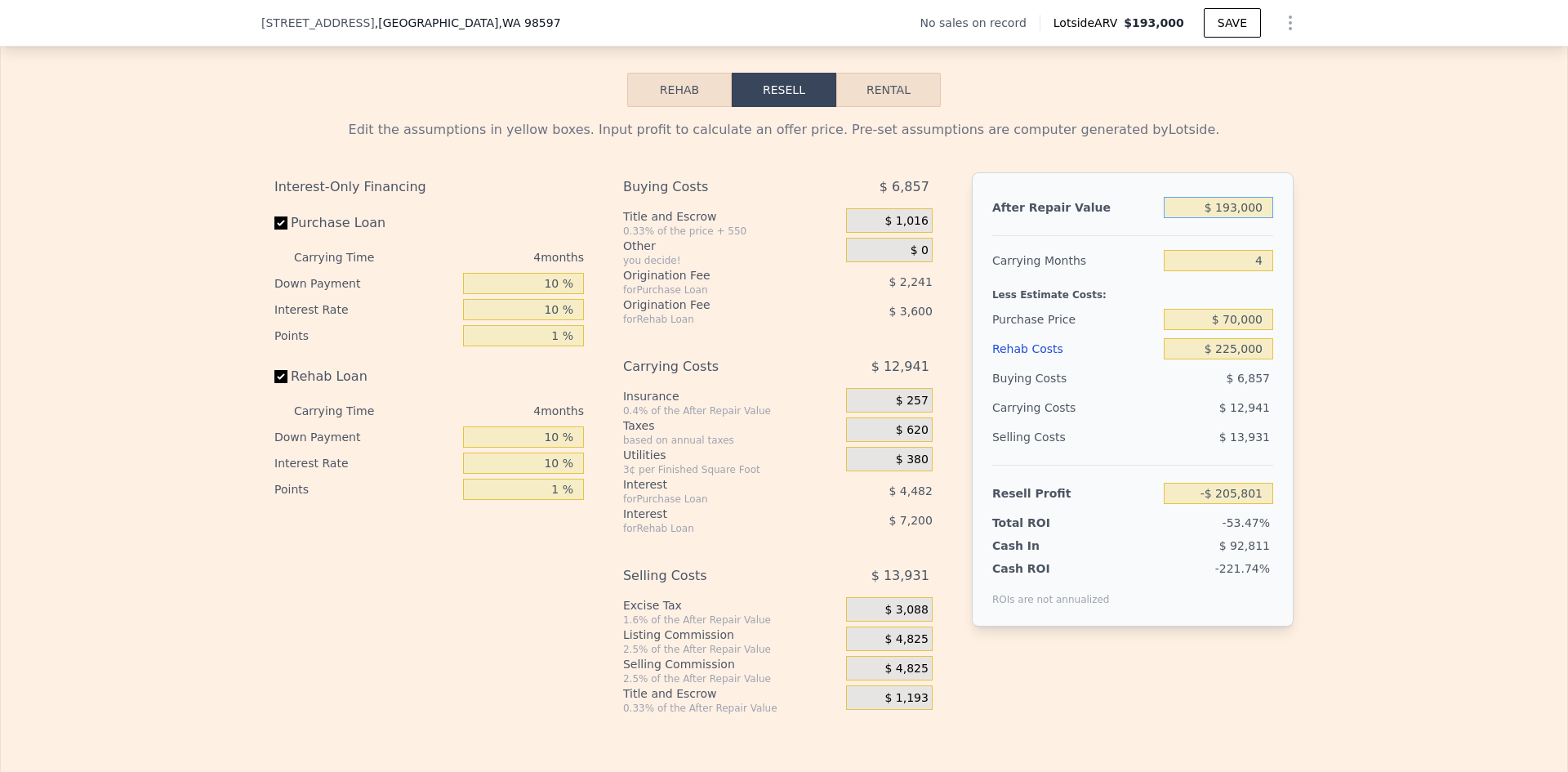
click at [1234, 215] on input "$ 193,000" at bounding box center [1218, 207] width 109 height 21
type input "$ 425"
type input "-$ 384,769"
type input "$ 425,000"
type input "$ 9,805"
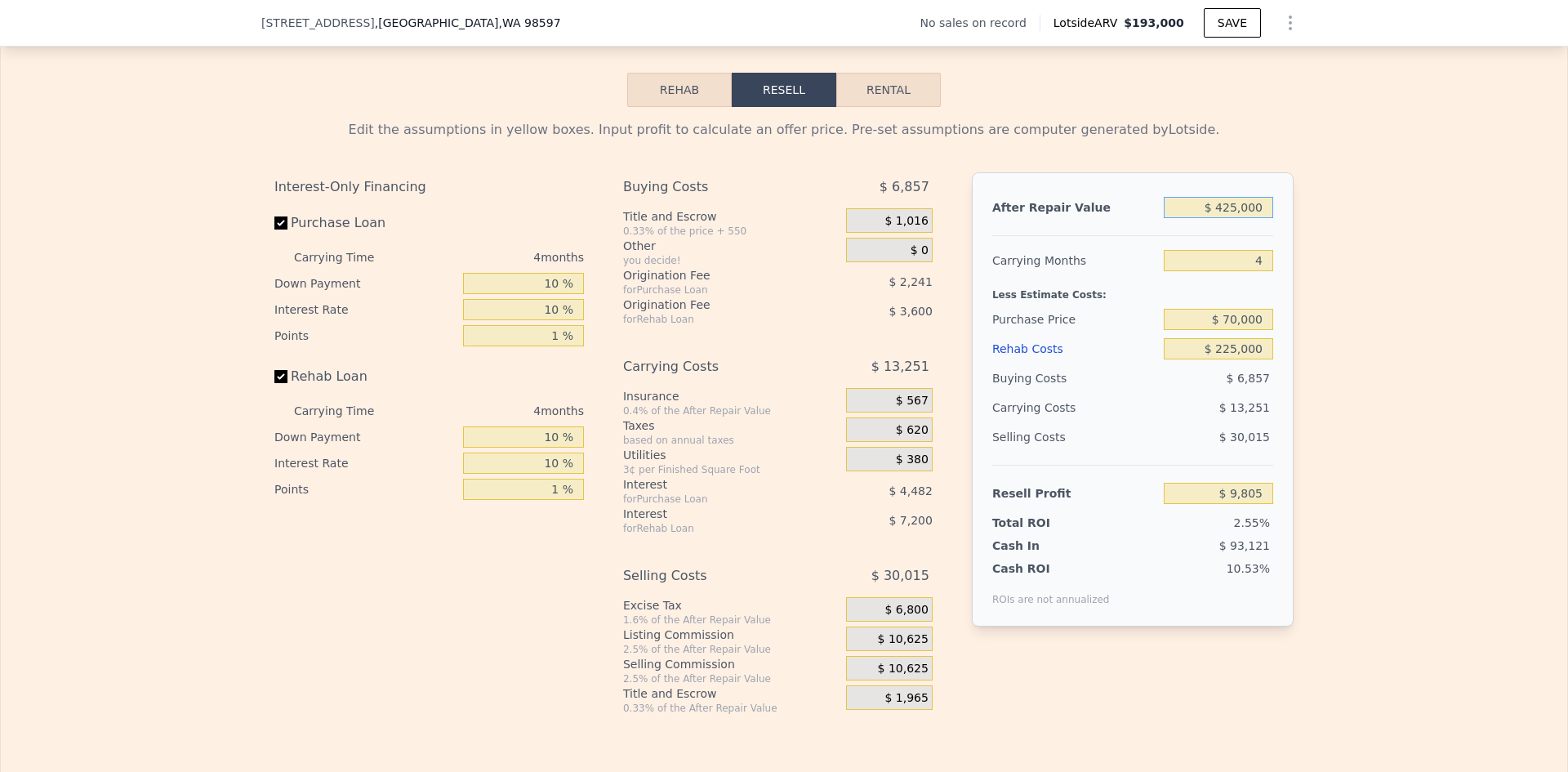
type input "$ 425,000"
click at [1252, 271] on input "4" at bounding box center [1218, 261] width 109 height 21
type input "12"
type input "-$ 16,695"
type input "12"
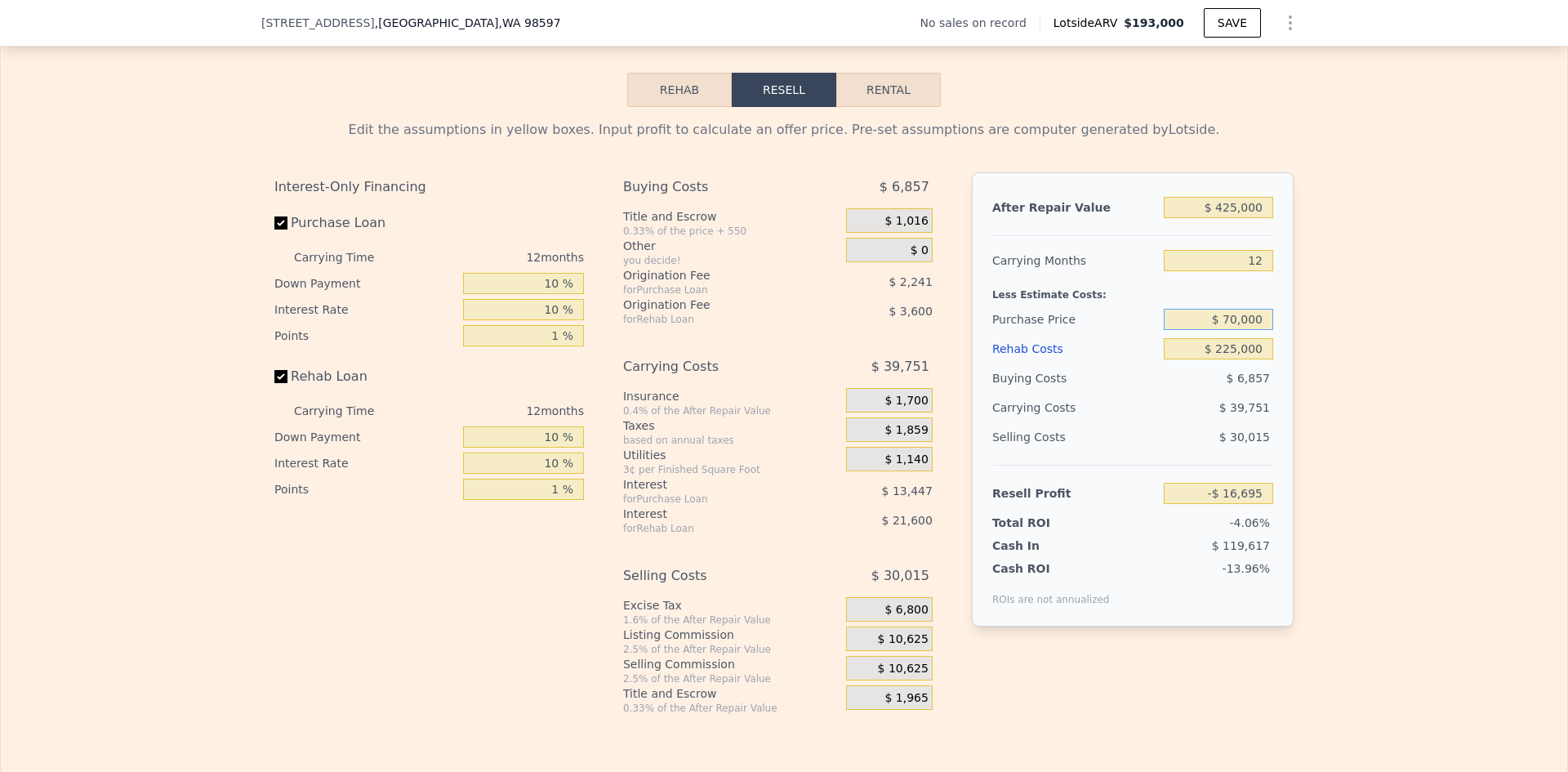
click at [1241, 330] on input "$ 70,000" at bounding box center [1218, 319] width 109 height 21
click at [1282, 326] on div "After Repair Value $ 425,000 Carrying Months 12 Less Estimate Costs: Purchase P…" at bounding box center [1133, 399] width 322 height 454
type input "$ 61,463"
click at [1223, 329] on input "$ 70,000" at bounding box center [1218, 319] width 109 height 21
type input "$ 60,000"
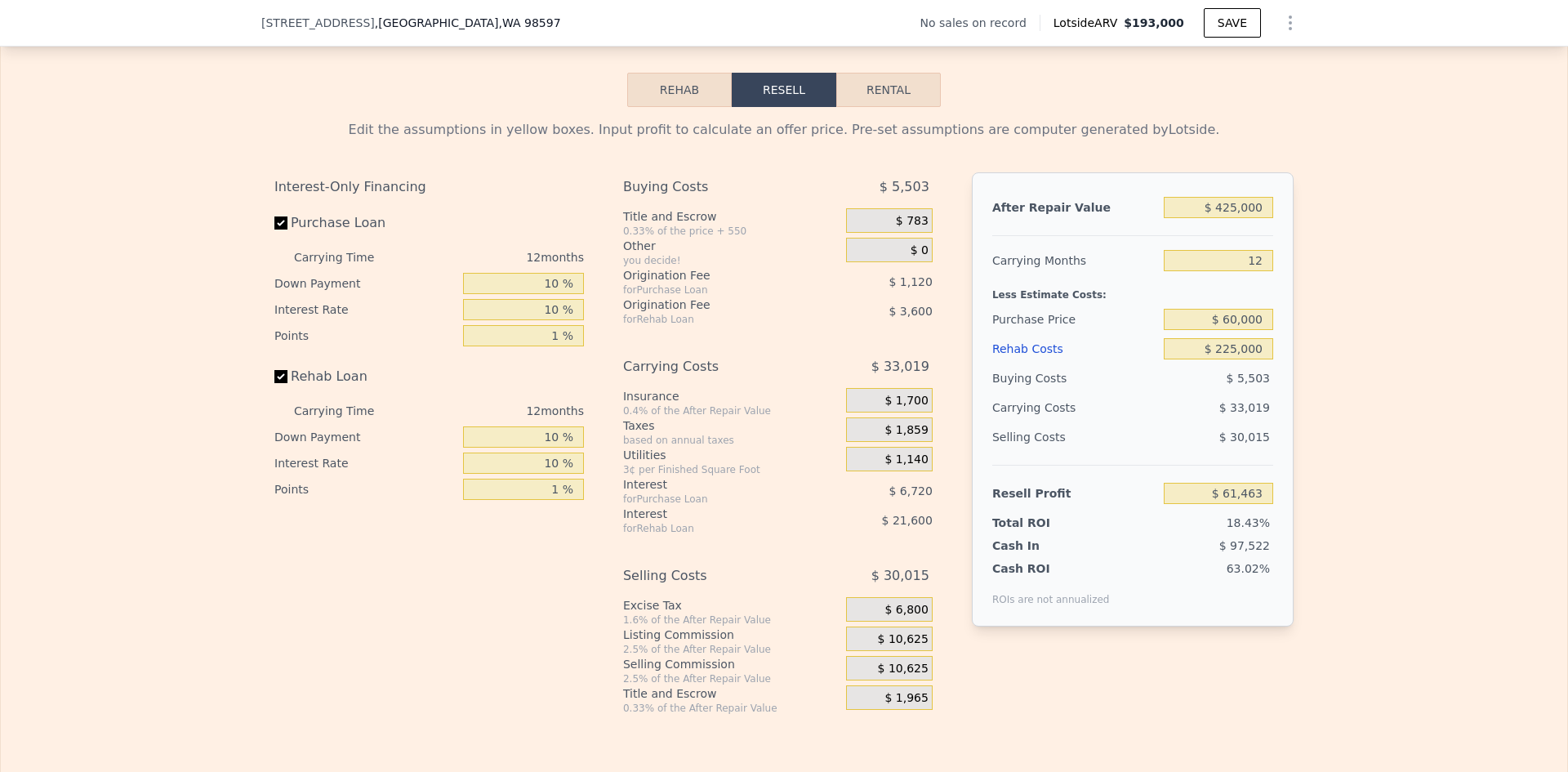
click at [1461, 398] on div "Edit the assumptions in yellow boxes. Input profit to calculate an offer price.…" at bounding box center [784, 410] width 1566 height 607
type input "$ 72,616"
click at [1234, 330] on input "$ 60,000" at bounding box center [1218, 319] width 109 height 21
type input "$ 65,000"
type input "$ 67,040"
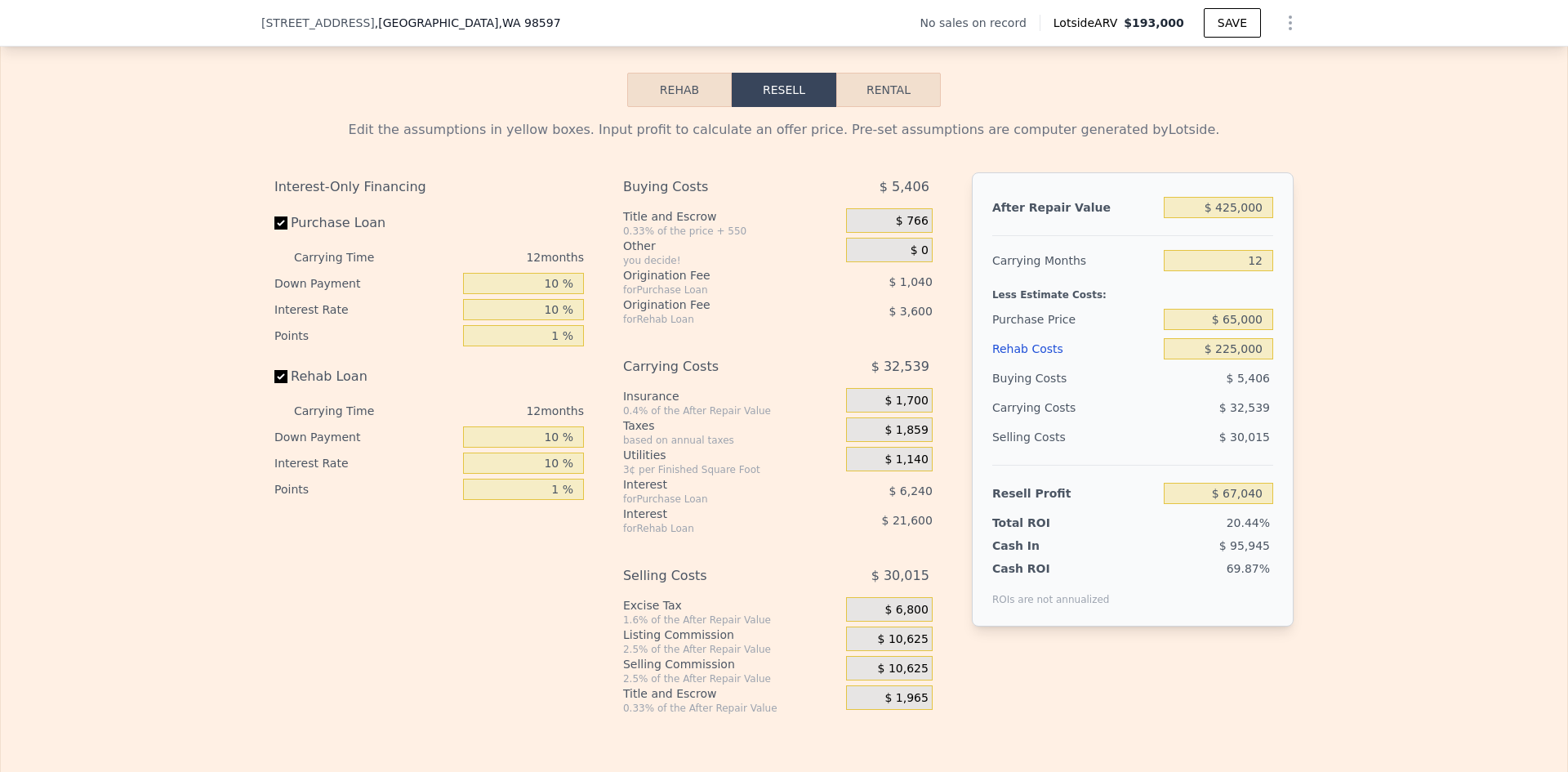
drag, startPoint x: 910, startPoint y: 648, endPoint x: 830, endPoint y: 623, distance: 83.8
click at [910, 647] on span "$ 10,625" at bounding box center [903, 639] width 51 height 15
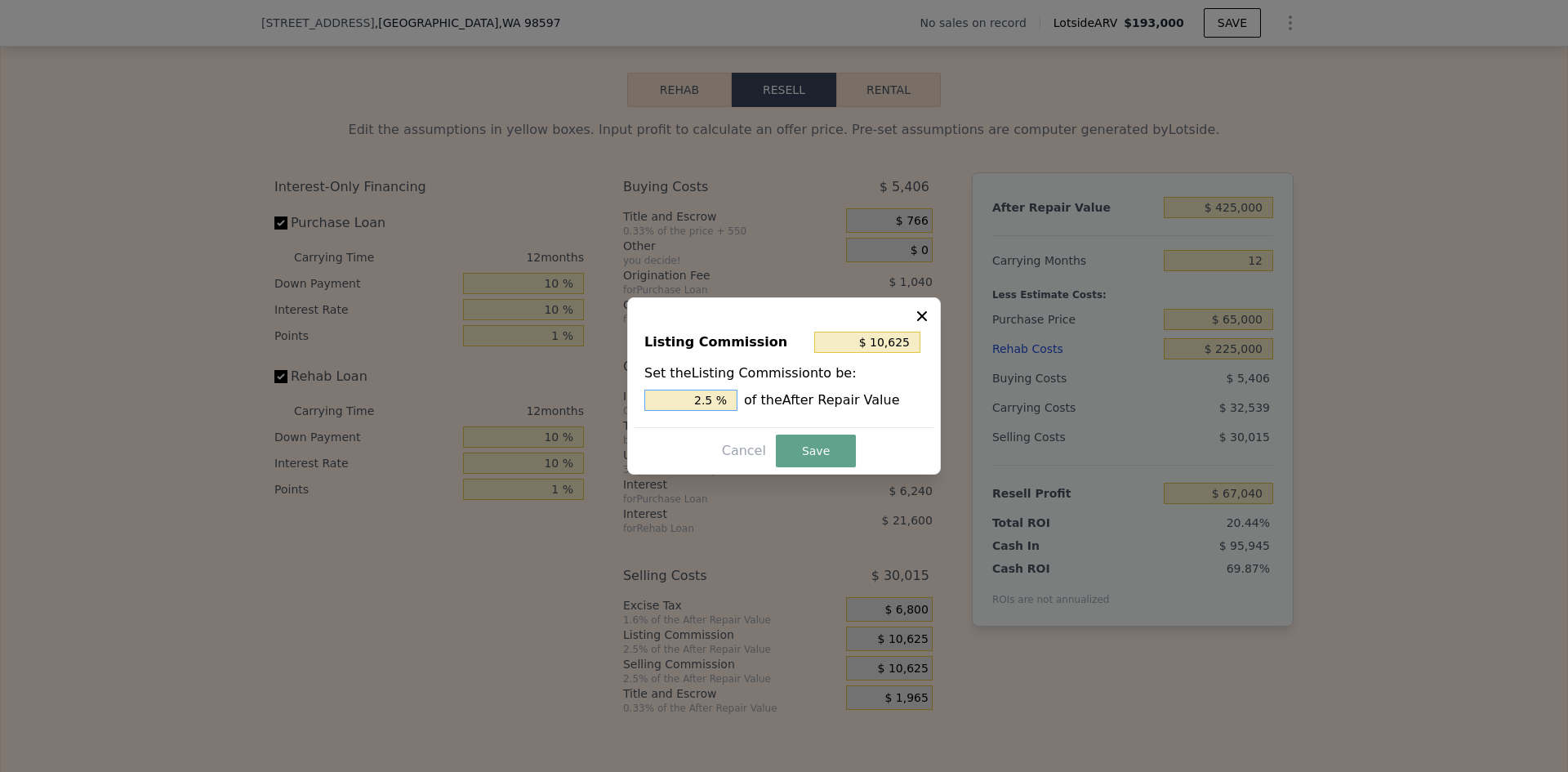
click at [713, 397] on input "2.5 %" at bounding box center [690, 400] width 93 height 21
type input "$ 8,500"
type input "2 %"
click at [784, 438] on button "Save" at bounding box center [816, 450] width 80 height 33
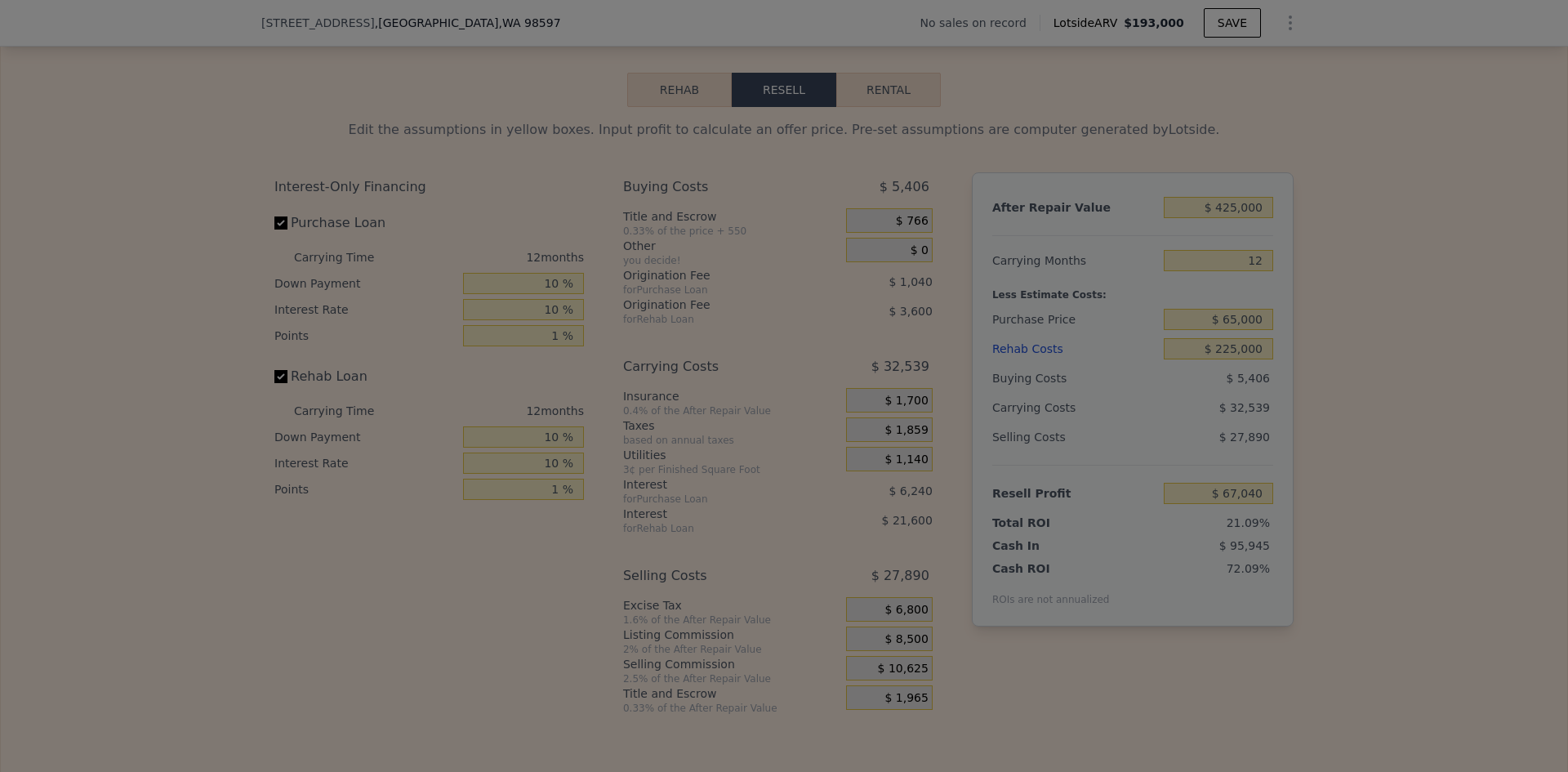
type input "$ 69,165"
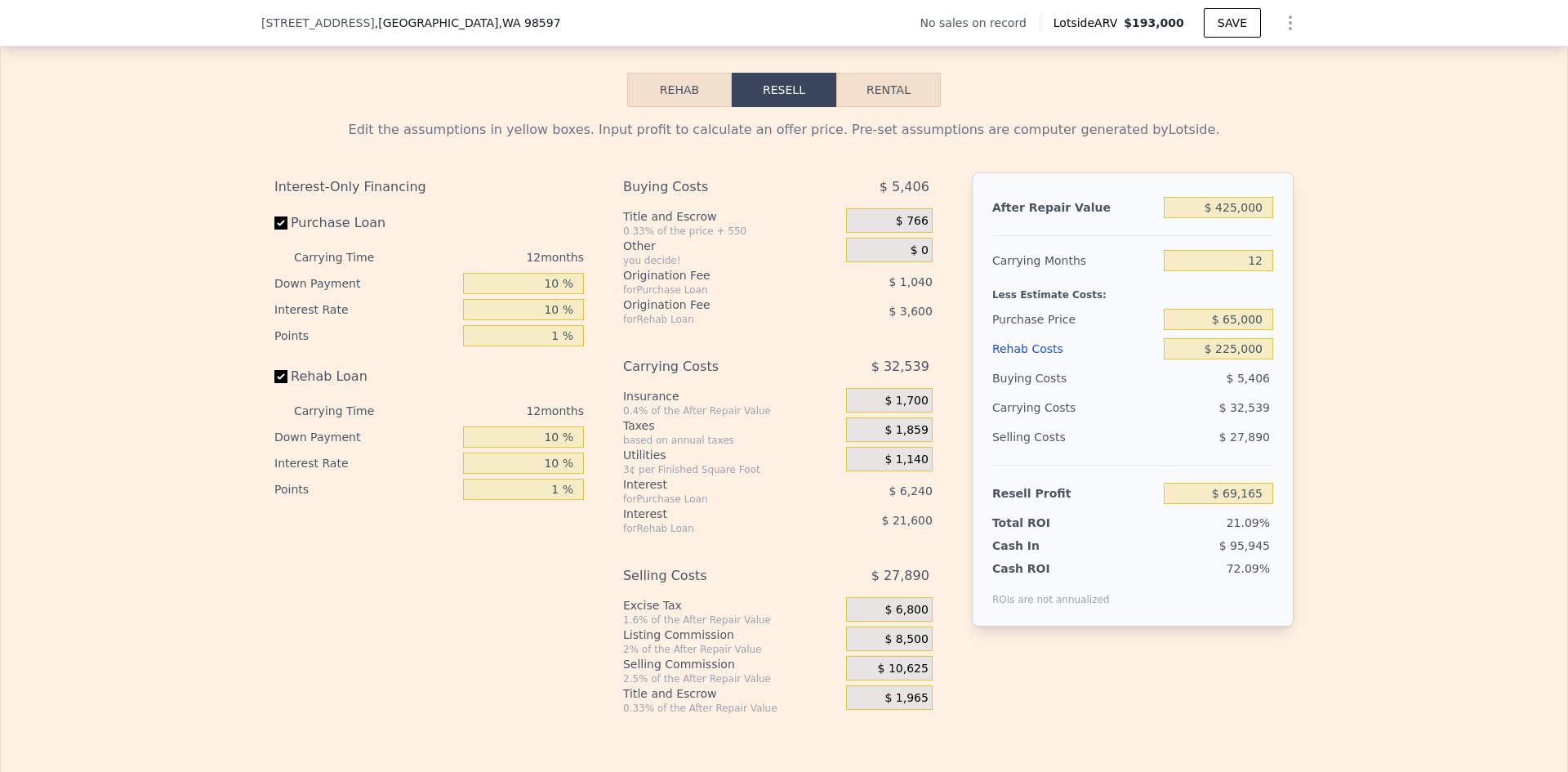
type input "$ 193,000"
type input "4"
type input "$ 0"
type input "$ 29,999"
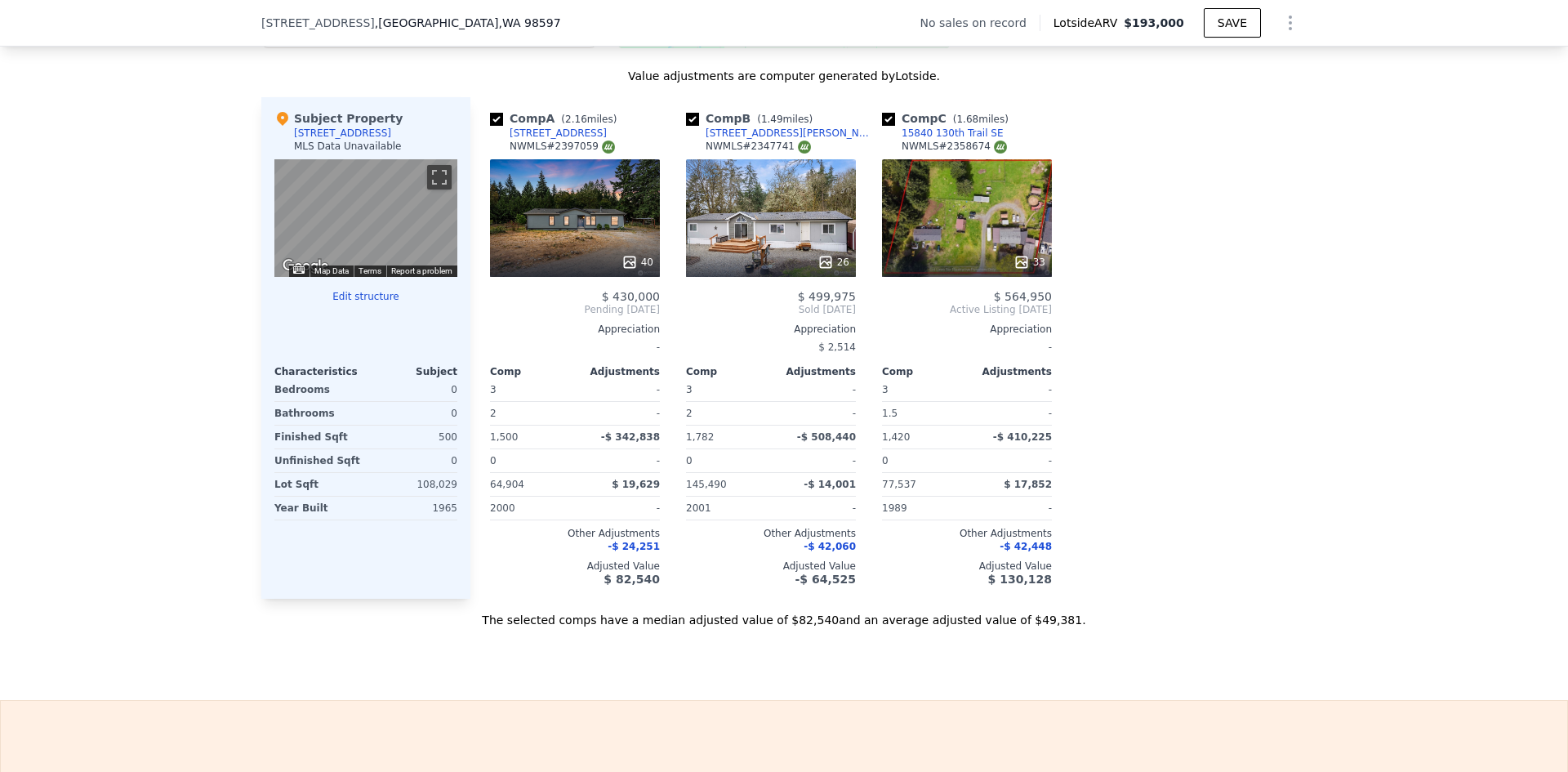
scroll to position [1546, 0]
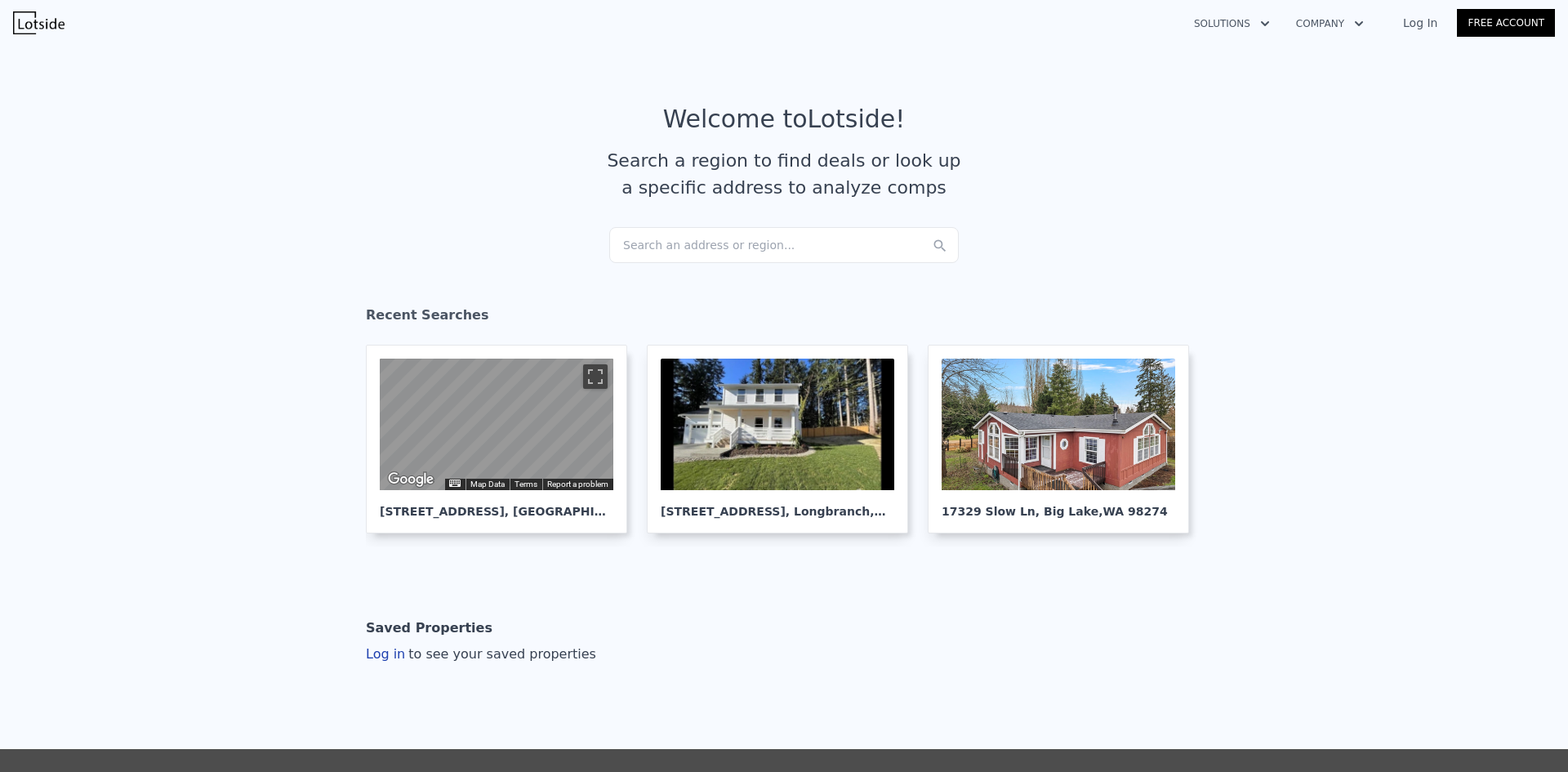
click at [712, 257] on div "Search an address or region..." at bounding box center [784, 245] width 350 height 36
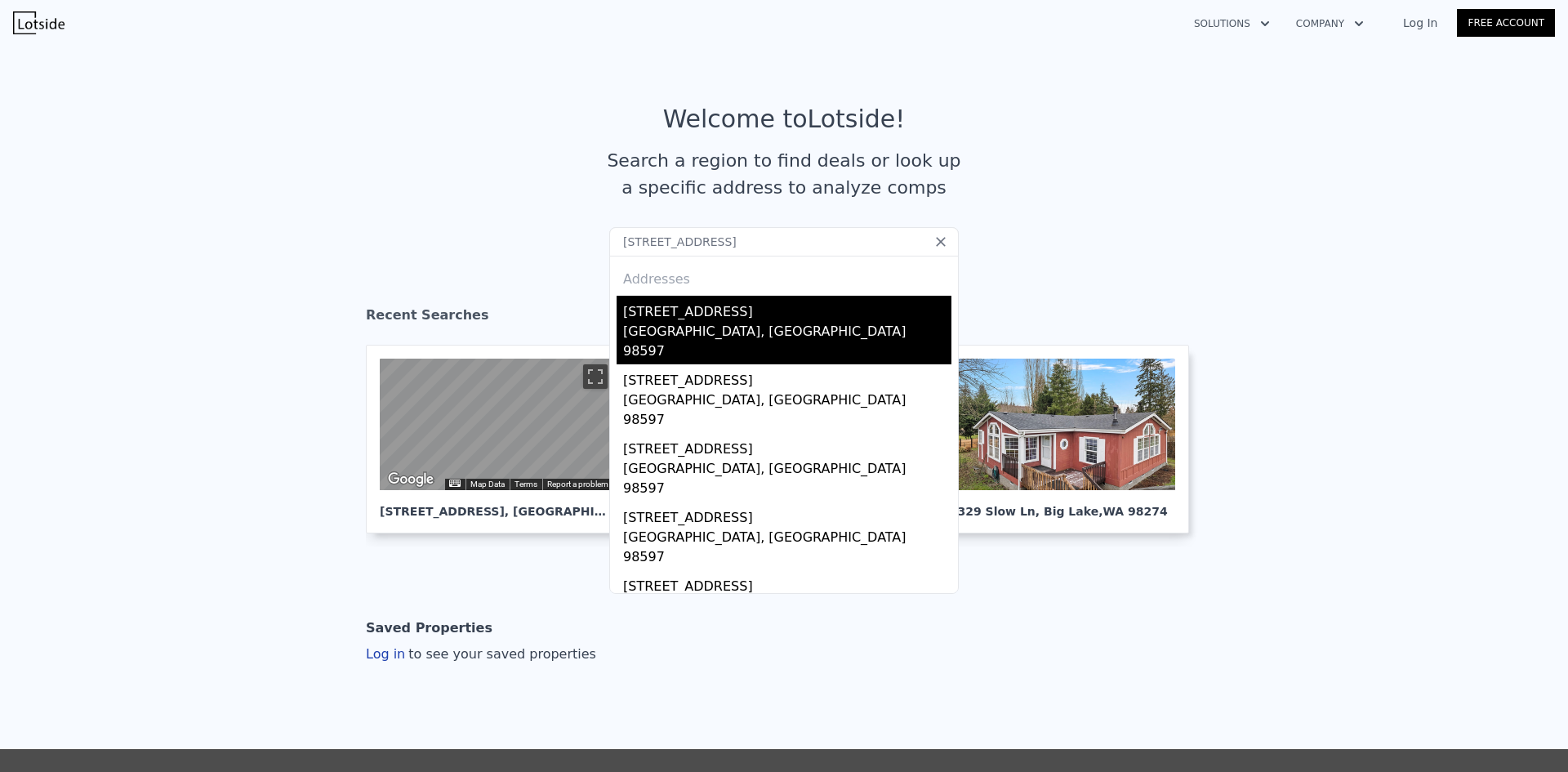
type input "16806 153RD AVE SE YELM, WA 98597"
click at [655, 318] on div "[STREET_ADDRESS]" at bounding box center [787, 308] width 328 height 26
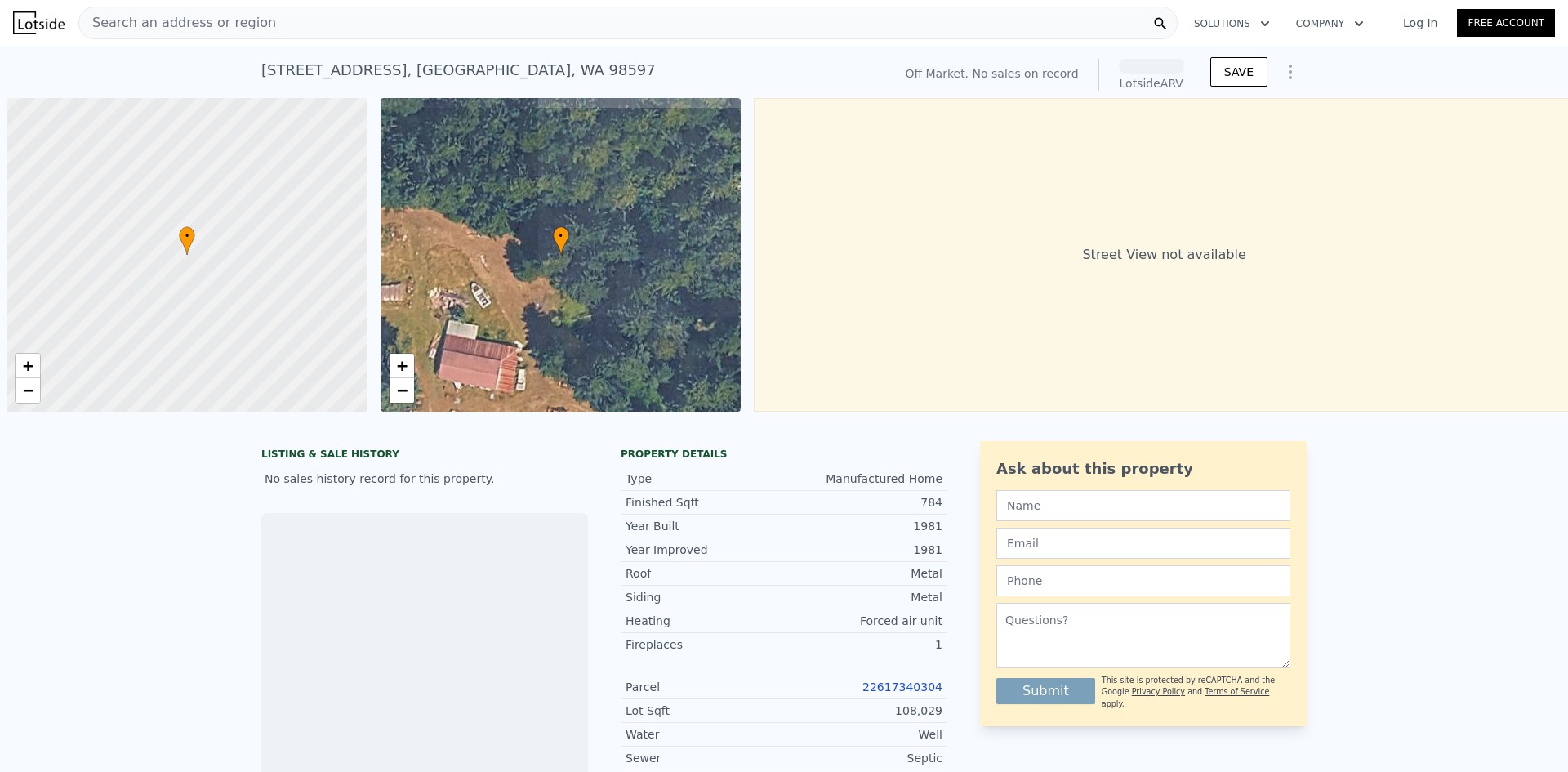
scroll to position [0, 6]
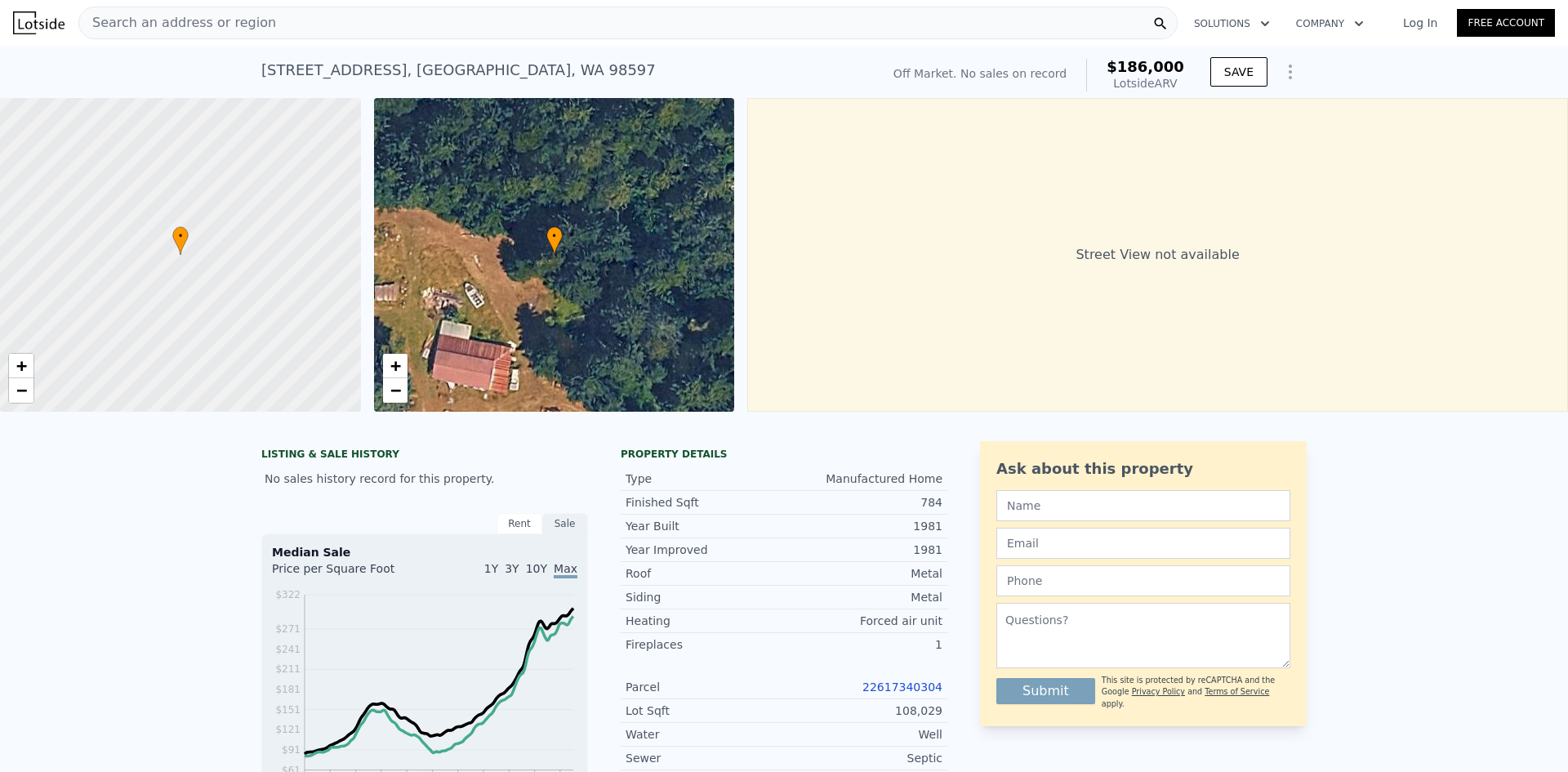
click at [225, 17] on span "Search an address or region" at bounding box center [177, 23] width 197 height 20
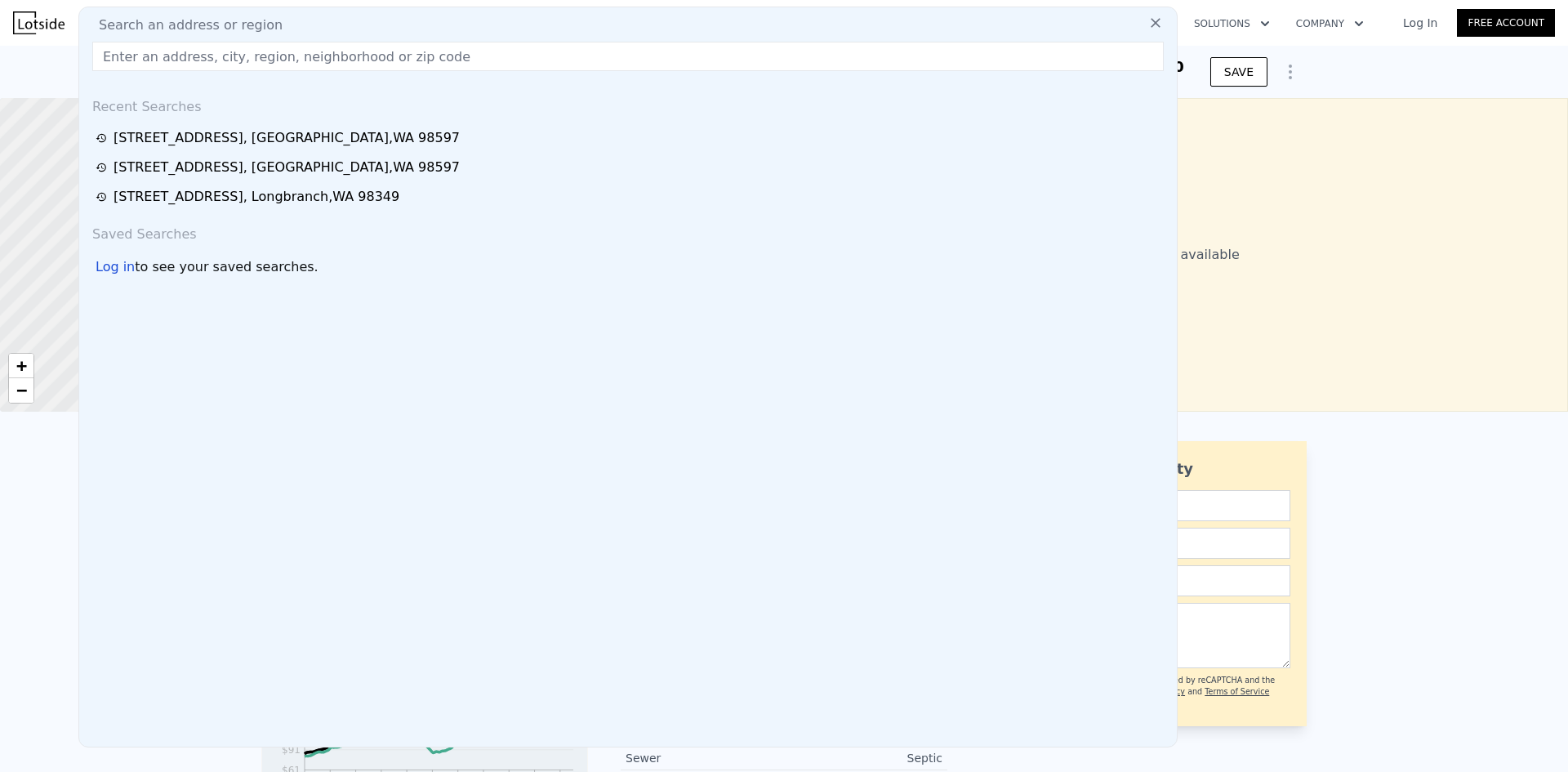
drag, startPoint x: 181, startPoint y: 56, endPoint x: 411, endPoint y: 43, distance: 230.4
click at [411, 43] on input "text" at bounding box center [628, 56] width 1072 height 29
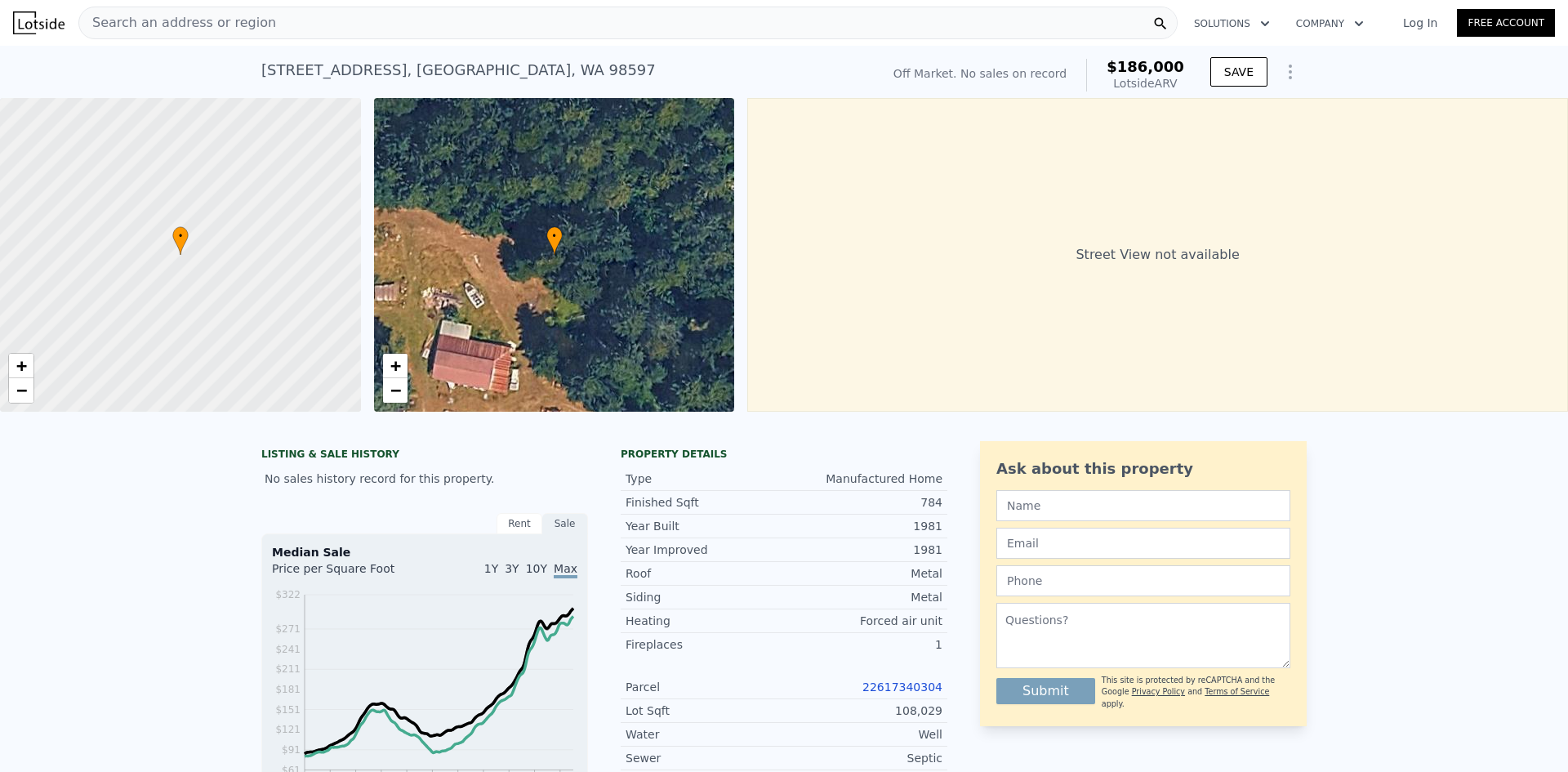
drag, startPoint x: 1475, startPoint y: 482, endPoint x: 1465, endPoint y: 480, distance: 10.2
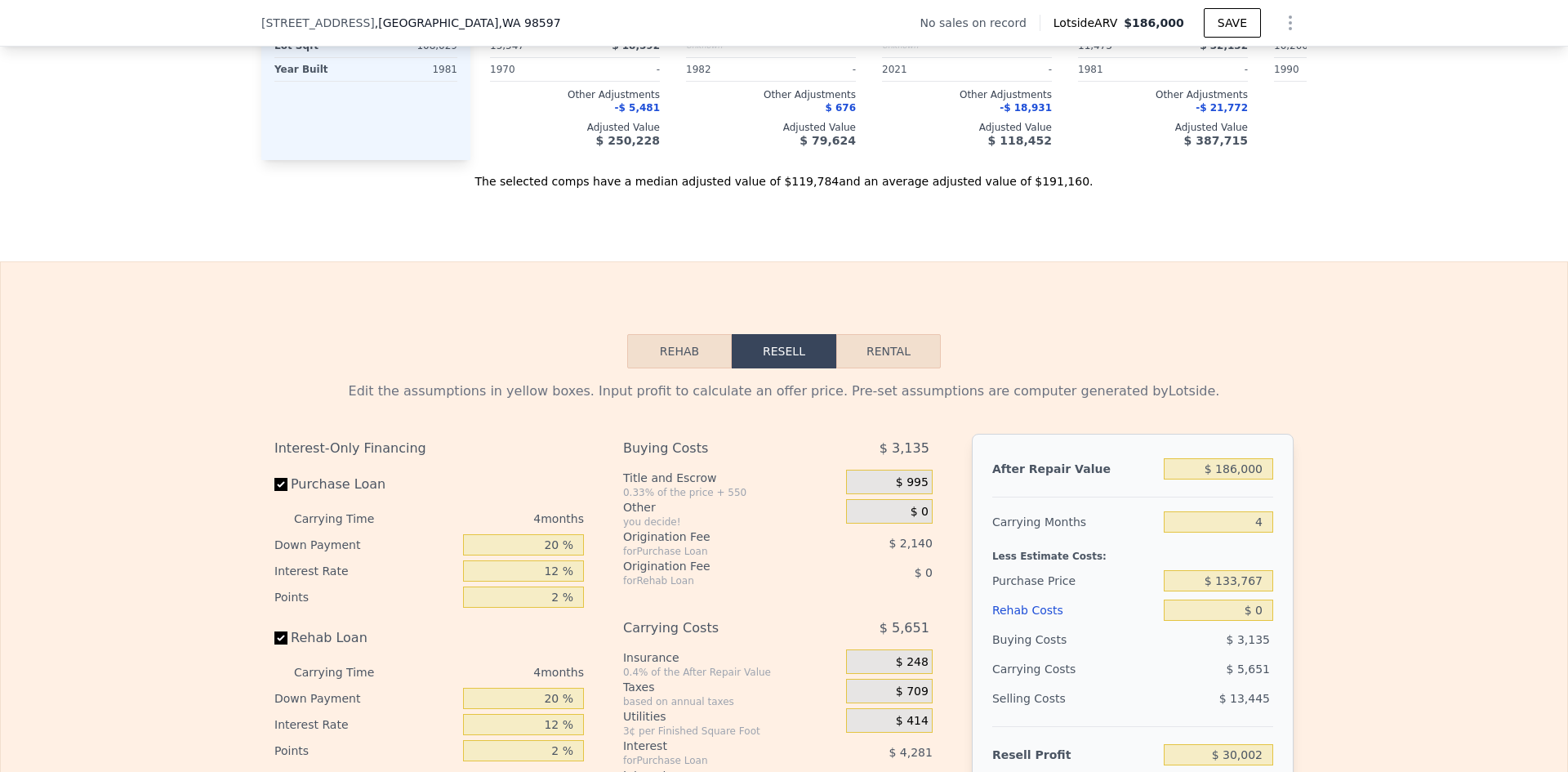
scroll to position [2199, 0]
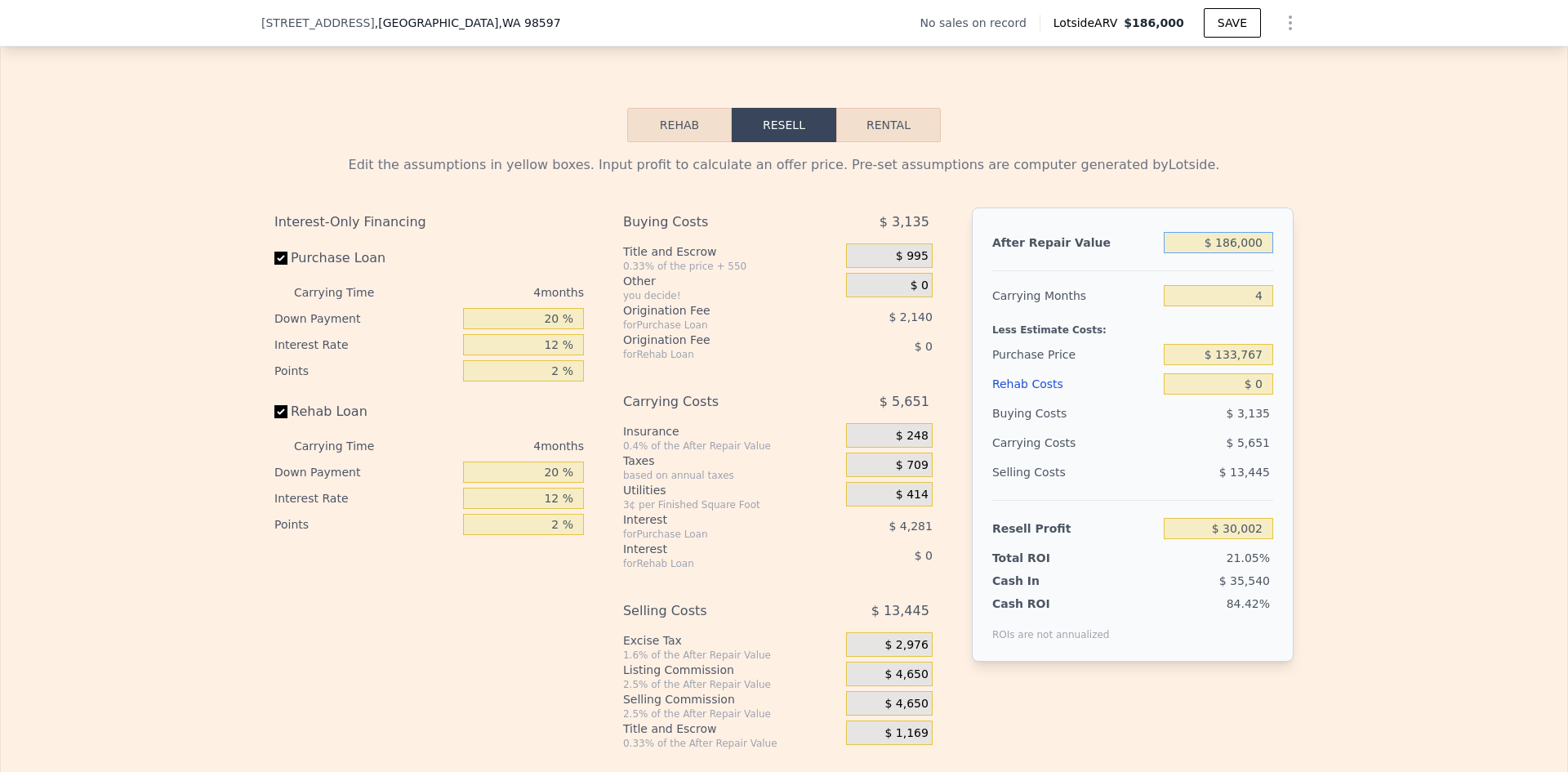
click at [1234, 253] on input "$ 186,000" at bounding box center [1218, 243] width 109 height 21
type input "$ 425"
type input "-$ 142,461"
type input "$ 425,000"
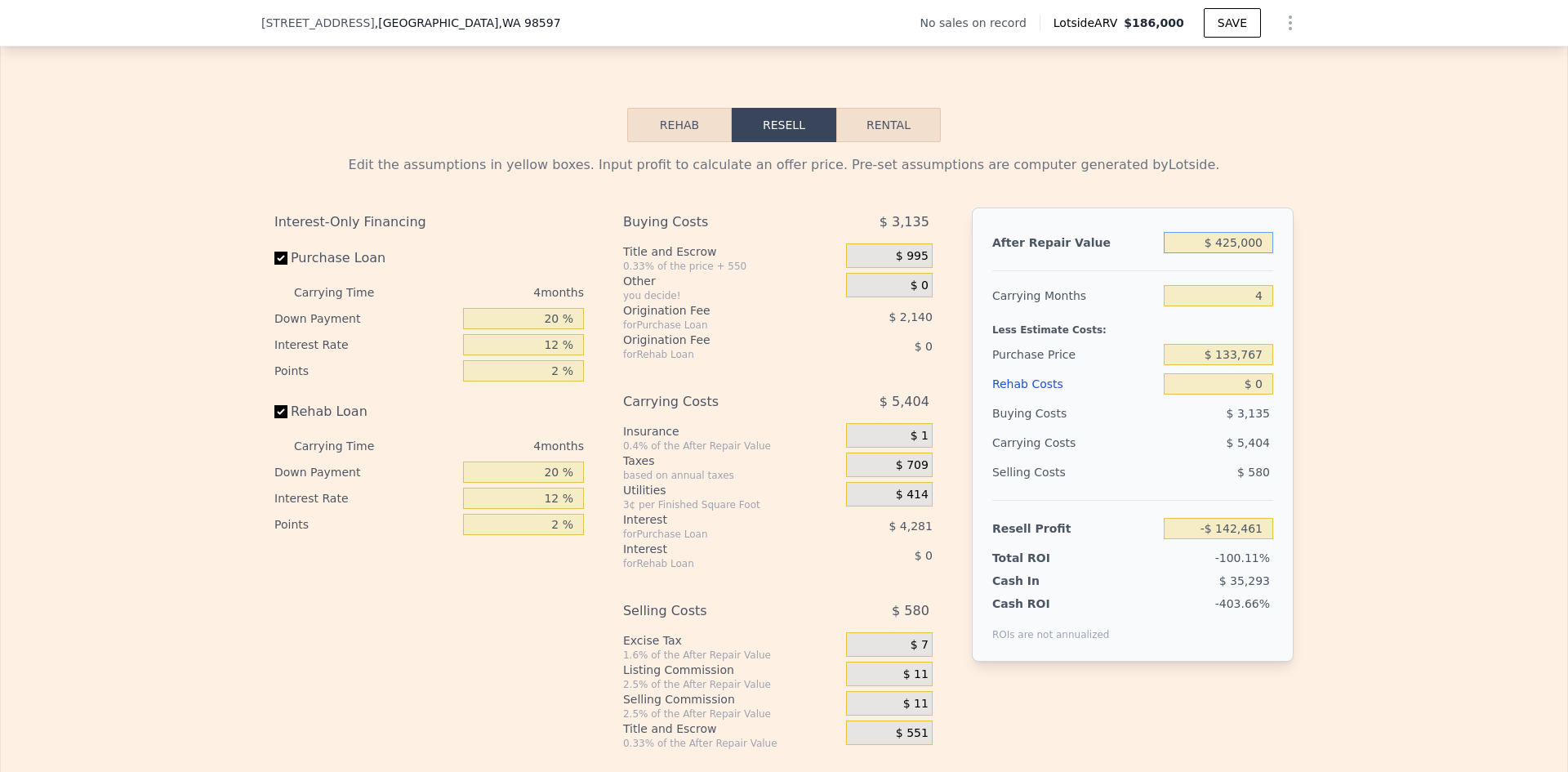
type input "$ 252,113"
type input "$ 425,000"
click at [1244, 365] on input "$ 133,767" at bounding box center [1218, 355] width 109 height 21
type input "$ 200,000"
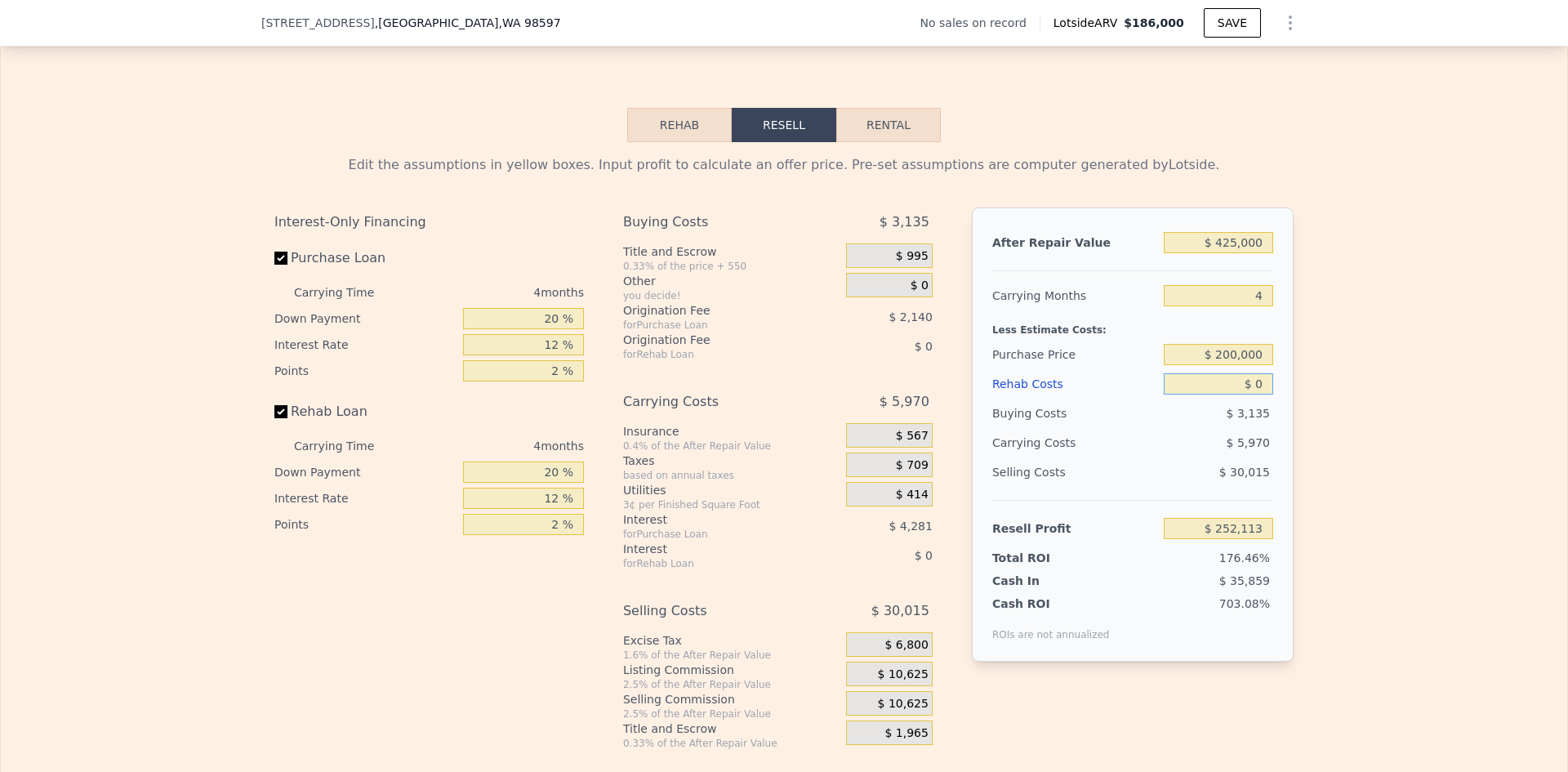
type input "$ 182,479"
click at [1247, 394] on input "$ 0" at bounding box center [1218, 384] width 109 height 21
type input "$ 66"
type input "$ 182,408"
type input "$ 666"
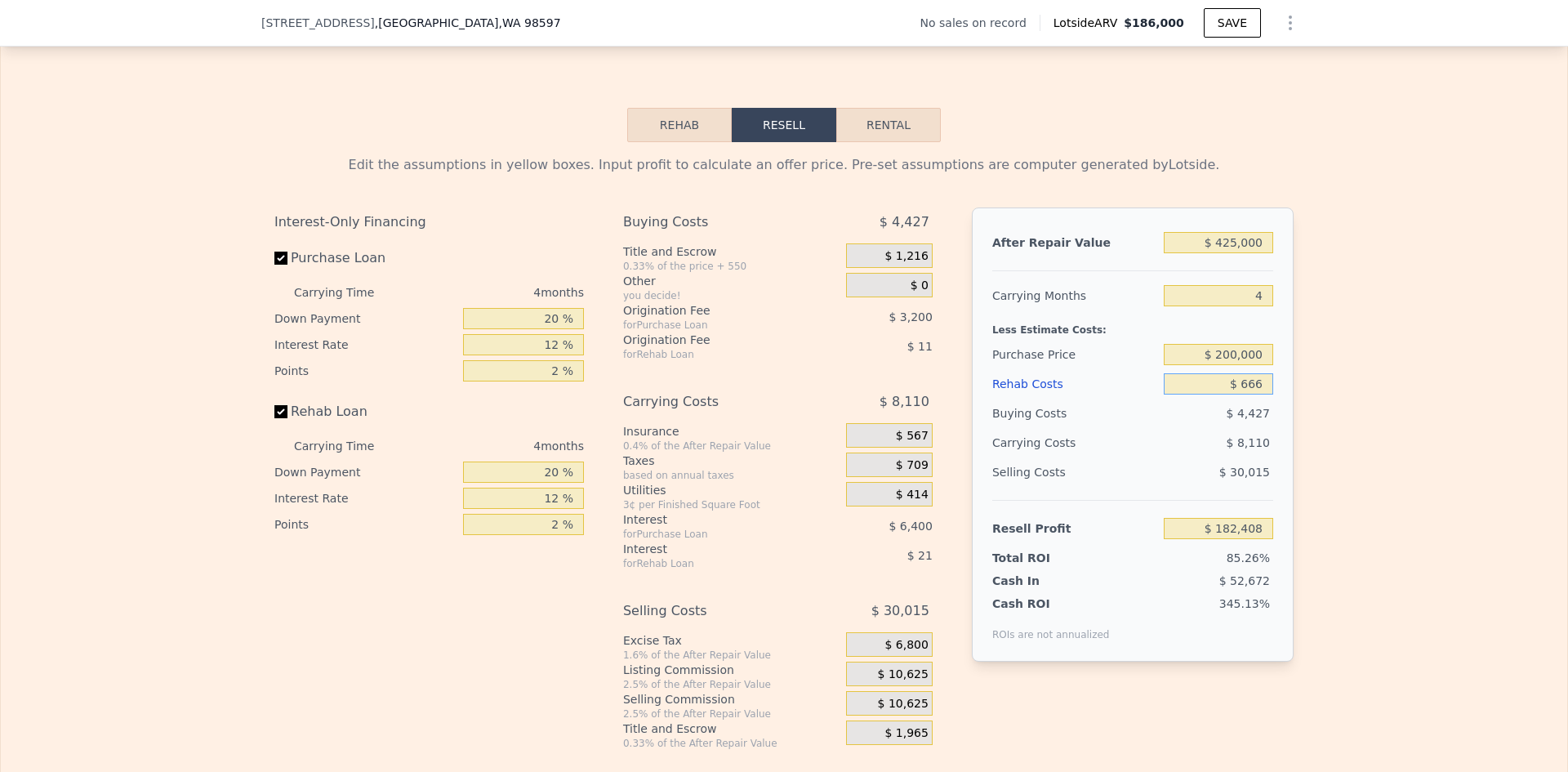
type input "$ 181,782"
type input "$ 666,000"
type input "-$ 515,489"
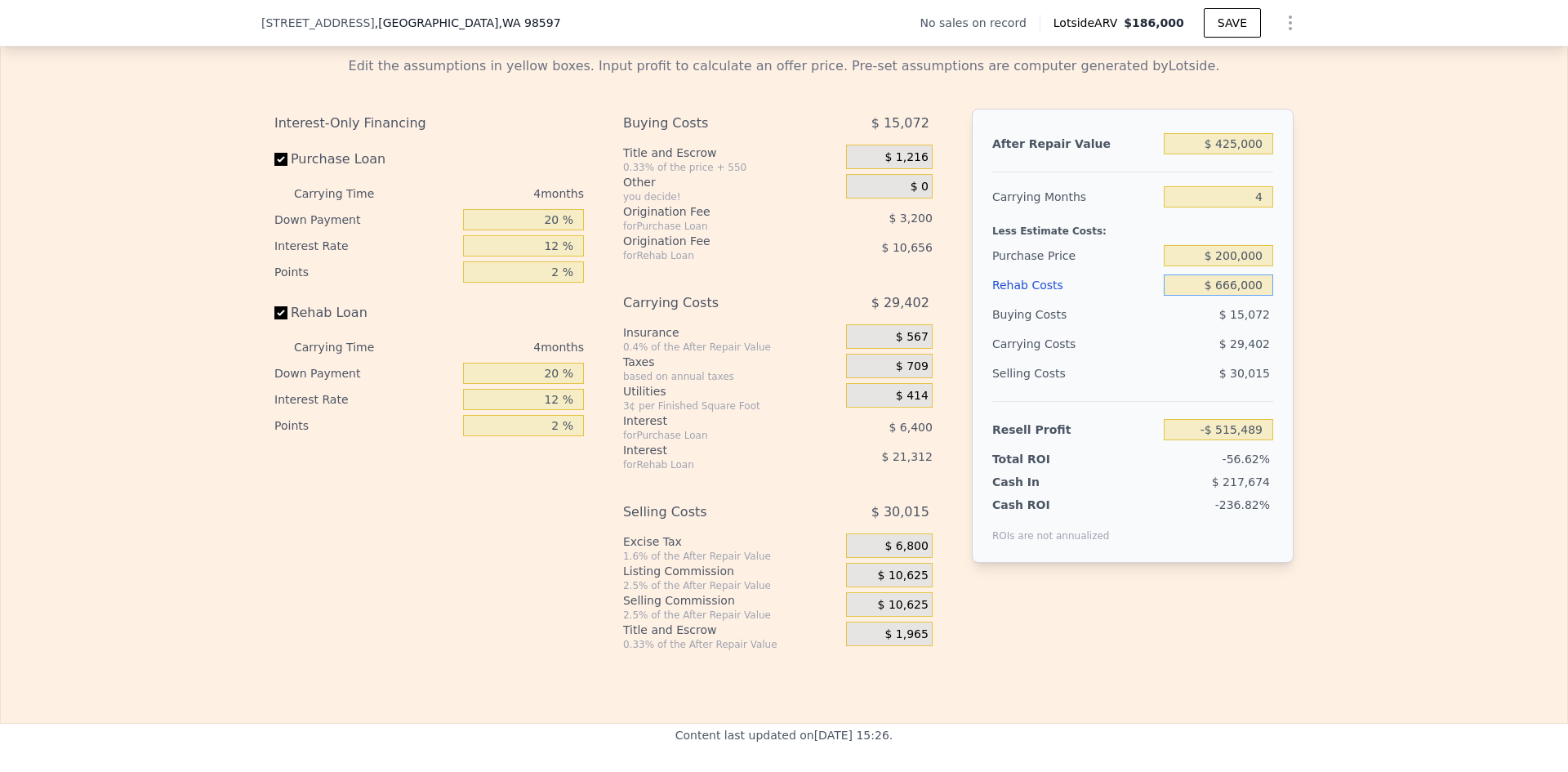
scroll to position [2444, 0]
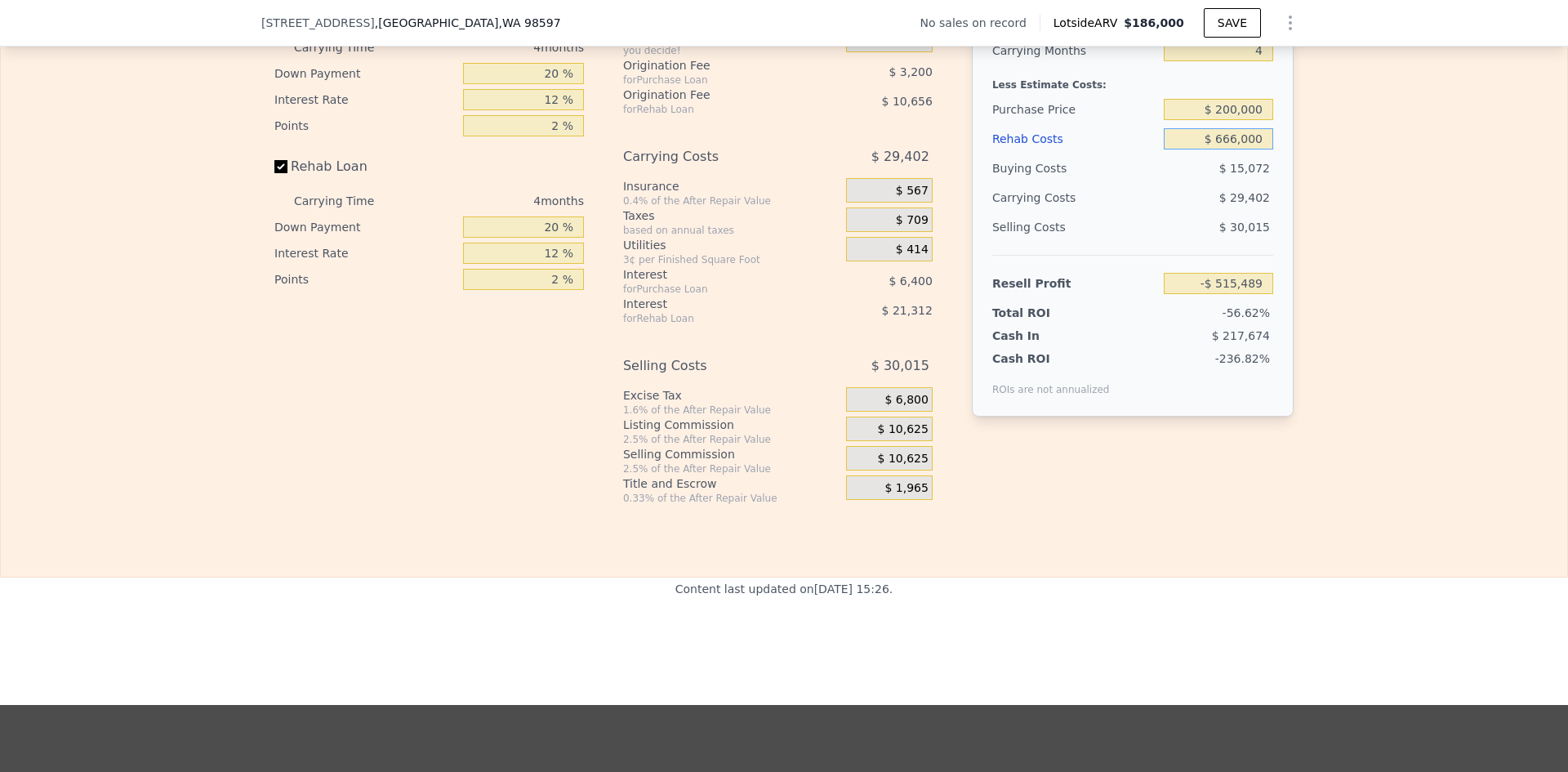
type input "$ 666,000"
click at [550, 84] on input "20 %" at bounding box center [524, 74] width 121 height 21
click at [548, 84] on input "20 %" at bounding box center [524, 74] width 121 height 21
click at [552, 84] on input "20 %" at bounding box center [524, 74] width 121 height 21
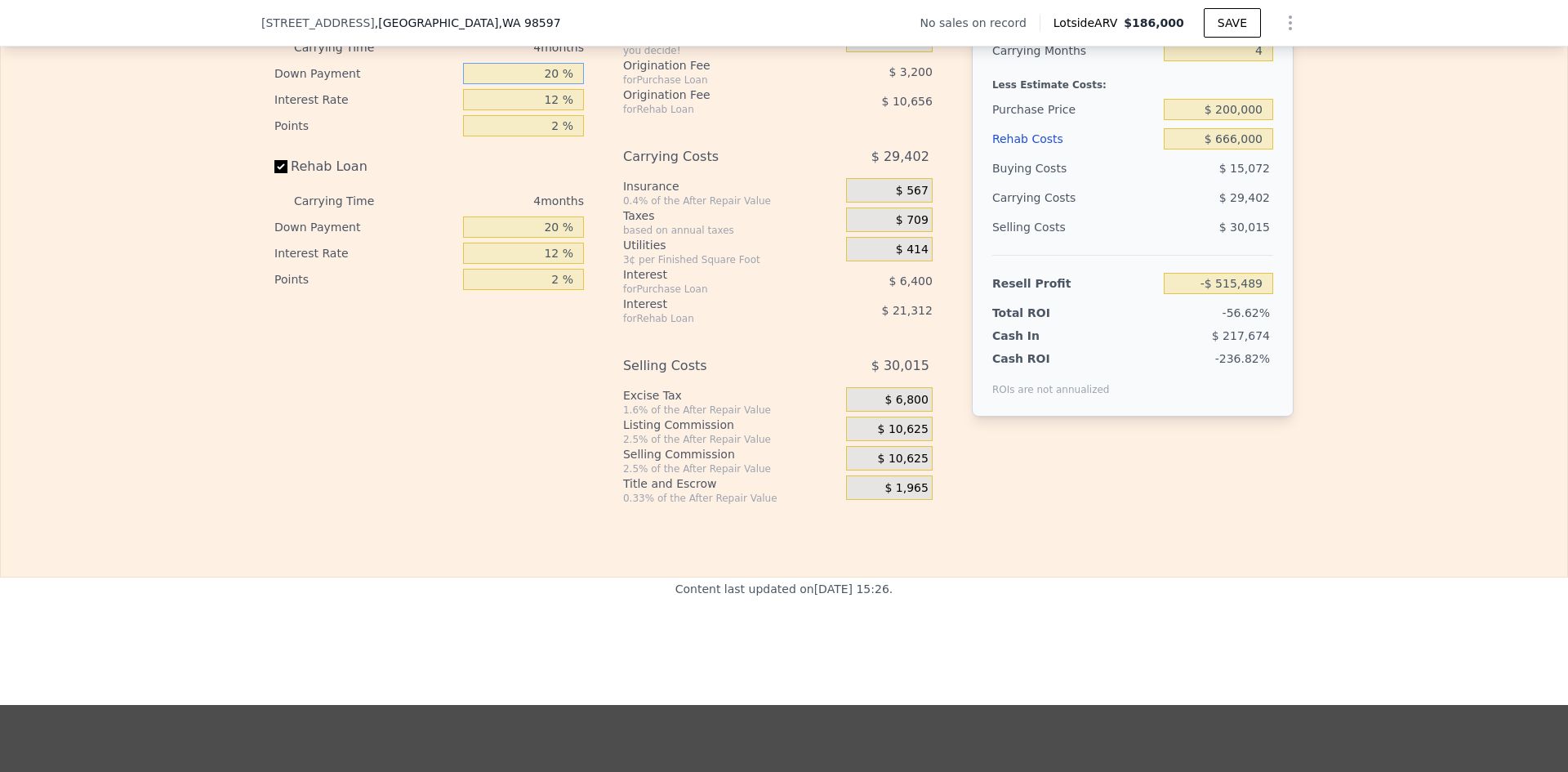
click at [545, 84] on input "20 %" at bounding box center [524, 74] width 121 height 21
type input "10 %"
type input "-$ 516,689"
type input "10 %"
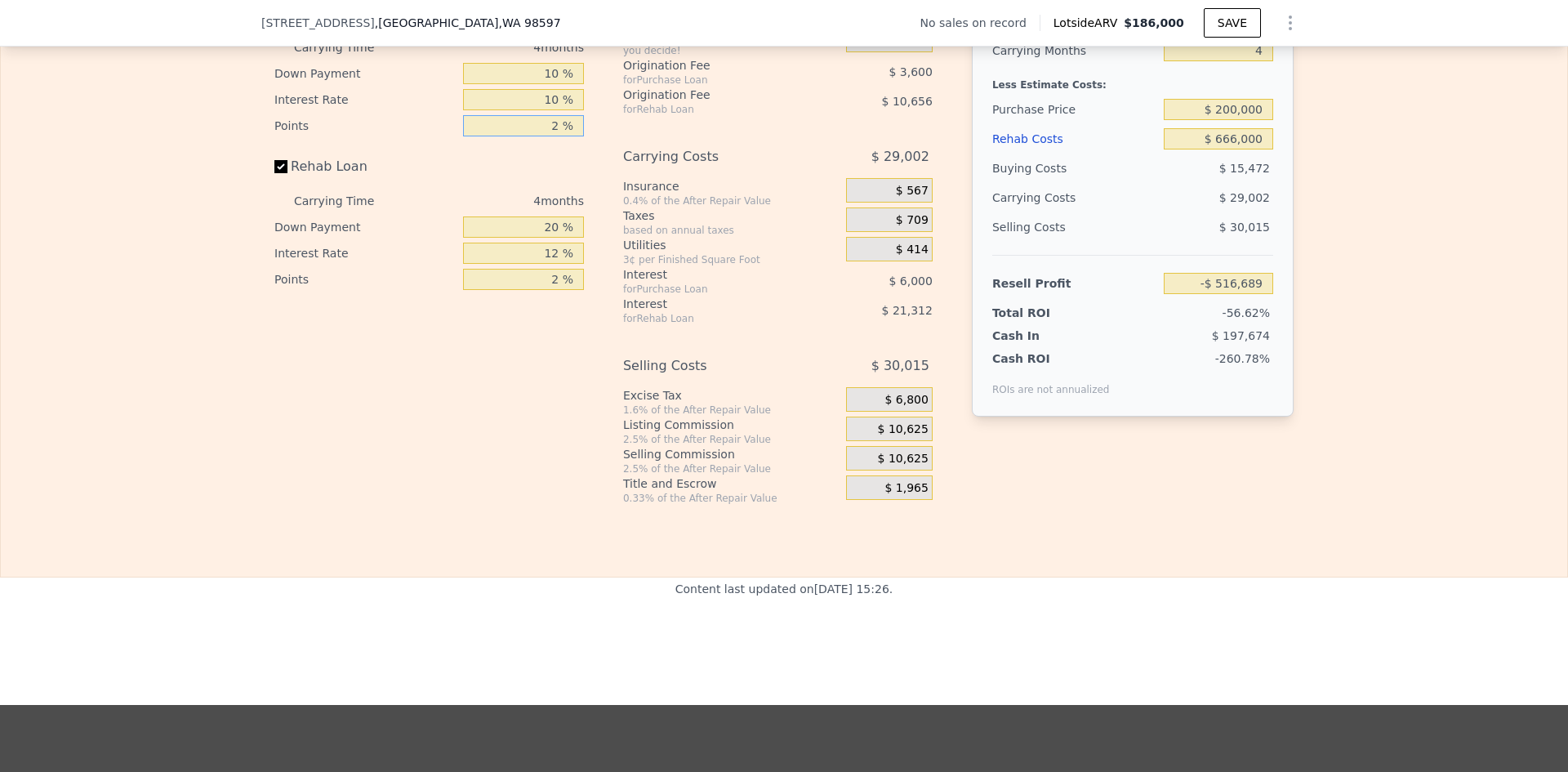
type input "-$ 515,489"
type input "1 %"
type input "-$ 513,689"
type input "1 %"
type input "10 %"
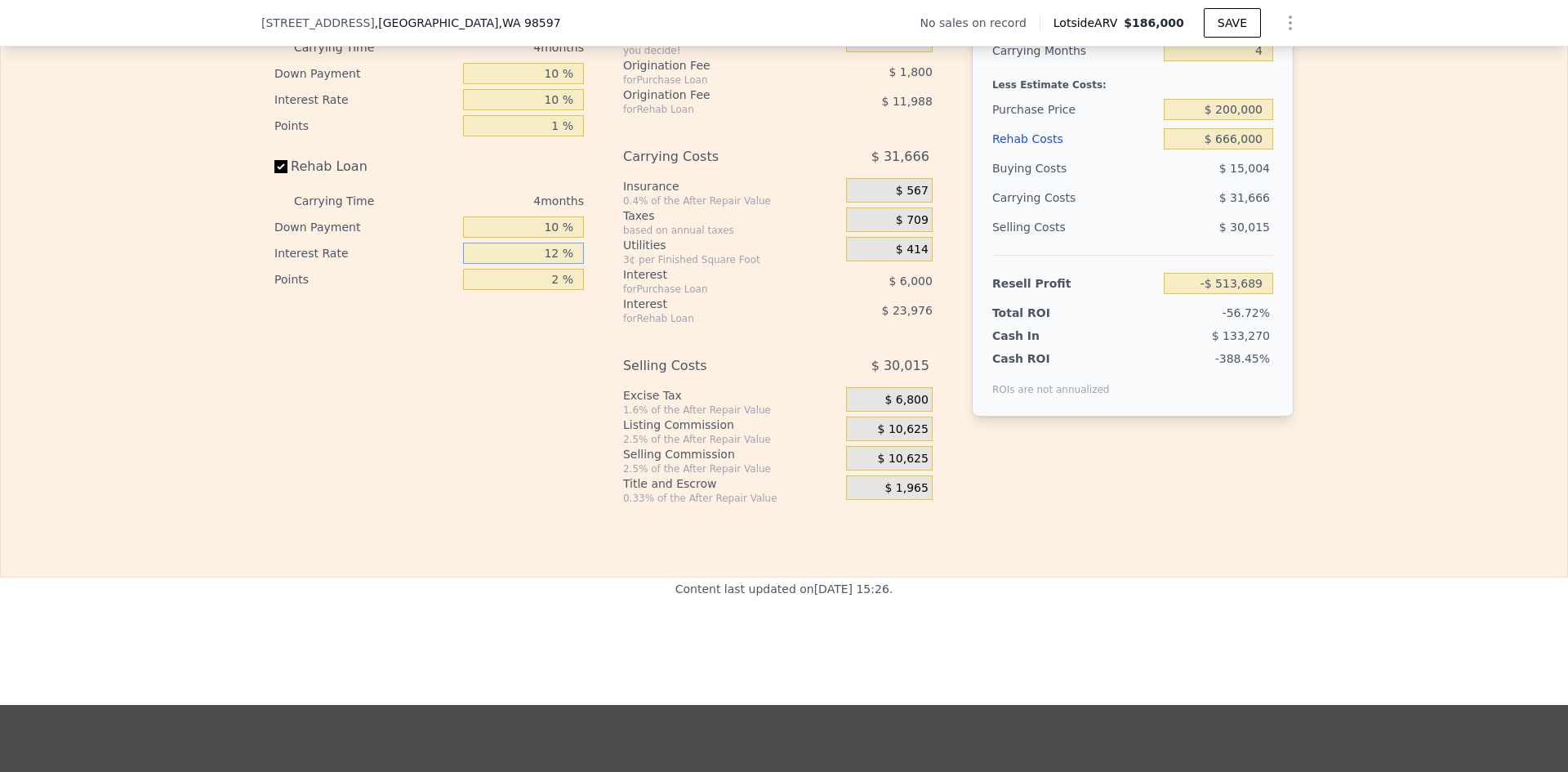
type input "-$ 517,685"
type input "10 %"
type input "-$ 513,689"
type input "1 %"
type input "-$ 507,695"
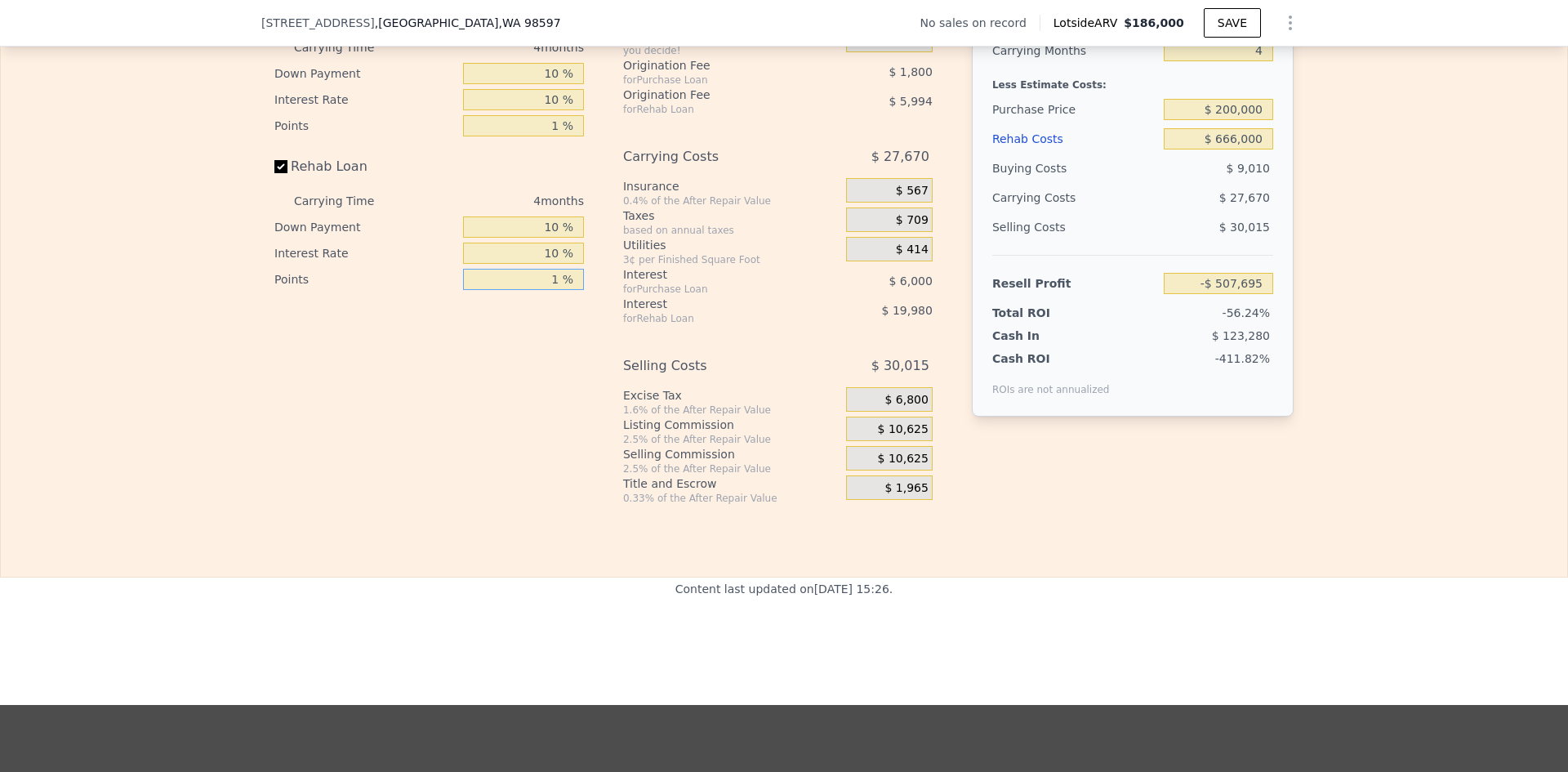
type input "1 %"
click at [909, 437] on span "$ 10,625" at bounding box center [903, 430] width 51 height 15
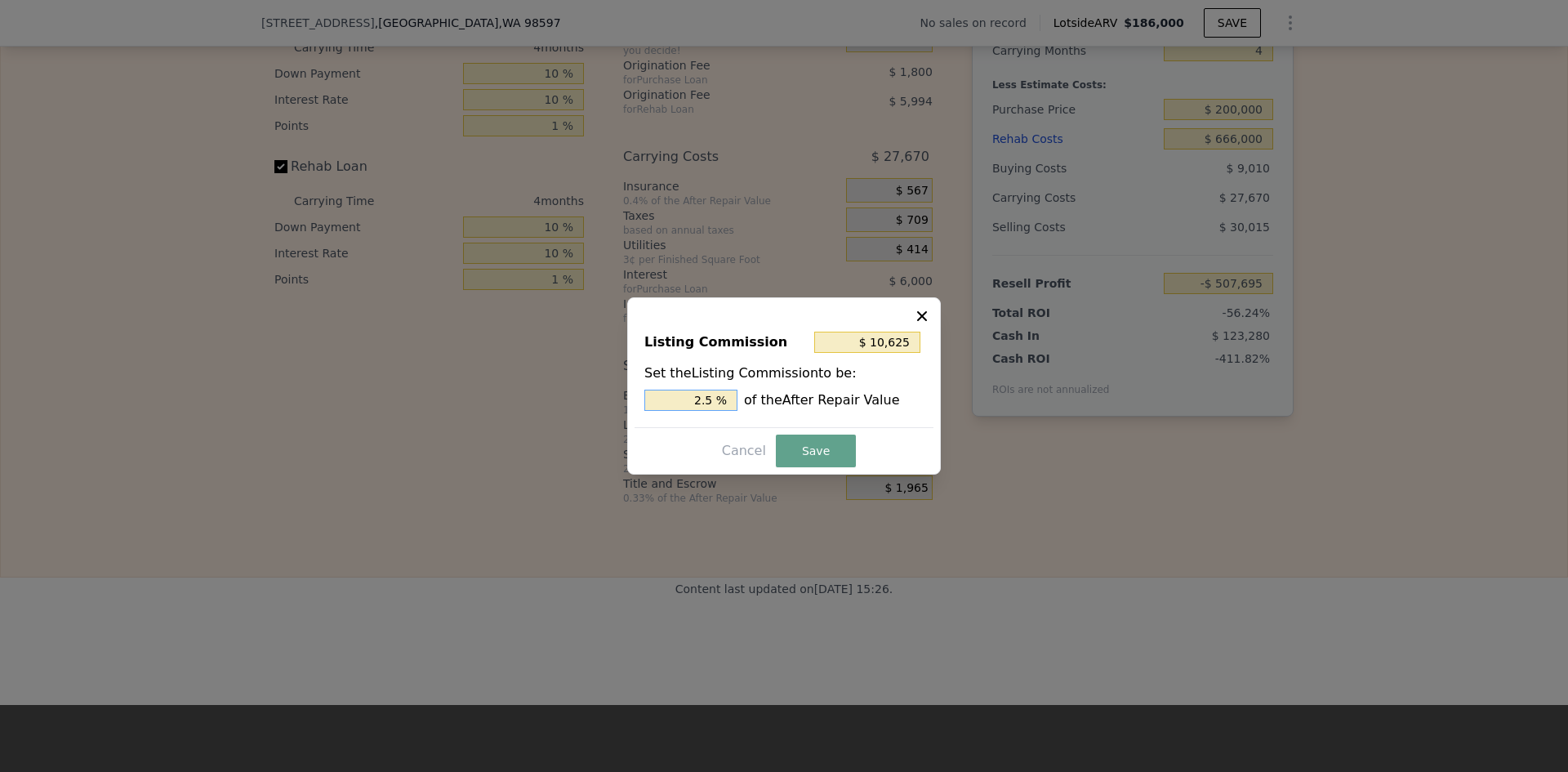
drag, startPoint x: 704, startPoint y: 401, endPoint x: 713, endPoint y: 399, distance: 9.2
click at [713, 399] on input "2.5 %" at bounding box center [690, 400] width 93 height 21
type input "$ 8,500"
type input "2 %"
click at [810, 444] on button "Save" at bounding box center [816, 450] width 80 height 33
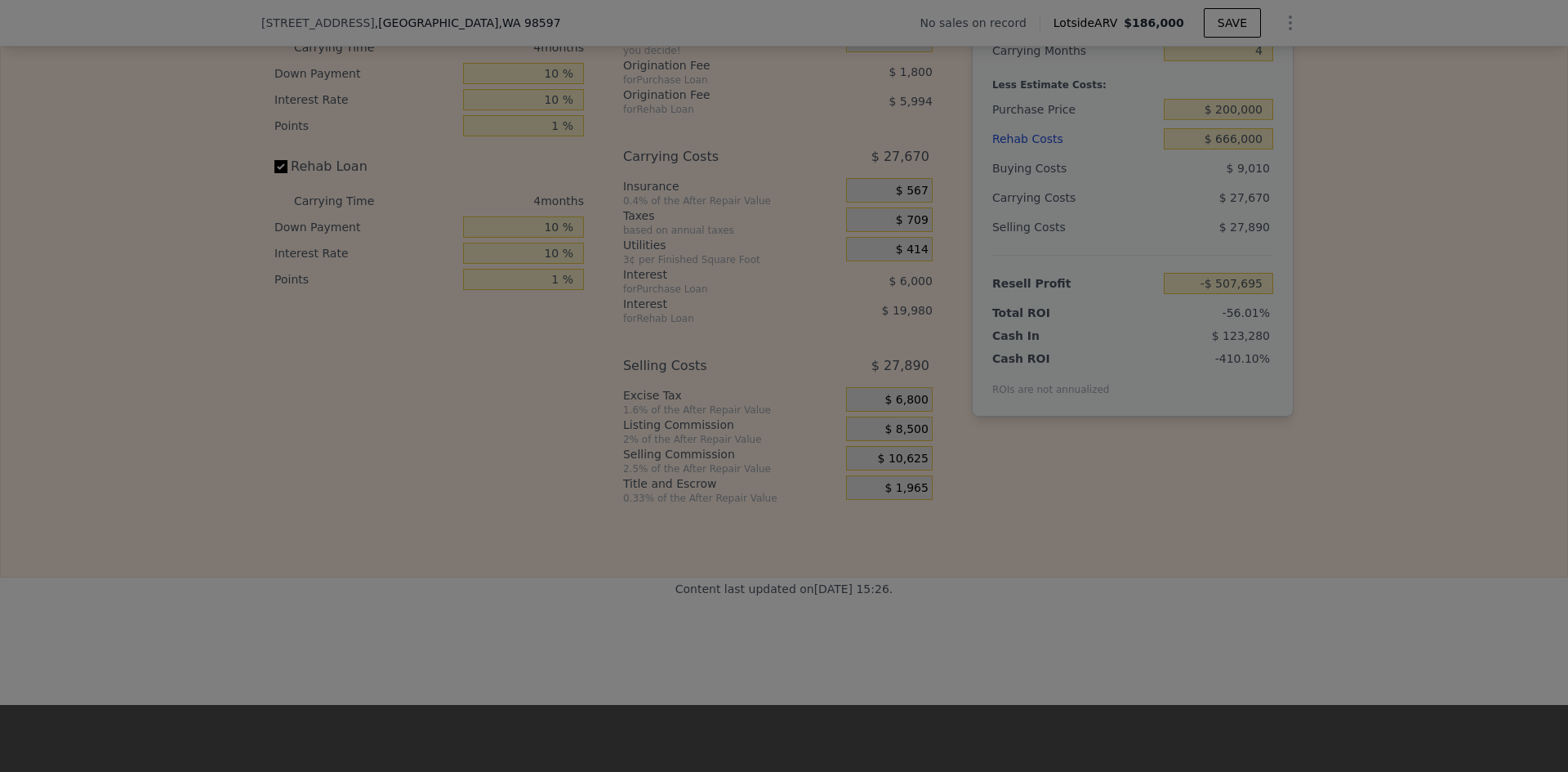
type input "-$ 505,570"
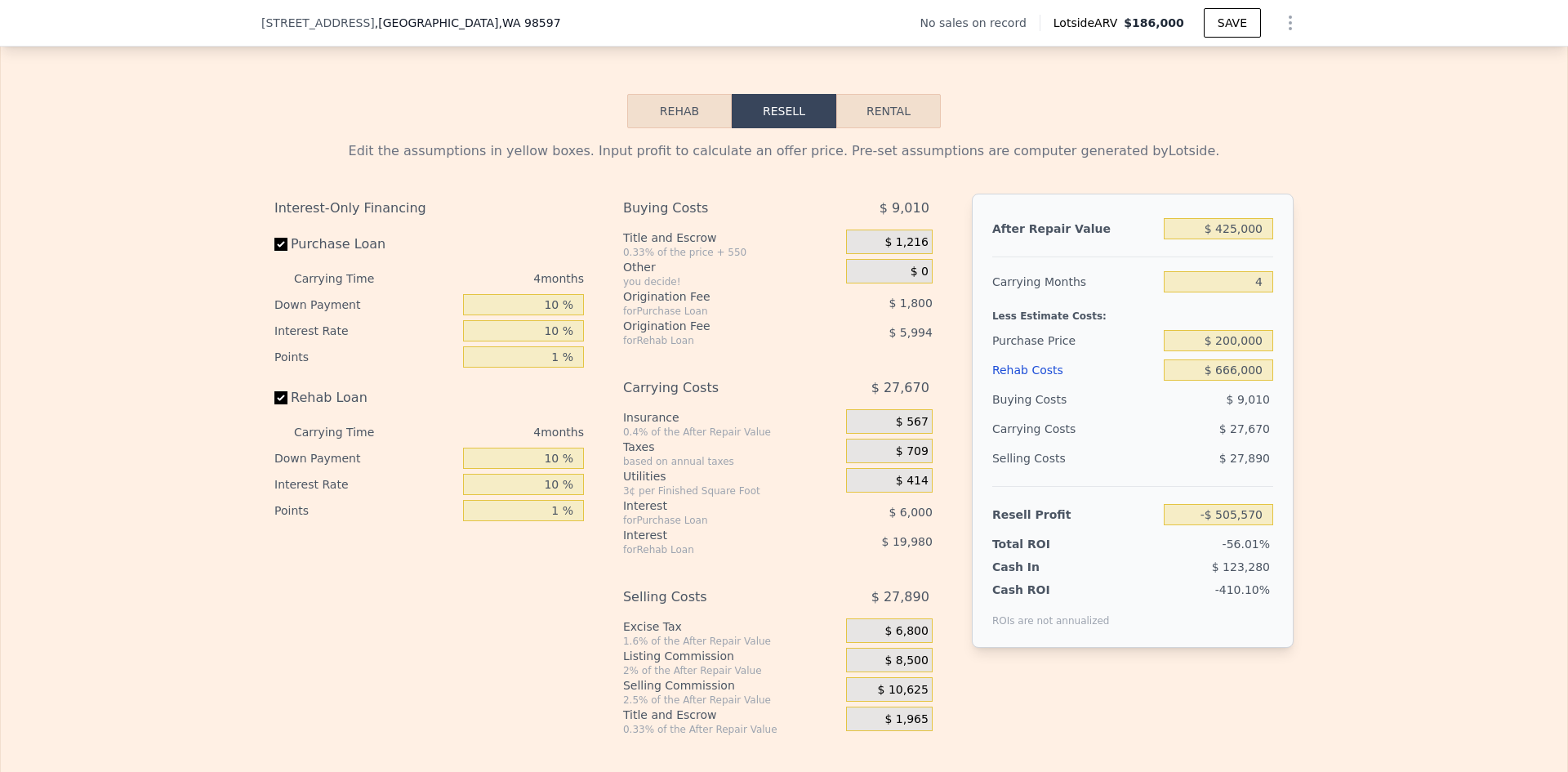
scroll to position [2199, 0]
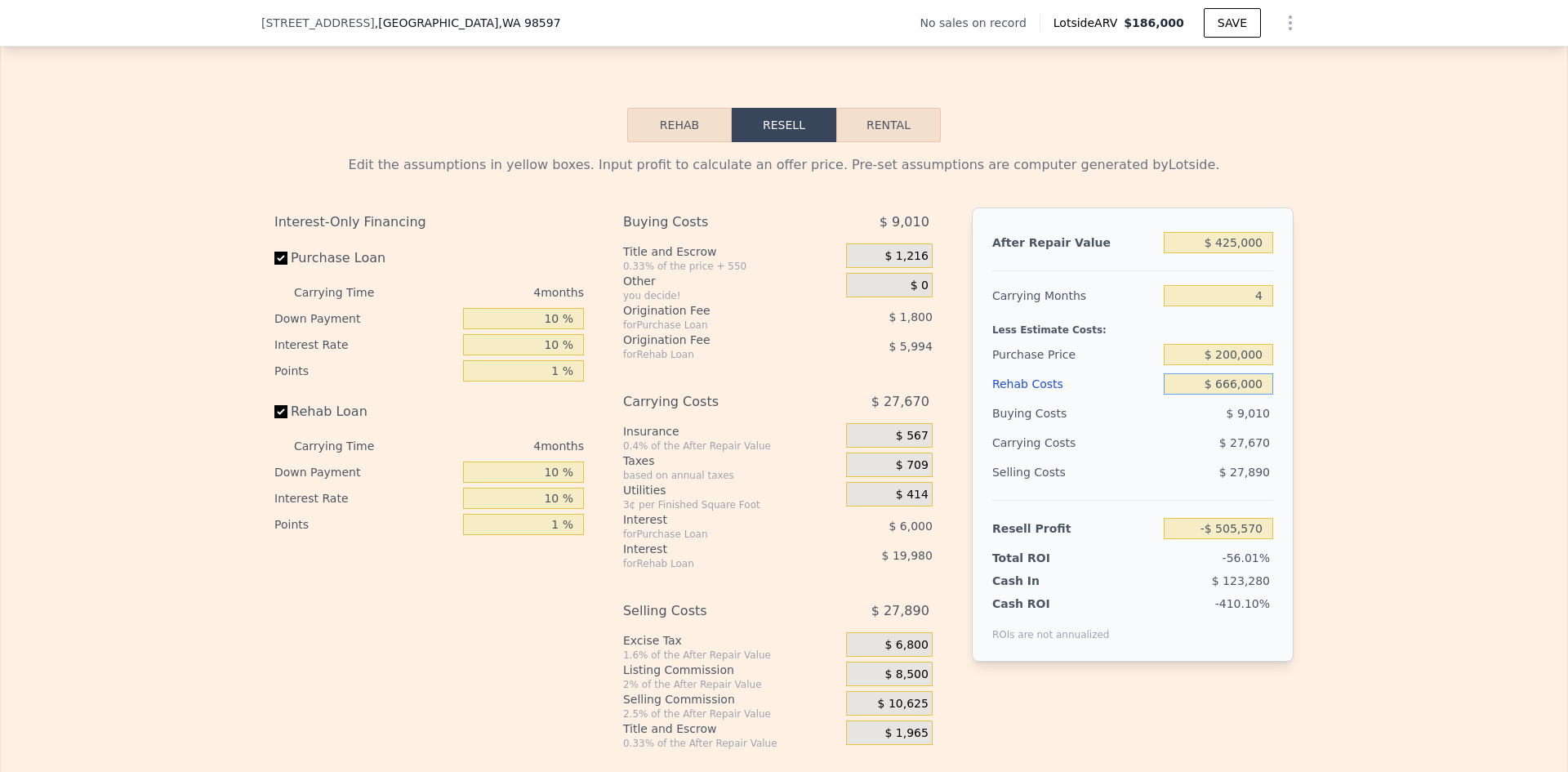
click at [1252, 394] on input "$ 666,000" at bounding box center [1218, 384] width 109 height 21
type input "$ 66,600"
type input "$ 117,205"
click at [1355, 459] on div "Edit the assumptions in yellow boxes. Input profit to calculate an offer price.…" at bounding box center [784, 446] width 1566 height 607
click at [1243, 365] on input "$ 200,000" at bounding box center [1218, 355] width 109 height 21
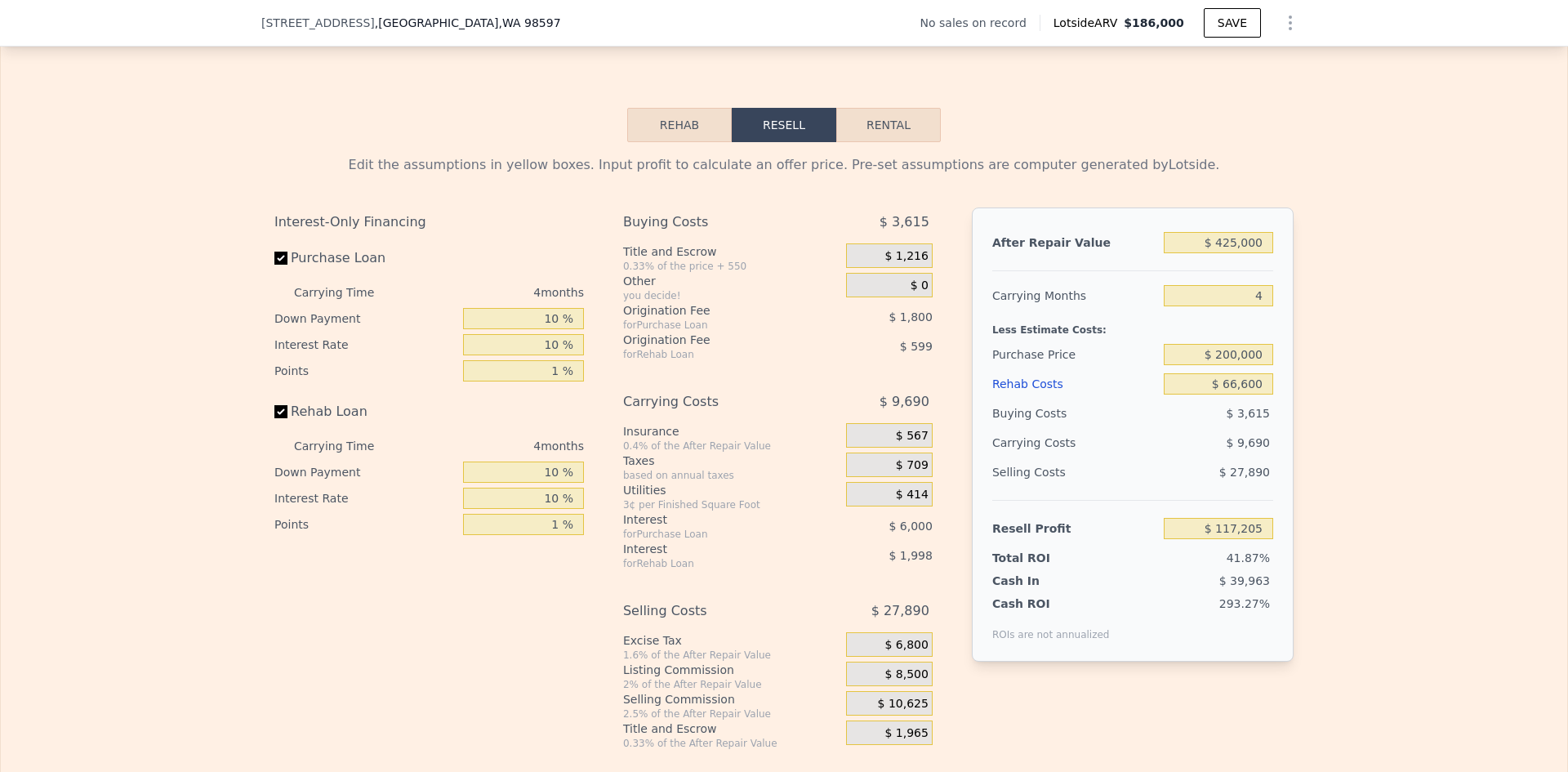
click at [1331, 397] on div "Edit the assumptions in yellow boxes. Input profit to calculate an offer price.…" at bounding box center [784, 446] width 1566 height 607
drag, startPoint x: 1244, startPoint y: 318, endPoint x: 1264, endPoint y: 322, distance: 20.4
click at [1264, 306] on input "4" at bounding box center [1218, 295] width 109 height 21
type input "12"
type input "$ 97,827"
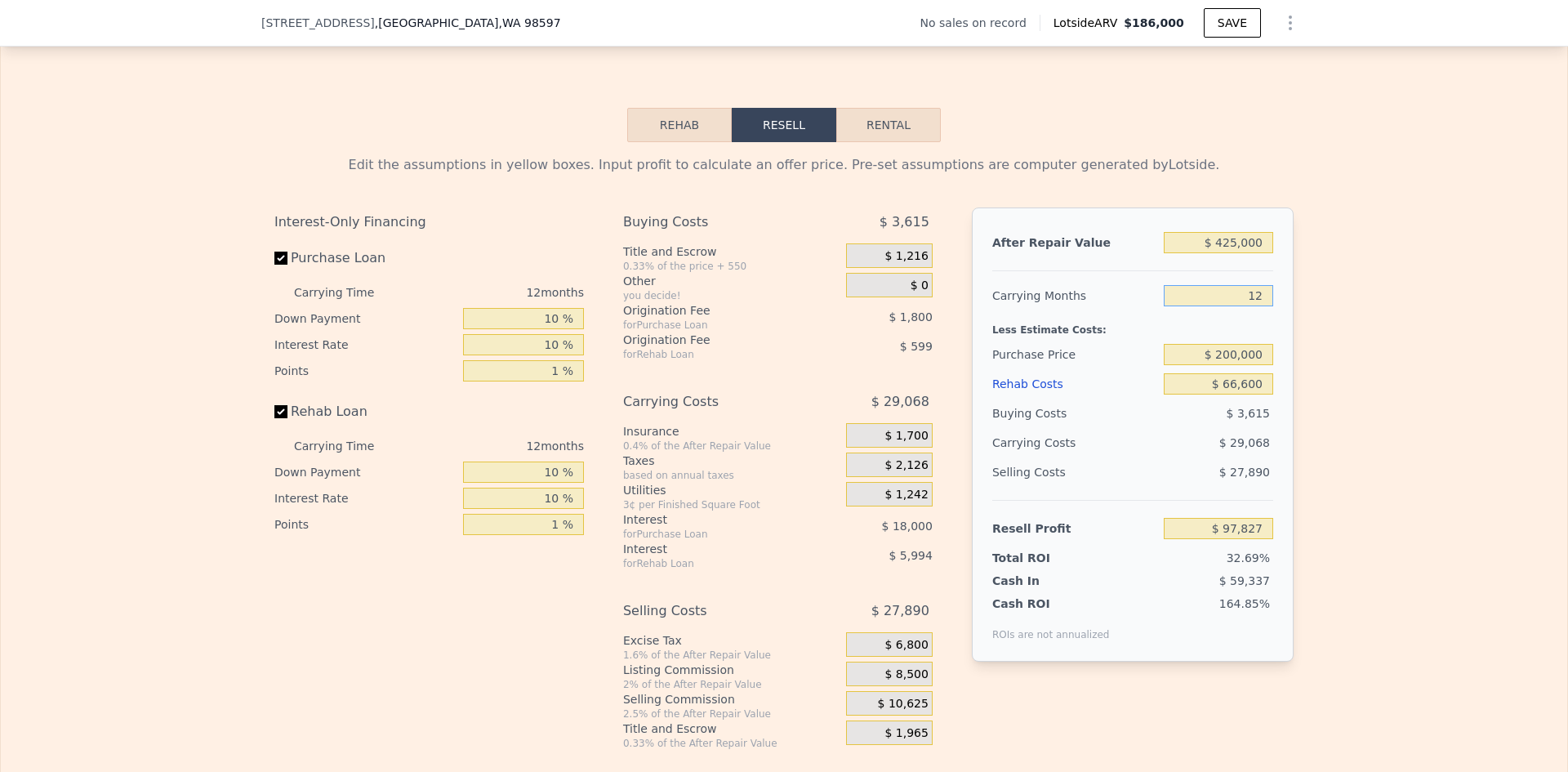
type input "12"
click at [1233, 365] on input "$ 200,000" at bounding box center [1218, 355] width 109 height 21
click at [1345, 394] on div "Edit the assumptions in yellow boxes. Input profit to calculate an offer price.…" at bounding box center [784, 446] width 1566 height 607
drag, startPoint x: 1218, startPoint y: 375, endPoint x: 1230, endPoint y: 375, distance: 12.0
click at [1230, 365] on input "$ 200,000" at bounding box center [1218, 355] width 109 height 21
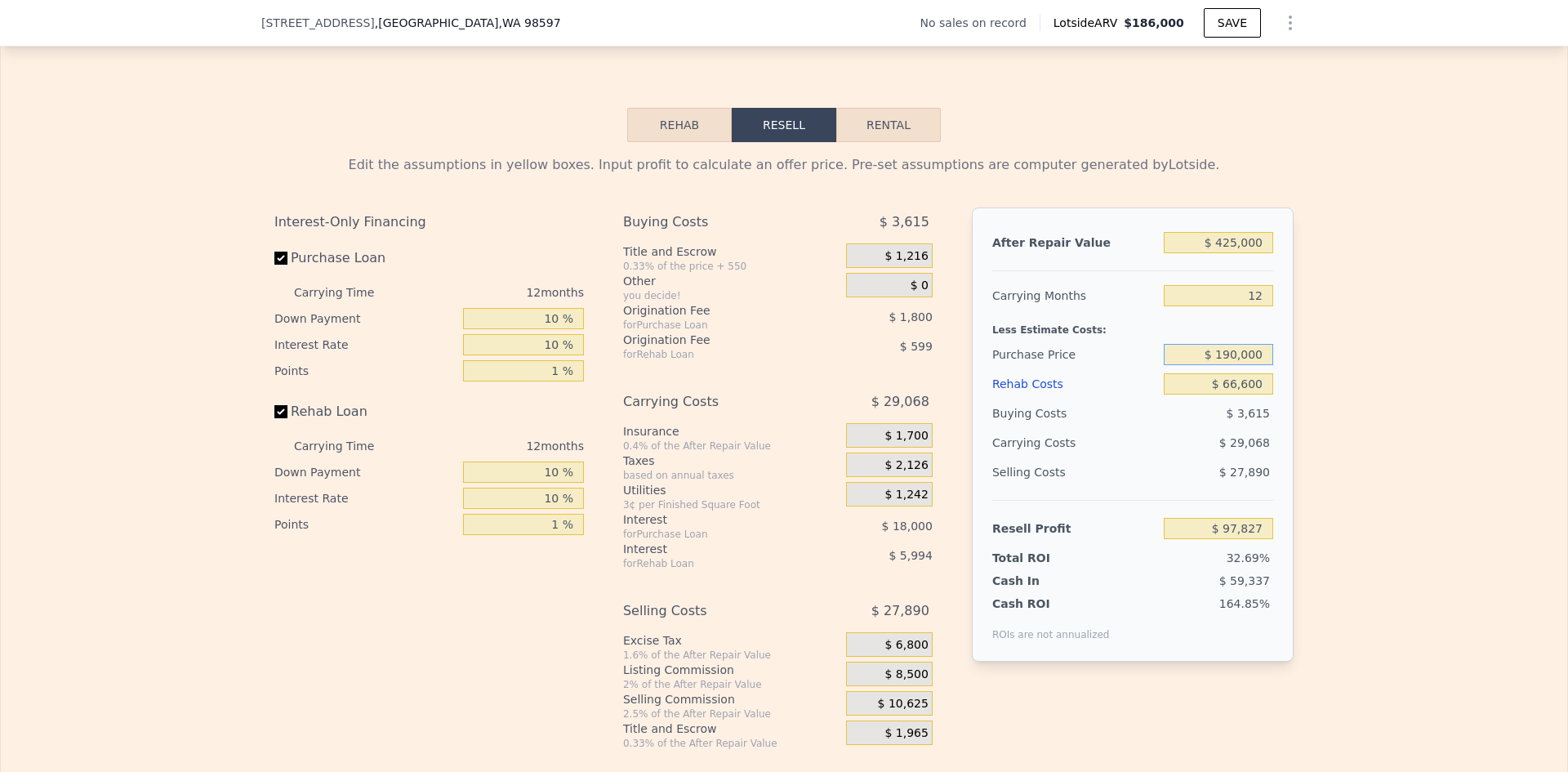
type input "$ 190,000"
click at [1455, 516] on div "Edit the assumptions in yellow boxes. Input profit to calculate an offer price.…" at bounding box center [784, 446] width 1566 height 607
type input "$ 108,850"
drag, startPoint x: 1218, startPoint y: 370, endPoint x: 1227, endPoint y: 370, distance: 9.0
click at [1227, 365] on input "$ 190,000" at bounding box center [1218, 355] width 109 height 21
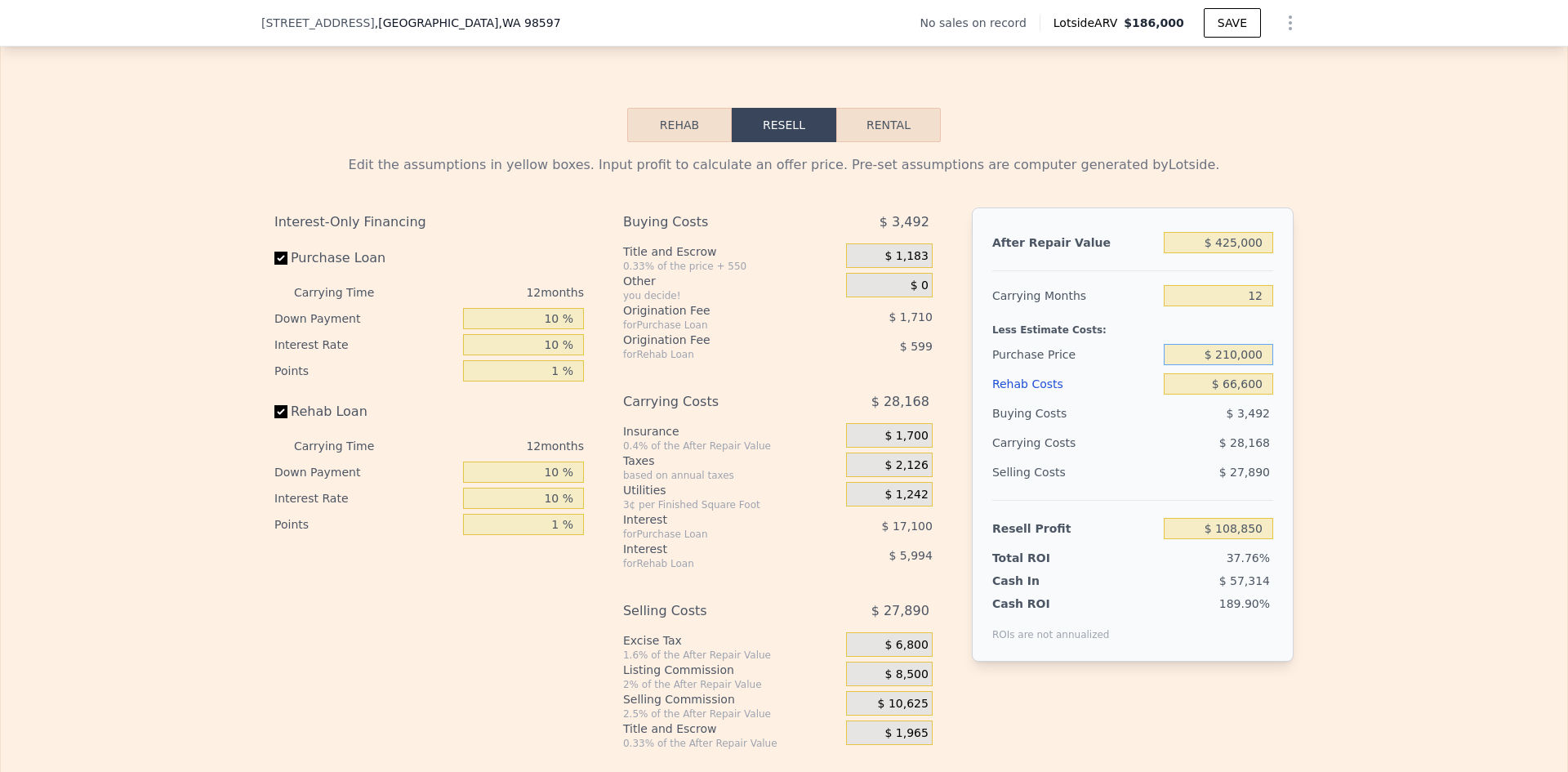
type input "$ 210,000"
click at [1366, 374] on div "Edit the assumptions in yellow boxes. Input profit to calculate an offer price.…" at bounding box center [784, 446] width 1566 height 607
type input "$ 86,804"
click at [1244, 365] on input "$ 210,000" at bounding box center [1218, 355] width 109 height 21
click at [1399, 376] on div "Edit the assumptions in yellow boxes. Input profit to calculate an offer price.…" at bounding box center [784, 446] width 1566 height 607
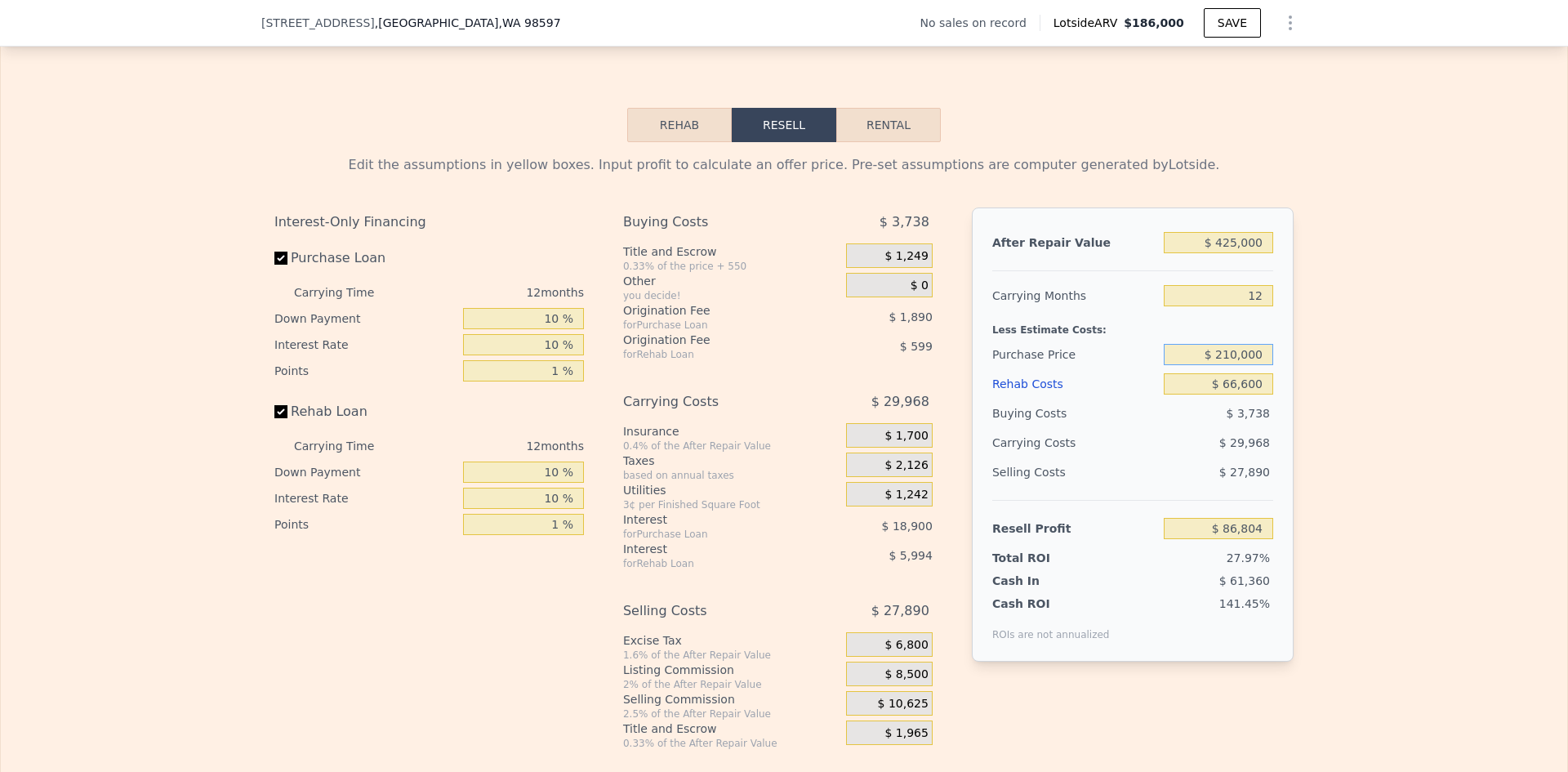
click at [1222, 365] on input "$ 210,000" at bounding box center [1218, 355] width 109 height 21
type input "$ 220,000"
type input "$ 75,780"
click at [1317, 381] on div "Edit the assumptions in yellow boxes. Input profit to calculate an offer price.…" at bounding box center [784, 446] width 1566 height 607
click at [1223, 365] on input "$ 220,000" at bounding box center [1218, 355] width 109 height 21
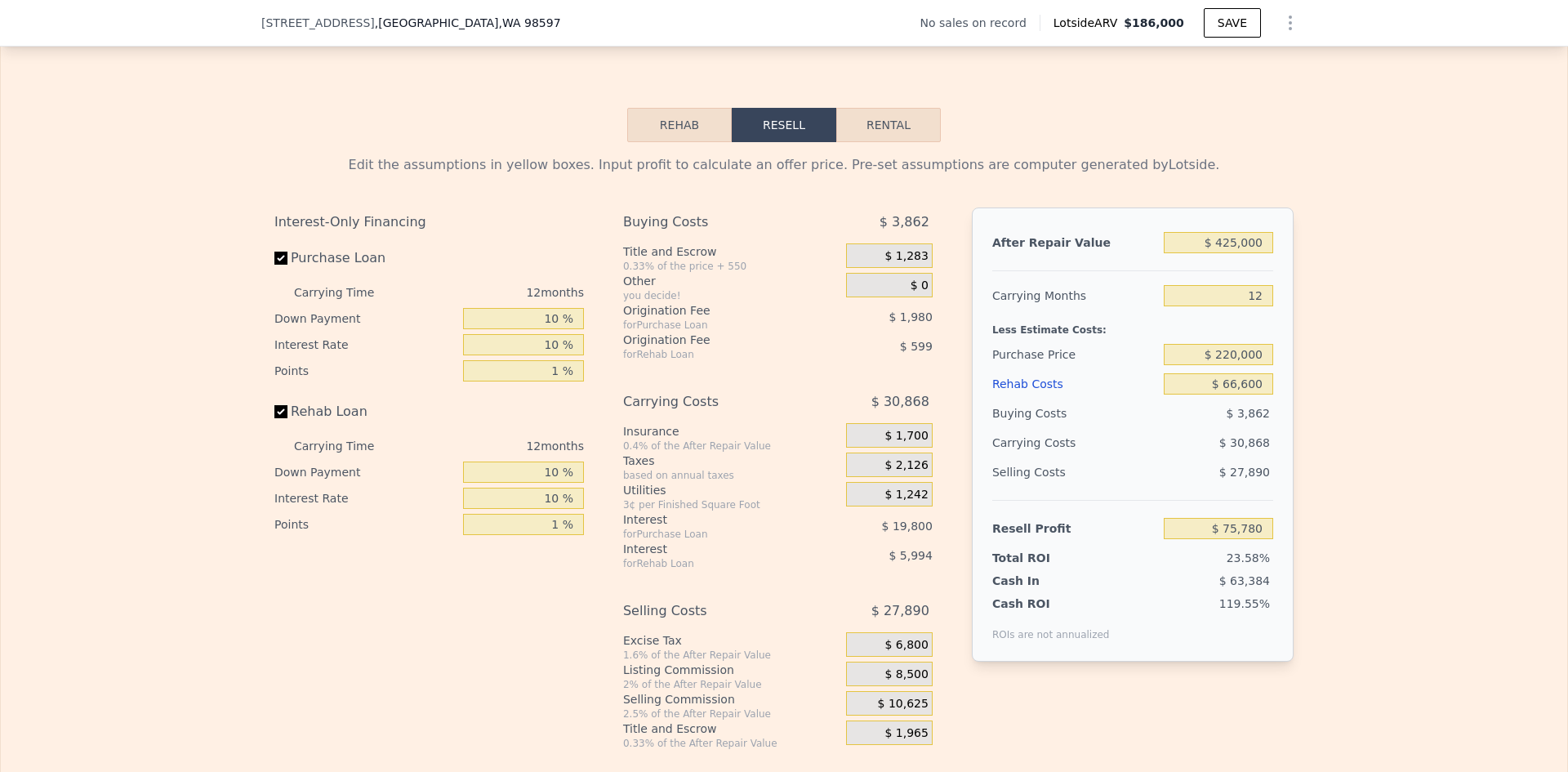
click at [1314, 380] on div "Edit the assumptions in yellow boxes. Input profit to calculate an offer price.…" at bounding box center [784, 446] width 1566 height 607
click at [1226, 365] on input "$ 220,000" at bounding box center [1218, 355] width 109 height 21
type input "$ 250,000"
click at [1363, 394] on div "Edit the assumptions in yellow boxes. Input profit to calculate an offer price.…" at bounding box center [784, 446] width 1566 height 607
type input "$ 42,710"
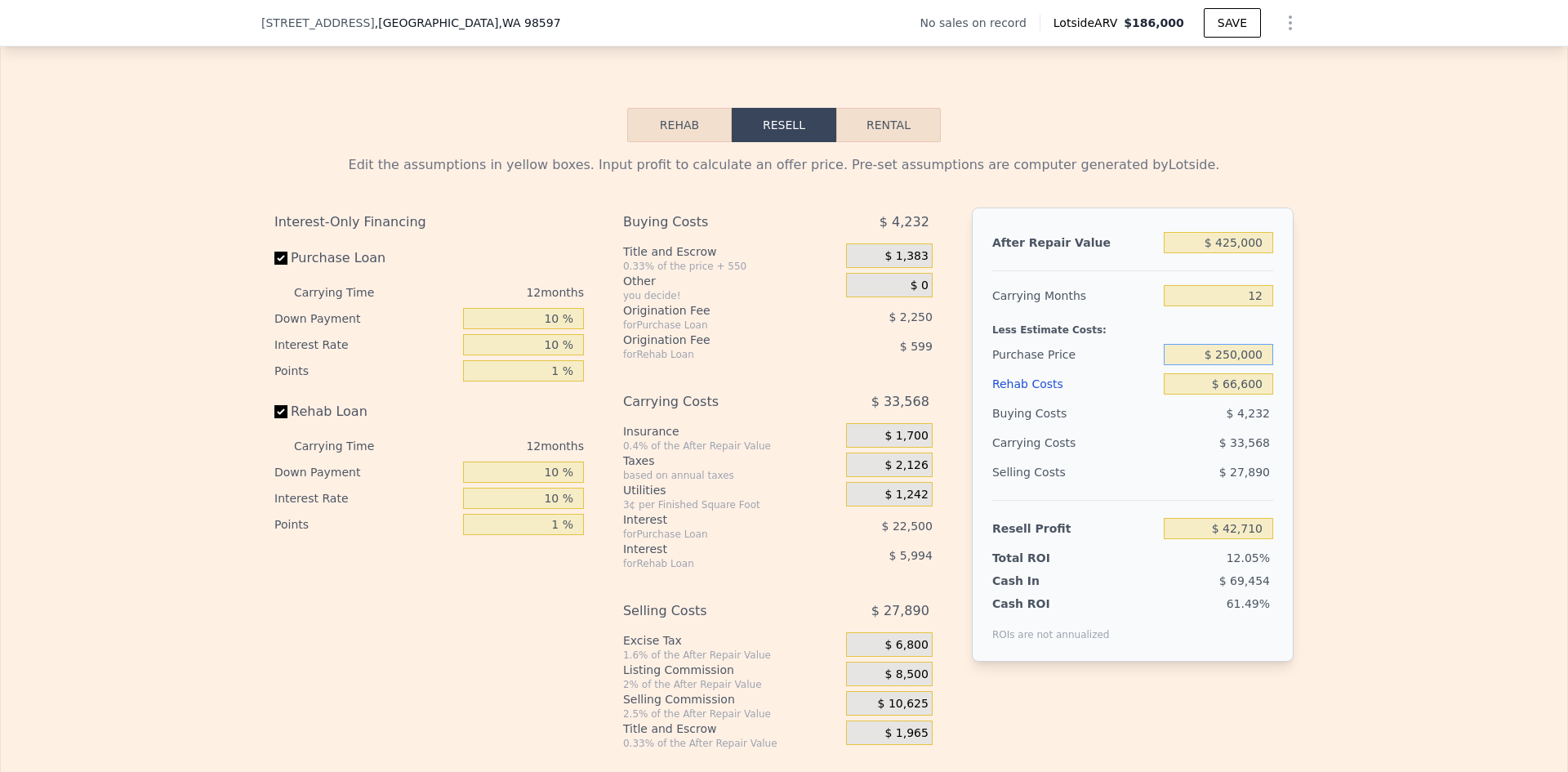
click at [1228, 365] on input "$ 250,000" at bounding box center [1218, 355] width 109 height 21
type input "$ 220,000"
click at [1313, 398] on div "Edit the assumptions in yellow boxes. Input profit to calculate an offer price.…" at bounding box center [784, 446] width 1566 height 607
type input "$ 75,780"
drag, startPoint x: 1253, startPoint y: 318, endPoint x: 1237, endPoint y: 315, distance: 16.3
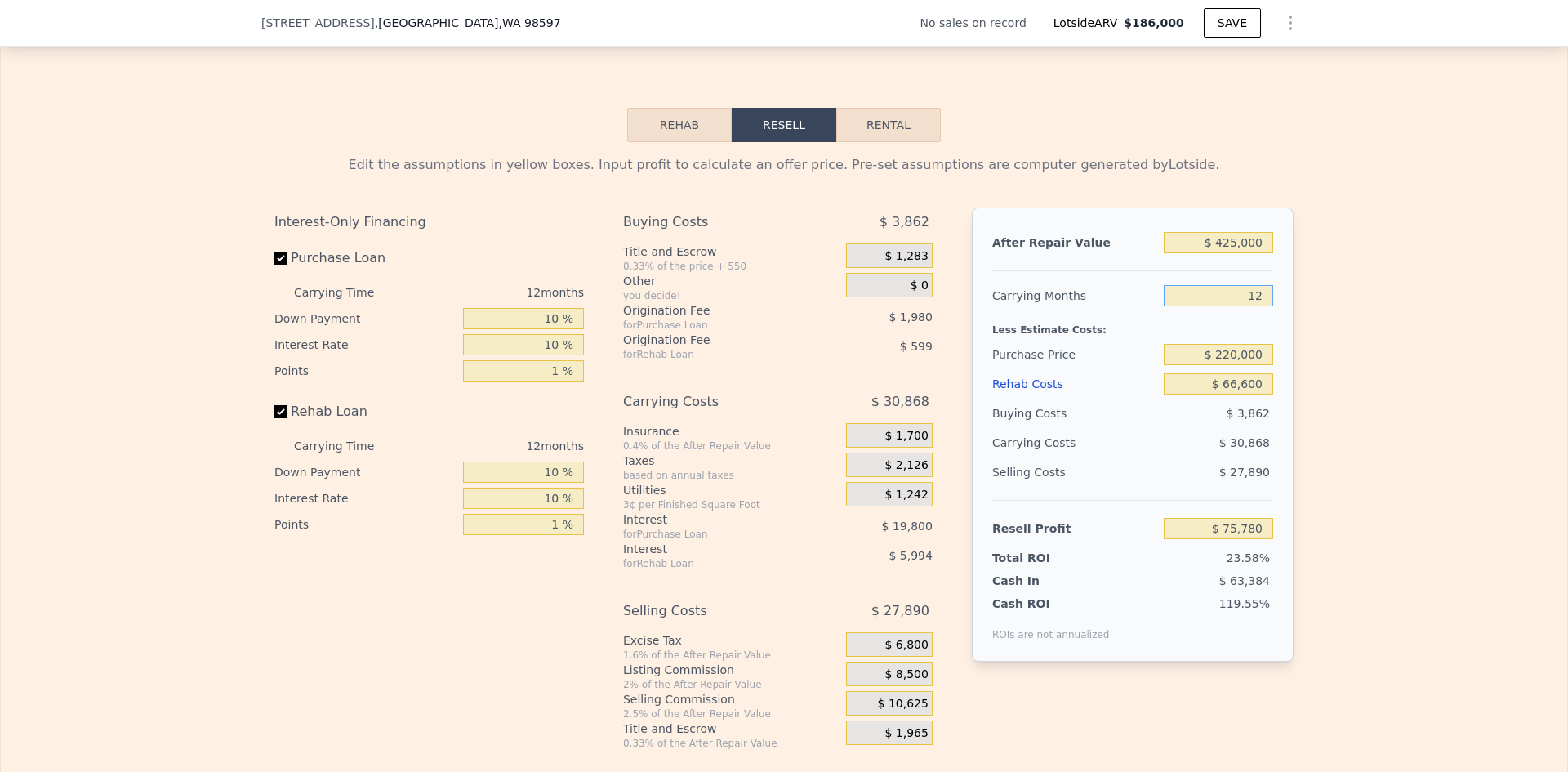
click at [1237, 306] on input "12" at bounding box center [1218, 295] width 109 height 21
type input "5"
type input "$ 93,786"
type input "5"
click at [1313, 342] on div "Edit the assumptions in yellow boxes. Input profit to calculate an offer price.…" at bounding box center [784, 446] width 1566 height 607
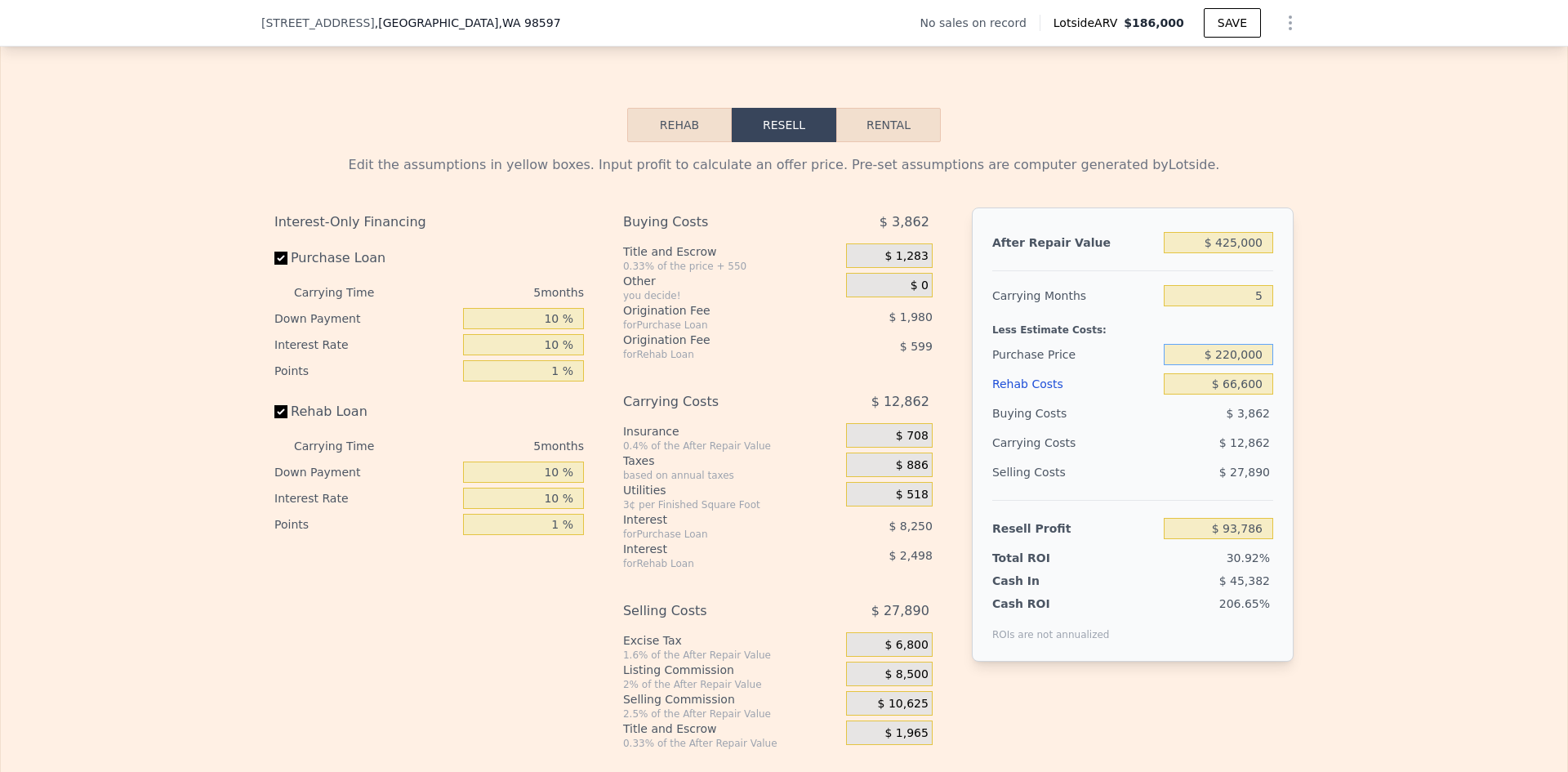
click at [1229, 365] on input "$ 220,000" at bounding box center [1218, 355] width 109 height 21
type input "$ 250,000"
click at [1312, 384] on div "Edit the assumptions in yellow boxes. Input profit to calculate an offer price.…" at bounding box center [784, 446] width 1566 height 607
type input "$ 62,291"
drag, startPoint x: 1223, startPoint y: 379, endPoint x: 1233, endPoint y: 378, distance: 10.0
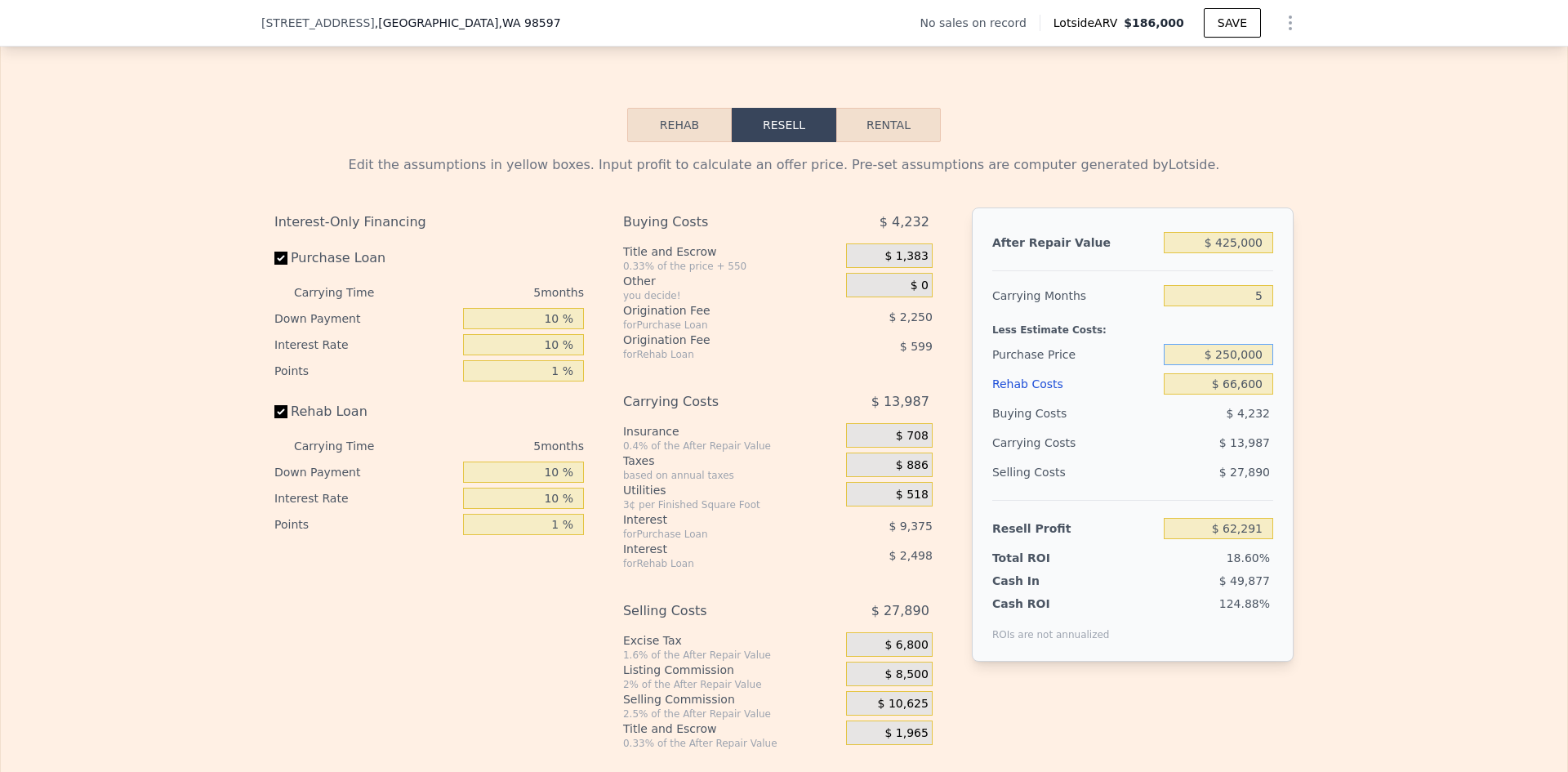
click at [1231, 365] on input "$ 250,000" at bounding box center [1218, 355] width 109 height 21
type input "$ 280,000"
click at [1302, 382] on div "Edit the assumptions in yellow boxes. Input profit to calculate an offer price.…" at bounding box center [784, 446] width 1566 height 607
type input "$ 30,797"
click at [1229, 365] on input "$ 280,000" at bounding box center [1218, 355] width 109 height 21
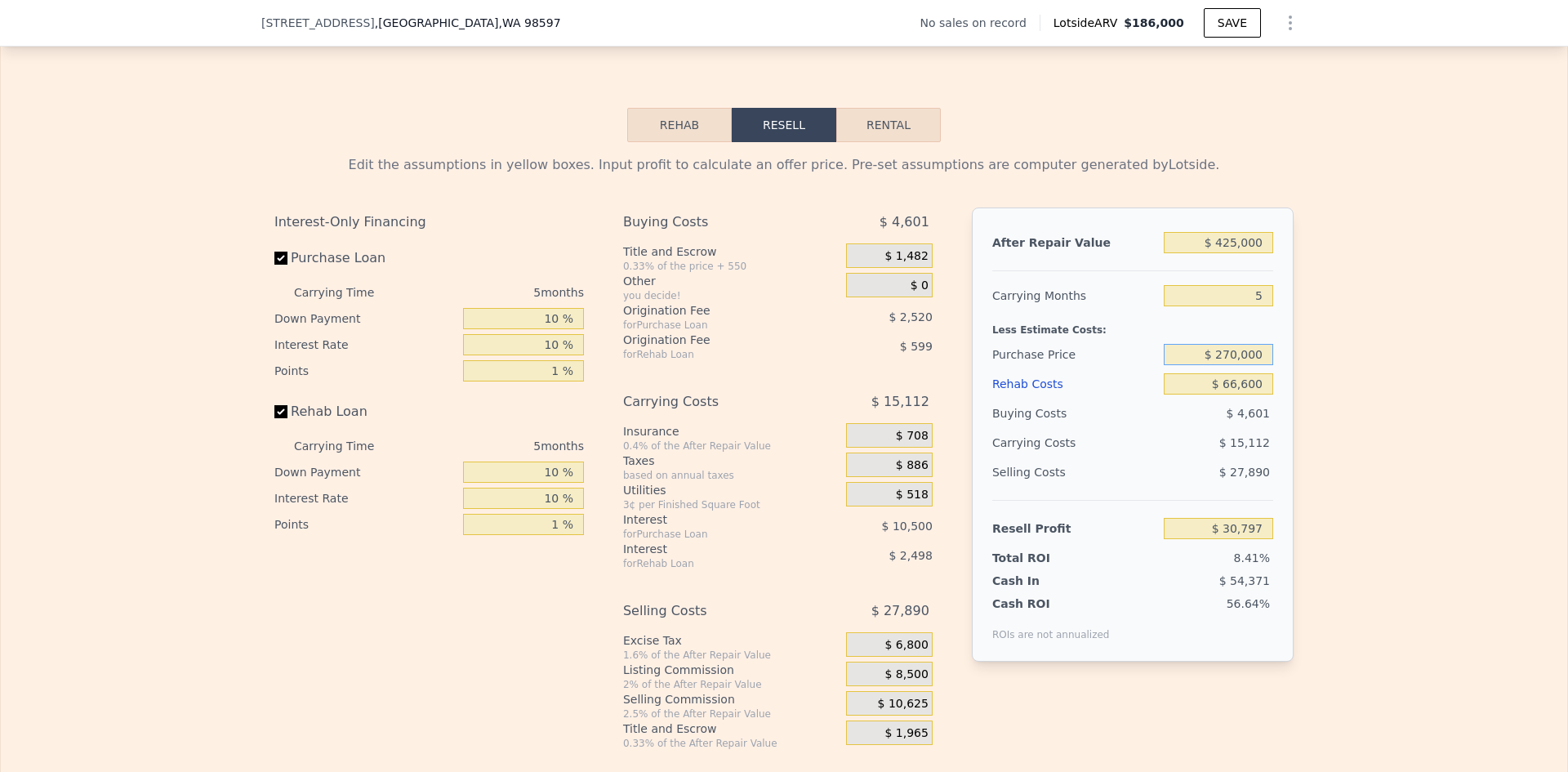
type input "$ 270,000"
click at [1299, 385] on div "Edit the assumptions in yellow boxes. Input profit to calculate an offer price.…" at bounding box center [784, 446] width 1045 height 607
type input "$ 41,295"
click at [1227, 365] on input "$ 270,000" at bounding box center [1218, 355] width 109 height 21
click at [1229, 365] on input "$ 270,000" at bounding box center [1218, 355] width 109 height 21
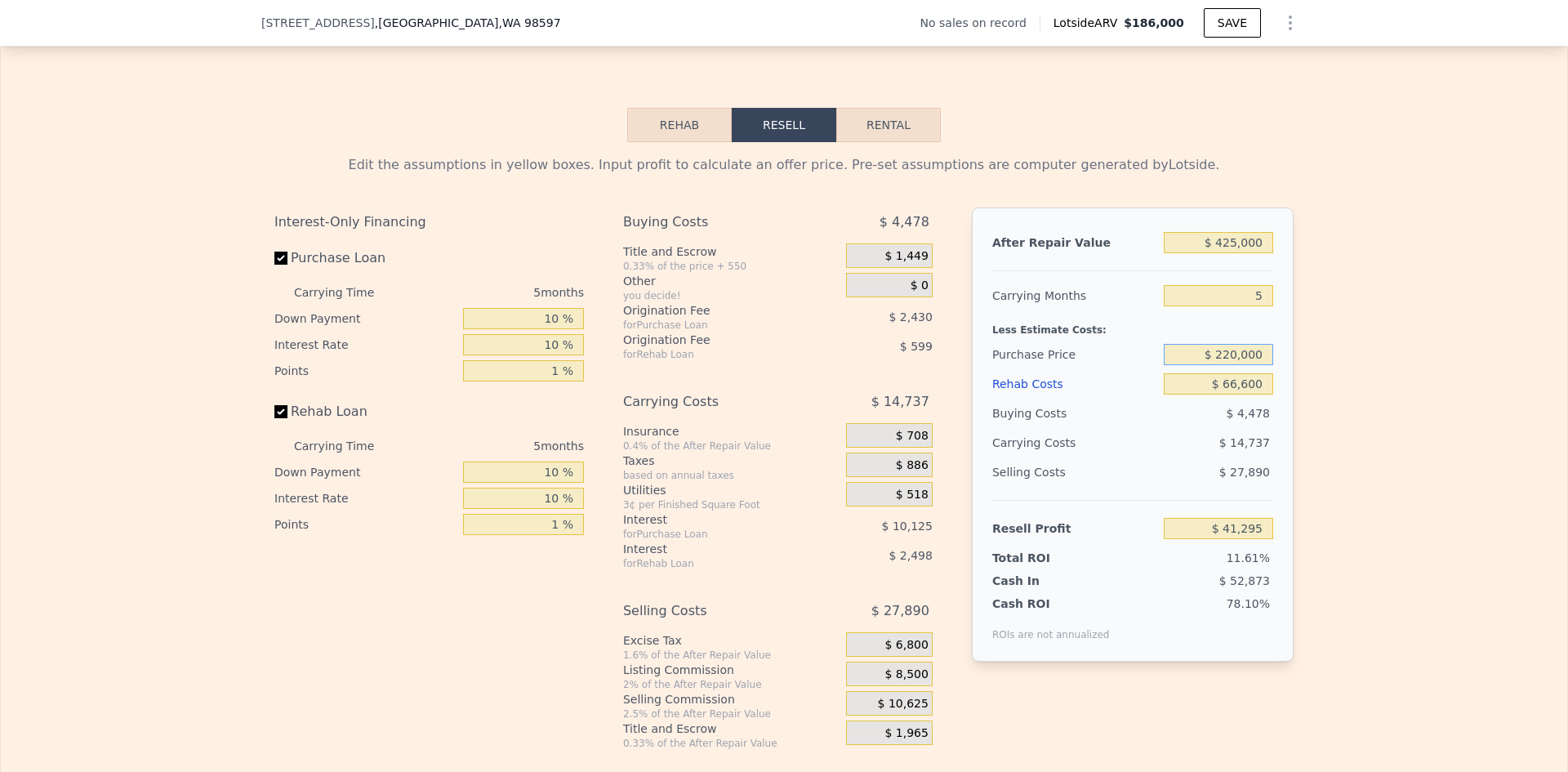
type input "$ 220,000"
click at [1311, 377] on div "Edit the assumptions in yellow boxes. Input profit to calculate an offer price.…" at bounding box center [784, 446] width 1566 height 607
type input "$ 93,786"
click at [1230, 253] on input "$ 425,000" at bounding box center [1218, 243] width 109 height 21
click at [1322, 278] on div "Edit the assumptions in yellow boxes. Input profit to calculate an offer price.…" at bounding box center [784, 446] width 1566 height 607
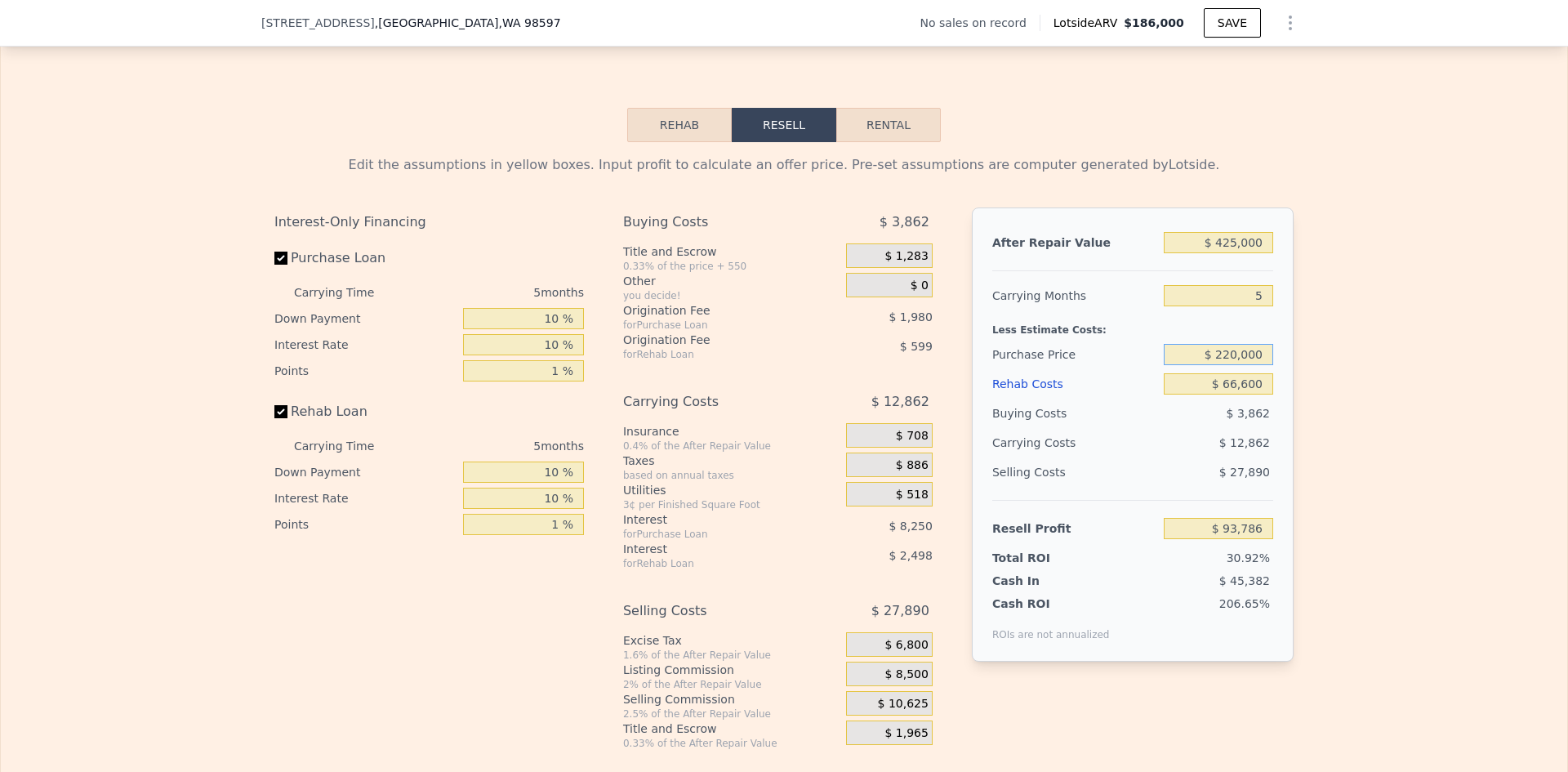
click at [1231, 365] on input "$ 220,000" at bounding box center [1218, 355] width 109 height 21
type input "$ 230,000"
click at [1316, 410] on div "Edit the assumptions in yellow boxes. Input profit to calculate an offer price.…" at bounding box center [784, 446] width 1566 height 607
type input "$ 83,288"
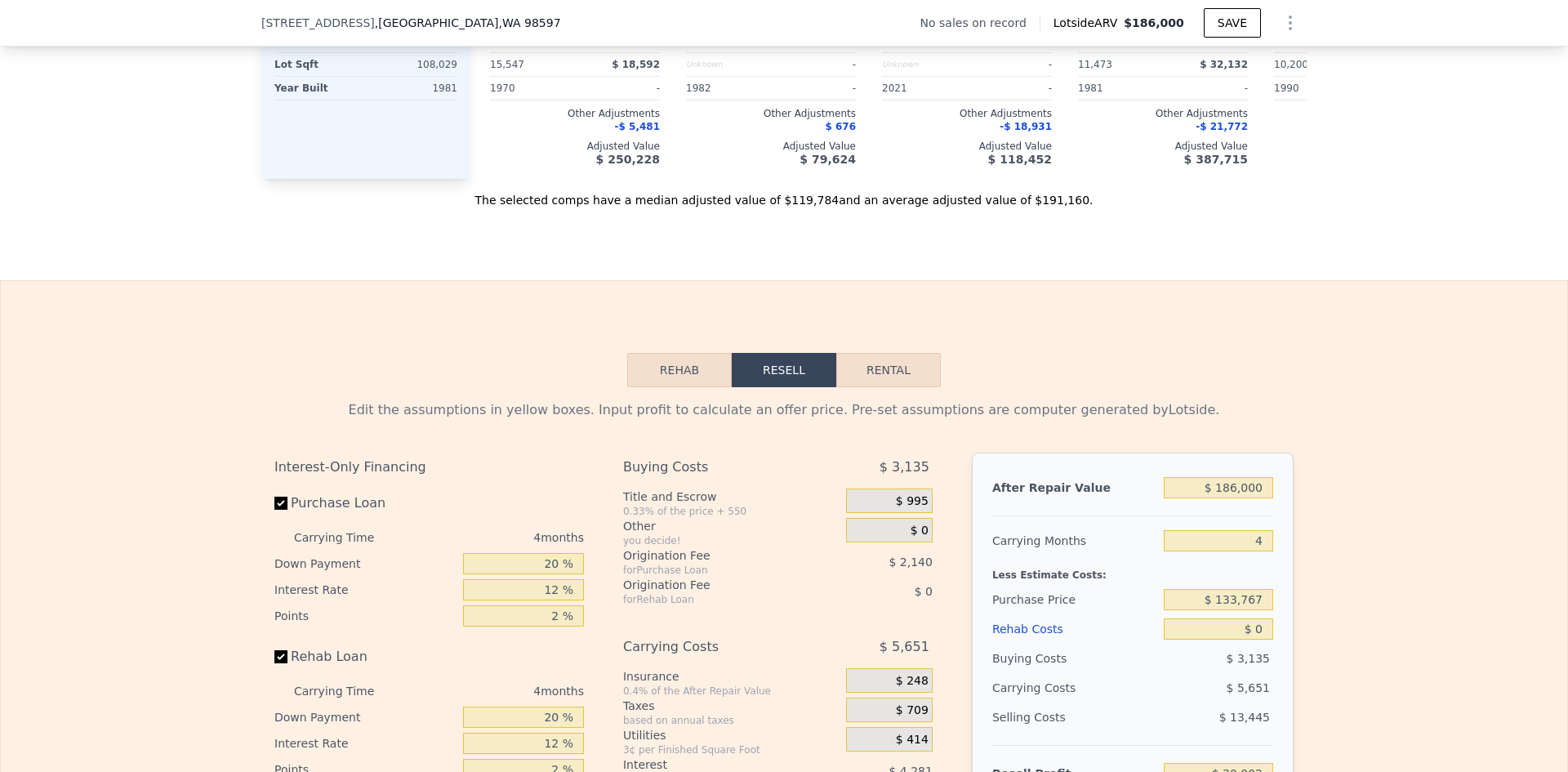
scroll to position [2280, 0]
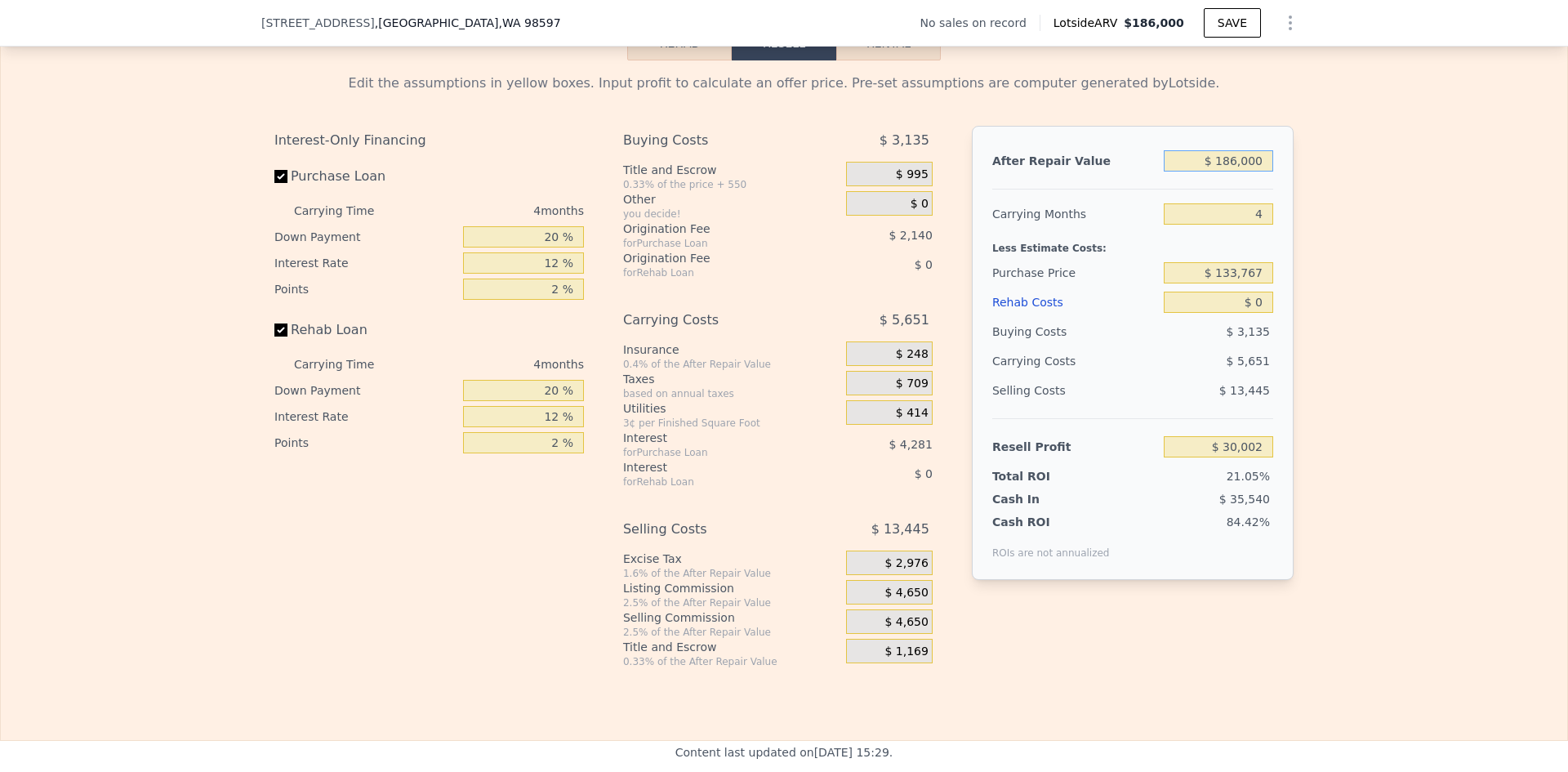
click at [1242, 172] on input "$ 186,000" at bounding box center [1218, 161] width 109 height 21
type input "$ 425"
type input "-$ 142,461"
type input "$ 425,000"
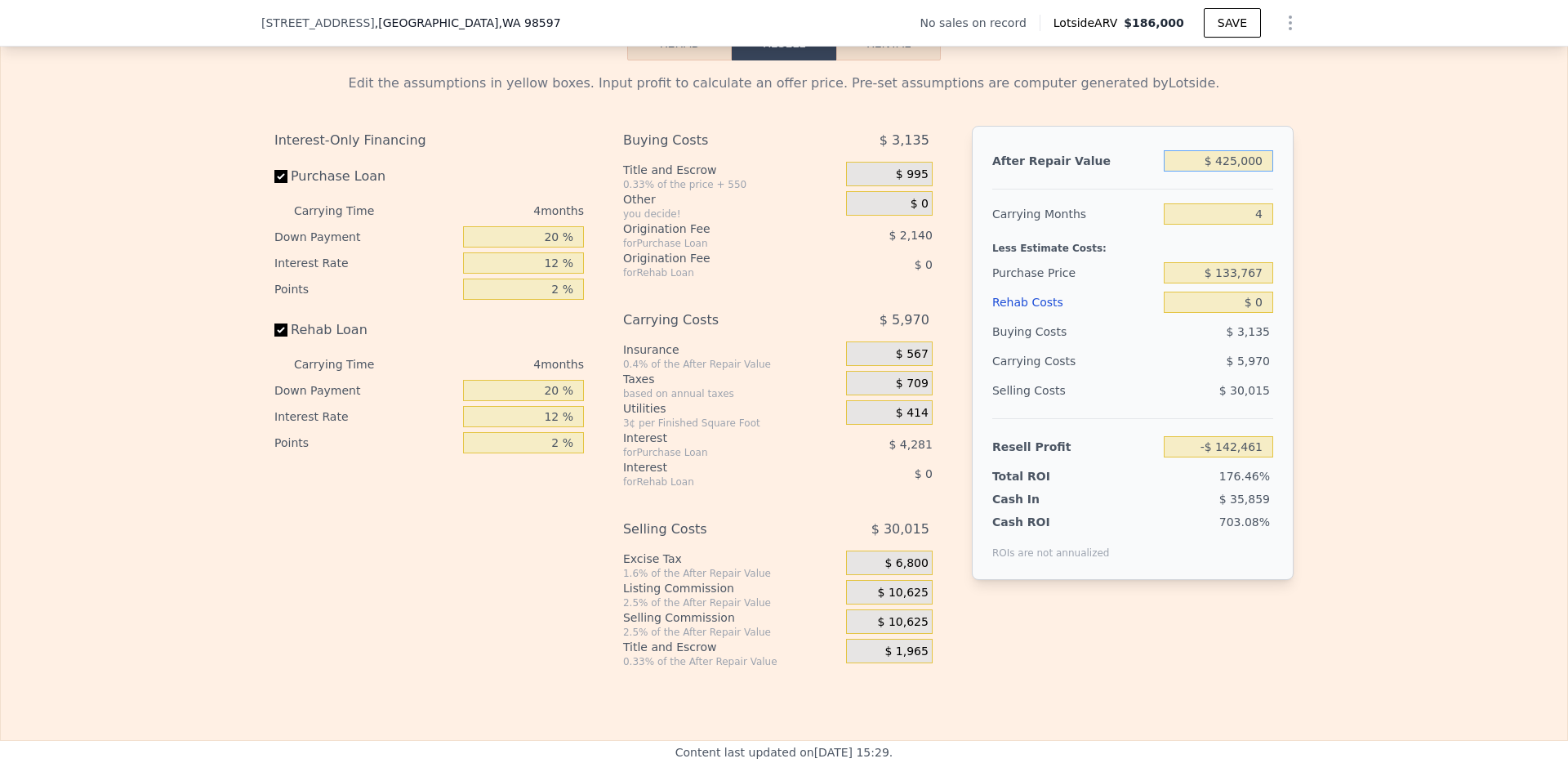
type input "$ 252,113"
type input "$ 425,000"
click at [1256, 224] on input "4" at bounding box center [1218, 214] width 109 height 21
type input "5"
type input "$ 250,621"
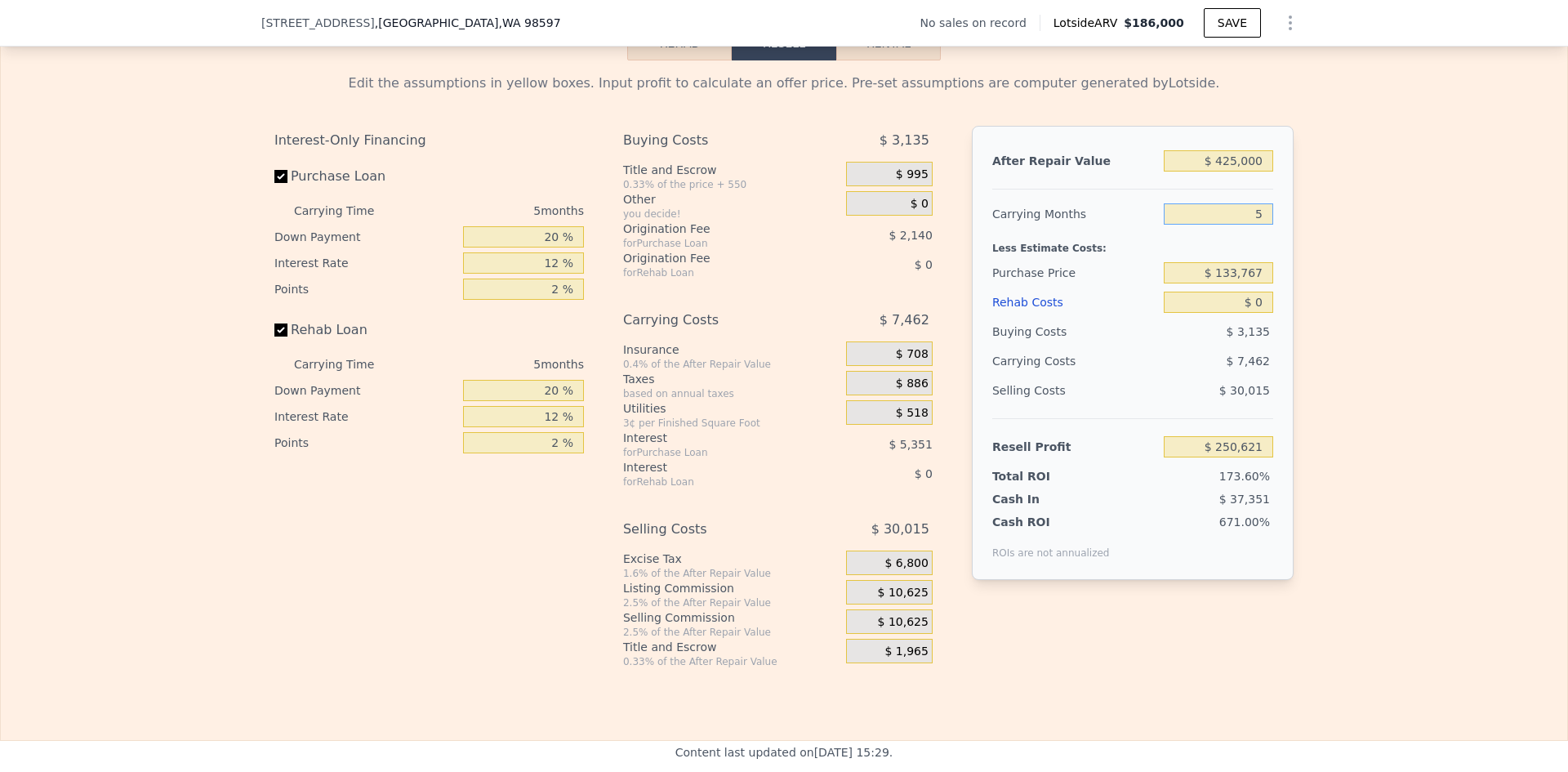
type input "5"
click at [1239, 284] on input "$ 133,767" at bounding box center [1218, 273] width 109 height 21
type input "$ 220,000"
click at [1258, 313] on input "$ 0" at bounding box center [1218, 302] width 109 height 21
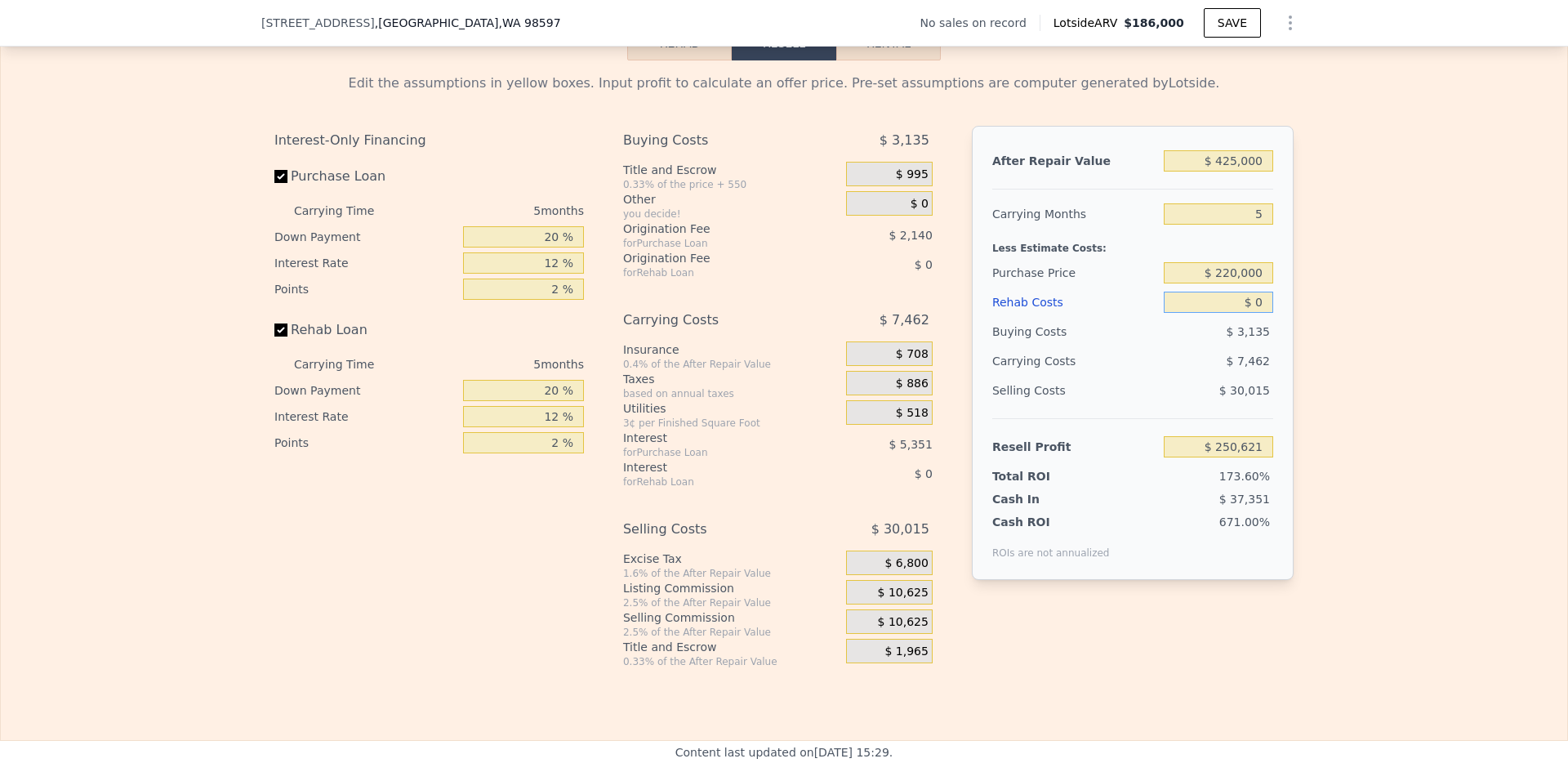
type input "$ 159,270"
type input "$ 66"
type input "$ 159,198"
type input "$ 666"
type input "$ 158,568"
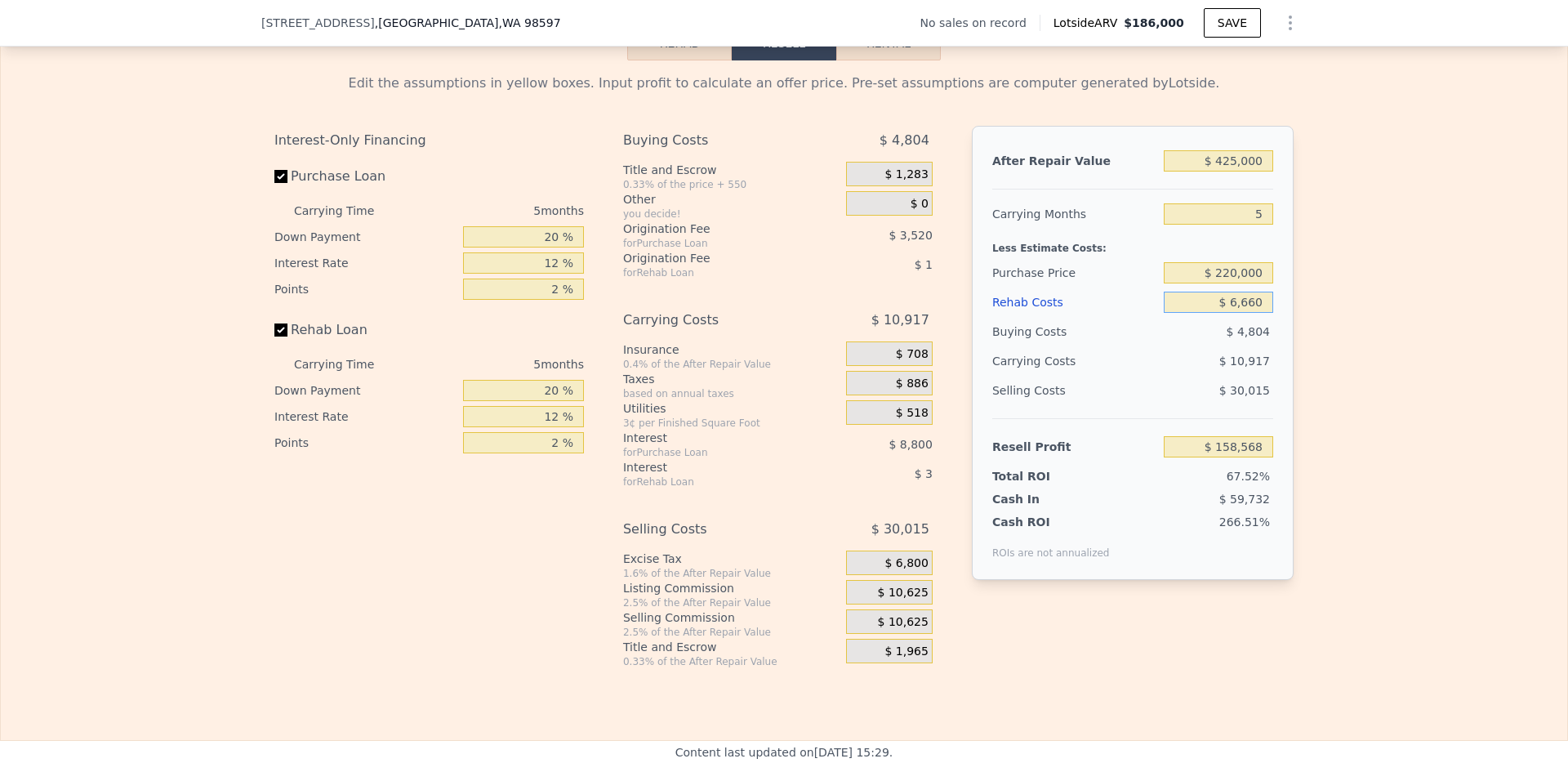
type input "$ 66,600"
type input "$ 88,939"
type input "$ 66,600"
click at [1348, 416] on div "Edit the assumptions in yellow boxes. Input profit to calculate an offer price.…" at bounding box center [784, 364] width 1566 height 607
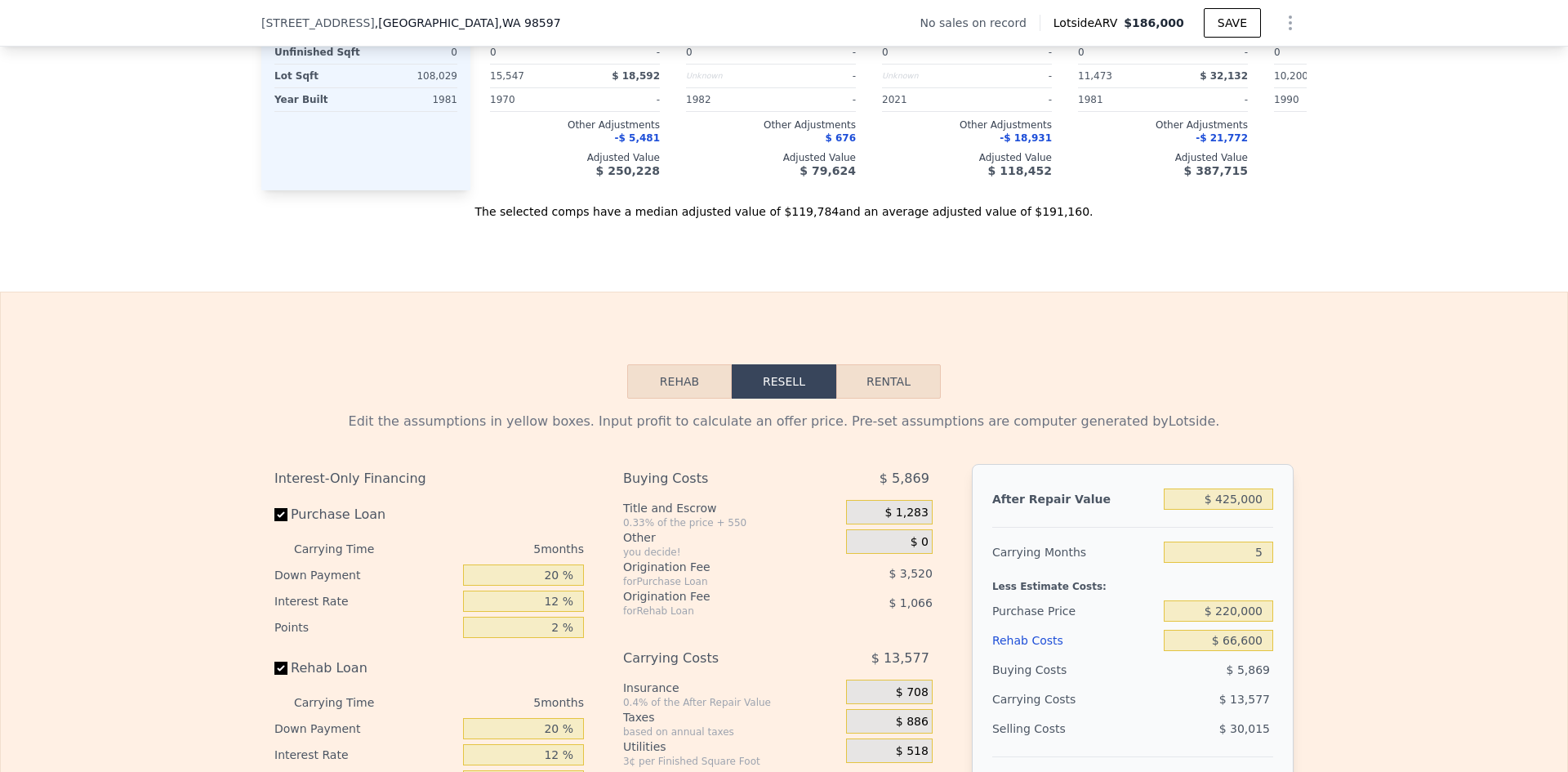
scroll to position [2118, 0]
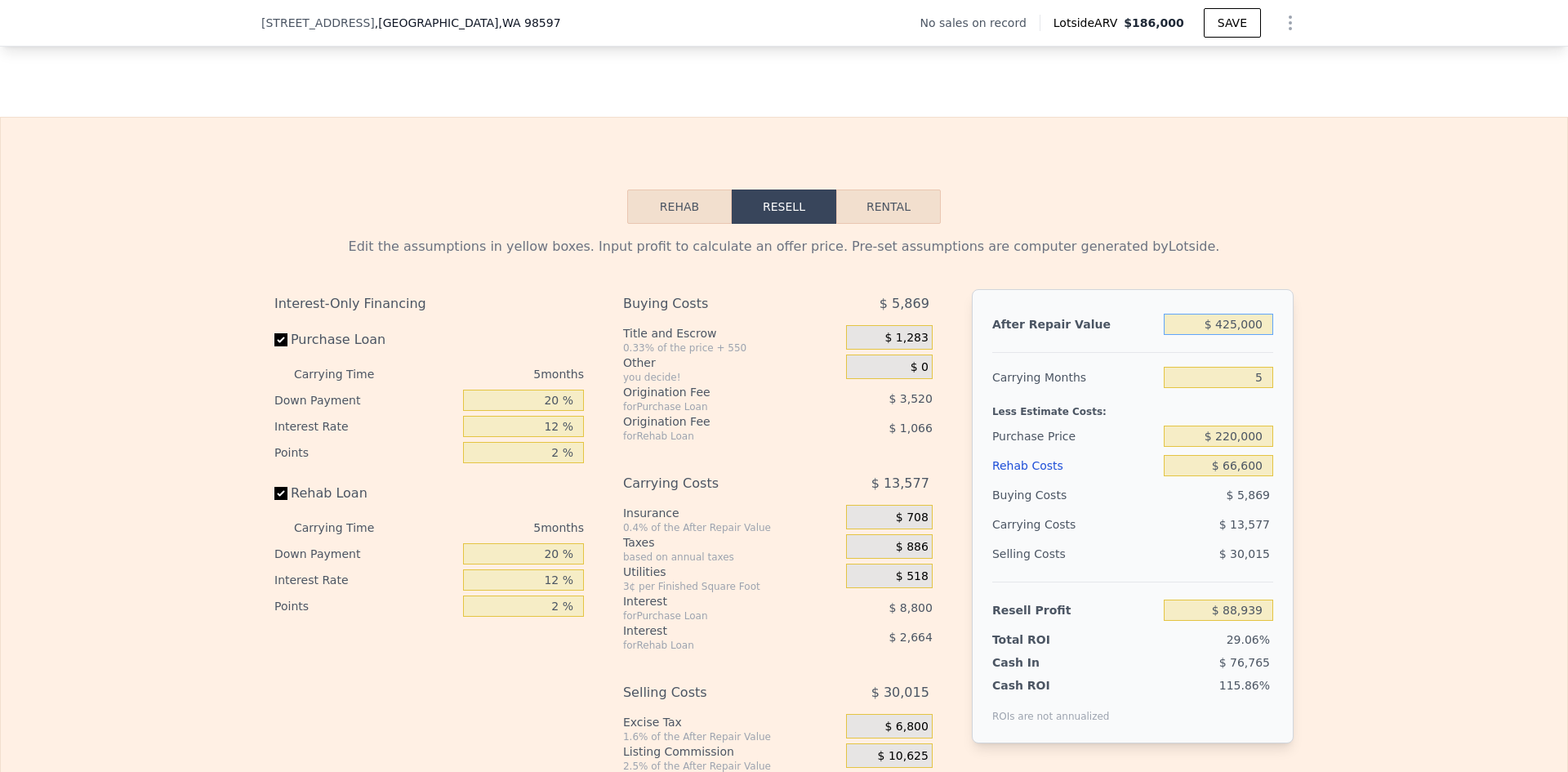
drag, startPoint x: 1224, startPoint y: 344, endPoint x: 1234, endPoint y: 344, distance: 10.0
click at [1234, 334] on input "$ 425,000" at bounding box center [1218, 325] width 109 height 21
type input "$ 400,000"
type input "$ 65,713"
click at [1256, 388] on input "5" at bounding box center [1218, 377] width 109 height 21
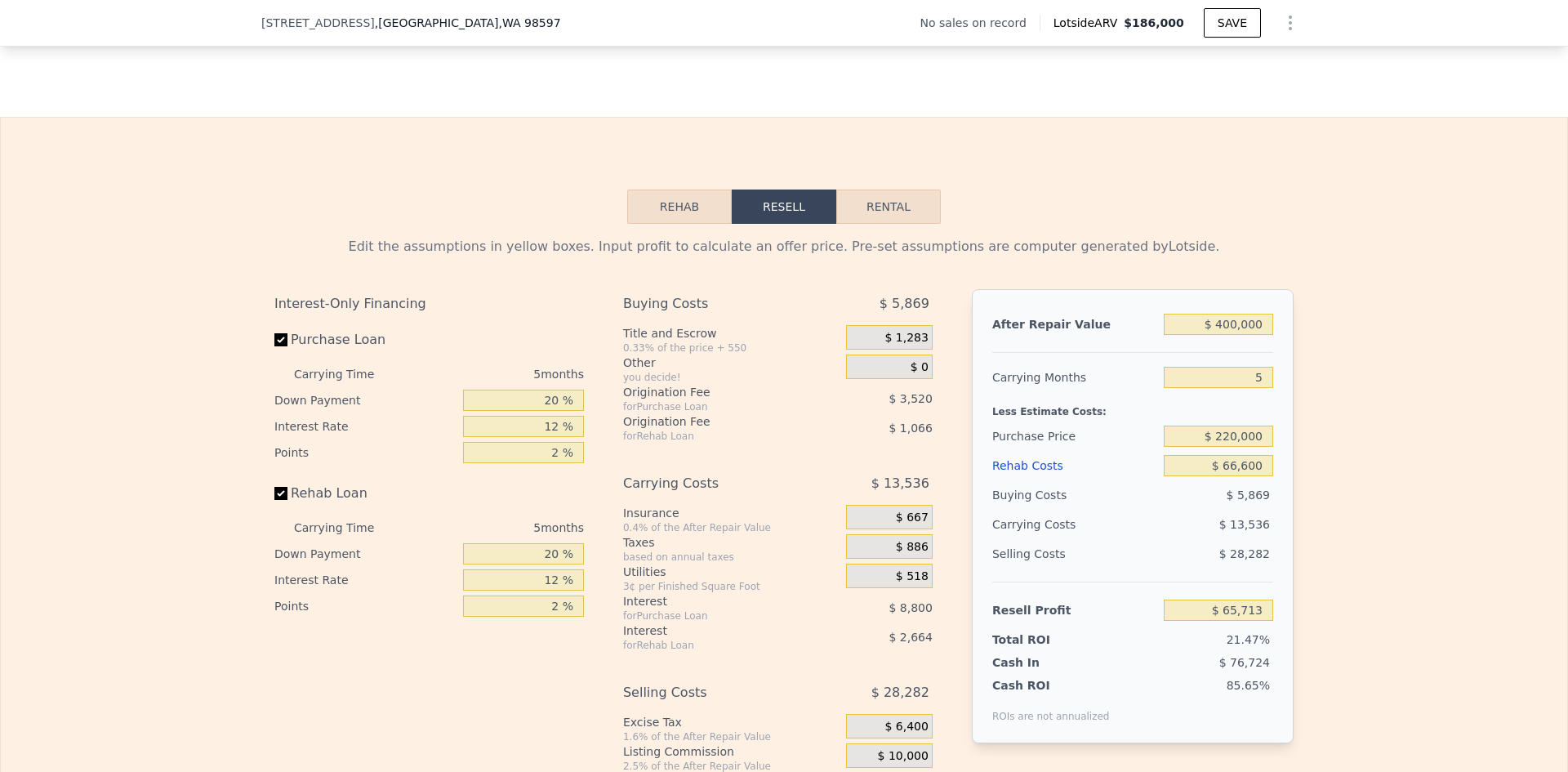
click at [1318, 401] on div "Edit the assumptions in yellow boxes. Input profit to calculate an offer price.…" at bounding box center [784, 527] width 1566 height 607
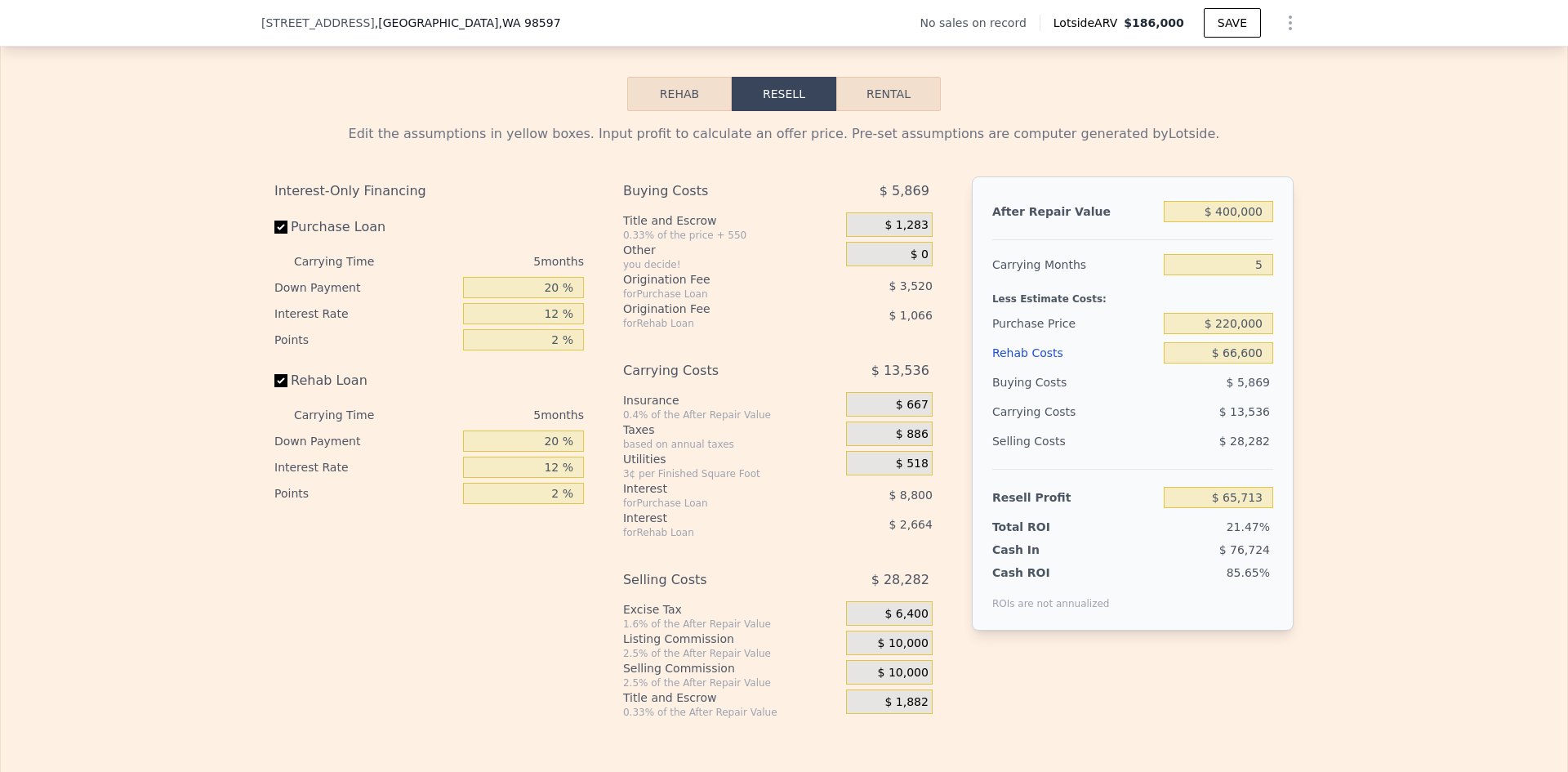
scroll to position [2280, 0]
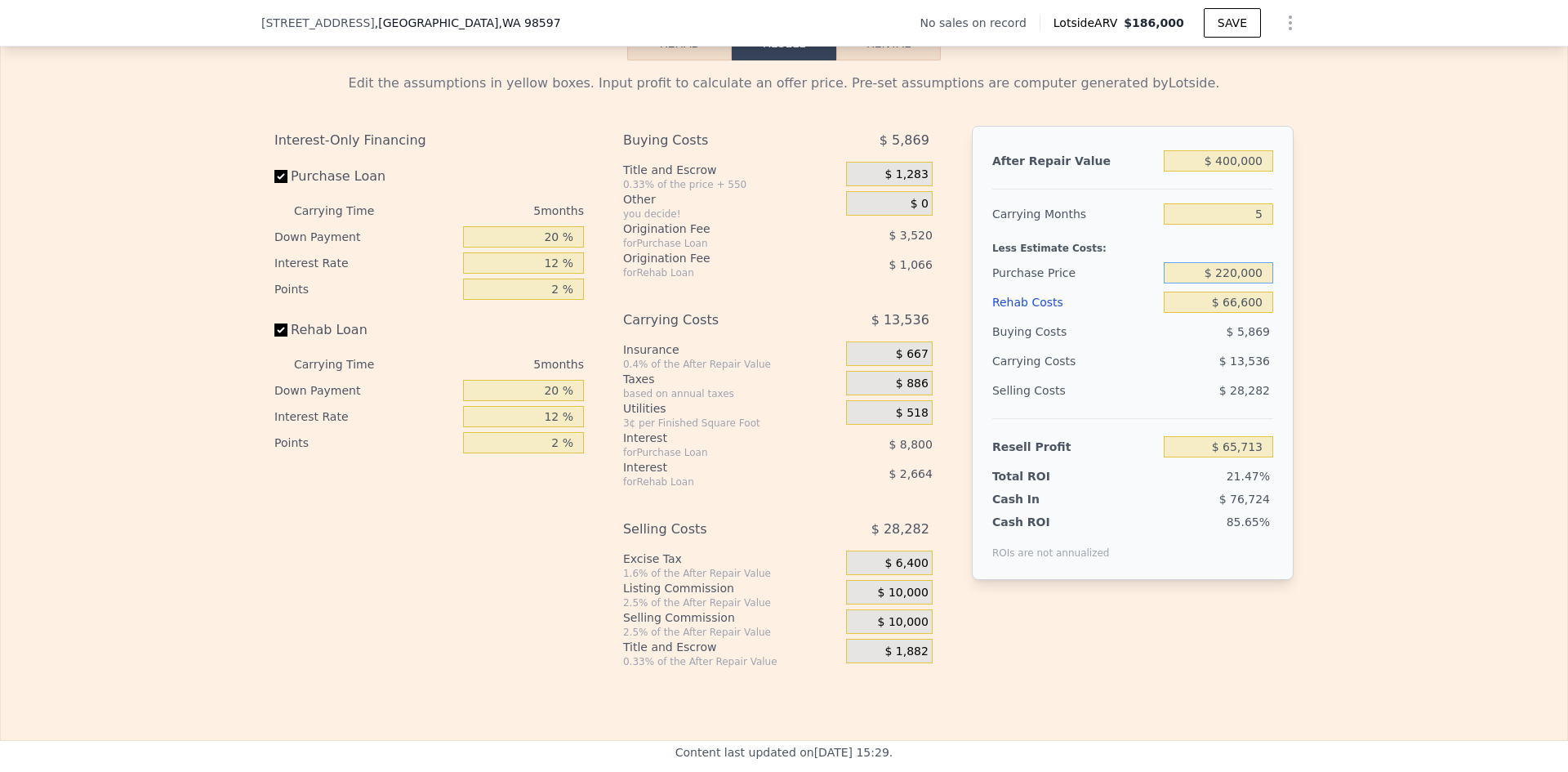
click at [1232, 284] on input "$ 220,000" at bounding box center [1218, 273] width 109 height 21
click at [1323, 295] on div "Edit the assumptions in yellow boxes. Input profit to calculate an offer price.…" at bounding box center [784, 364] width 1566 height 607
click at [1221, 284] on input "$ 220,000" at bounding box center [1218, 273] width 109 height 21
click at [1451, 296] on div "Edit the assumptions in yellow boxes. Input profit to calculate an offer price.…" at bounding box center [784, 364] width 1566 height 607
type input "$ 186,000"
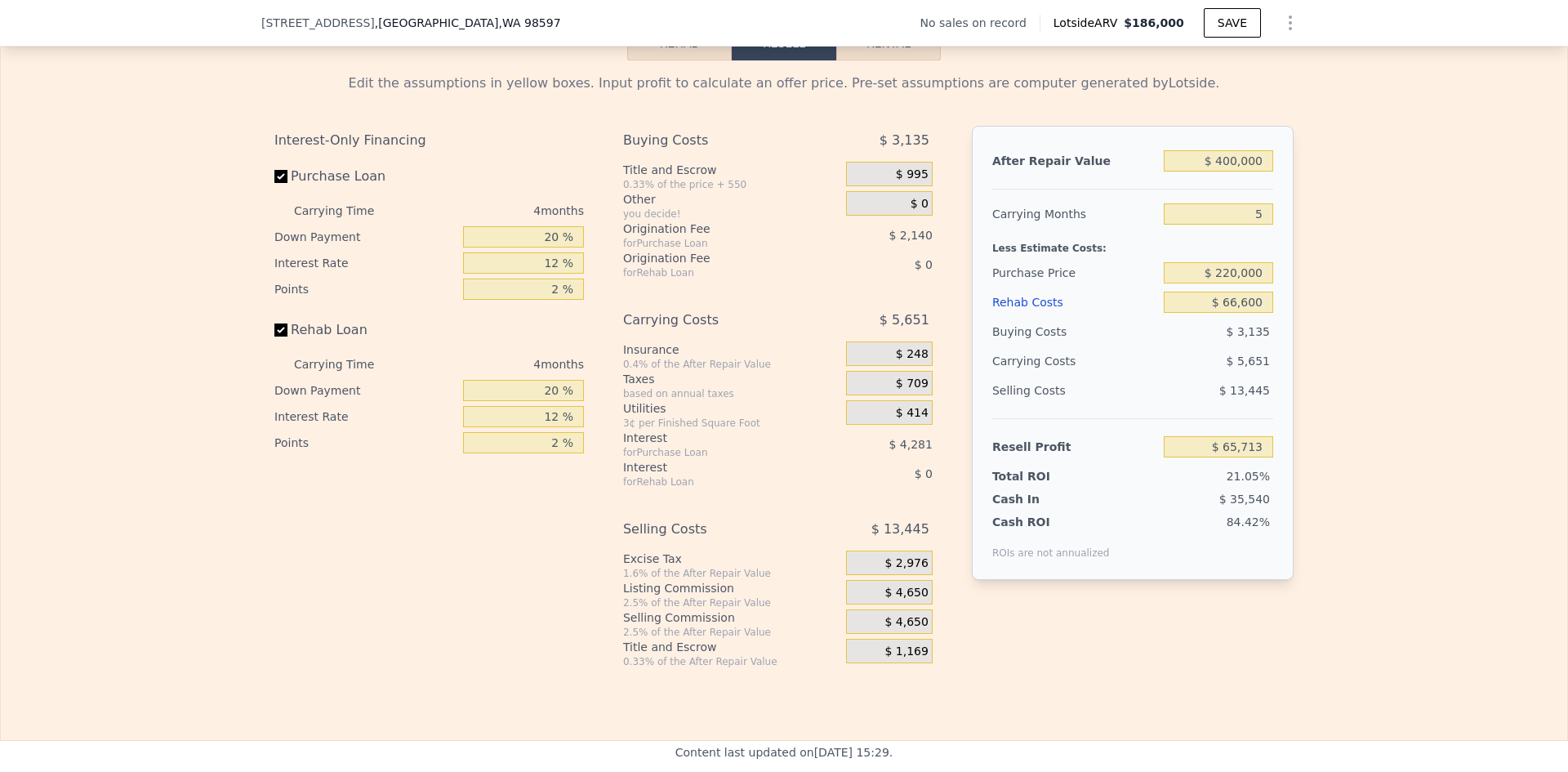
type input "4"
type input "$ 0"
type input "$ 30,002"
click at [1260, 313] on input "$ 0" at bounding box center [1218, 302] width 109 height 21
type input "$ 66"
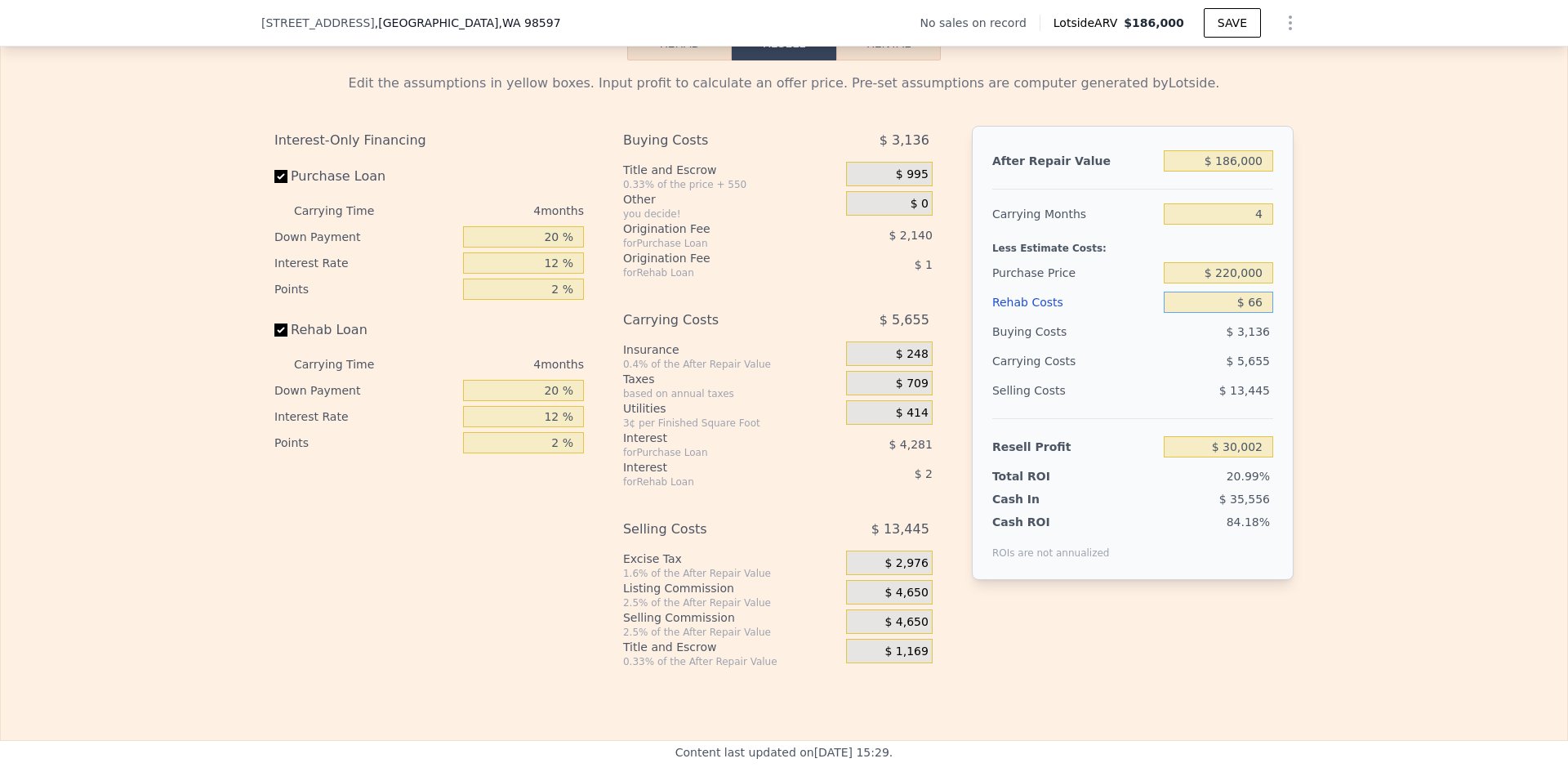
type input "$ 29,931"
type input "$ 666"
type input "$ 29,305"
type input "$ 66,600"
type input "-$ 39,796"
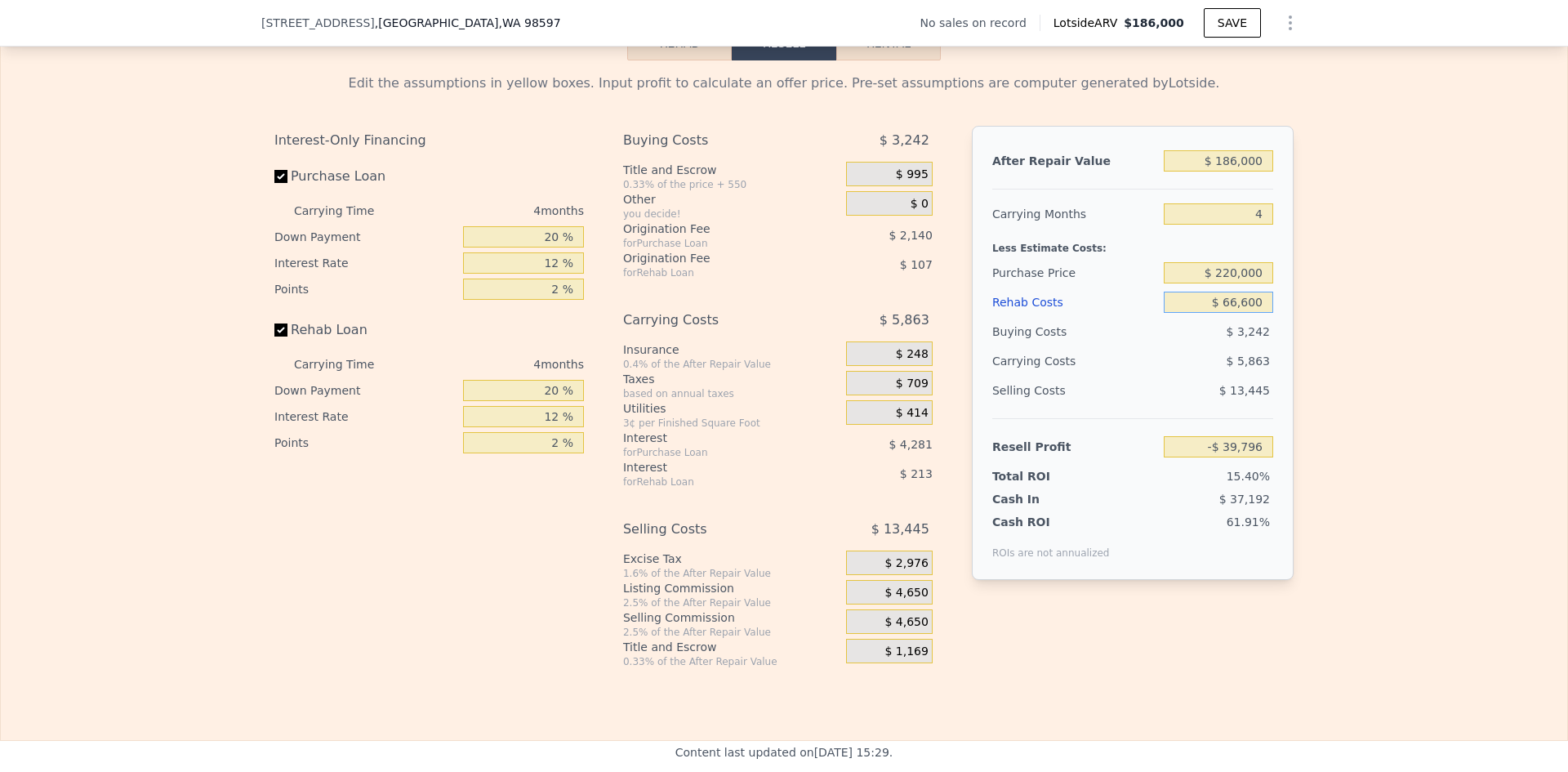
type input "$ 666,000"
type input "-$ 667,966"
type input "$ 66,600"
type input "-$ 39,796"
type input "$ 66,600"
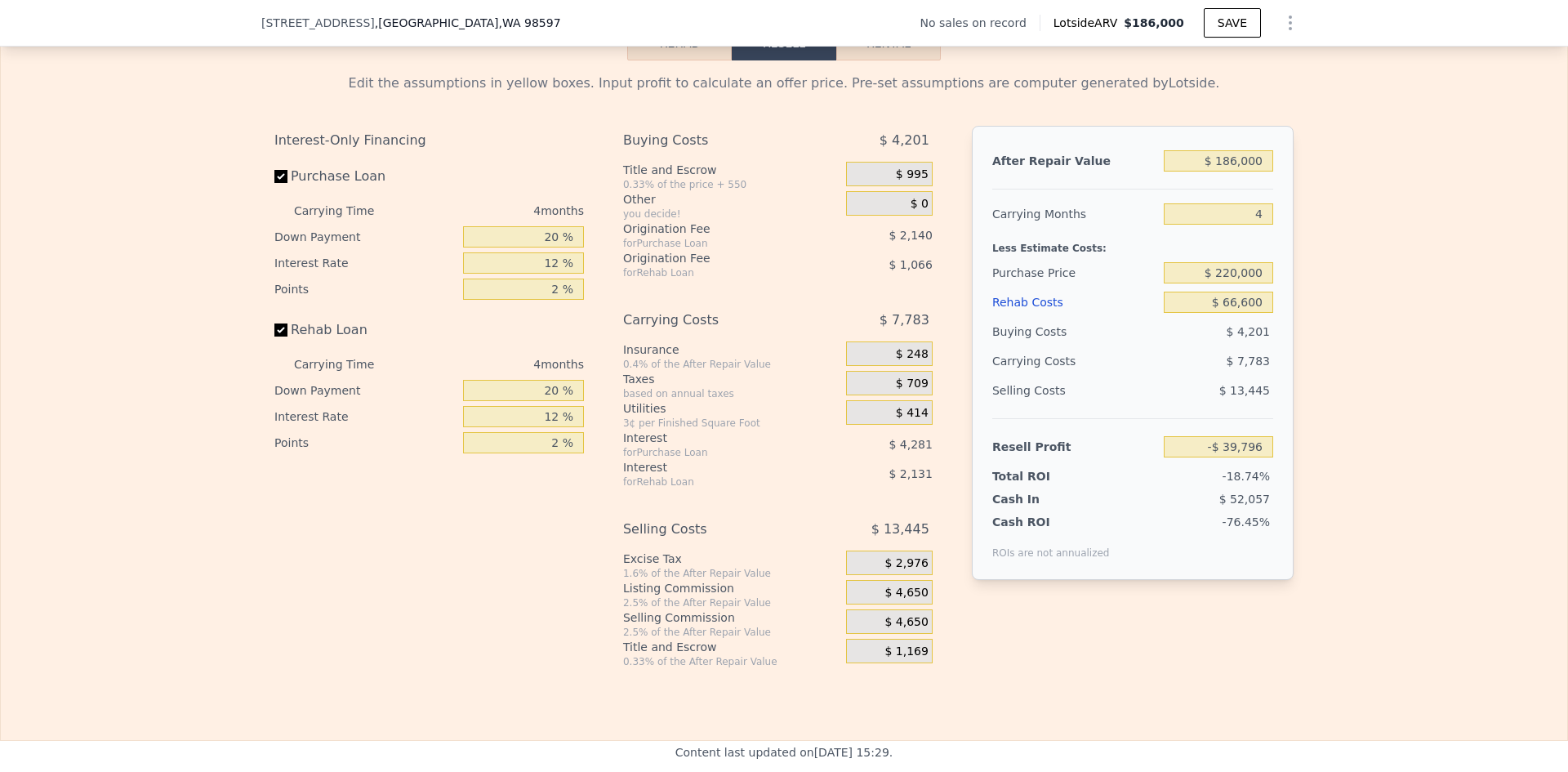
click at [1304, 330] on div "Edit the assumptions in yellow boxes. Input profit to calculate an offer price.…" at bounding box center [784, 364] width 1566 height 607
click at [1242, 284] on input "$ 220,000" at bounding box center [1218, 273] width 109 height 21
type input "-$ 130,457"
click at [1239, 172] on input "$ 186,000" at bounding box center [1218, 161] width 109 height 21
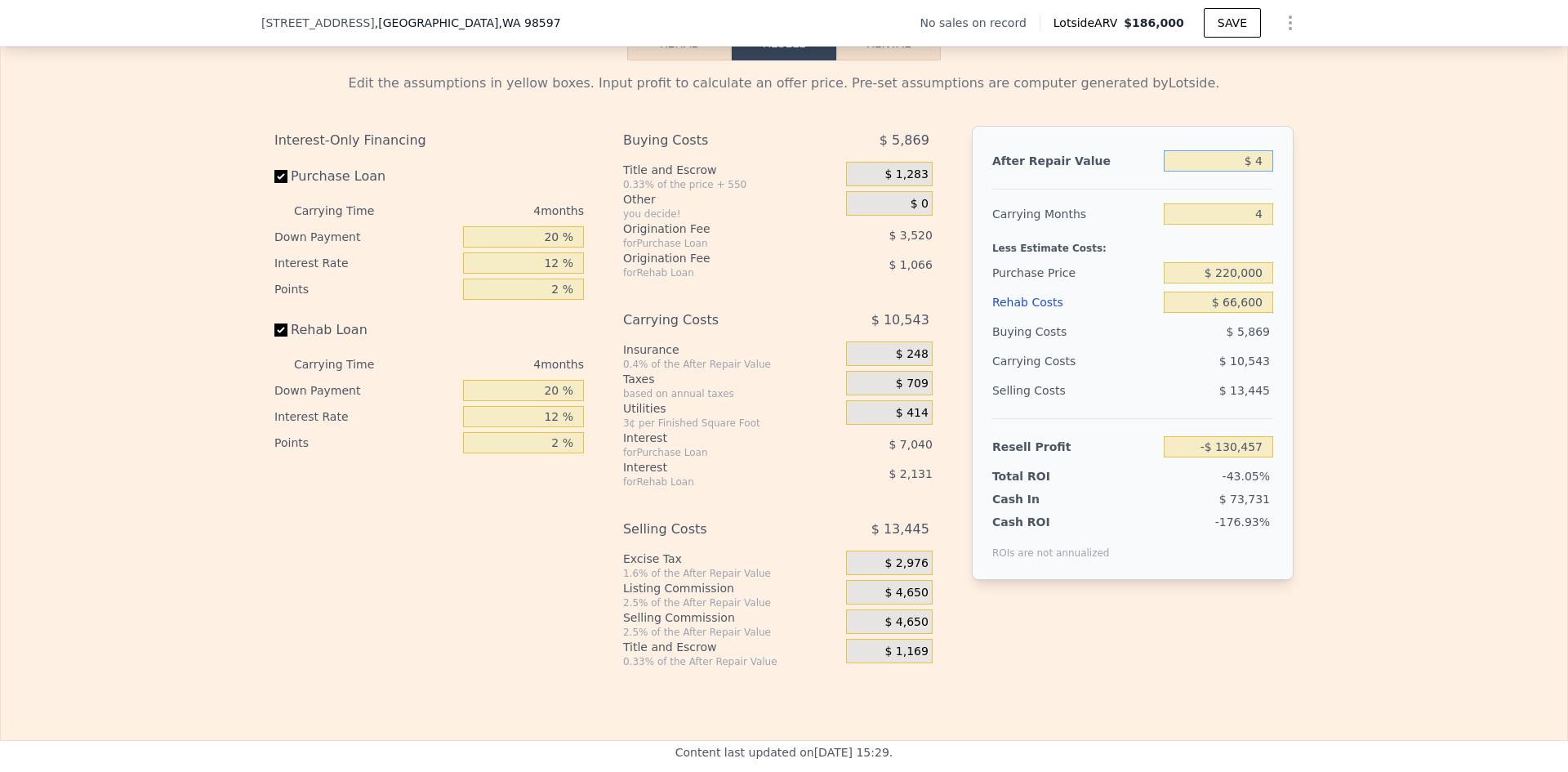
type input "$ 42"
type input "-$ 303,275"
type input "$ 420"
type input "-$ 302,925"
type input "$ 420,000"
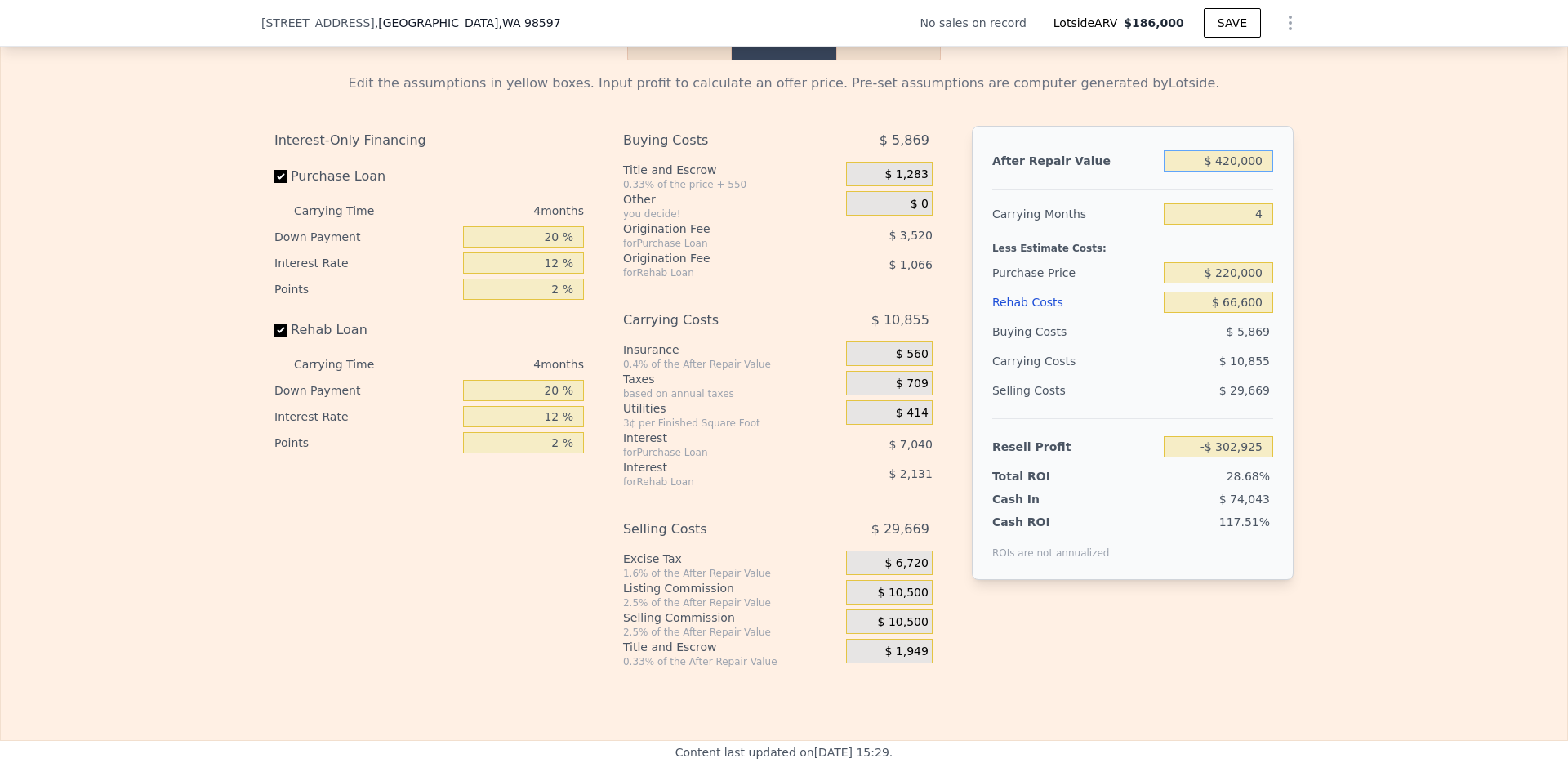
type input "$ 87,007"
click at [1224, 172] on input "$ 420,000" at bounding box center [1218, 161] width 109 height 21
type input "$ 400,000"
type input "$ 68,421"
type input "$ 400,000"
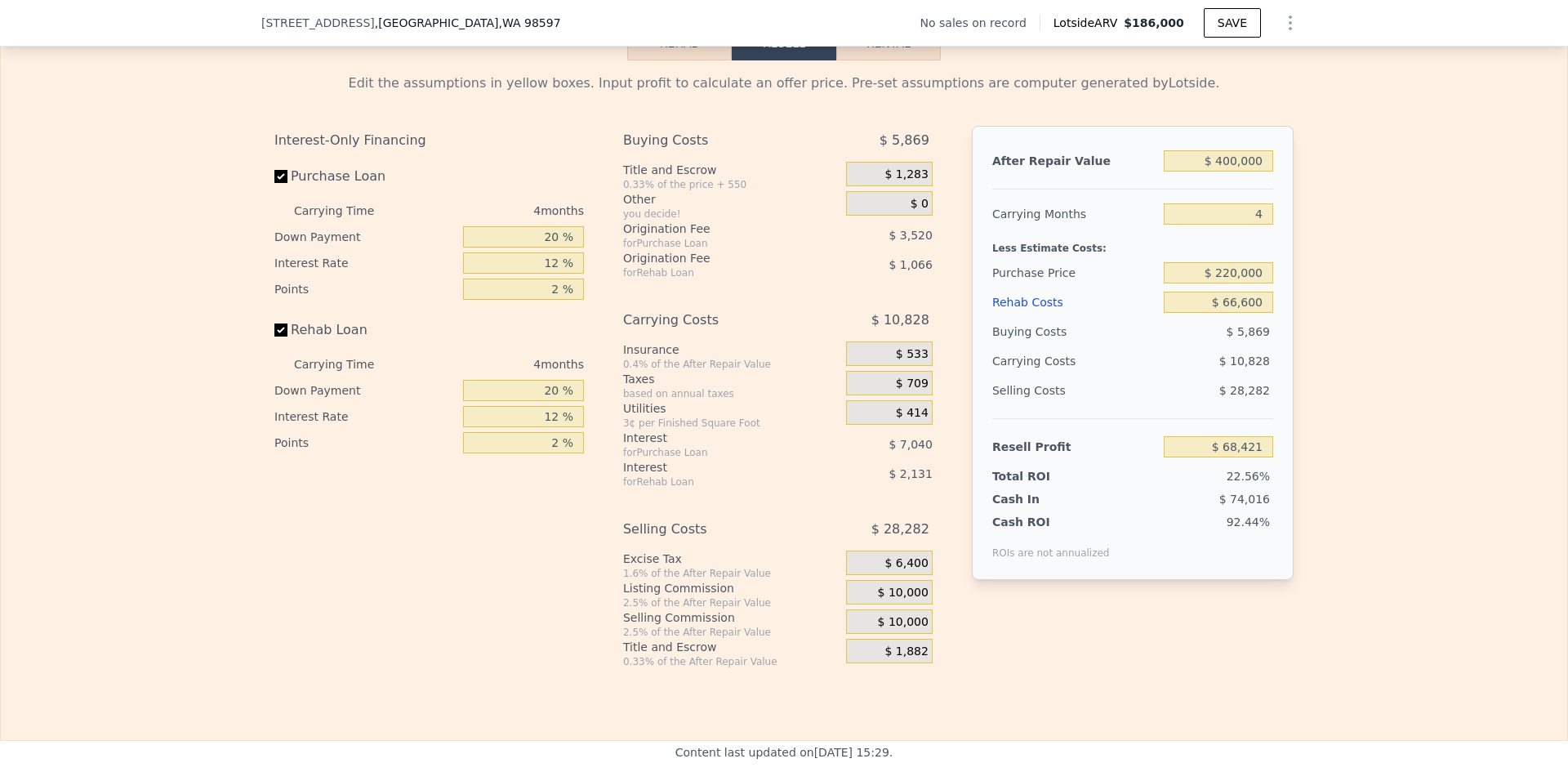
click at [1311, 245] on div "Edit the assumptions in yellow boxes. Input profit to calculate an offer price.…" at bounding box center [784, 364] width 1566 height 607
click at [549, 247] on input "20 %" at bounding box center [524, 237] width 121 height 21
type input "10 %"
type input "$ 67,101"
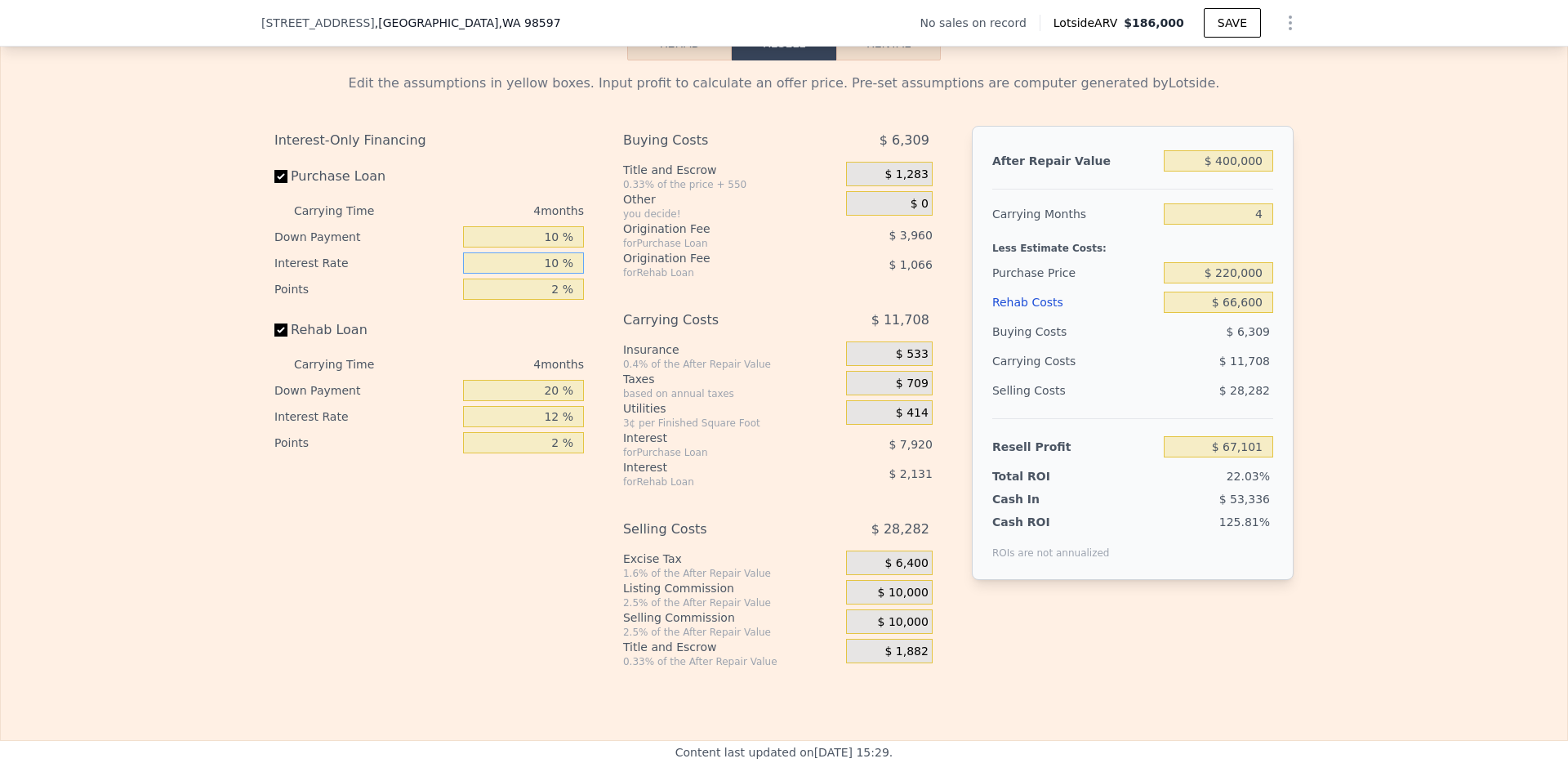
type input "10 %"
type input "$ 68,421"
type input "1 %"
type input "$ 70,401"
type input "10 %"
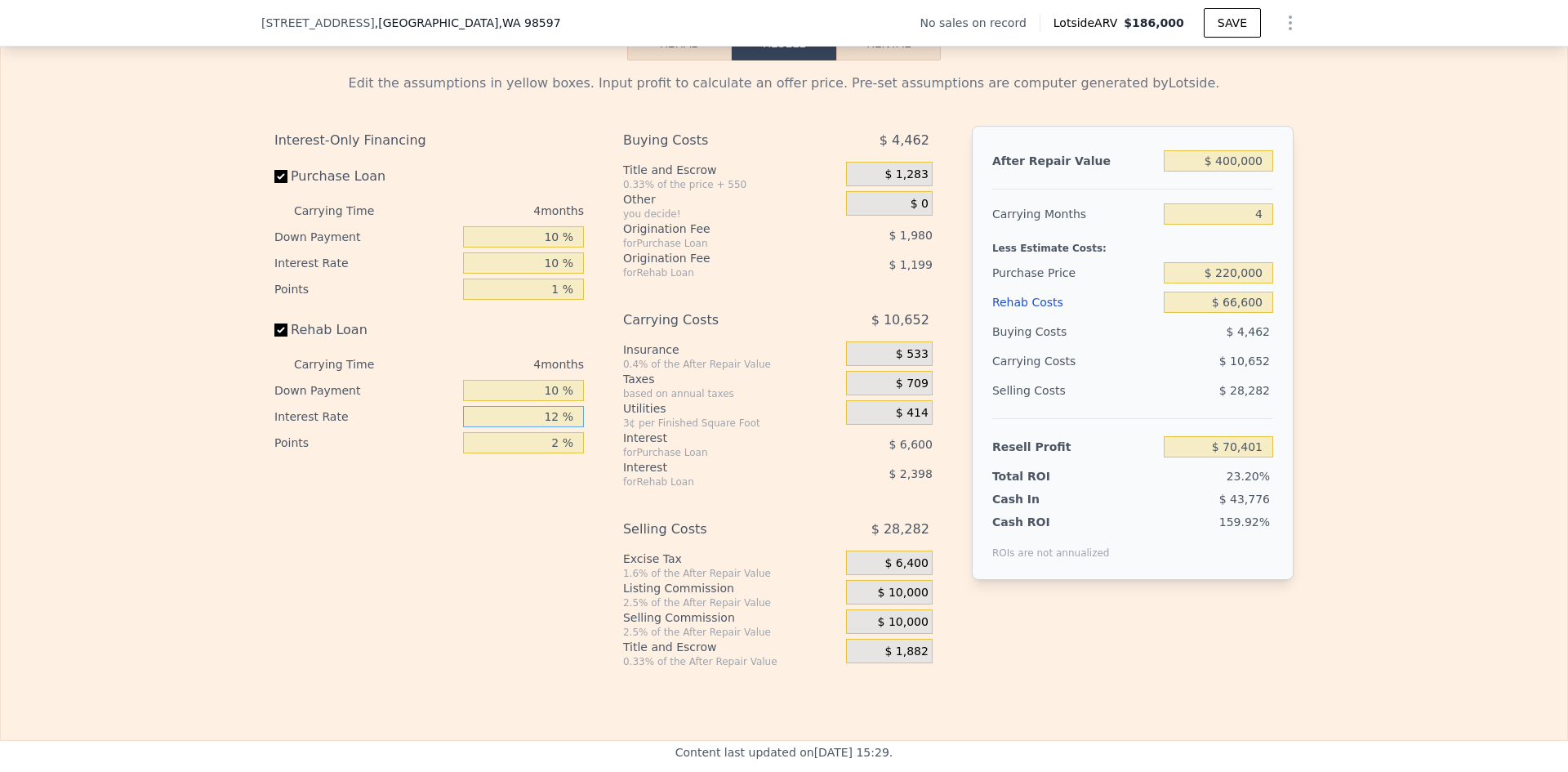
type input "$ 70,004"
type input "10 %"
type input "$ 70,400"
type input "1 %"
type input "$ 71,000"
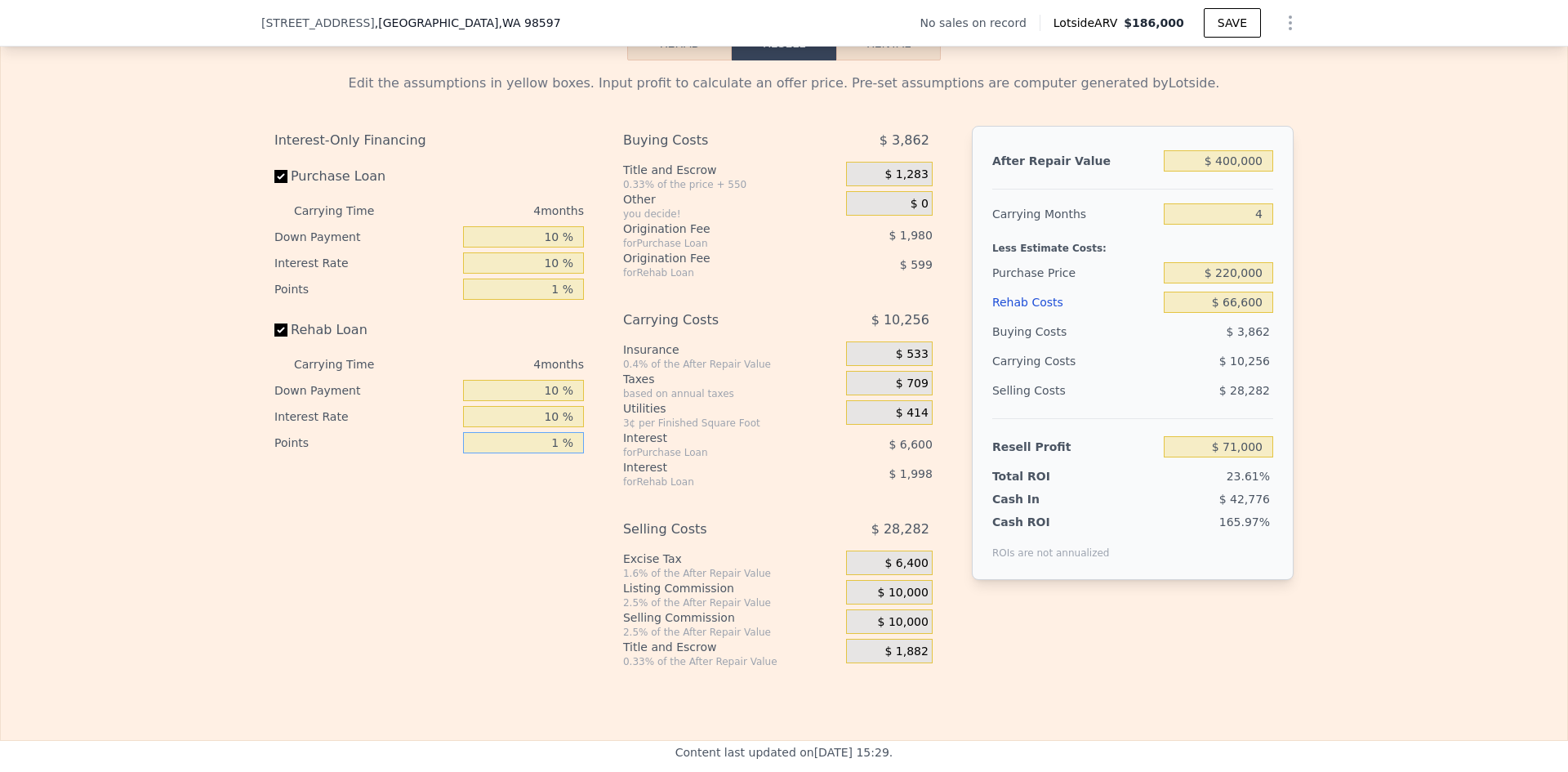
type input "1 %"
click at [903, 600] on span "$ 10,000" at bounding box center [903, 592] width 51 height 15
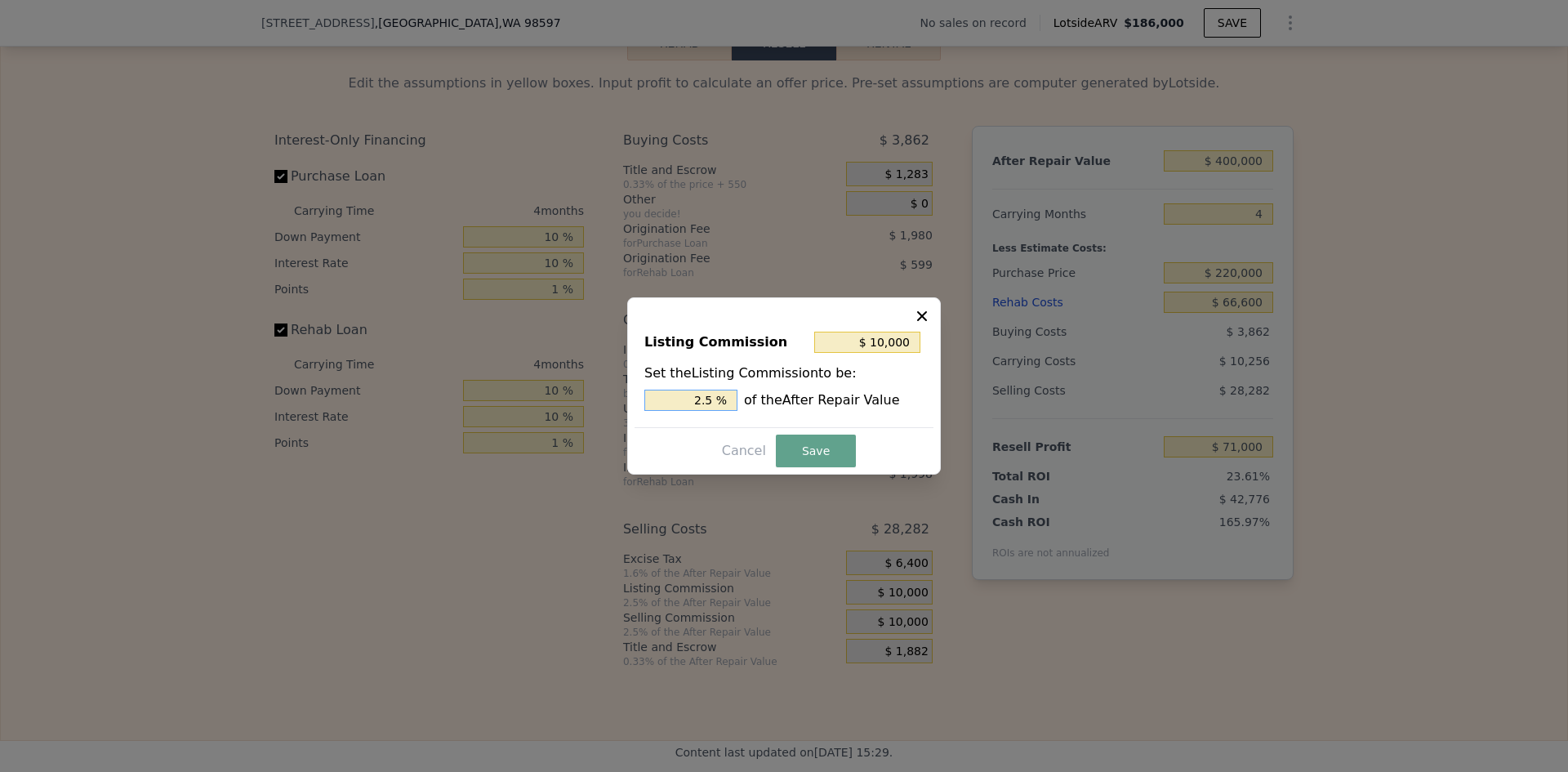
drag, startPoint x: 704, startPoint y: 399, endPoint x: 713, endPoint y: 398, distance: 9.1
click at [713, 398] on input "2.5 %" at bounding box center [690, 400] width 93 height 21
type input "$ 8,000"
type input "2 %"
click at [832, 445] on button "Save" at bounding box center [816, 450] width 80 height 33
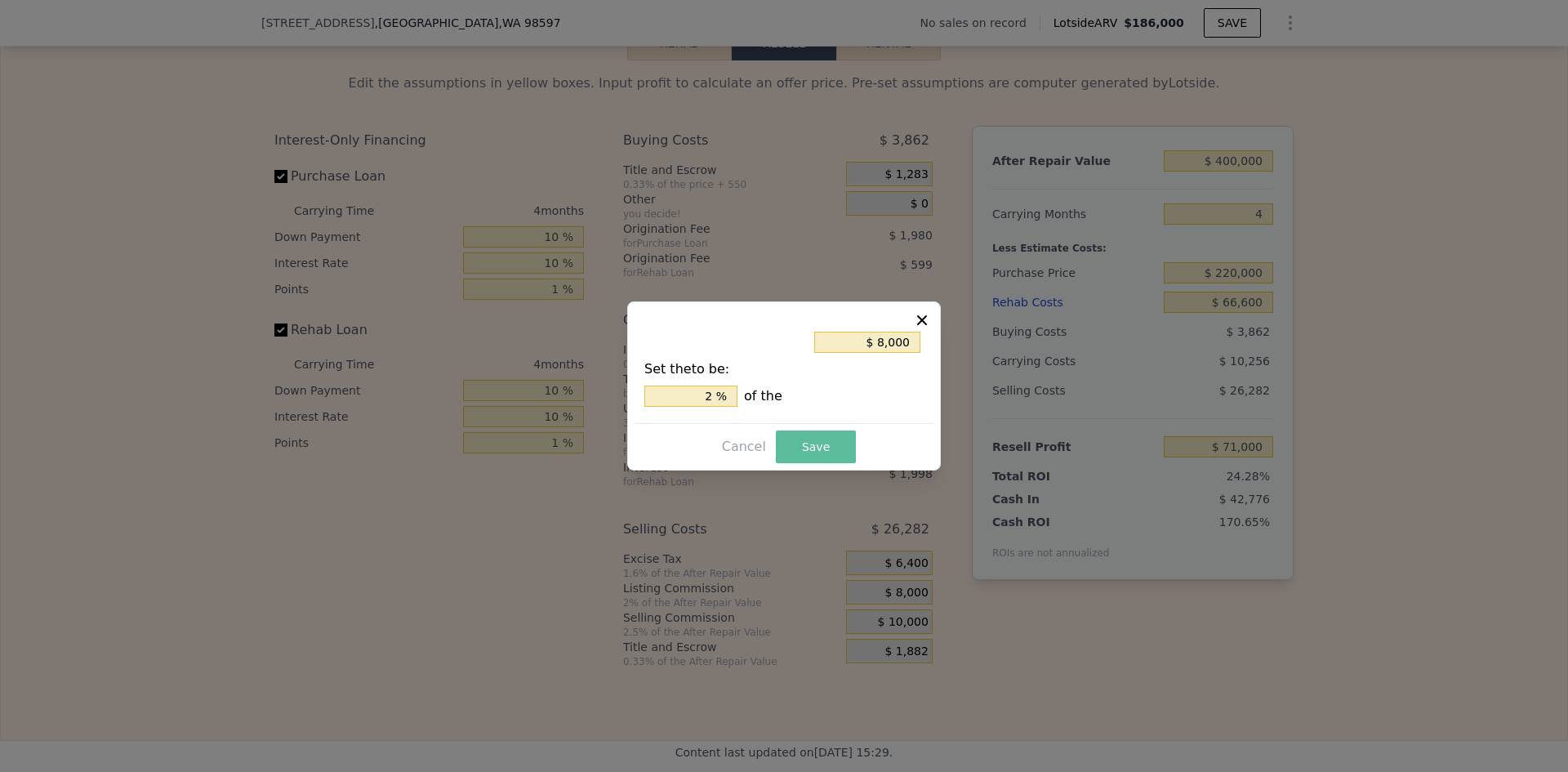
type input "$ 73,000"
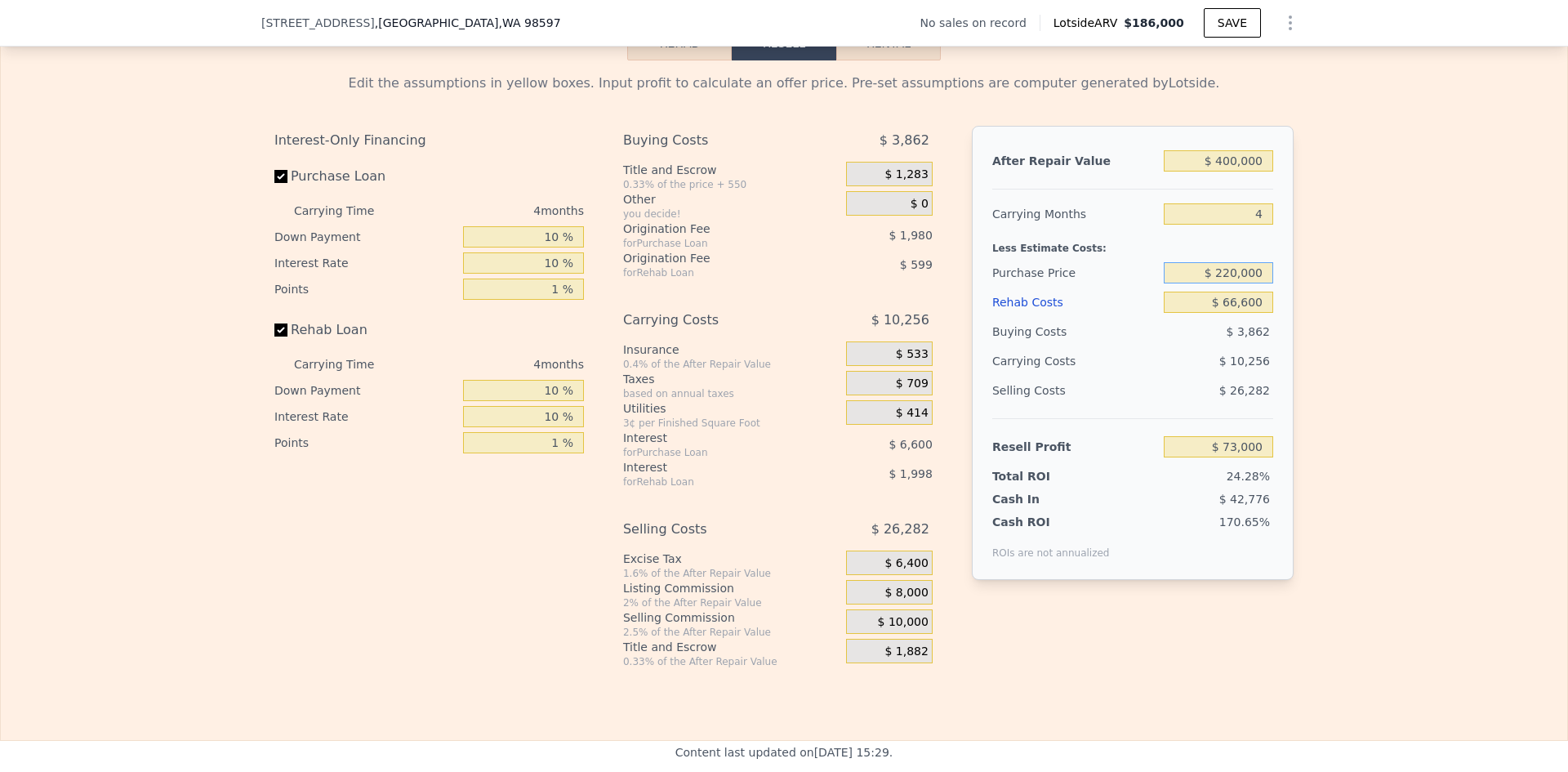
click at [1226, 284] on input "$ 220,000" at bounding box center [1218, 273] width 109 height 21
type input "$ 230,000"
click at [1324, 283] on div "Edit the assumptions in yellow boxes. Input profit to calculate an offer price.…" at bounding box center [784, 364] width 1566 height 607
type input "$ 62,577"
drag, startPoint x: 1223, startPoint y: 296, endPoint x: 1233, endPoint y: 294, distance: 10.2
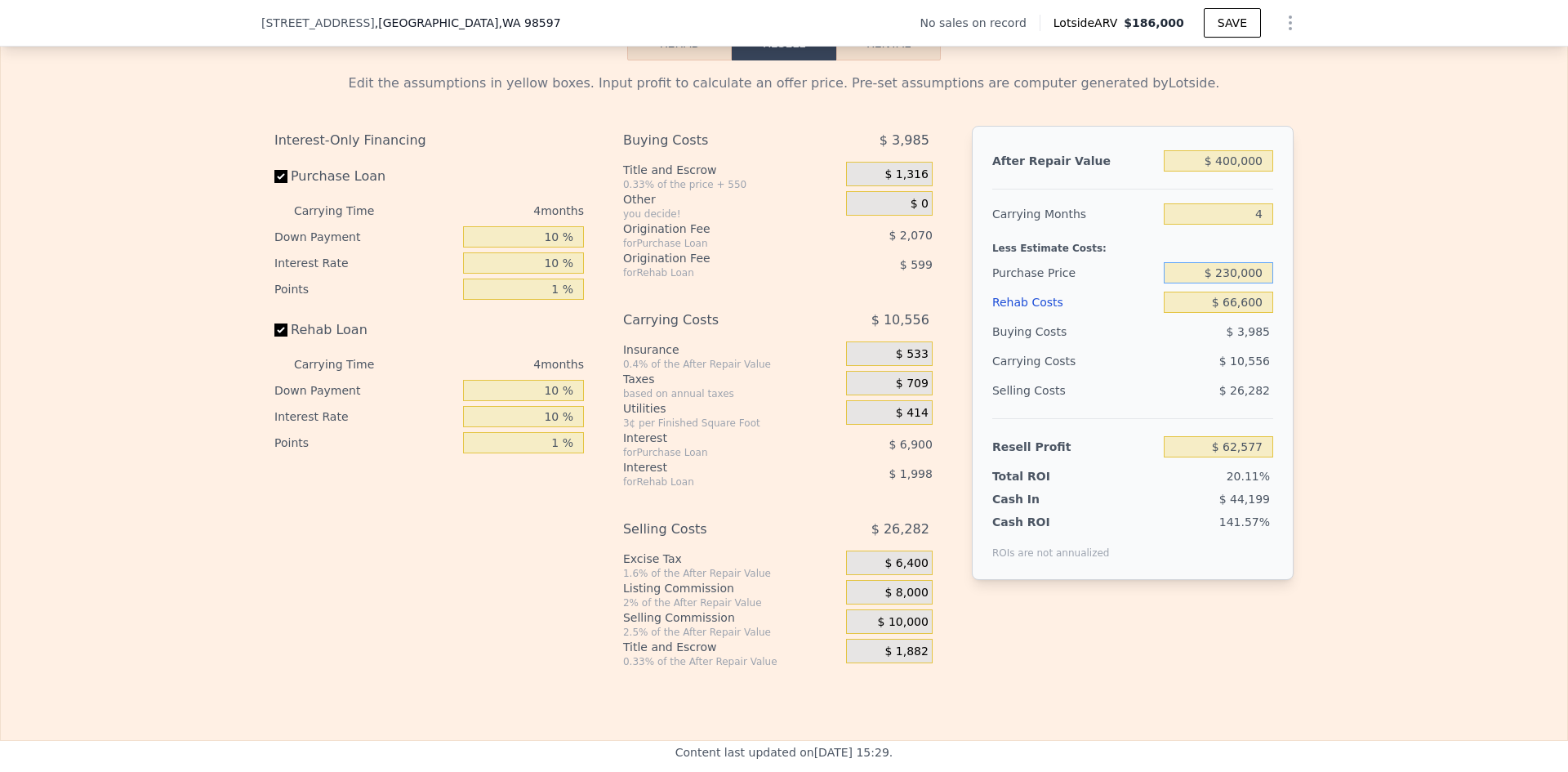
click at [1233, 284] on input "$ 230,000" at bounding box center [1218, 273] width 109 height 21
type input "$ 186,000"
type input "$ 230,000"
type input "$ 0"
type input "$ 30,002"
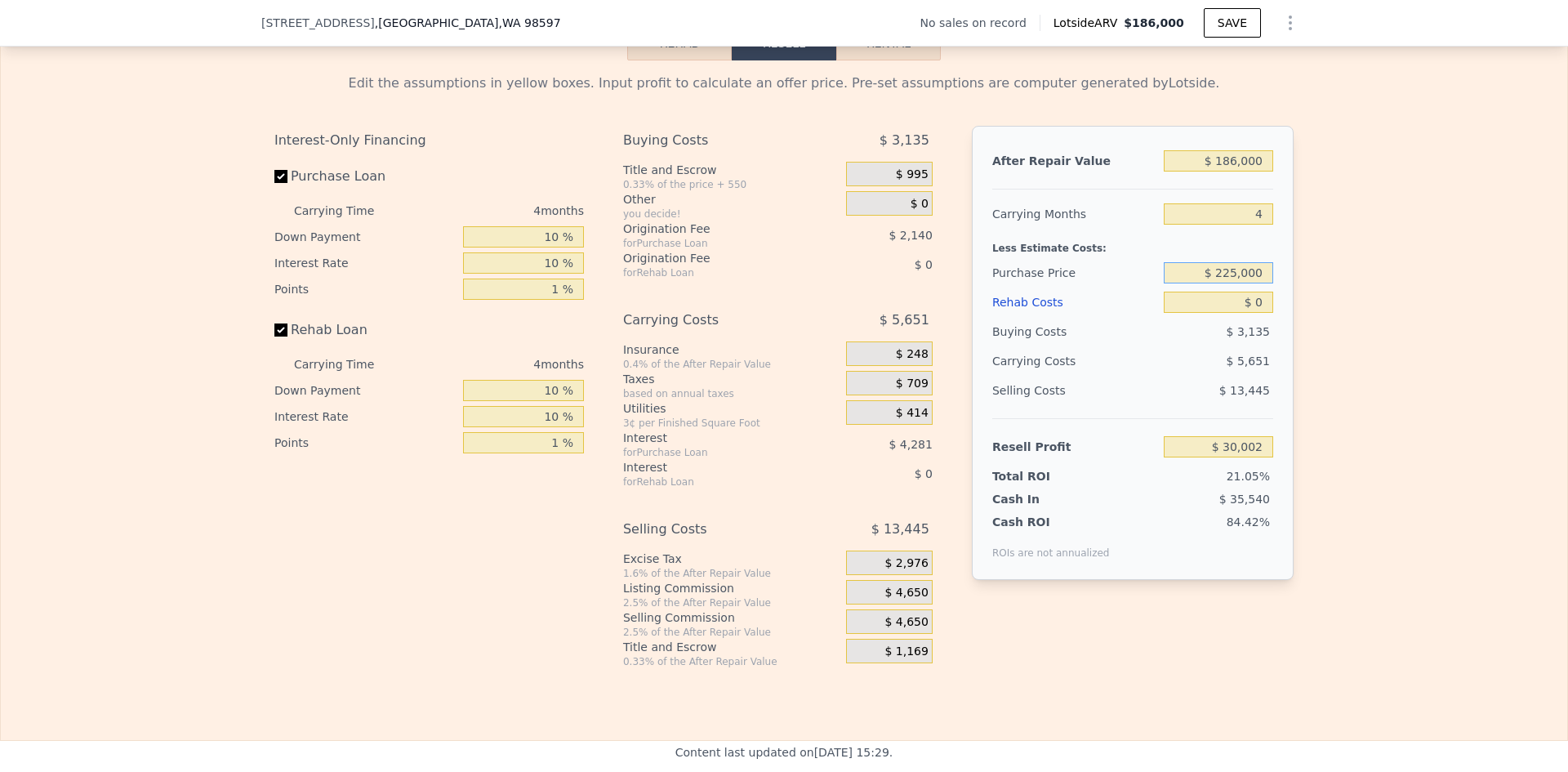
type input "$ 225,000"
click at [1302, 329] on div "Edit the assumptions in yellow boxes. Input profit to calculate an offer price.…" at bounding box center [784, 364] width 1566 height 607
type input "-$ 65,915"
drag, startPoint x: 1263, startPoint y: 325, endPoint x: 1247, endPoint y: 325, distance: 16.0
click at [1247, 313] on input "$ 0" at bounding box center [1218, 302] width 109 height 21
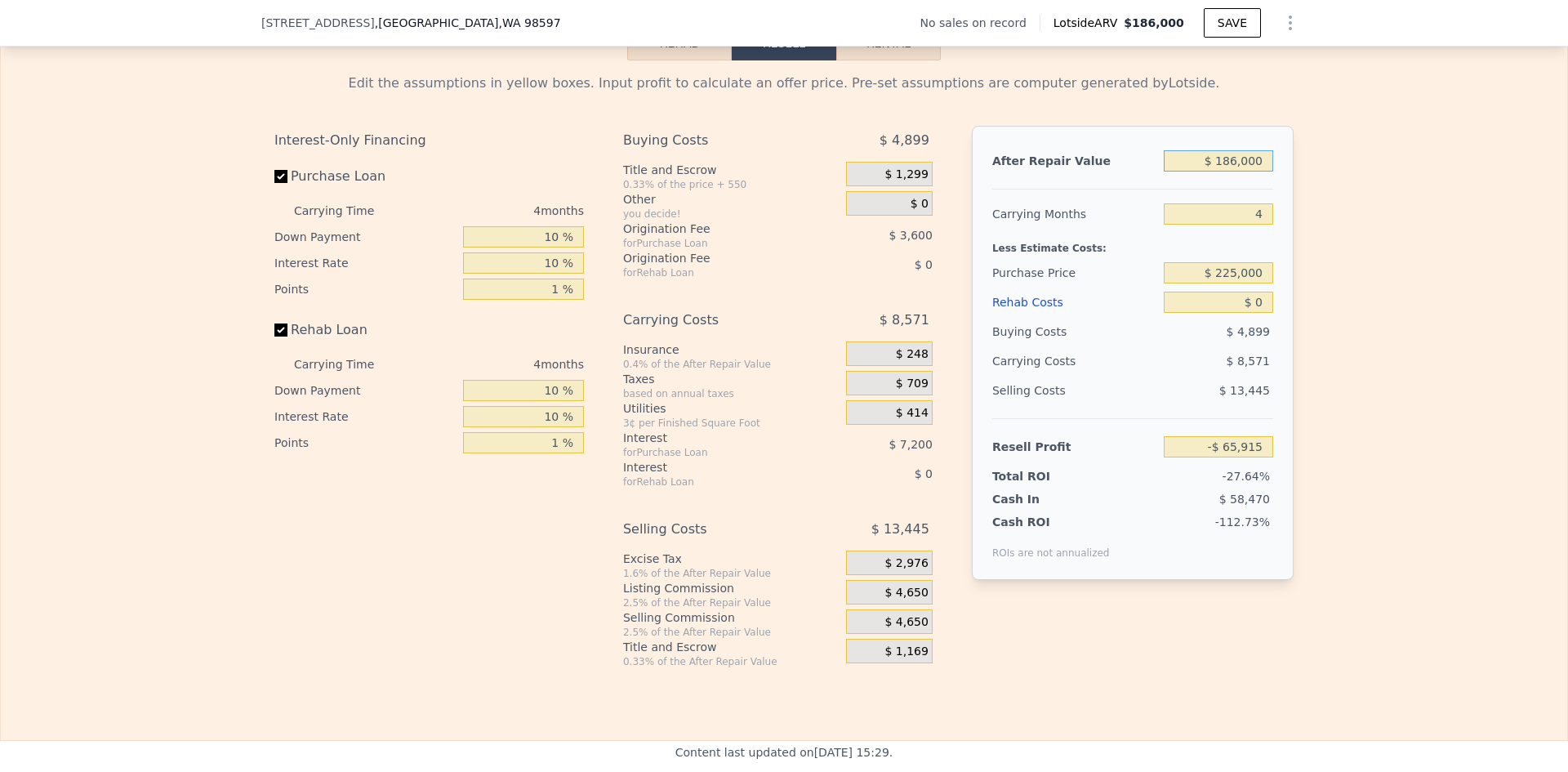
click at [1238, 172] on input "$ 186,000" at bounding box center [1218, 161] width 109 height 21
type input "$ 42"
type input "-$ 238,733"
type input "$ 4"
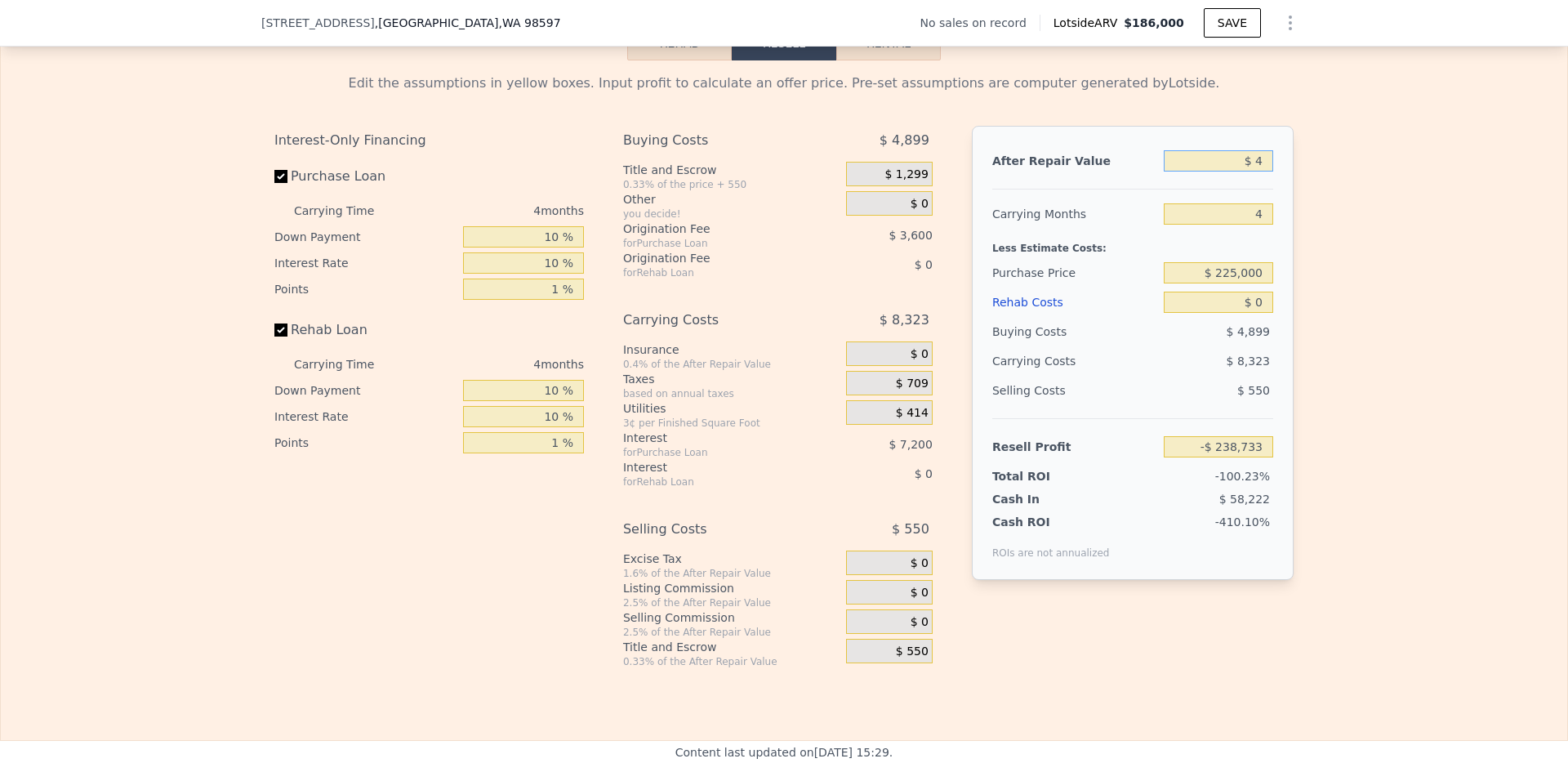
type input "-$ 238,768"
type input "$ 40"
type input "-$ 238,735"
type input "$ 400"
type input "-$ 238,400"
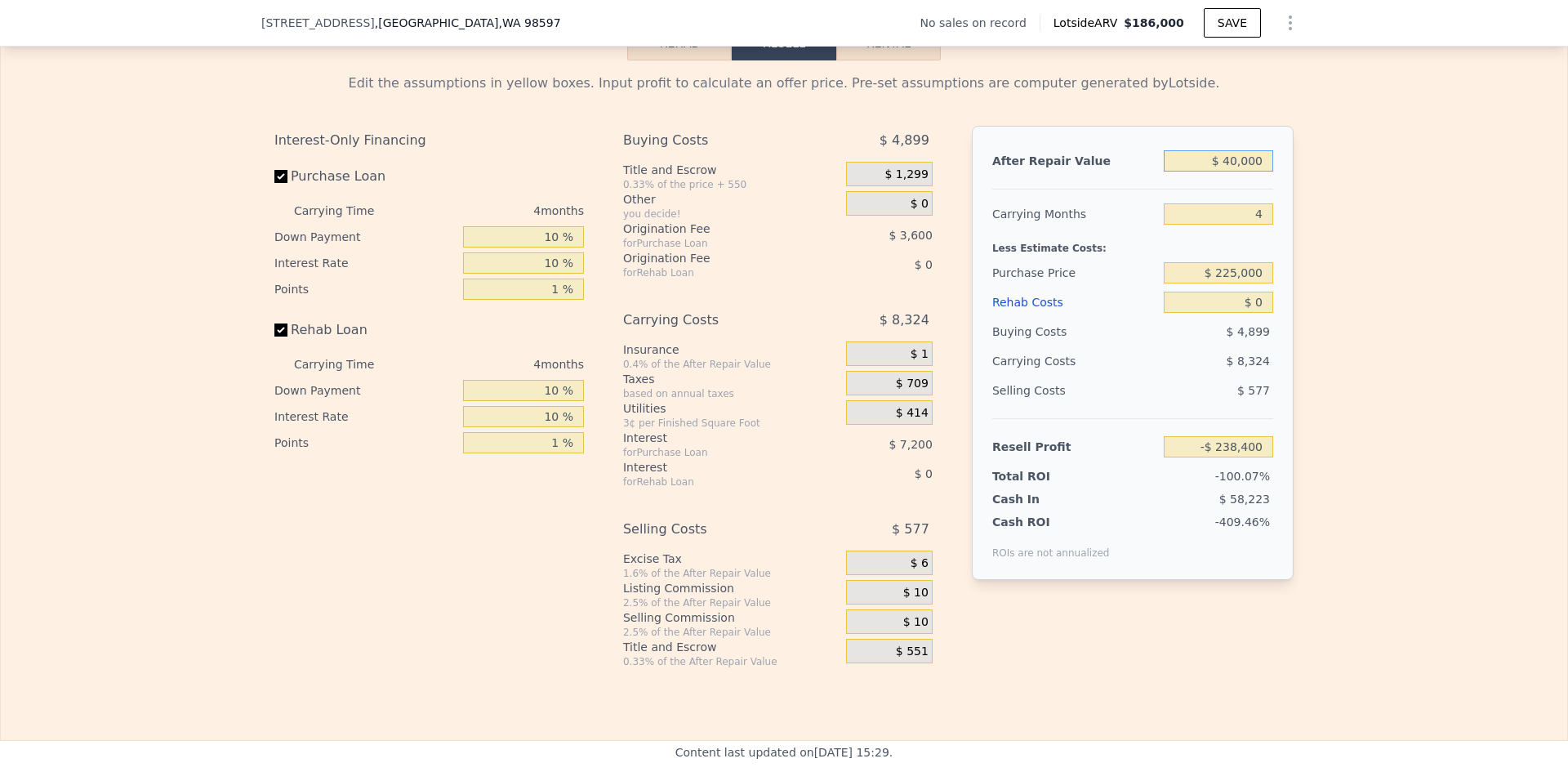
type input "$ 400,000"
type input "$ 132,963"
type input "$ 400,000"
click at [1253, 313] on input "$ 0" at bounding box center [1218, 302] width 109 height 21
type input "$ 66"
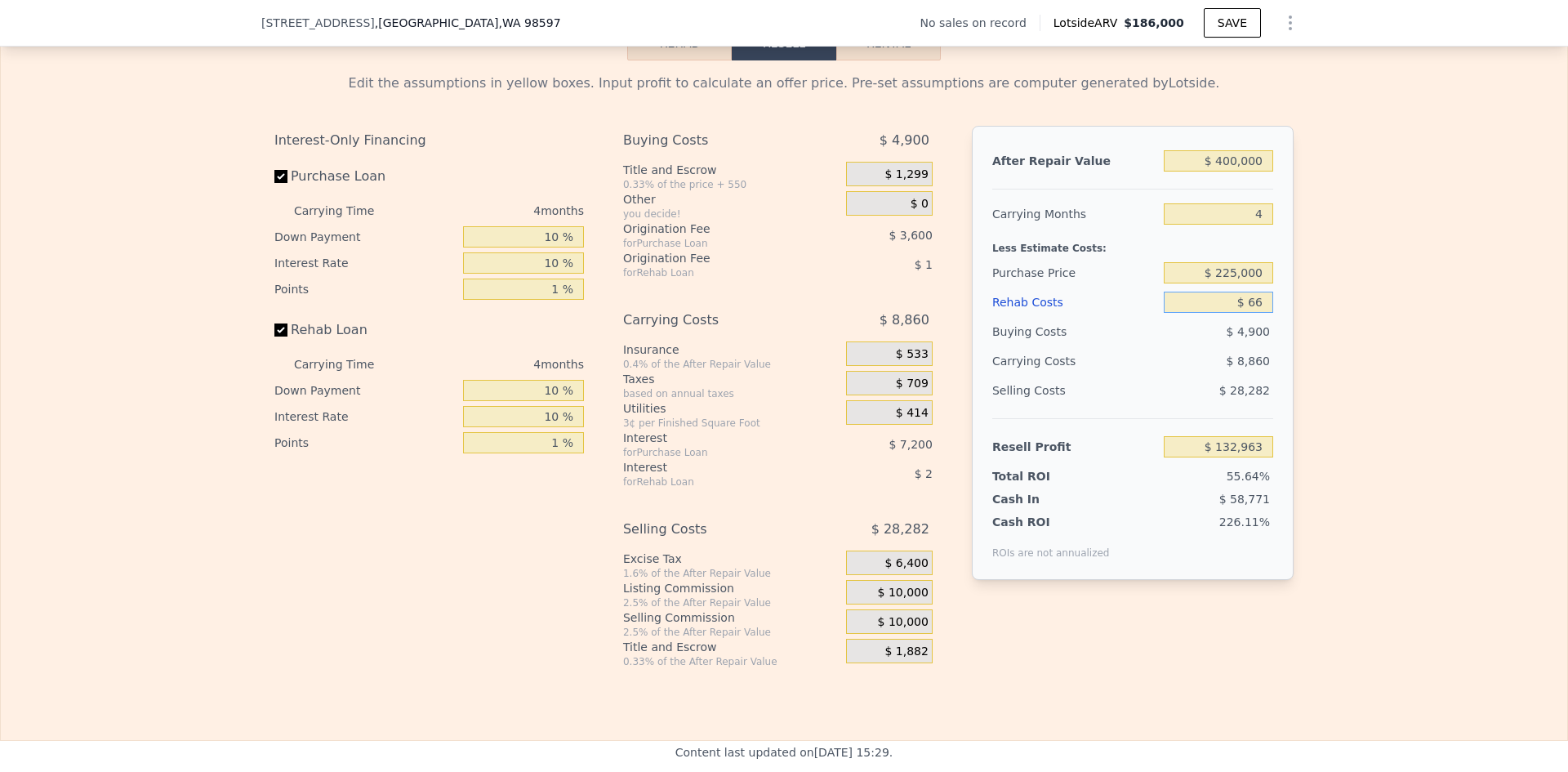
type input "$ 132,892"
type input "$ 666"
type input "$ 132,266"
type input "$ 66,600"
type input "$ 63,165"
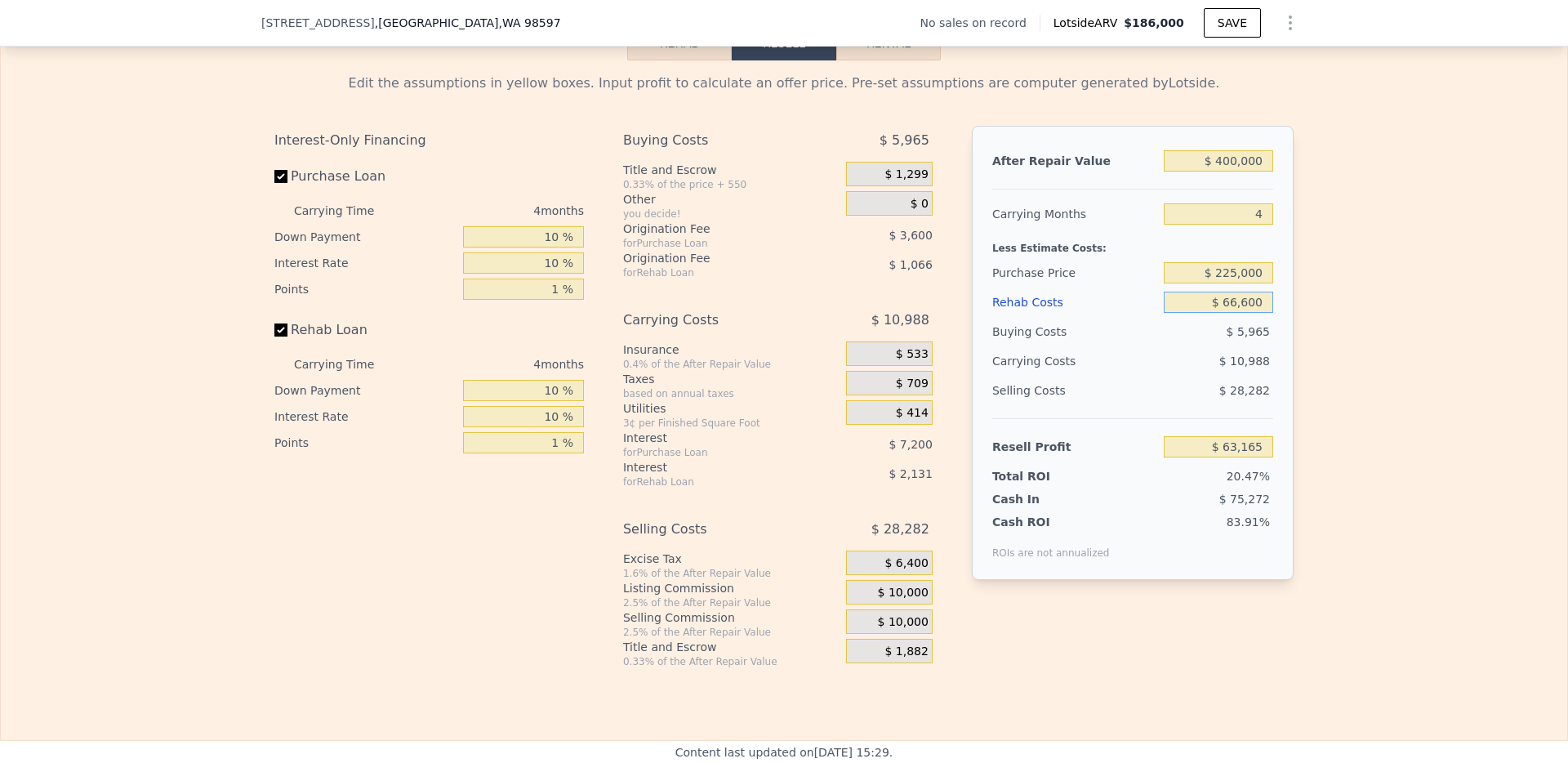
type input "$ 66,600"
click at [1350, 351] on div "Edit the assumptions in yellow boxes. Input profit to calculate an offer price.…" at bounding box center [784, 364] width 1566 height 607
click at [903, 600] on span "$ 10,000" at bounding box center [903, 592] width 51 height 15
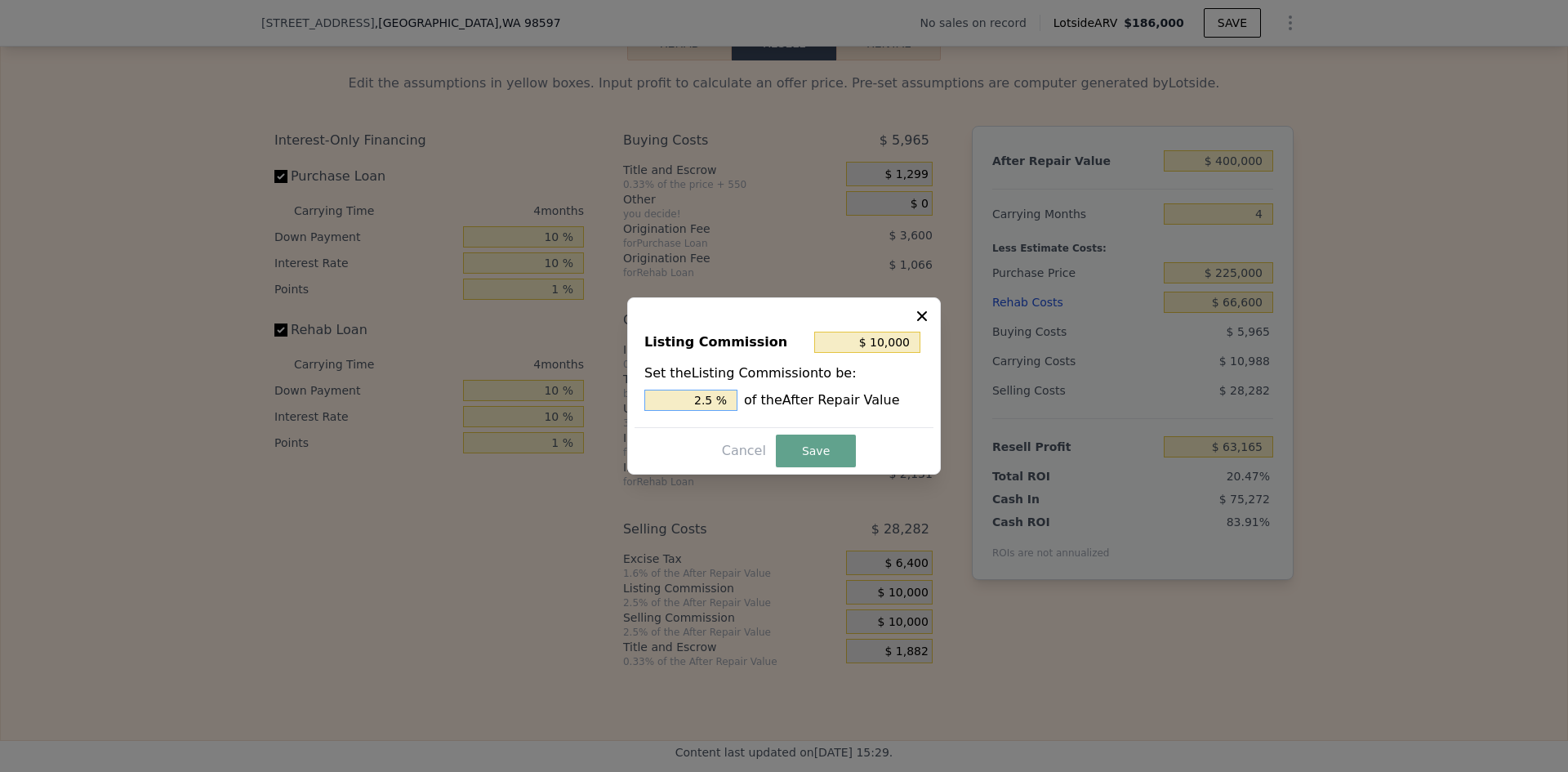
drag, startPoint x: 705, startPoint y: 400, endPoint x: 718, endPoint y: 400, distance: 13.0
click at [718, 400] on input "2.5 %" at bounding box center [690, 400] width 93 height 21
type input "$ 8,000"
type input "2 %"
click at [835, 452] on button "Save" at bounding box center [816, 450] width 80 height 33
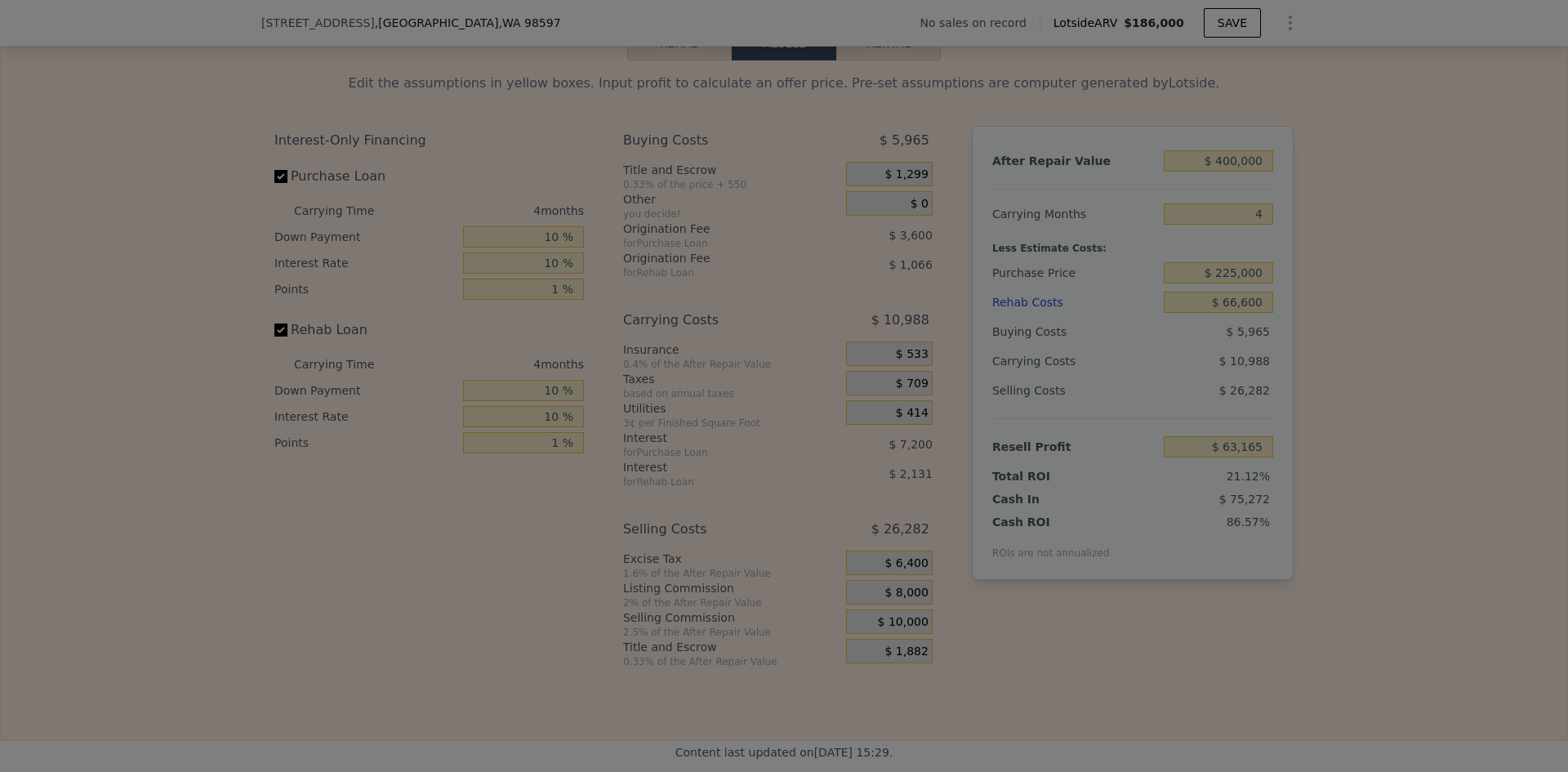
type input "$ 65,165"
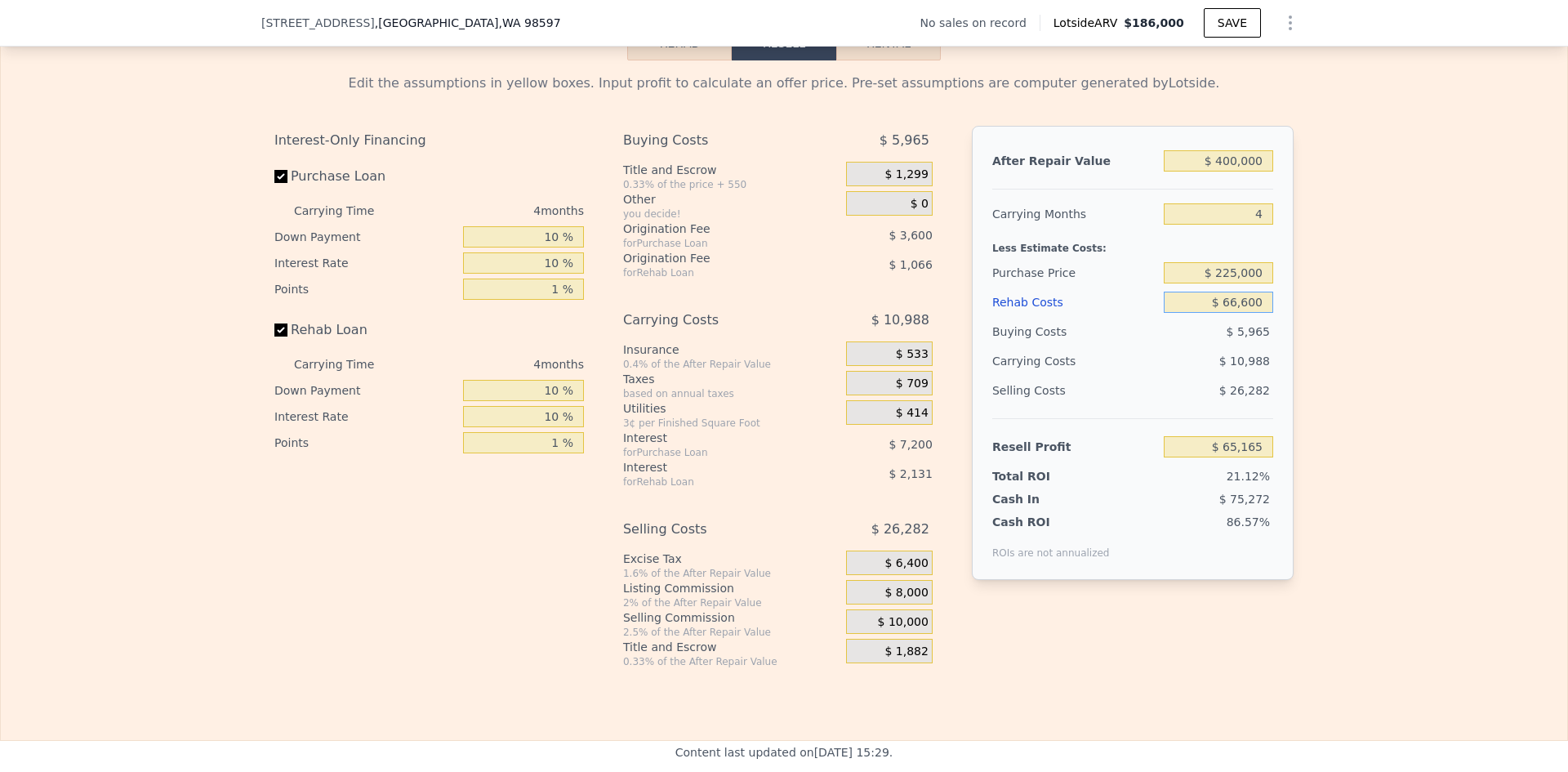
click at [1242, 313] on input "$ 66,600" at bounding box center [1218, 302] width 109 height 21
click at [1320, 326] on div "Edit the assumptions in yellow boxes. Input profit to calculate an offer price.…" at bounding box center [784, 364] width 1566 height 607
drag, startPoint x: 1223, startPoint y: 325, endPoint x: 1285, endPoint y: 326, distance: 62.0
click at [1285, 326] on div "After Repair Value $ 400,000 Carrying Months 4 Less Estimate Costs: Purchase Pr…" at bounding box center [1133, 352] width 322 height 454
type input "$ 65"
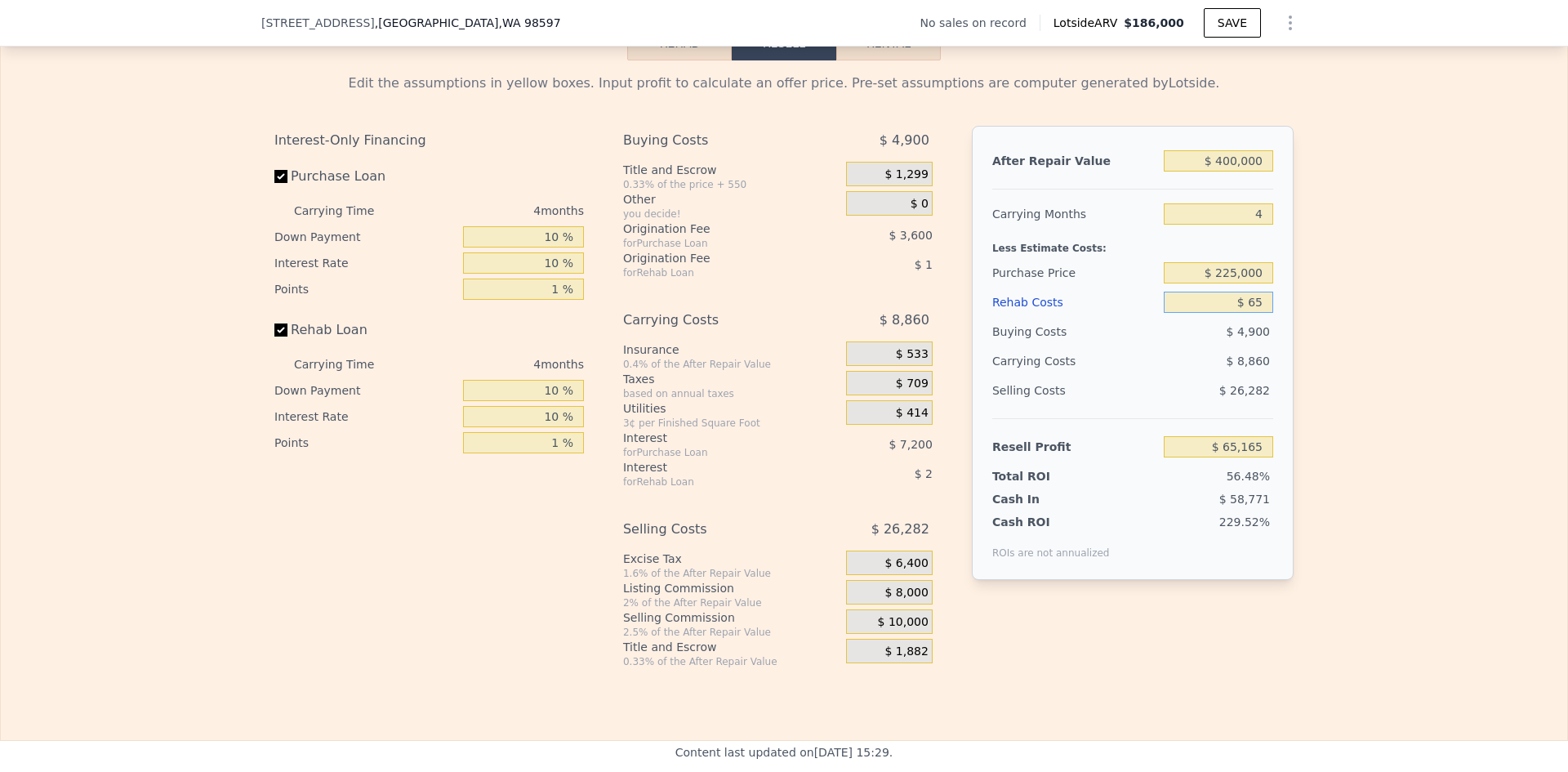
type input "$ 134,893"
type input "$ 65,000"
type input "$ 66,843"
type input "$ 65,000"
click at [1306, 312] on div "Edit the assumptions in yellow boxes. Input profit to calculate an offer price.…" at bounding box center [784, 364] width 1566 height 607
